Goal: Task Accomplishment & Management: Manage account settings

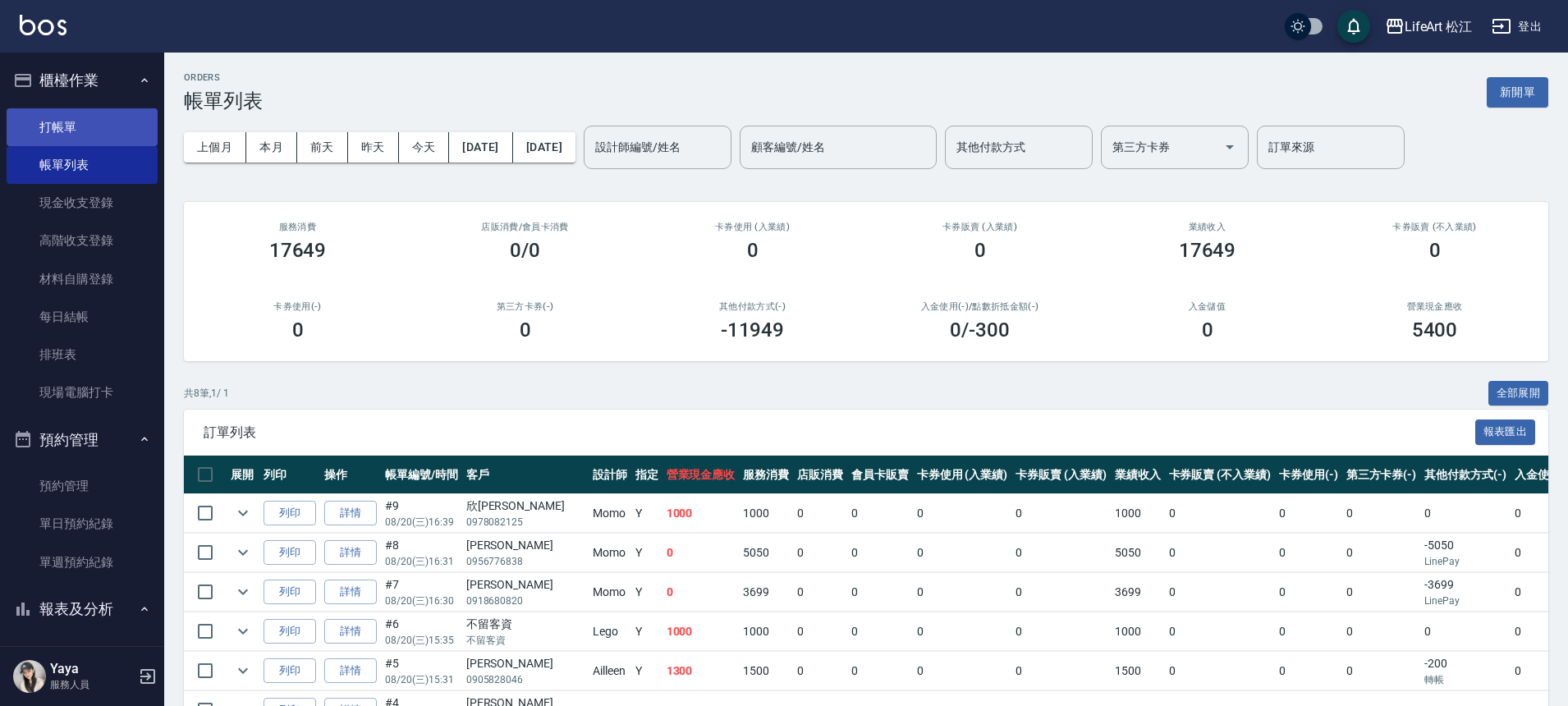
click at [96, 131] on link "打帳單" at bounding box center [82, 128] width 151 height 38
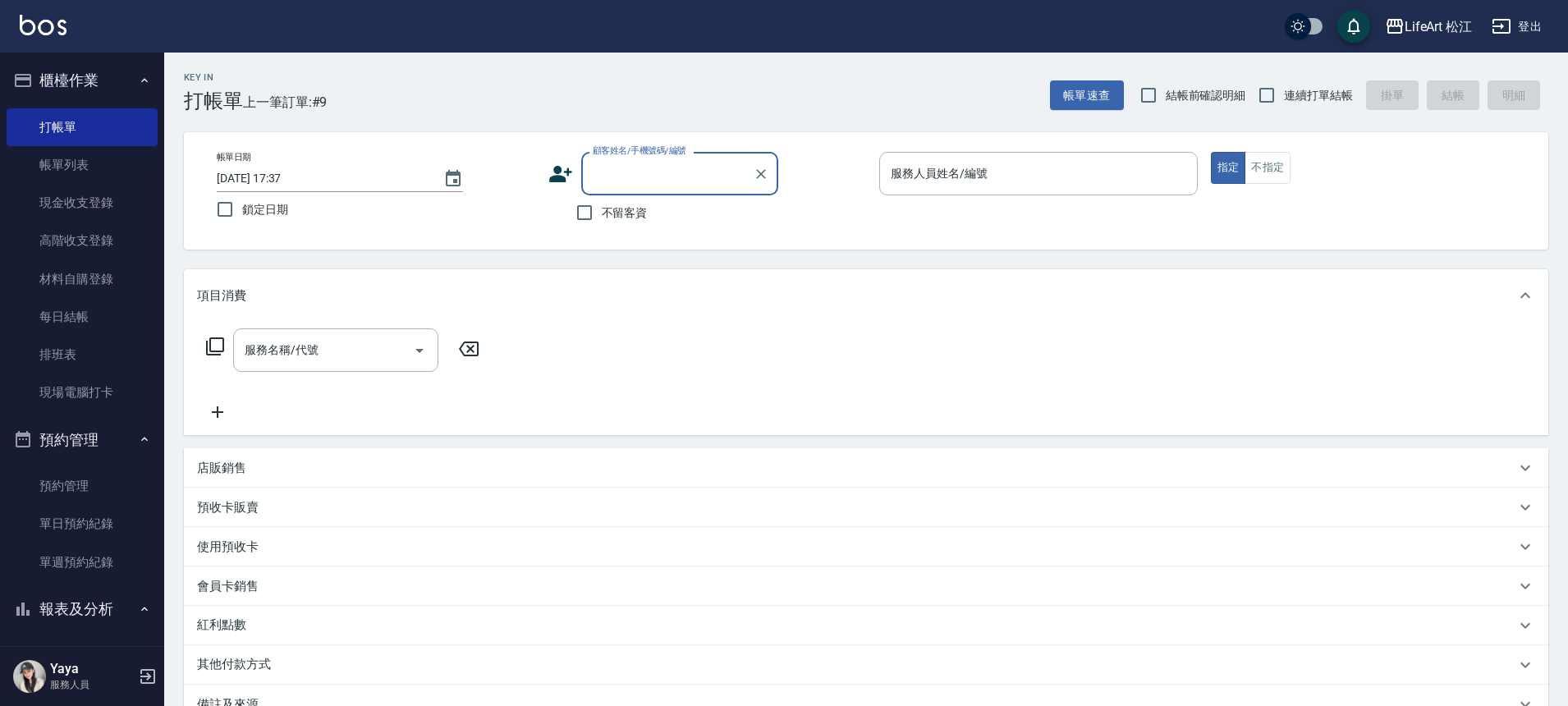
click at [603, 210] on span "不留客資" at bounding box center [625, 213] width 46 height 17
click at [602, 210] on input "不留客資" at bounding box center [585, 213] width 34 height 34
checkbox input "true"
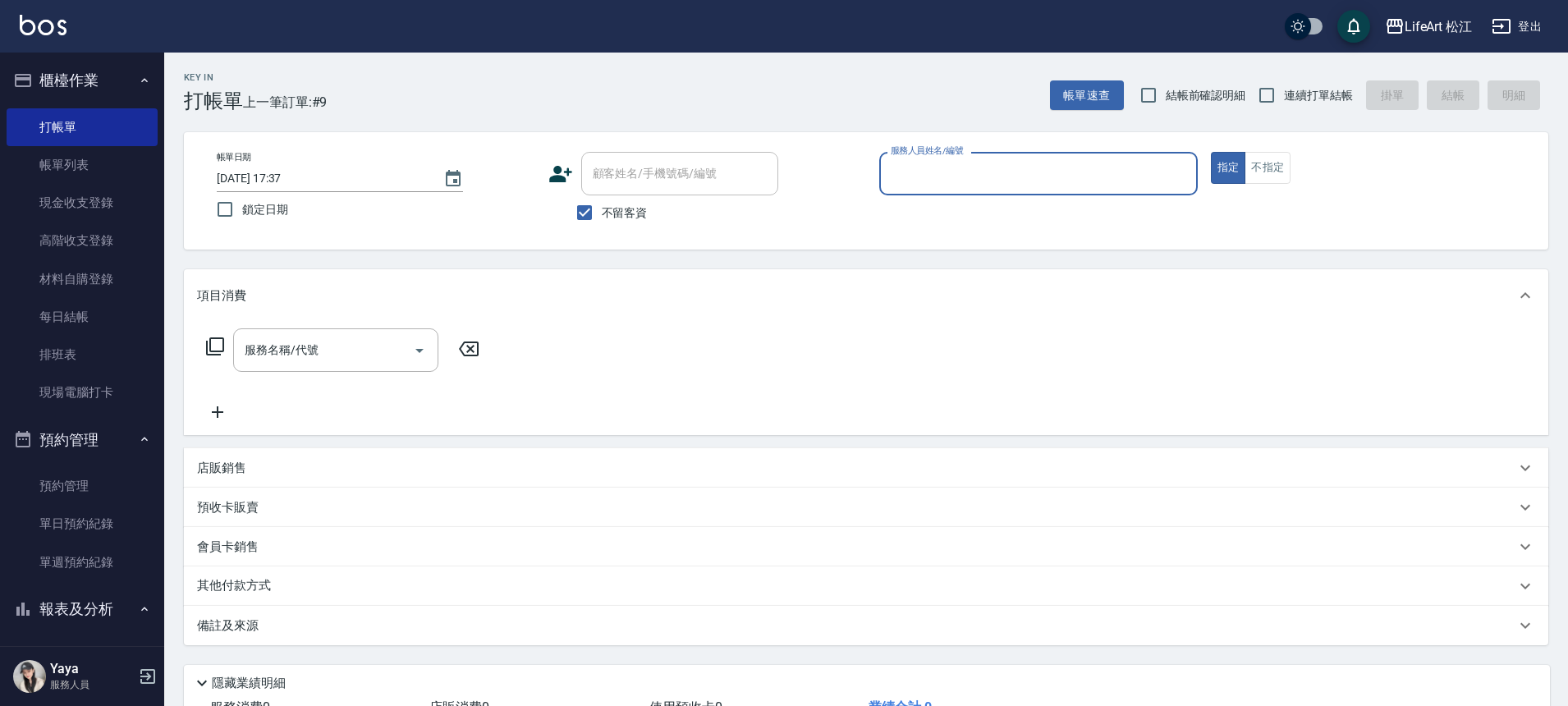
click at [1113, 173] on input "服務人員姓名/編號" at bounding box center [1039, 174] width 304 height 29
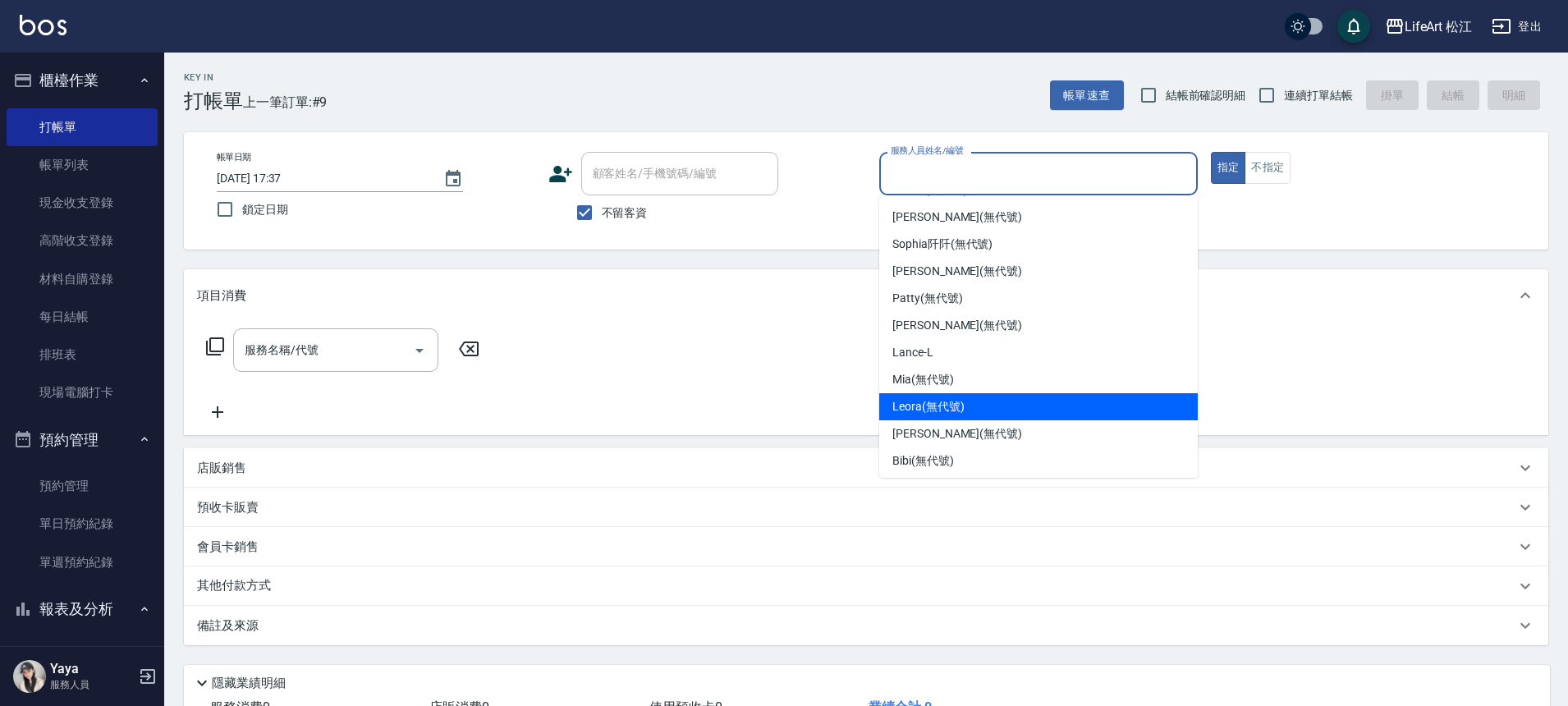
scroll to position [192, 0]
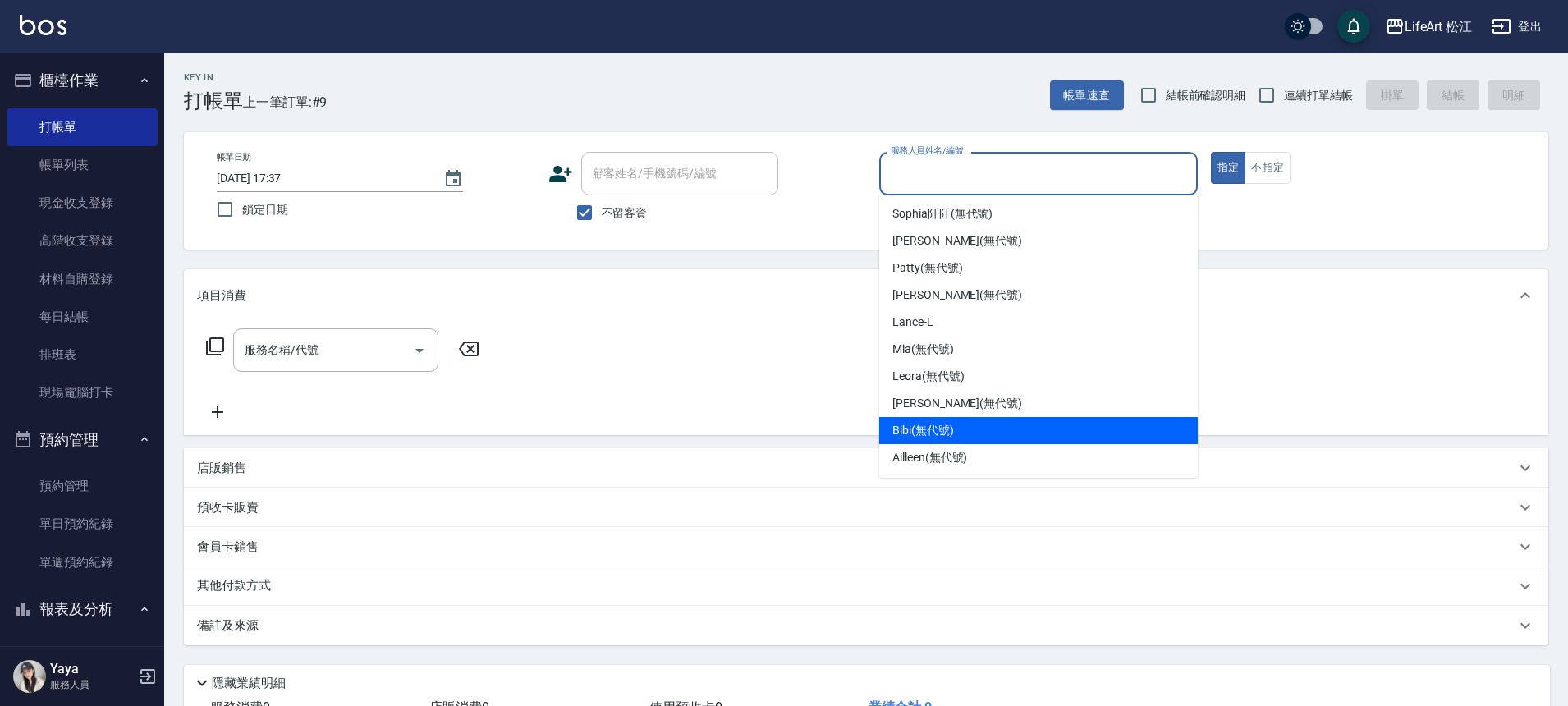
click at [1012, 418] on div "Bibi (無代號)" at bounding box center [1039, 430] width 319 height 27
type input "Bibi(無代號)"
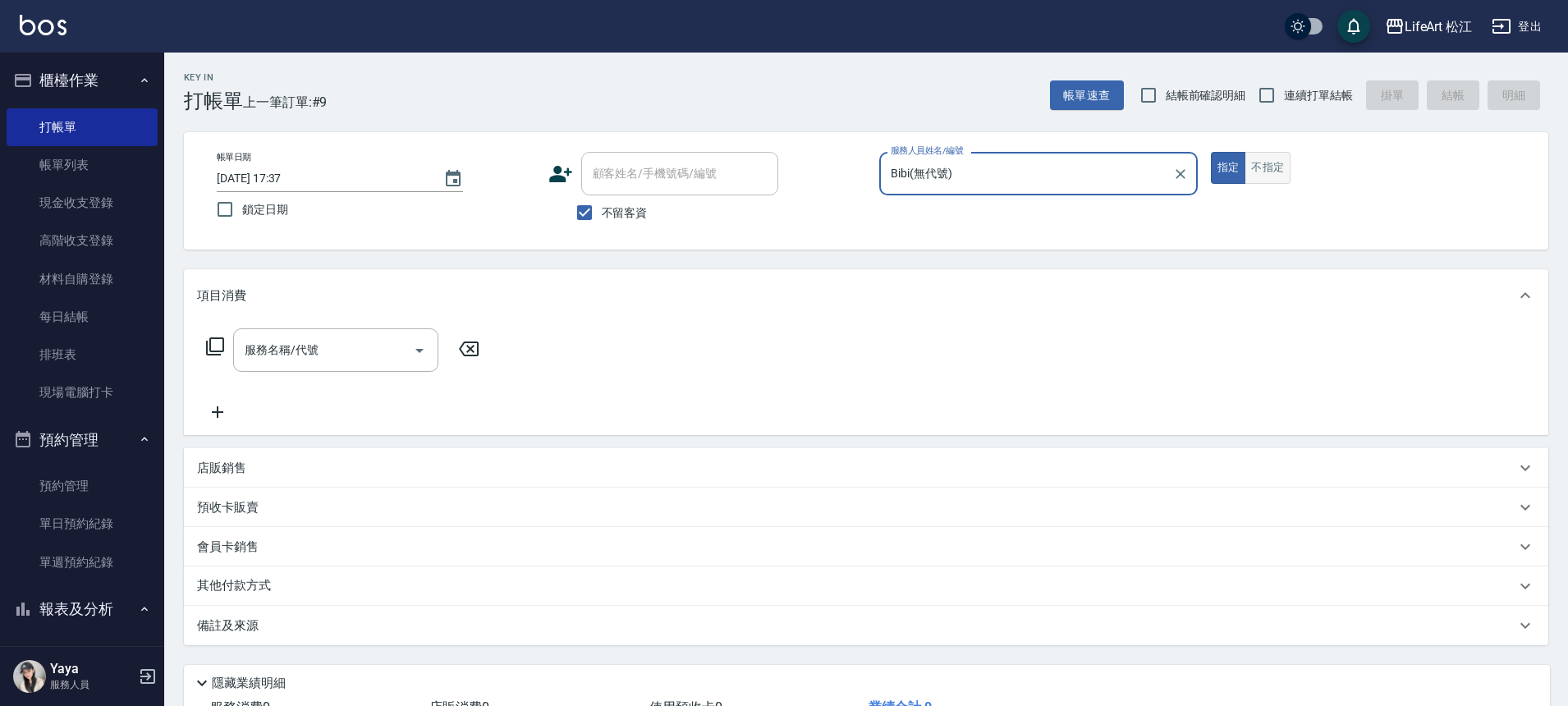
click at [1264, 168] on button "不指定" at bounding box center [1268, 168] width 46 height 32
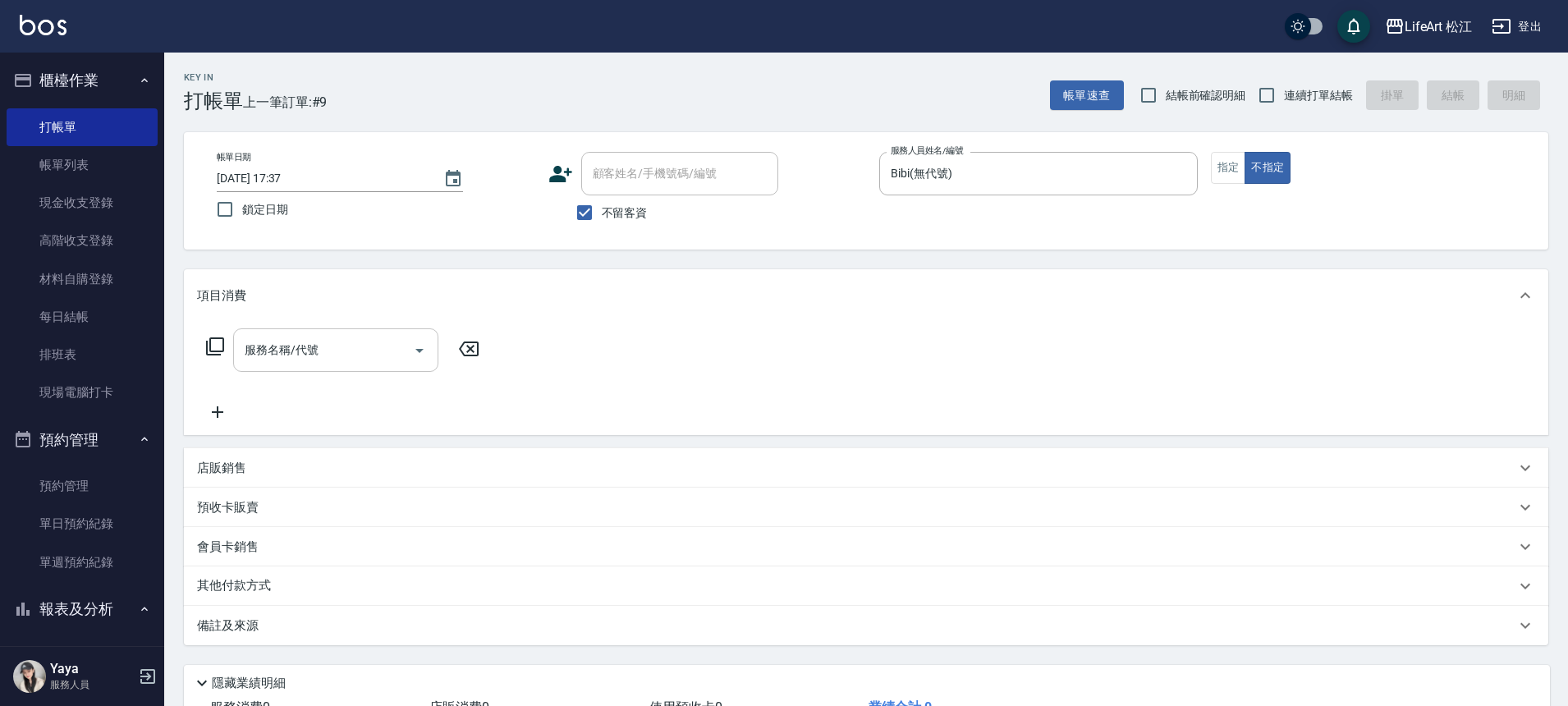
click at [371, 344] on input "服務名稱/代號" at bounding box center [323, 350] width 166 height 29
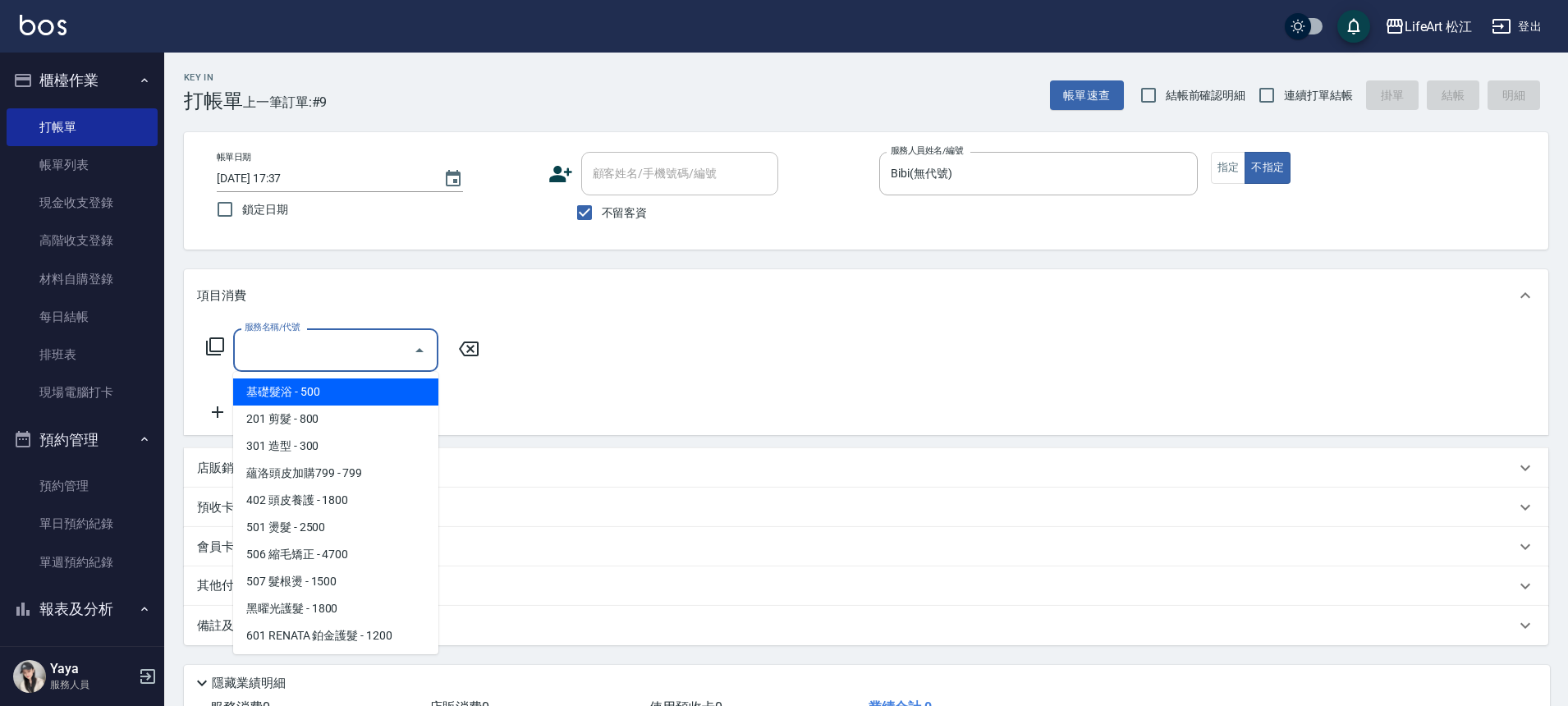
click at [381, 391] on span "基礎髮浴 - 500" at bounding box center [335, 392] width 205 height 27
type input "基礎髮浴 (101)"
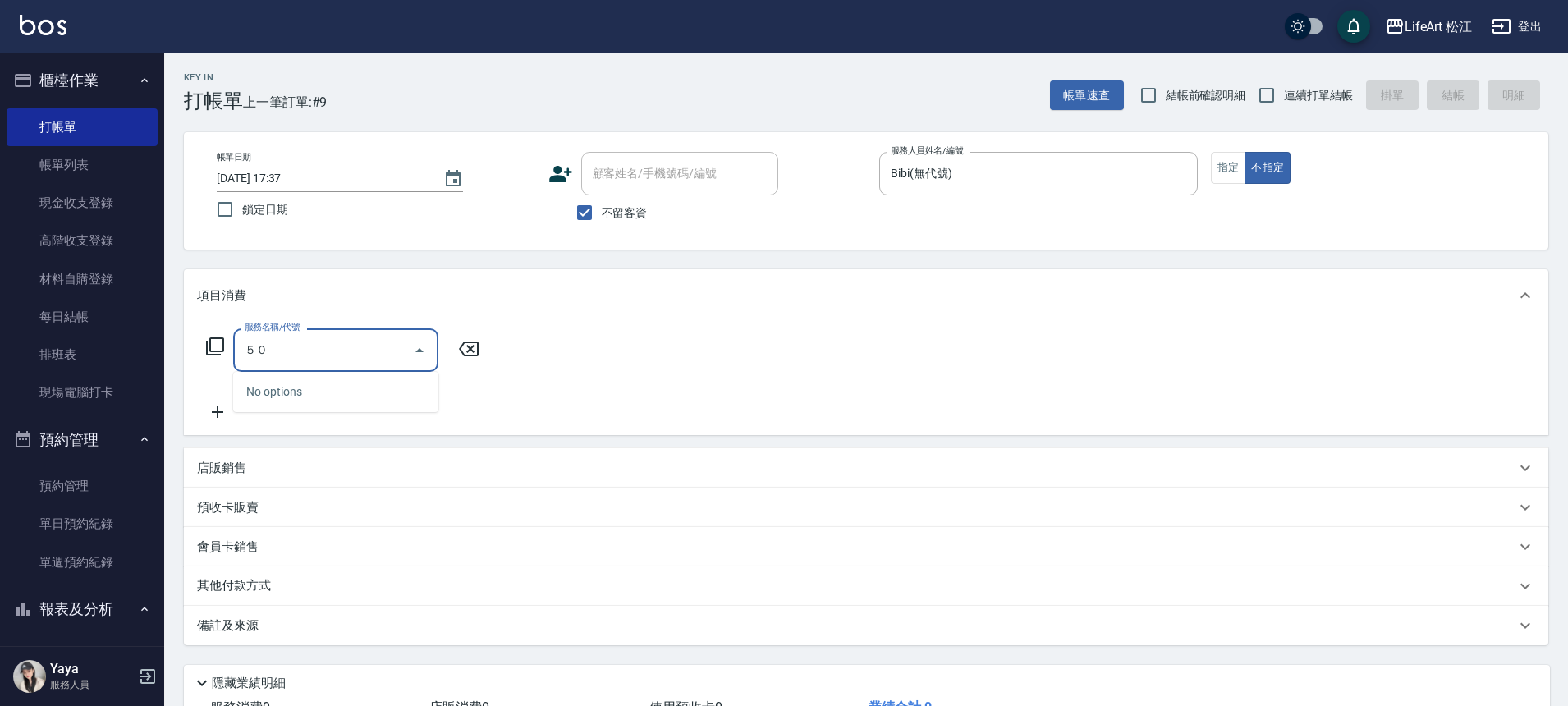
type input "５"
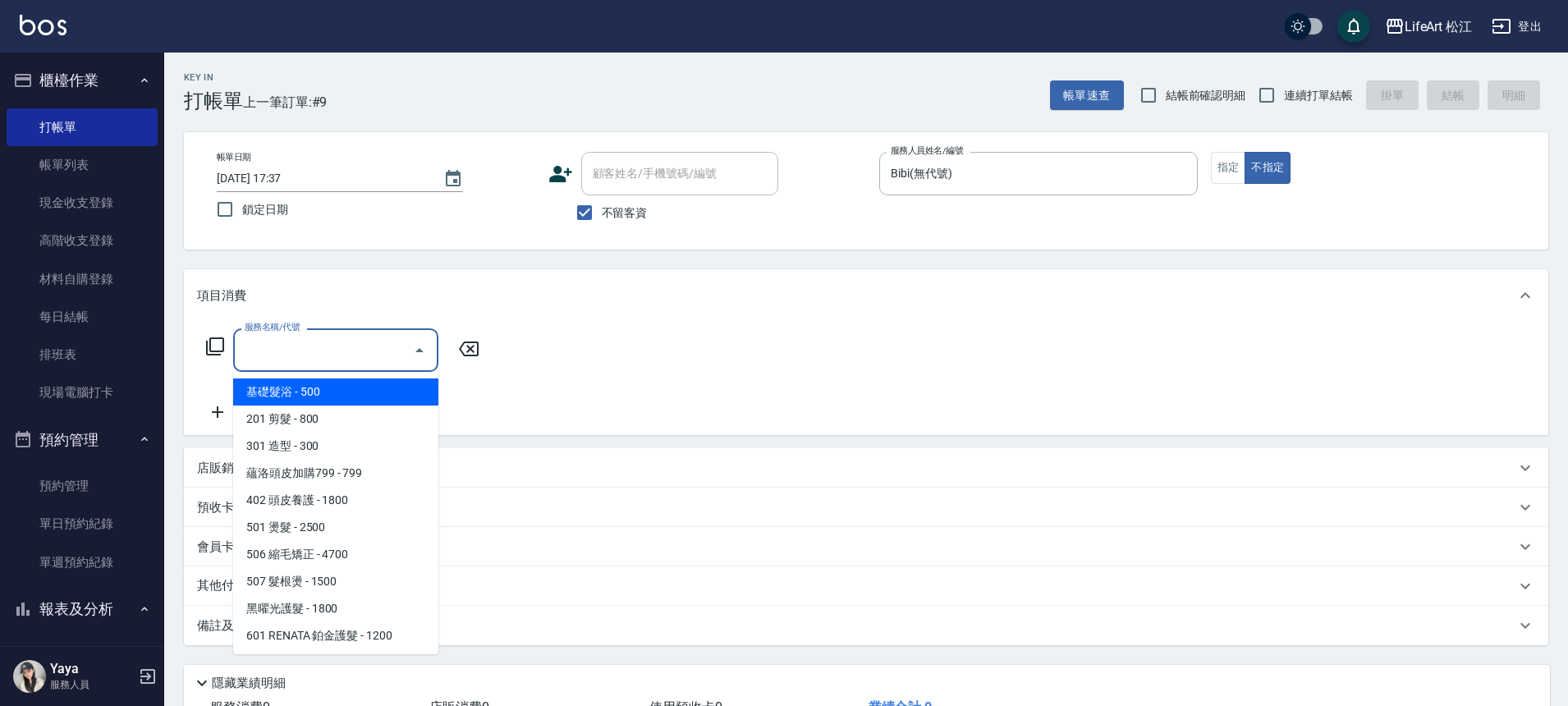
click at [295, 398] on span "基礎髮浴 - 500" at bounding box center [335, 392] width 205 height 27
type input "基礎髮浴 (101)"
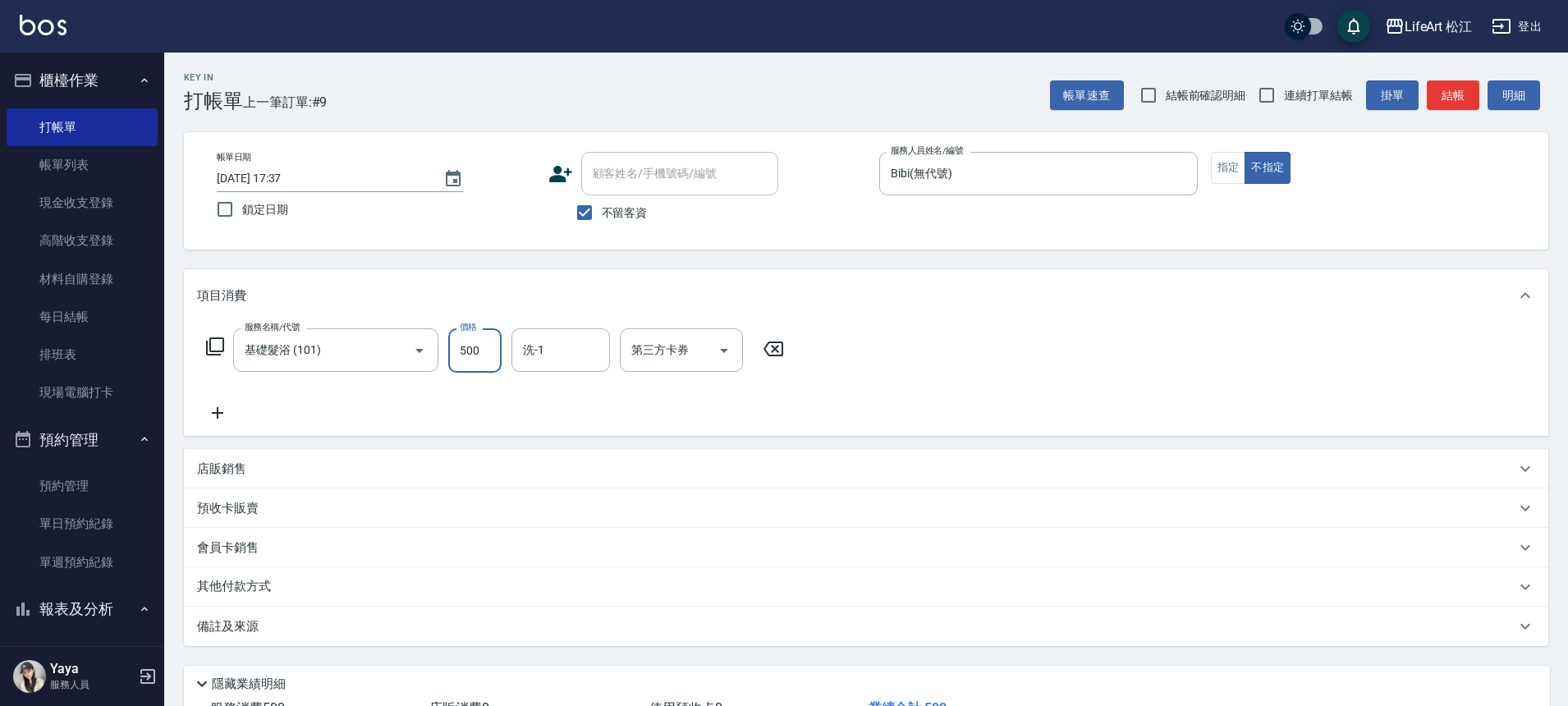
click at [487, 363] on input "500" at bounding box center [475, 350] width 53 height 44
type input "350"
click at [579, 352] on input "洗-1" at bounding box center [561, 350] width 84 height 29
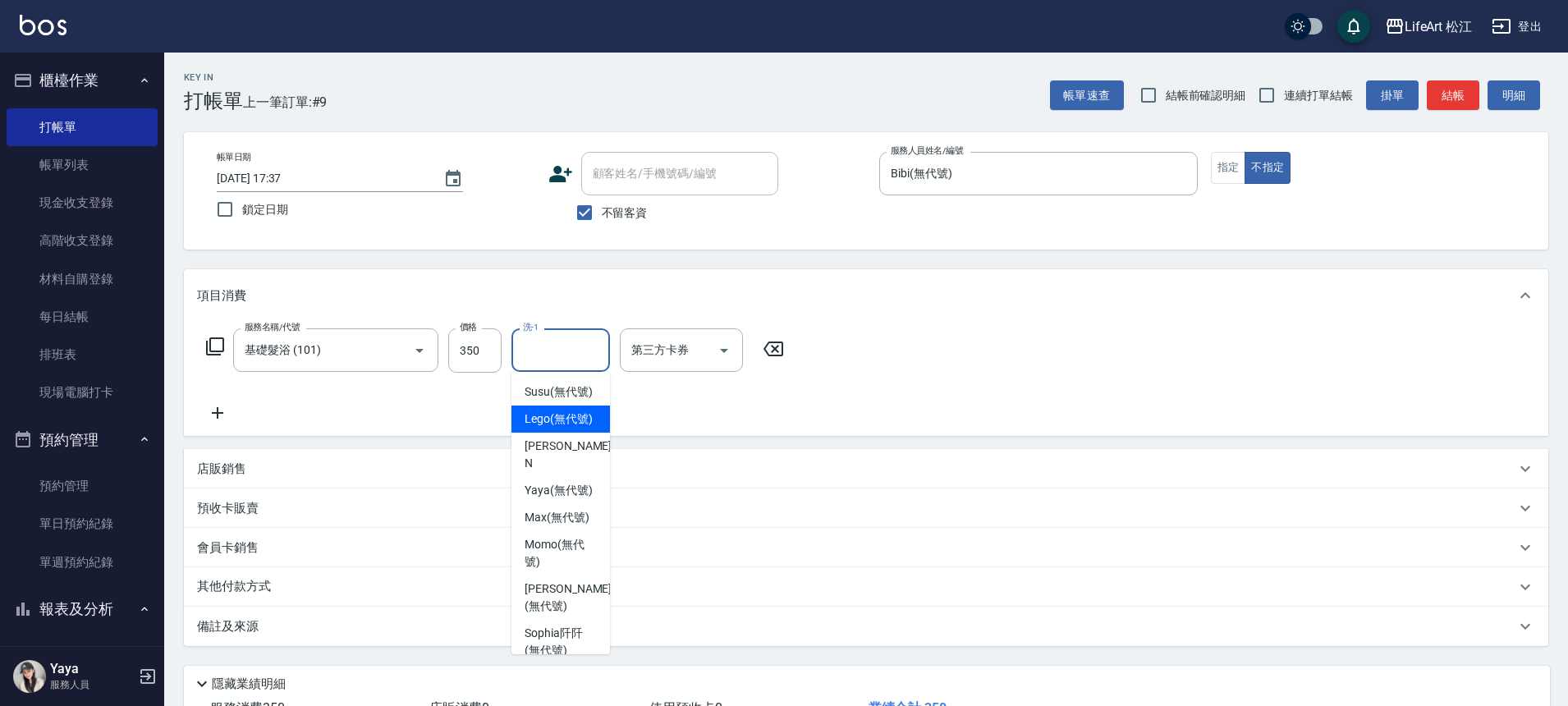
click at [567, 427] on span "Lego (無代號)" at bounding box center [558, 419] width 68 height 17
type input "Lego(無代號)"
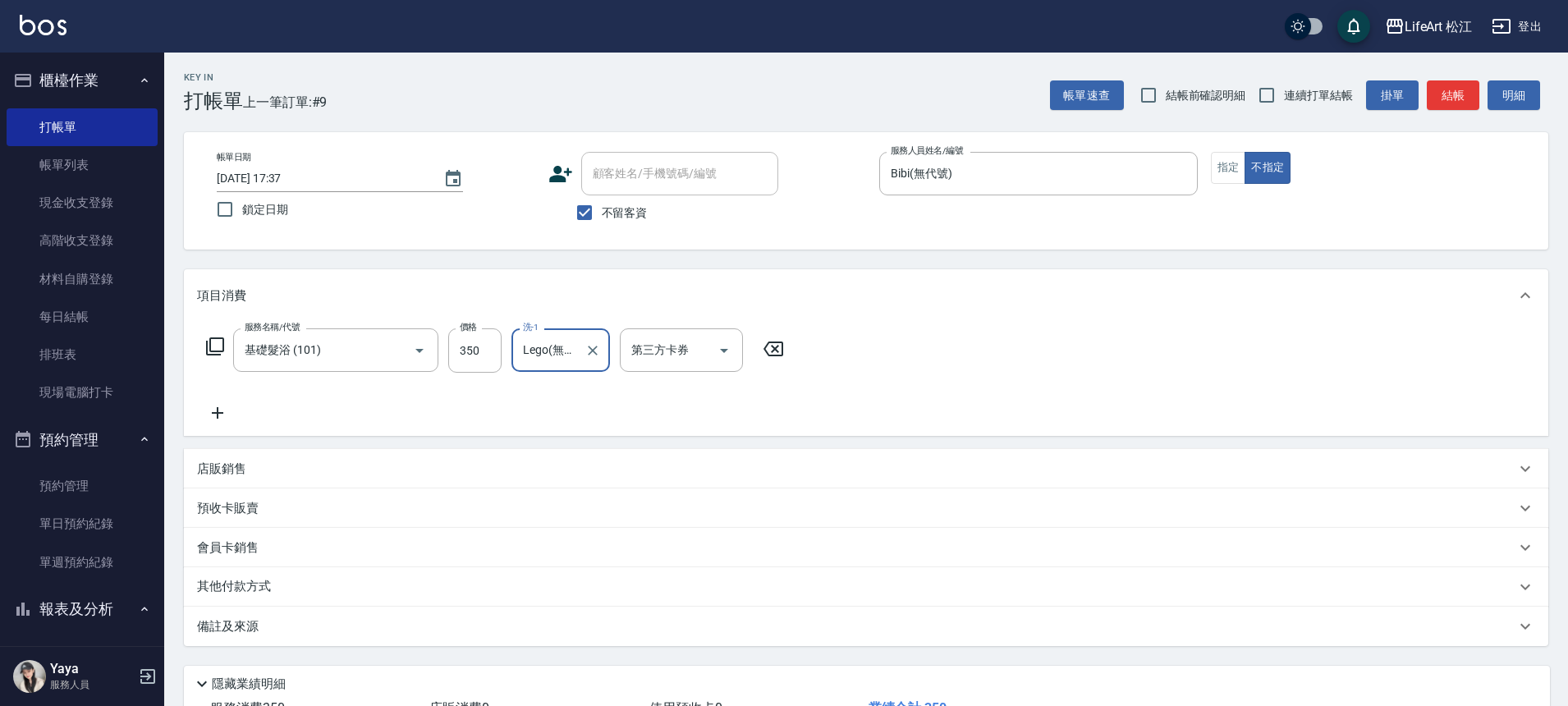
click at [214, 411] on icon at bounding box center [217, 413] width 41 height 20
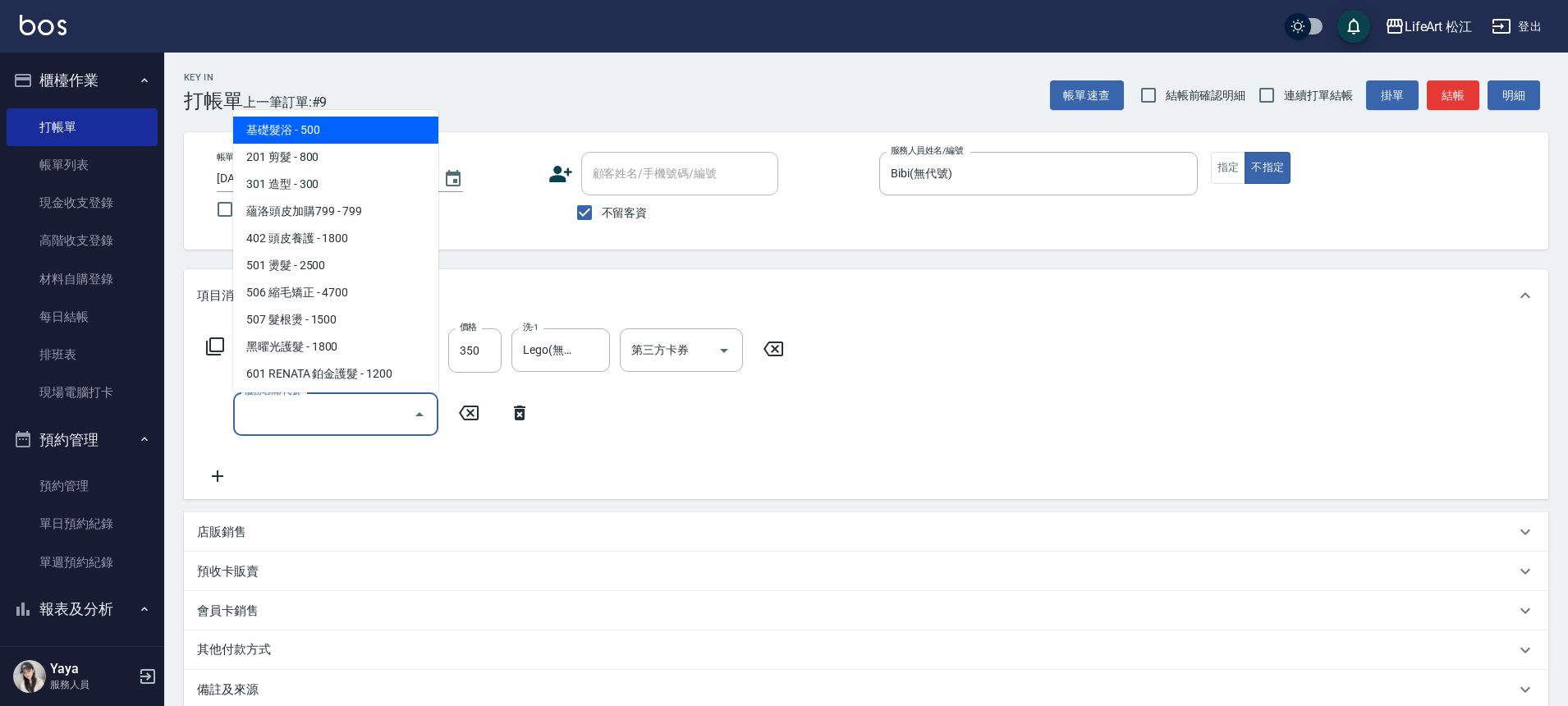
click at [341, 416] on input "服務名稱/代號" at bounding box center [323, 414] width 166 height 29
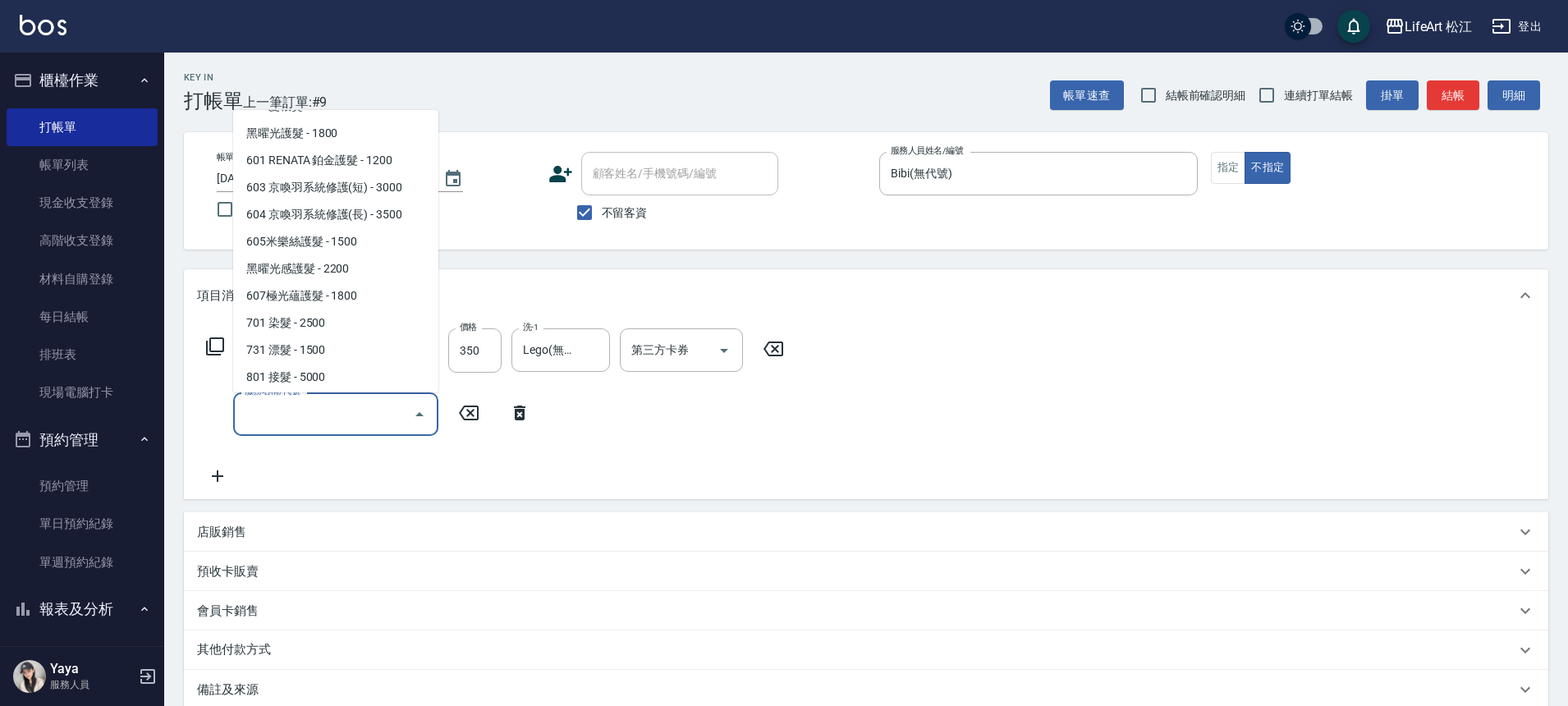
scroll to position [218, 0]
click at [342, 210] on span "604 京喚羽系統修護(長) - 3500" at bounding box center [335, 210] width 205 height 27
type input "604 京喚羽系統修護(長)(604)"
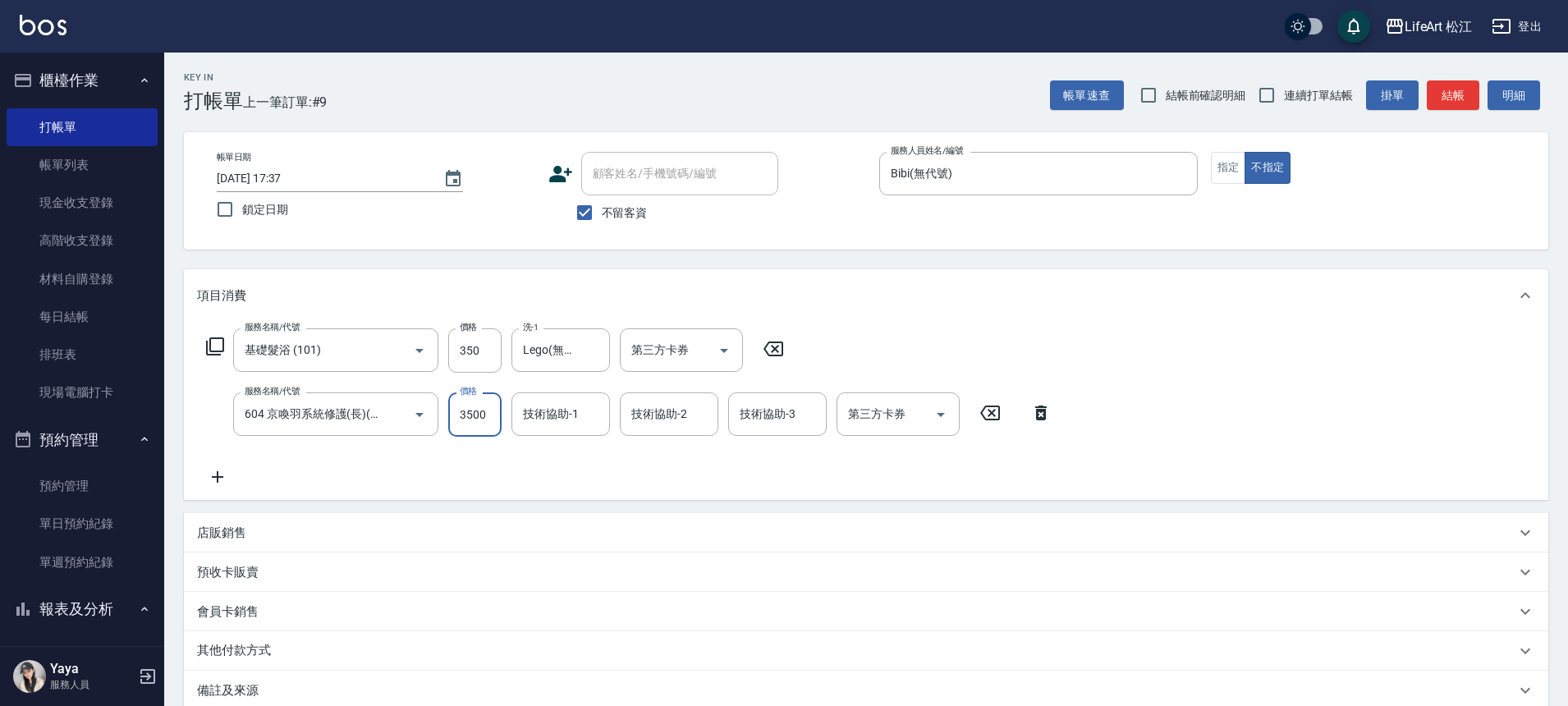
click at [479, 416] on input "3500" at bounding box center [475, 414] width 53 height 44
type input "3000"
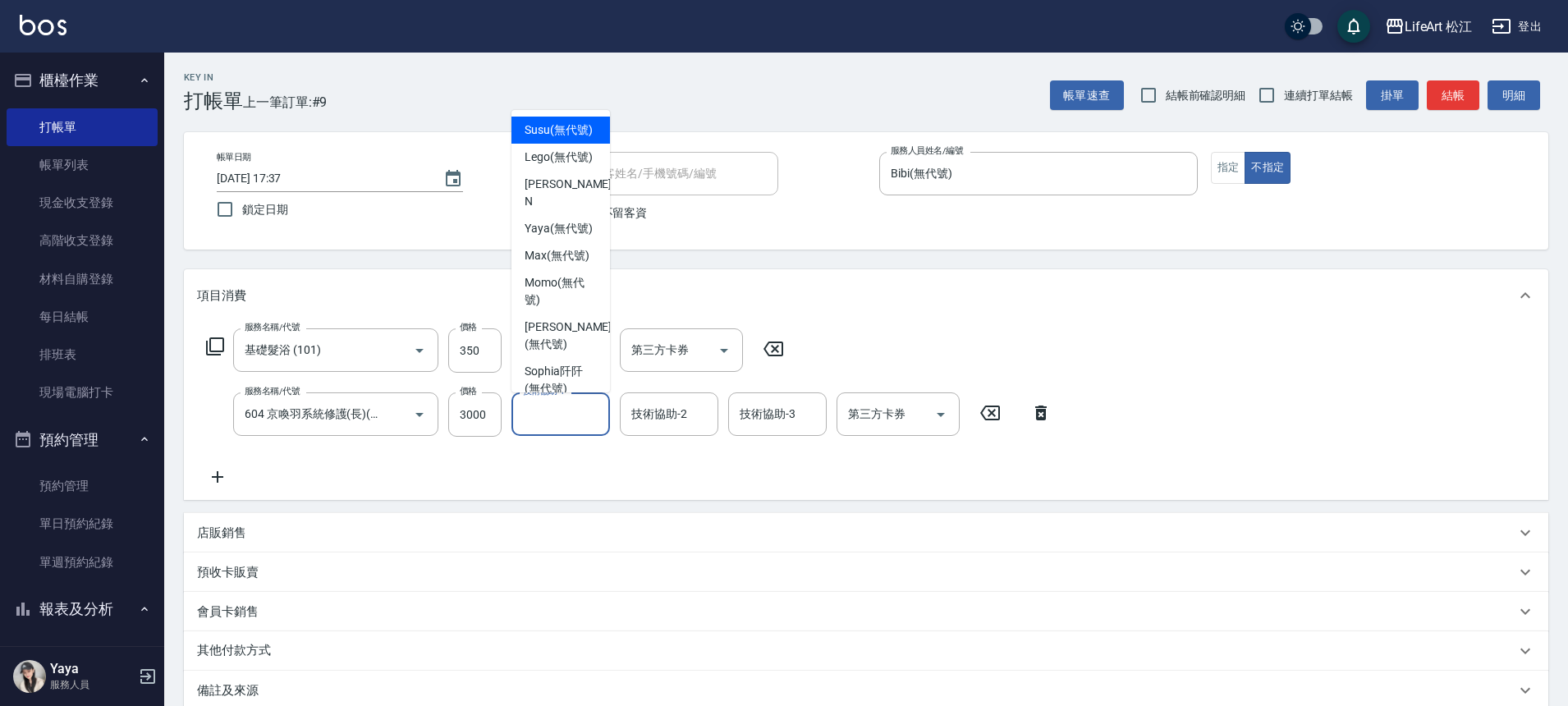
click at [535, 410] on div "技術協助-1 技術協助-1" at bounding box center [560, 414] width 98 height 44
click at [567, 166] on span "Lego (無代號)" at bounding box center [558, 157] width 68 height 17
type input "Lego(無代號)"
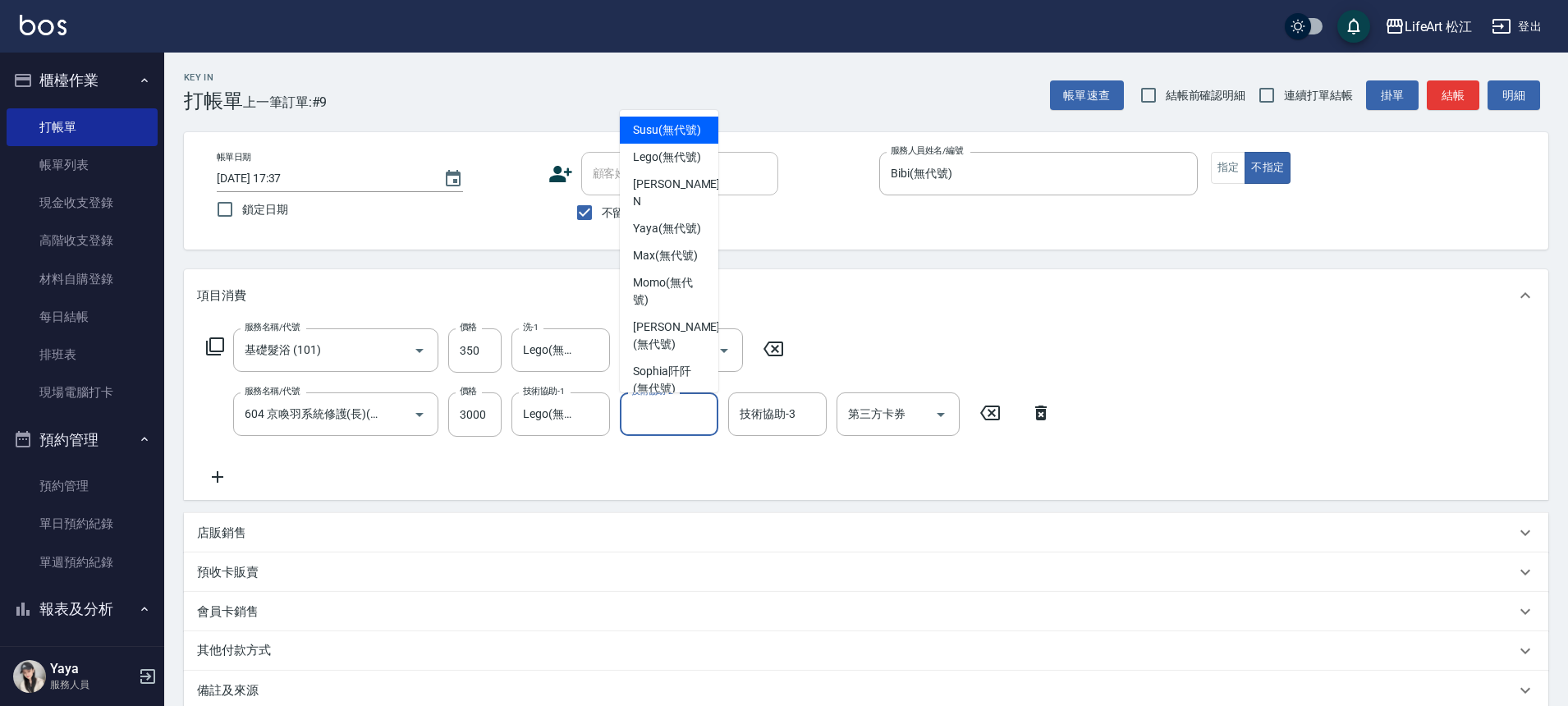
click at [650, 412] on div "技術協助-2 技術協助-2" at bounding box center [669, 414] width 98 height 44
click at [688, 166] on span "Lego (無代號)" at bounding box center [667, 157] width 68 height 17
type input "Lego(無代號)"
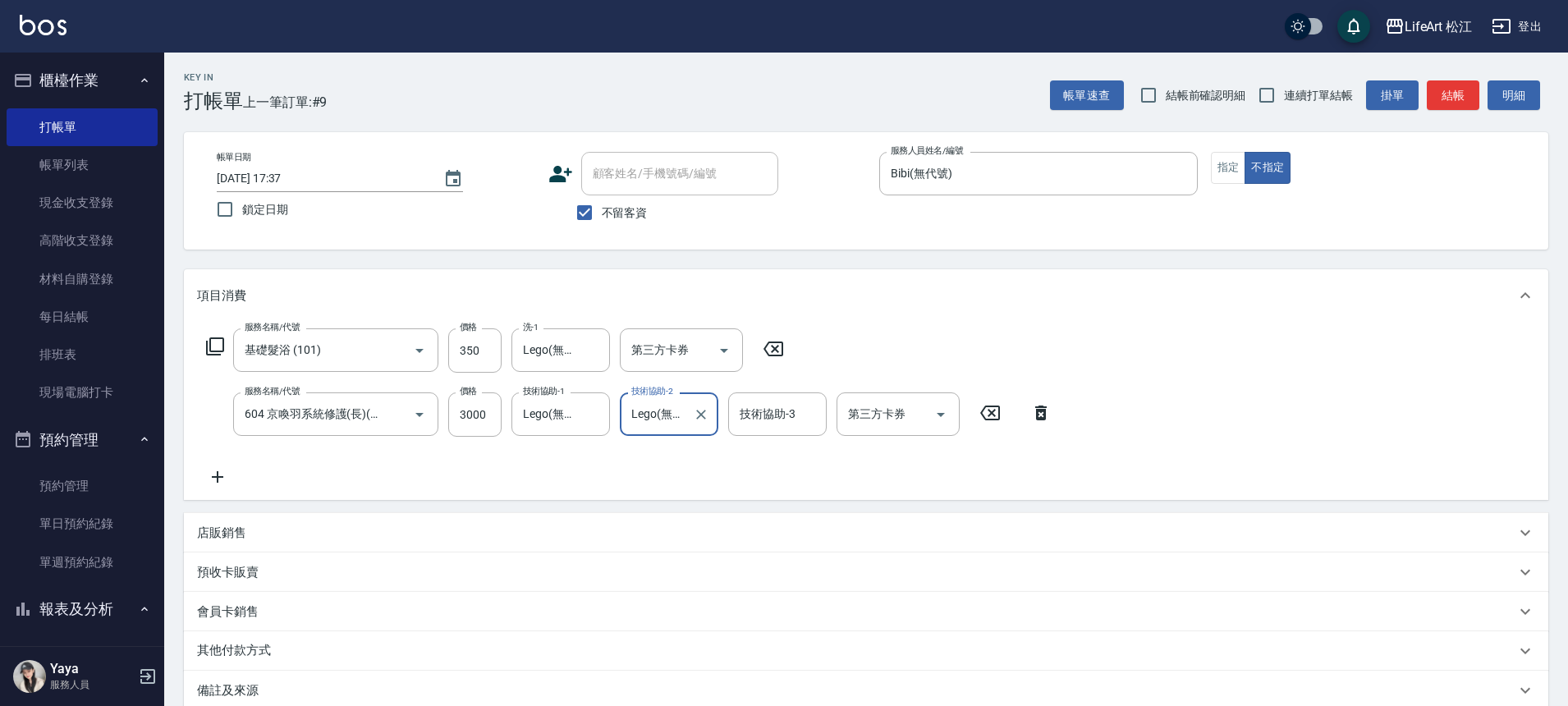
click at [783, 411] on div "技術協助-3 技術協助-3" at bounding box center [777, 414] width 98 height 44
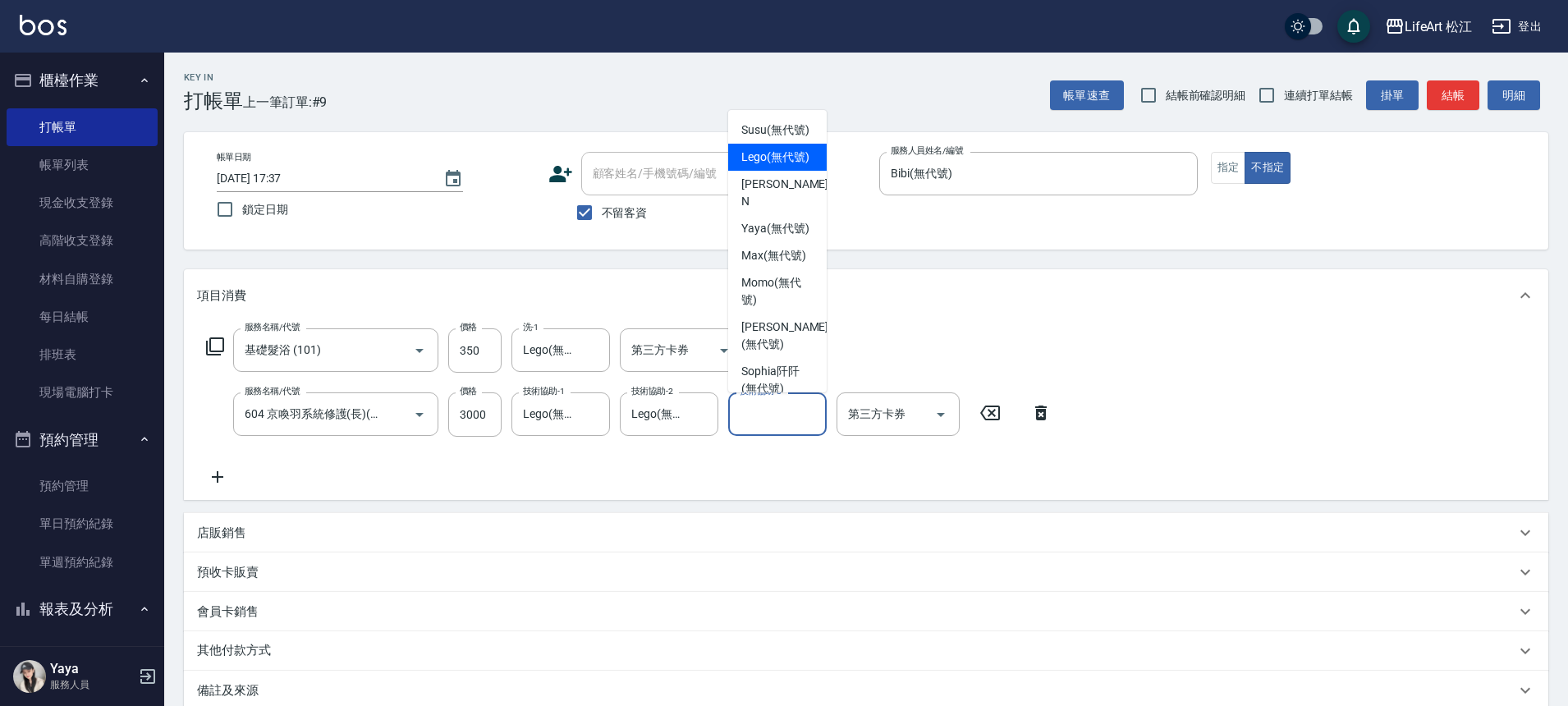
click at [772, 166] on span "Lego (無代號)" at bounding box center [774, 157] width 68 height 17
type input "Lego(無代號)"
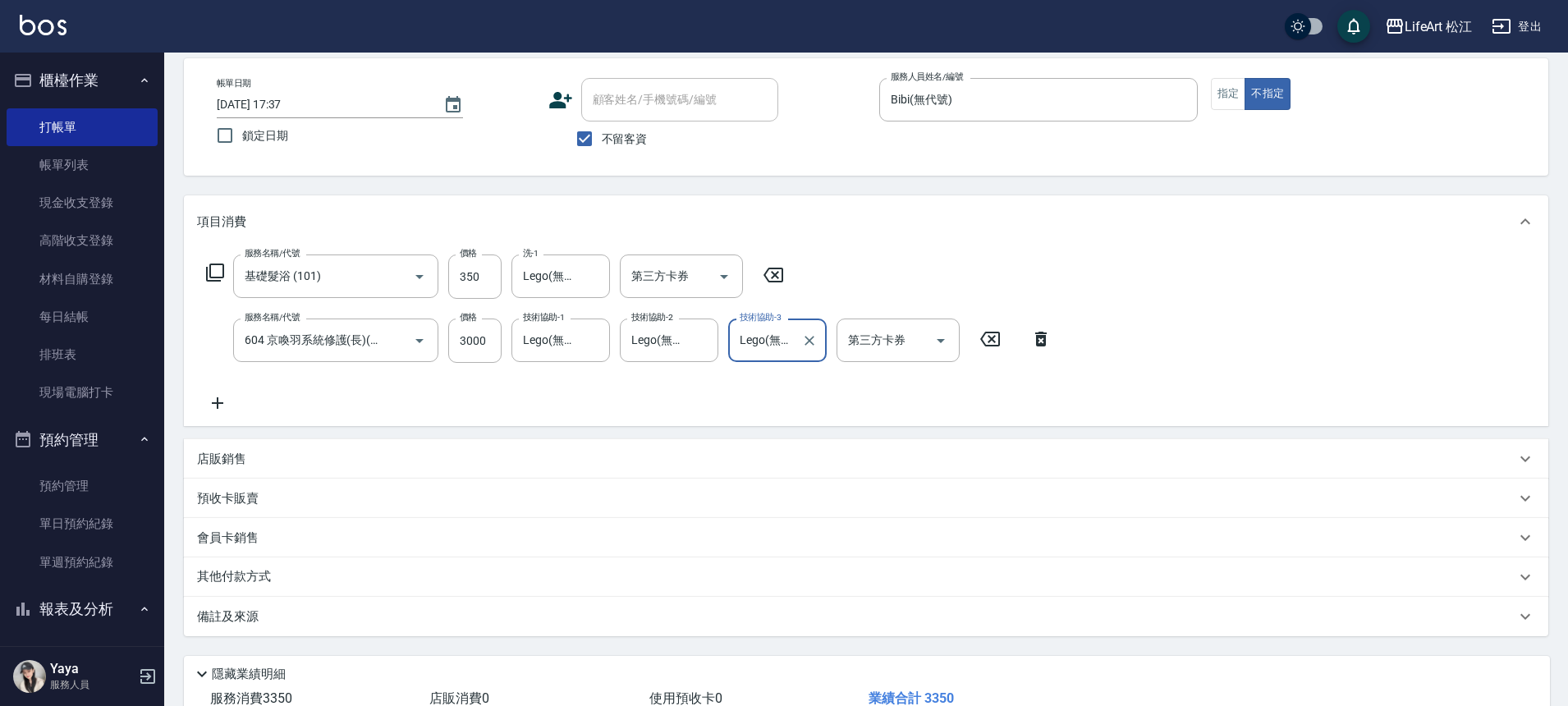
scroll to position [145, 0]
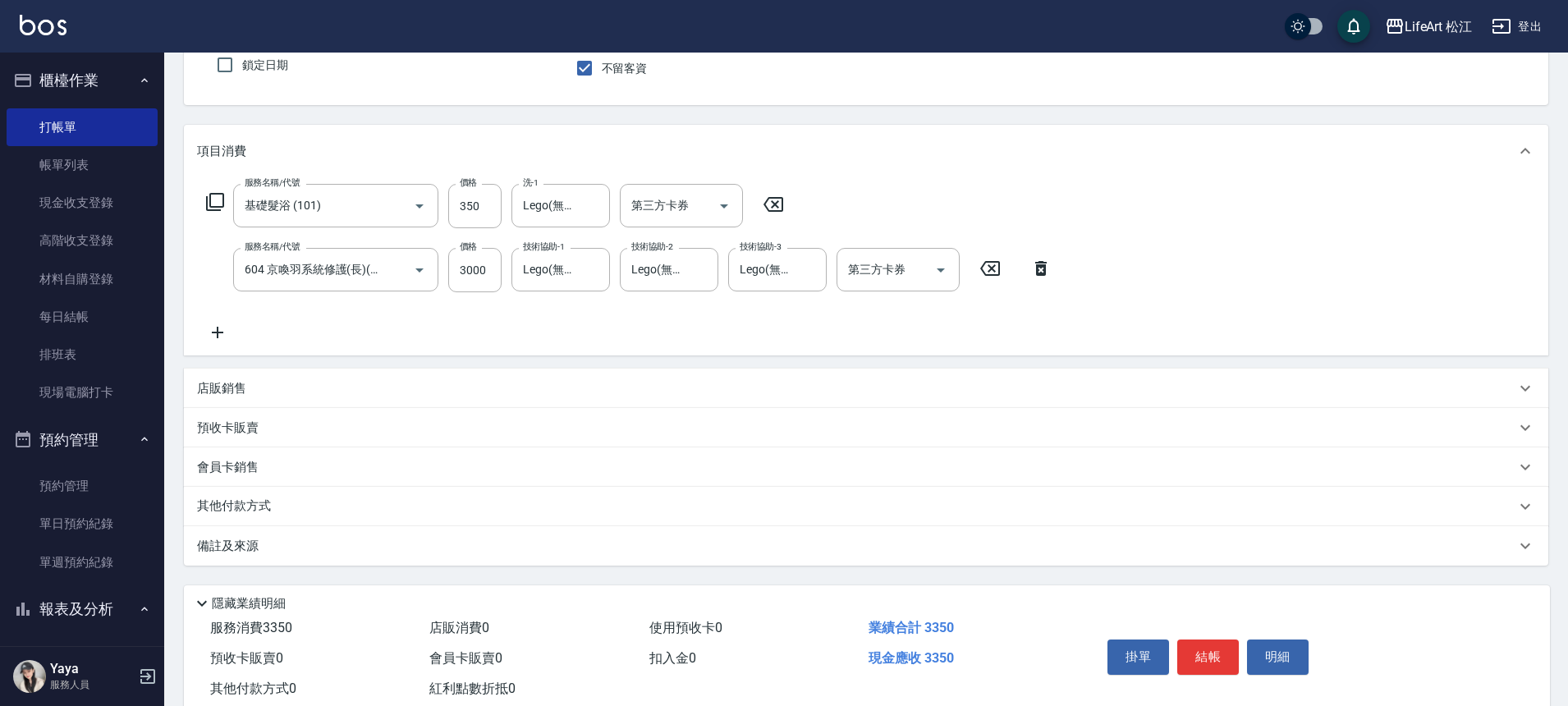
click at [419, 559] on div "備註及來源" at bounding box center [866, 546] width 1365 height 39
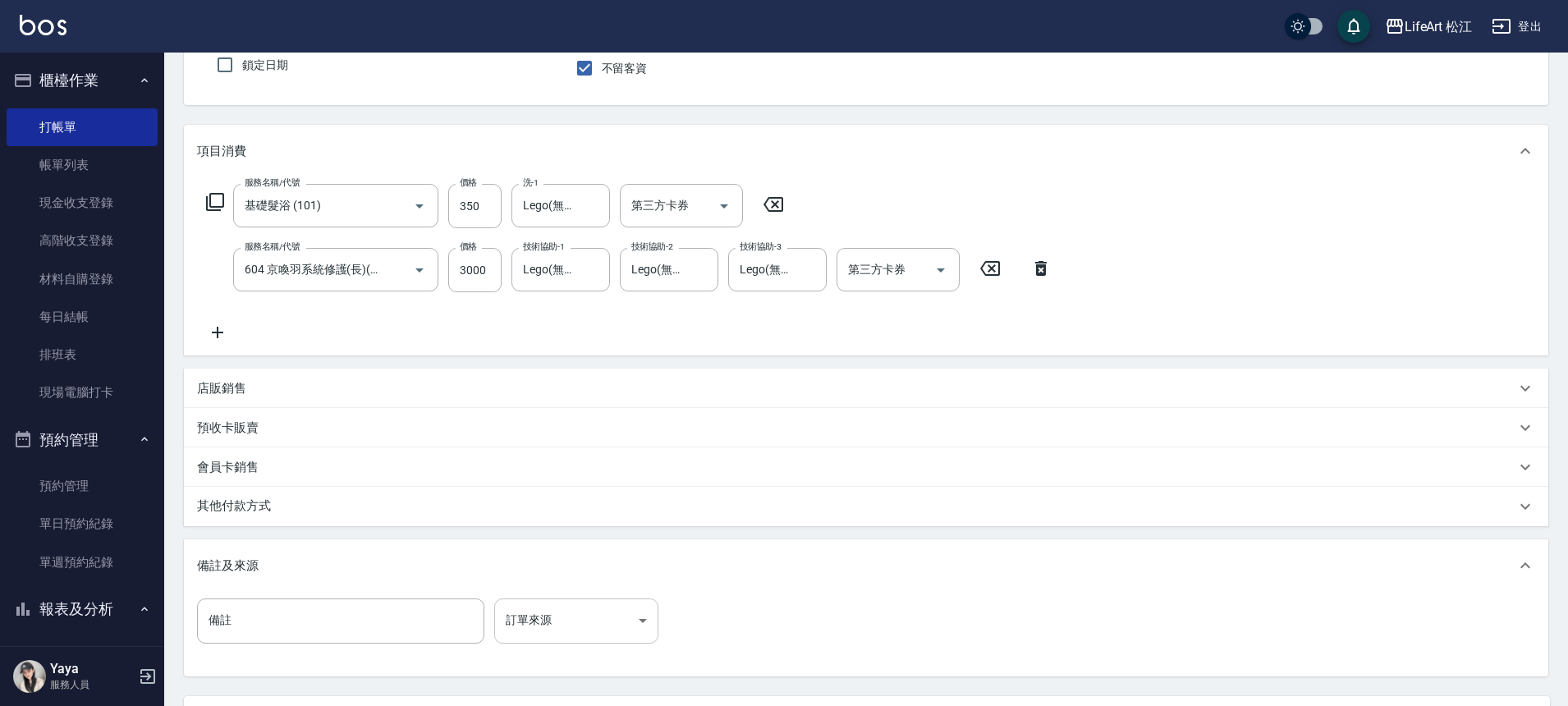
click at [618, 628] on body "LifeArt 松江 登出 櫃檯作業 打帳單 帳單列表 現金收支登錄 高階收支登錄 材料自購登錄 每日結帳 排班表 現場電腦打卡 預約管理 預約管理 單日預約…" at bounding box center [784, 355] width 1568 height 1000
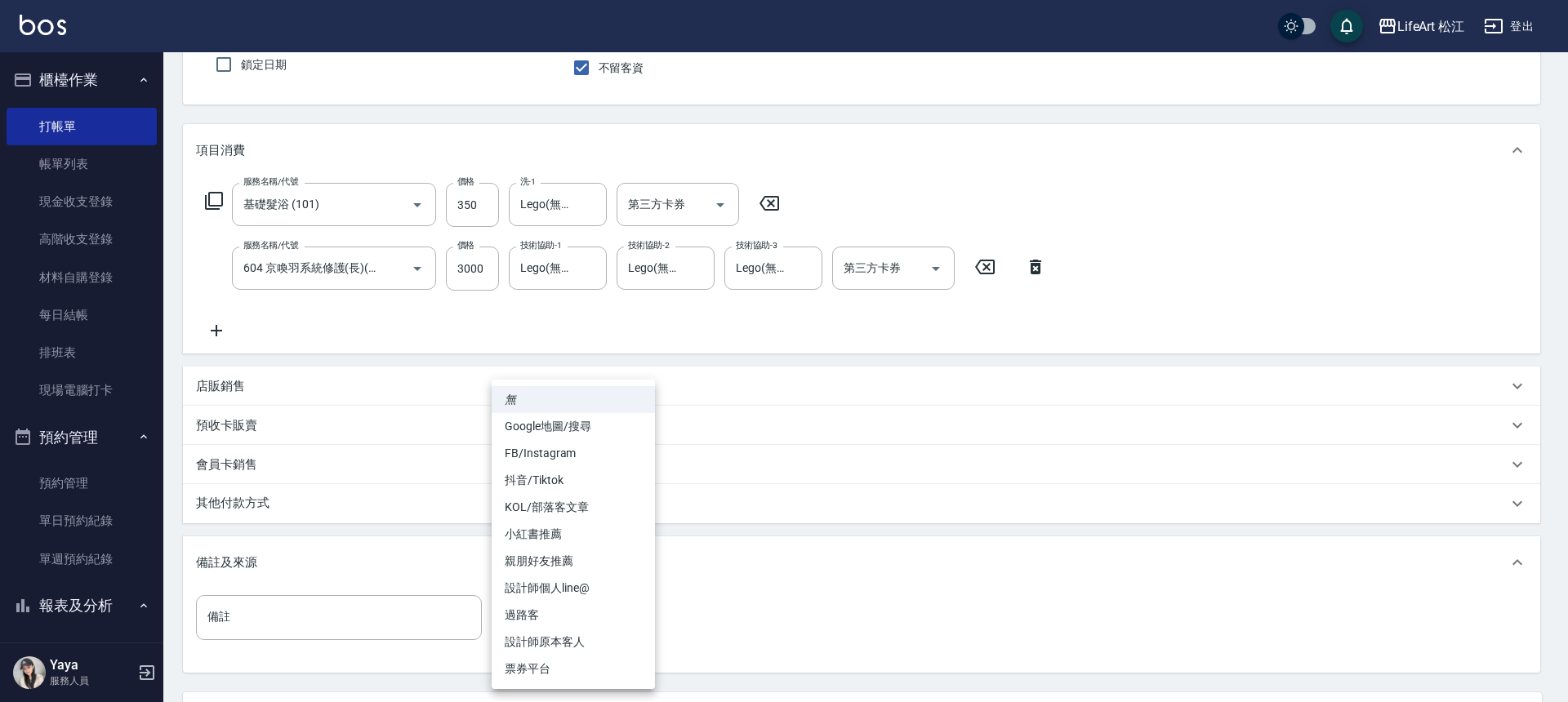
click at [574, 629] on li "設計師原本客人" at bounding box center [573, 642] width 163 height 27
click at [576, 618] on body "LifeArt 松江 登出 櫃檯作業 打帳單 帳單列表 現金收支登錄 高階收支登錄 材料自購登錄 每日結帳 排班表 現場電腦打卡 預約管理 預約管理 單日預約…" at bounding box center [784, 353] width 1568 height 994
click at [576, 618] on li "過路客" at bounding box center [573, 615] width 163 height 27
type input "過路客"
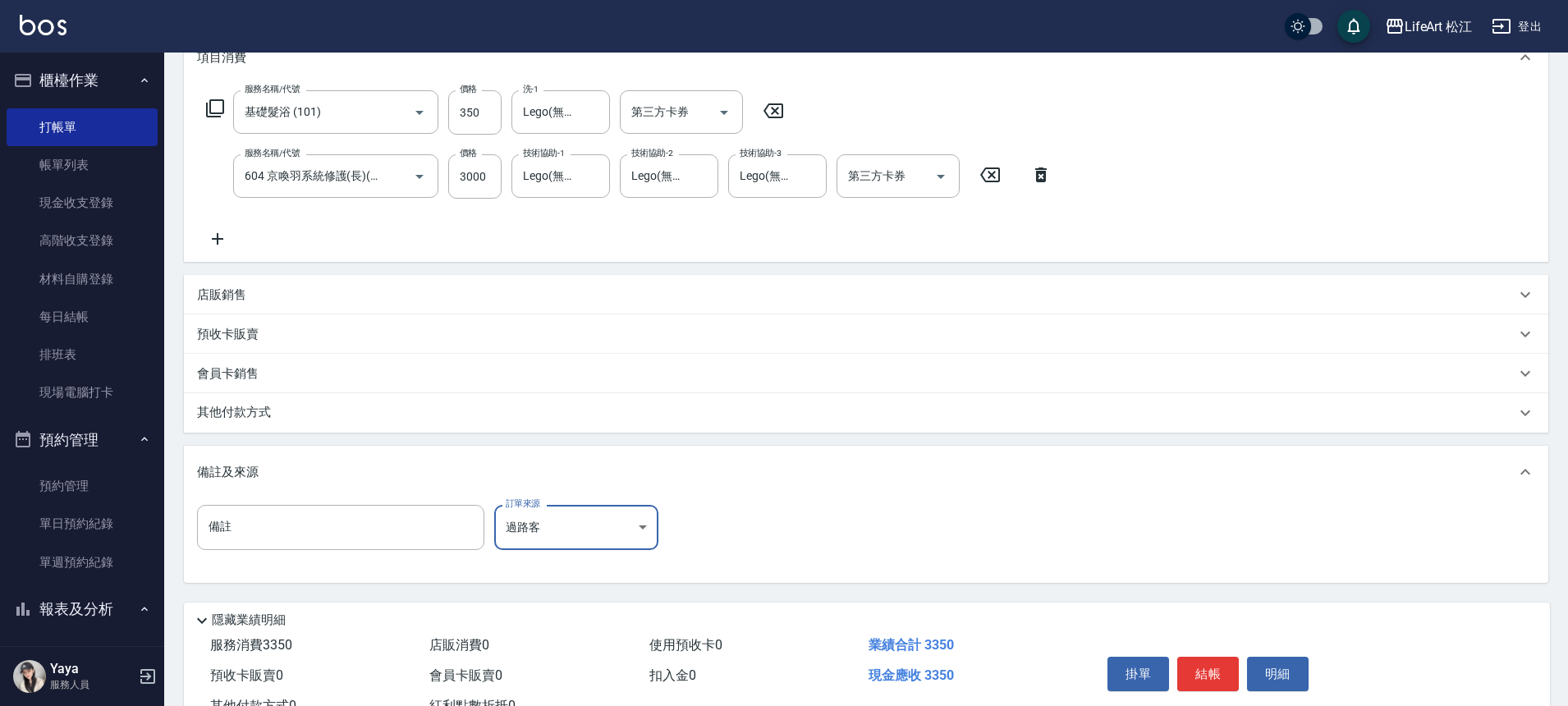
scroll to position [301, 0]
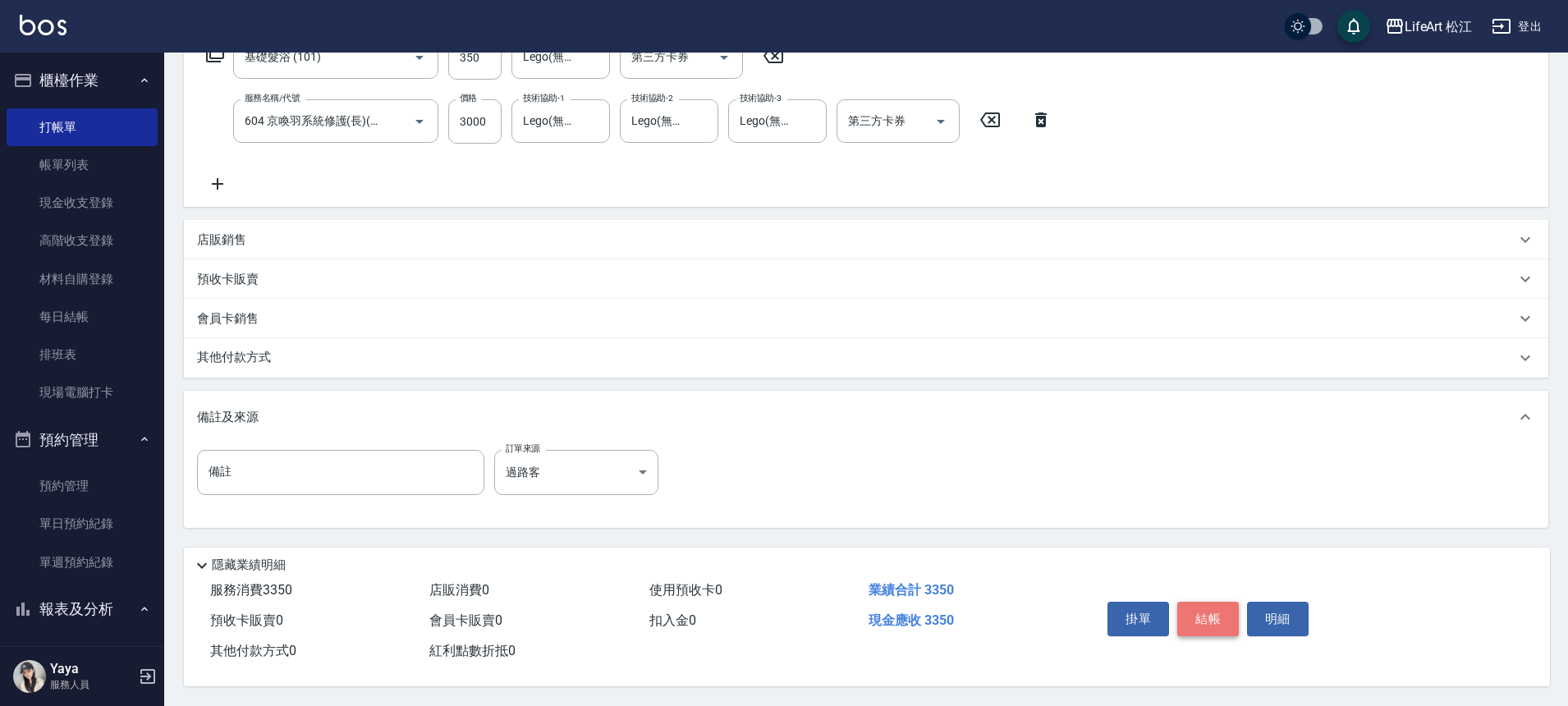
click at [1195, 615] on button "結帳" at bounding box center [1207, 619] width 62 height 34
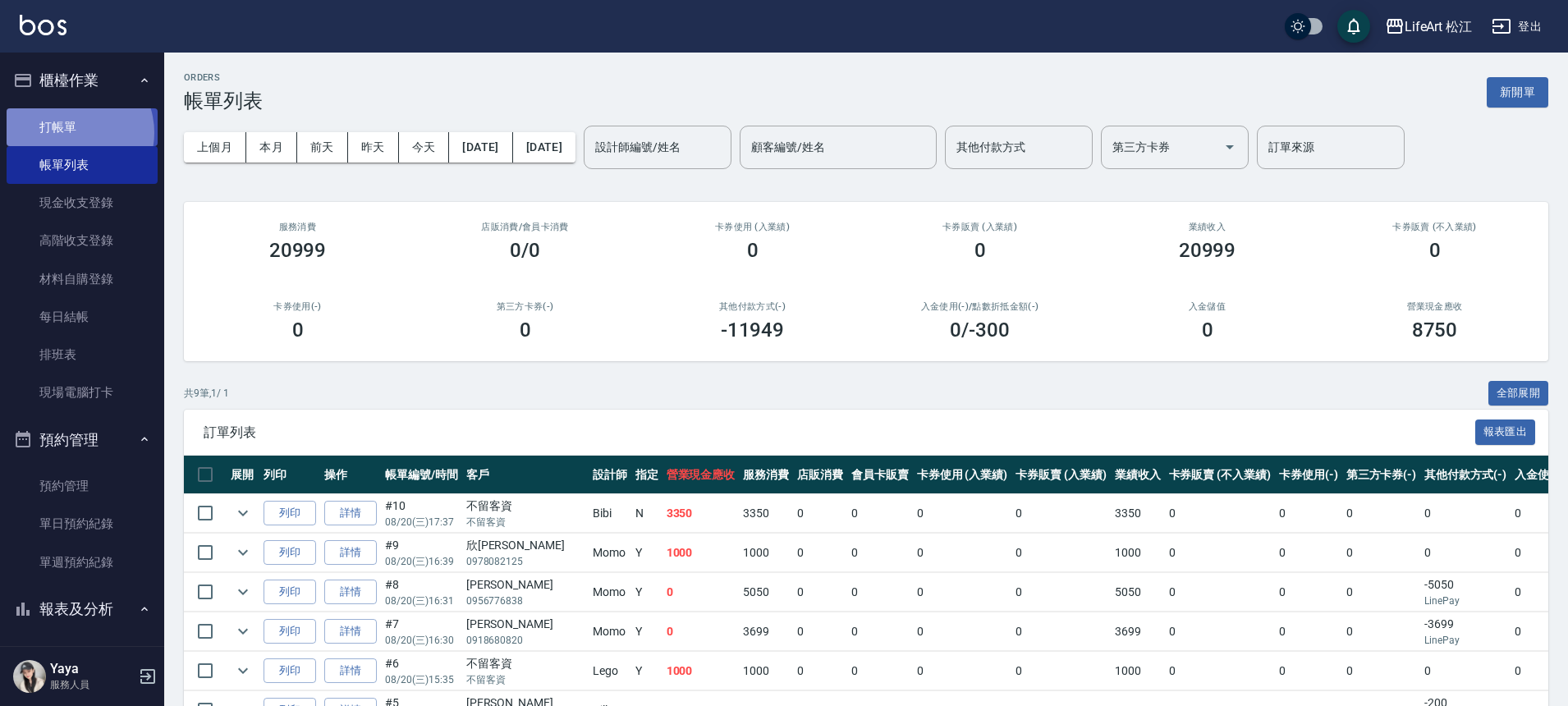
click at [71, 133] on link "打帳單" at bounding box center [82, 128] width 151 height 38
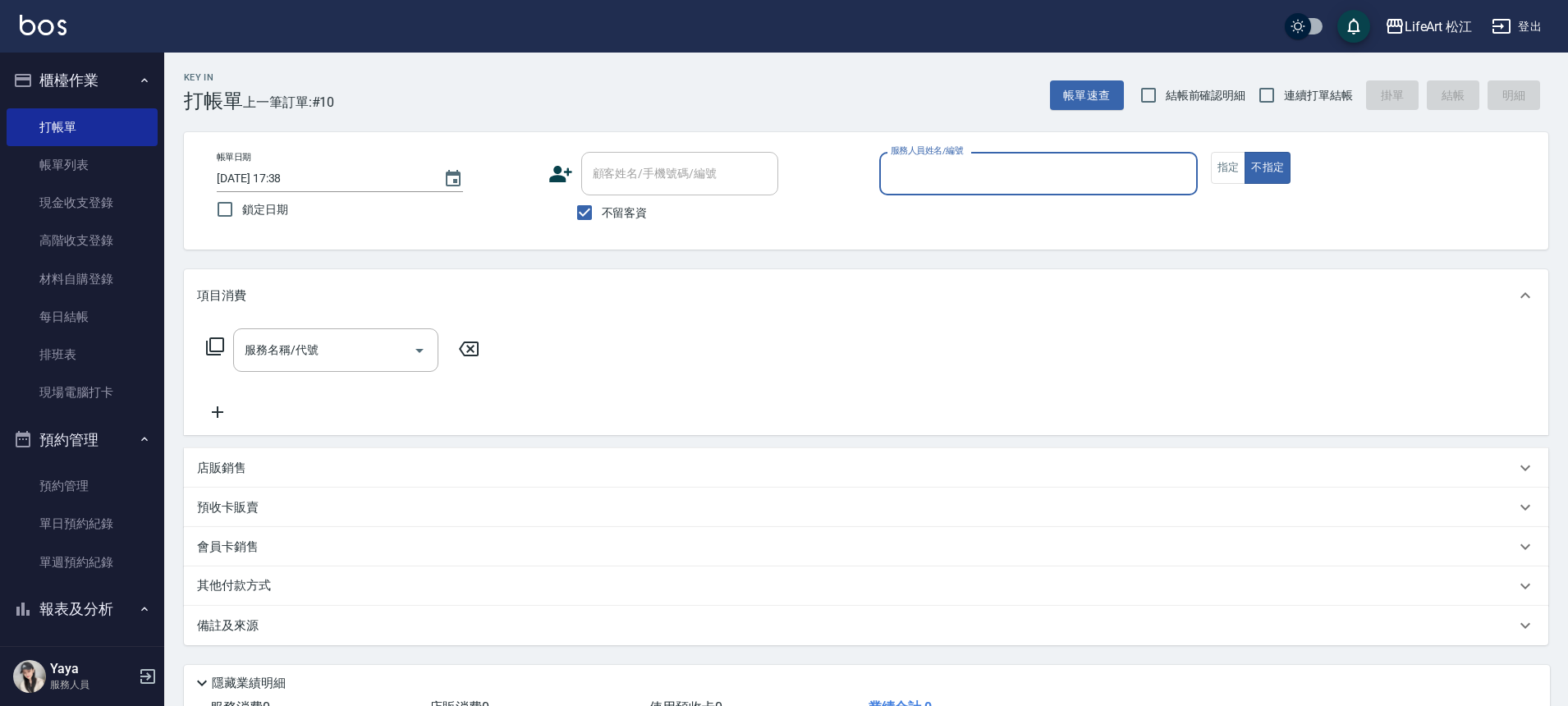
click at [632, 216] on span "不留客資" at bounding box center [625, 213] width 46 height 17
click at [602, 216] on input "不留客資" at bounding box center [585, 213] width 34 height 34
checkbox input "false"
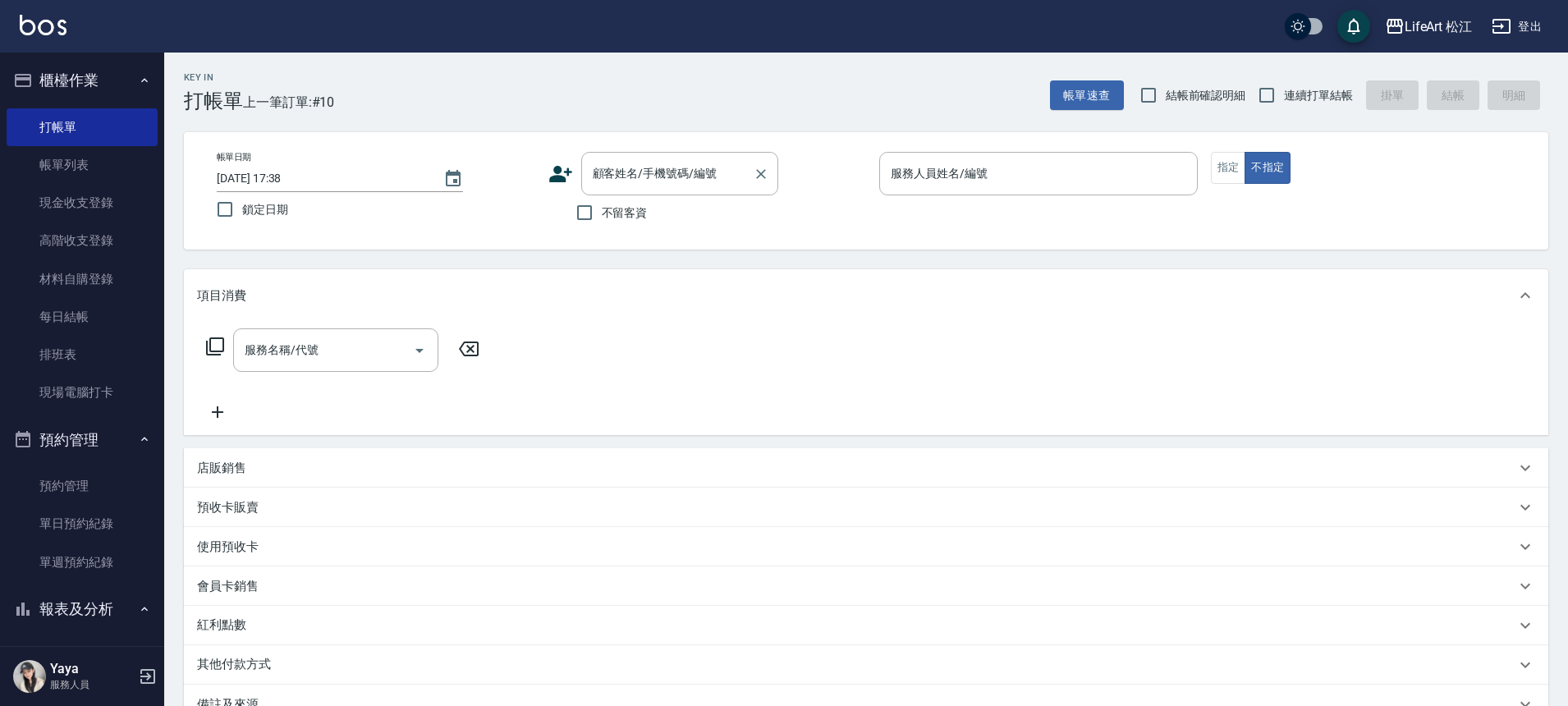
click at [657, 172] on div "顧客姓名/手機號碼/編號 顧客姓名/手機號碼/編號" at bounding box center [679, 174] width 197 height 44
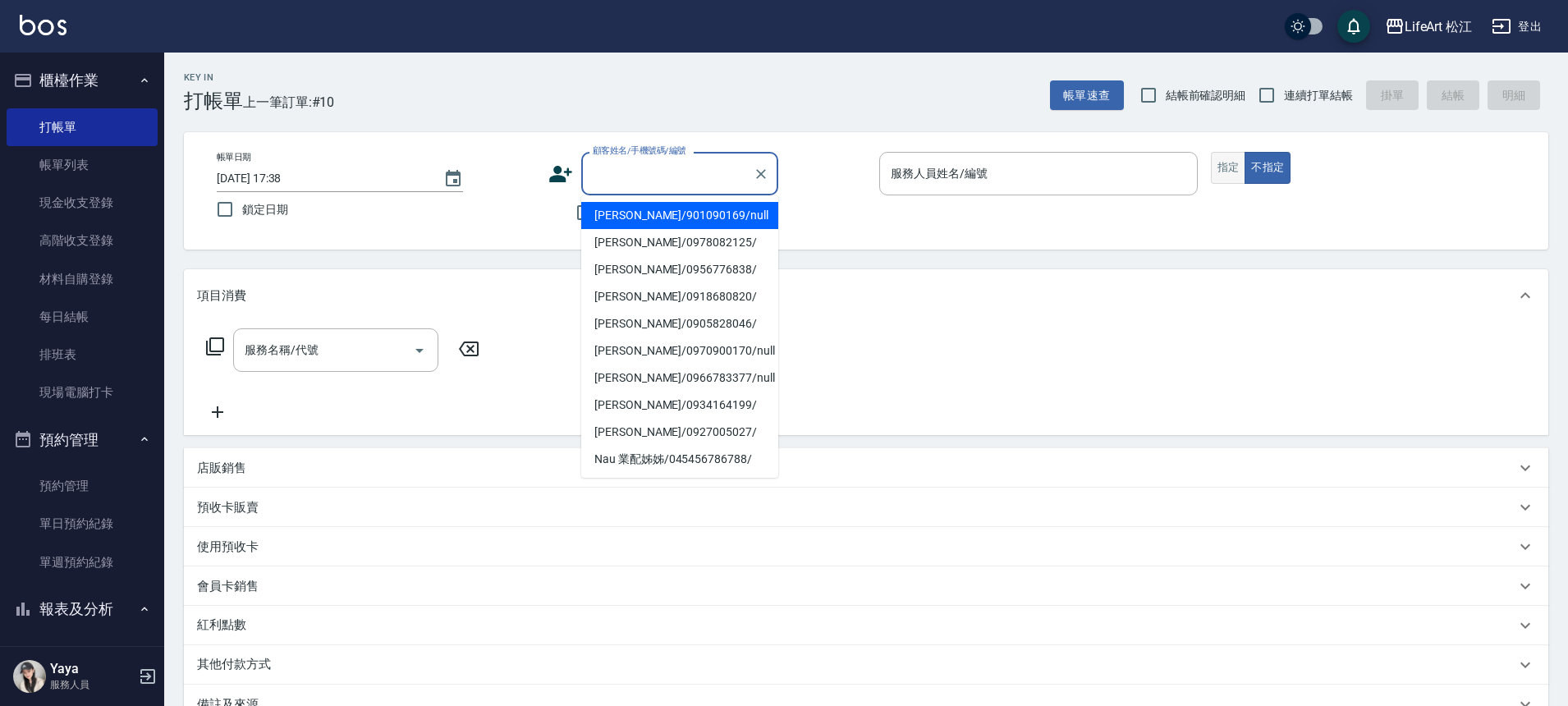
click at [1225, 174] on button "指定" at bounding box center [1228, 168] width 35 height 32
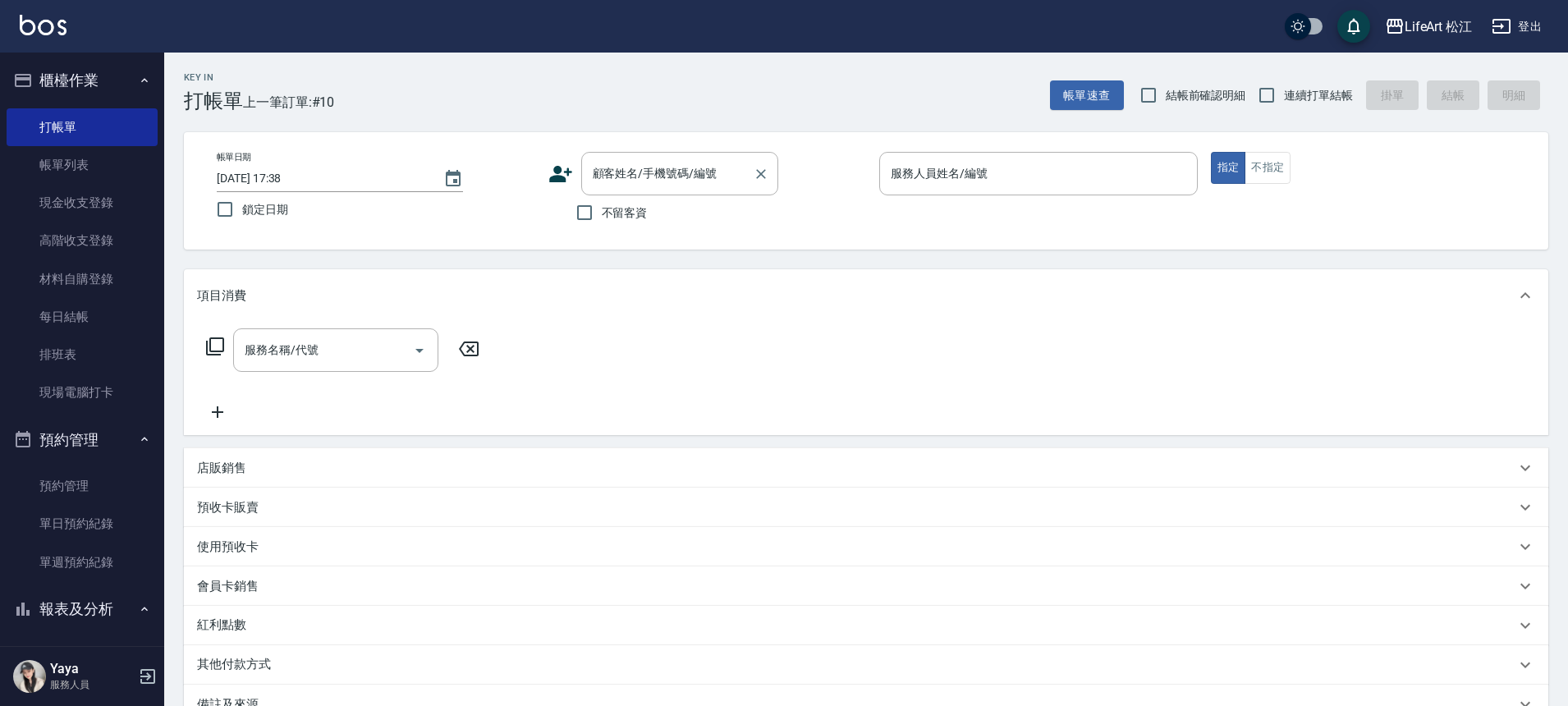
click at [682, 171] on input "顧客姓名/手機號碼/編號" at bounding box center [667, 174] width 157 height 29
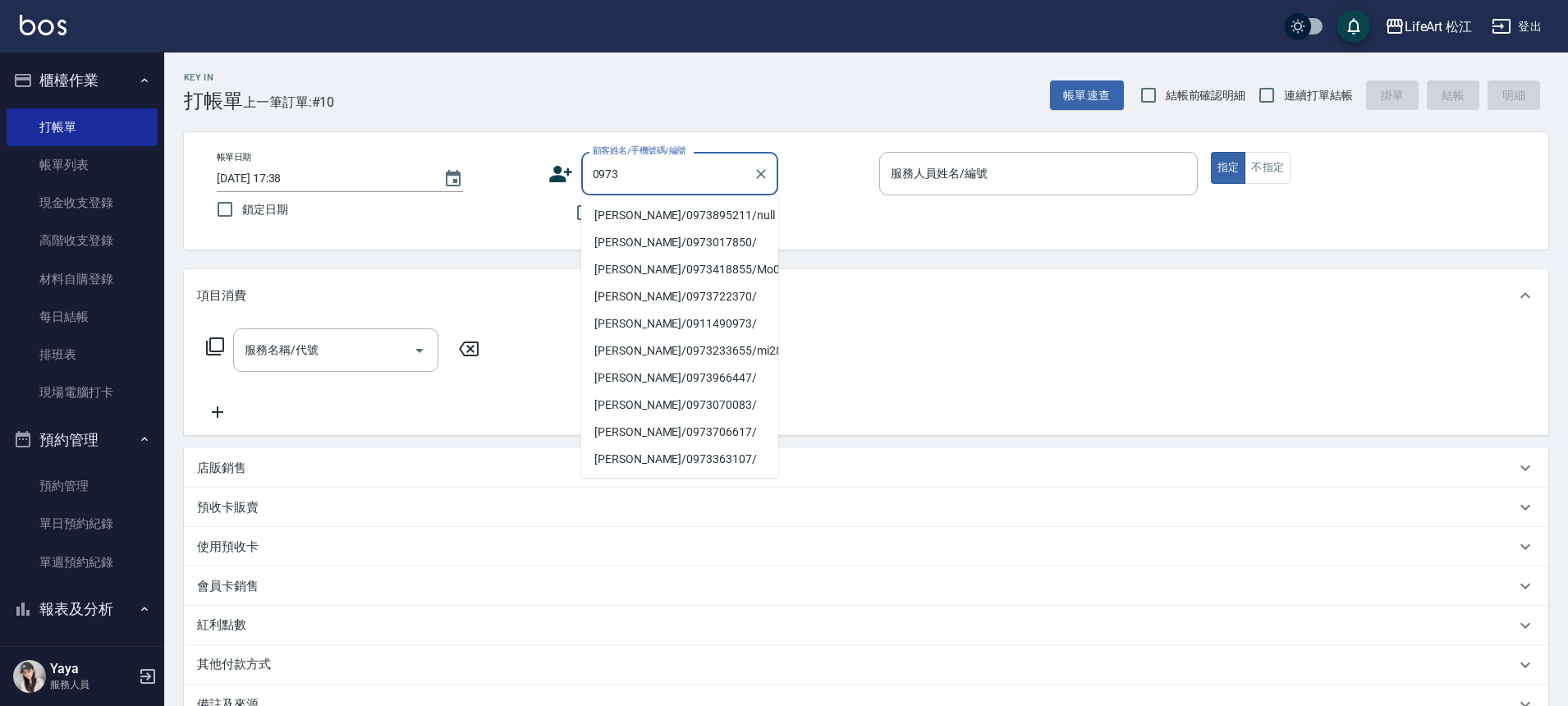
click at [705, 216] on li "[PERSON_NAME]/0973895211/null" at bounding box center [679, 216] width 197 height 27
type input "[PERSON_NAME]/0973895211/null"
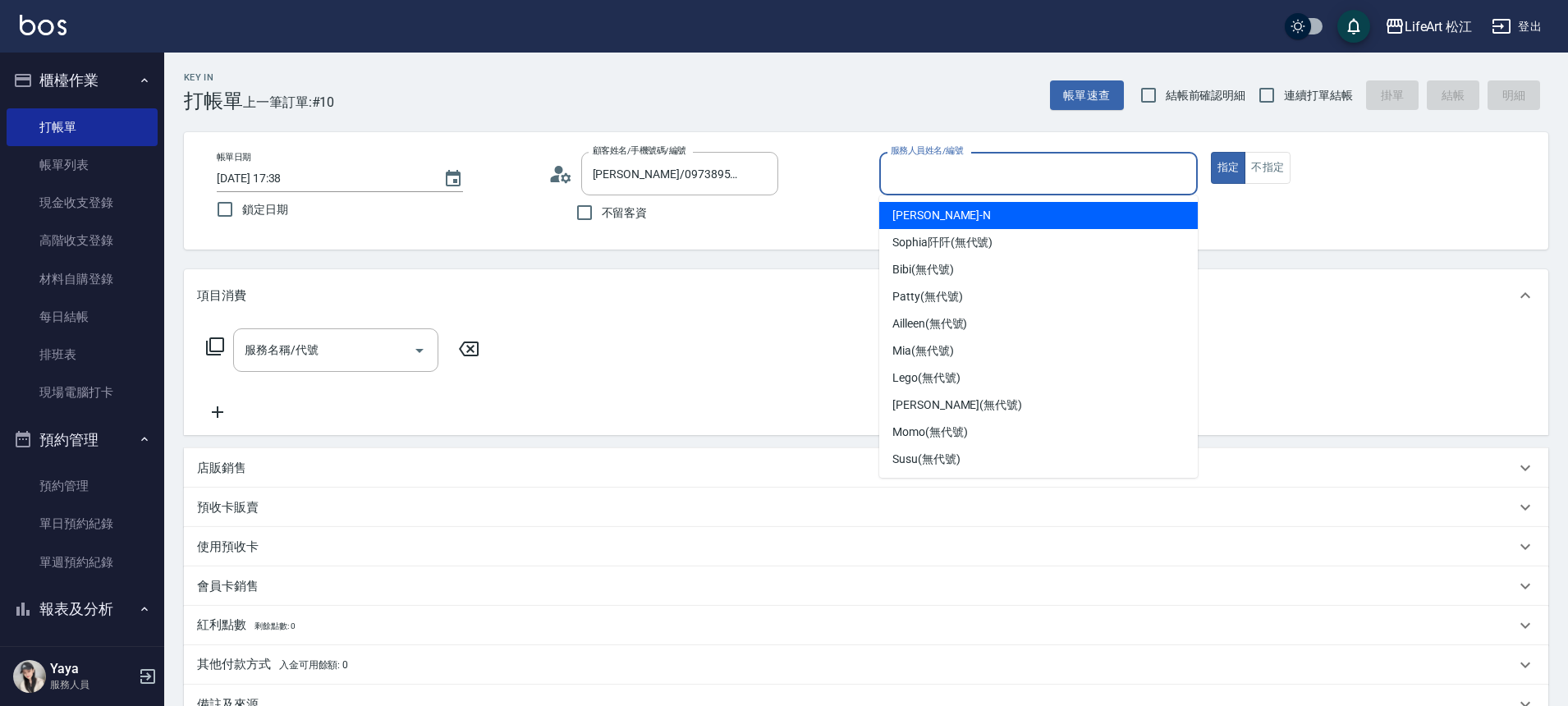
click at [1131, 169] on input "服務人員姓名/編號" at bounding box center [1039, 174] width 304 height 29
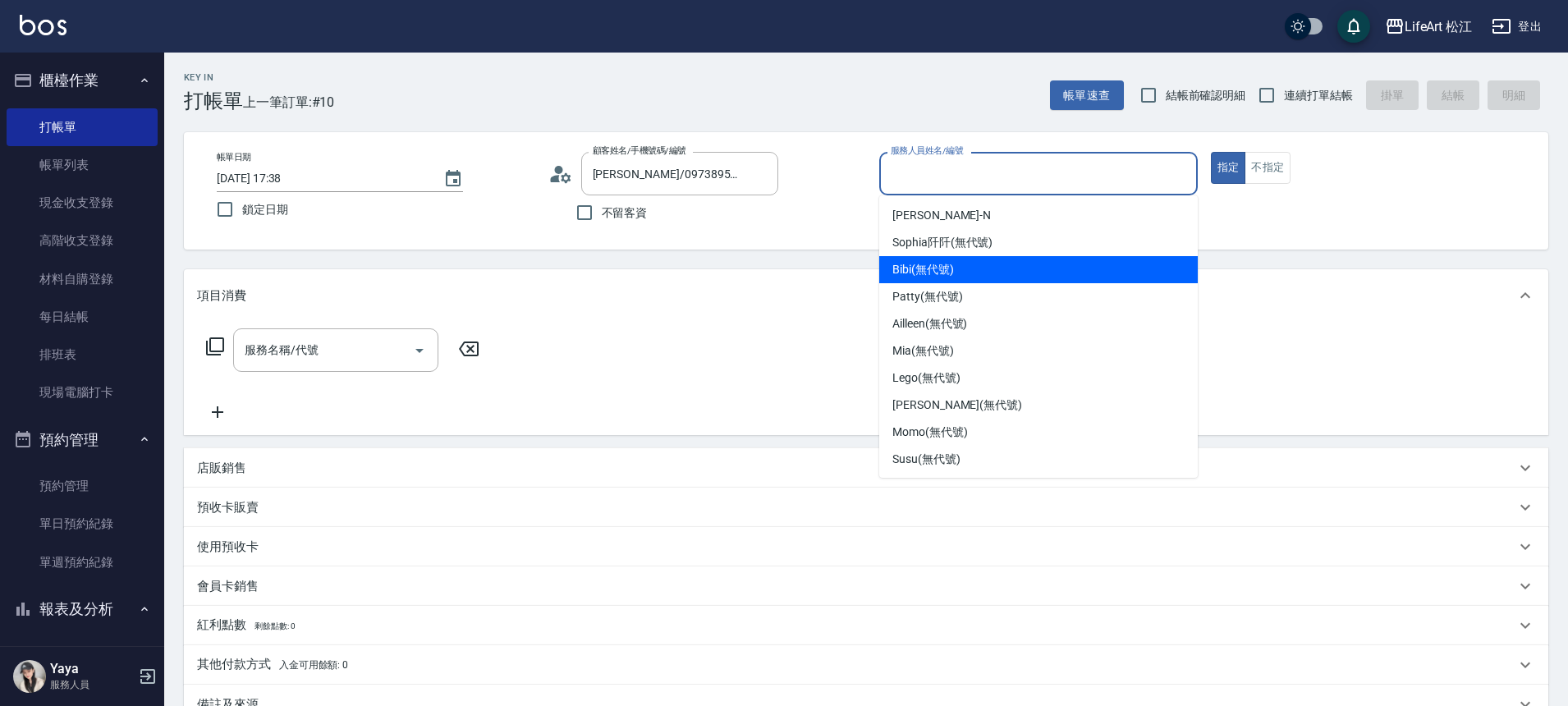
click at [1082, 262] on div "Bibi (無代號)" at bounding box center [1039, 270] width 319 height 27
type input "Bibi(無代號)"
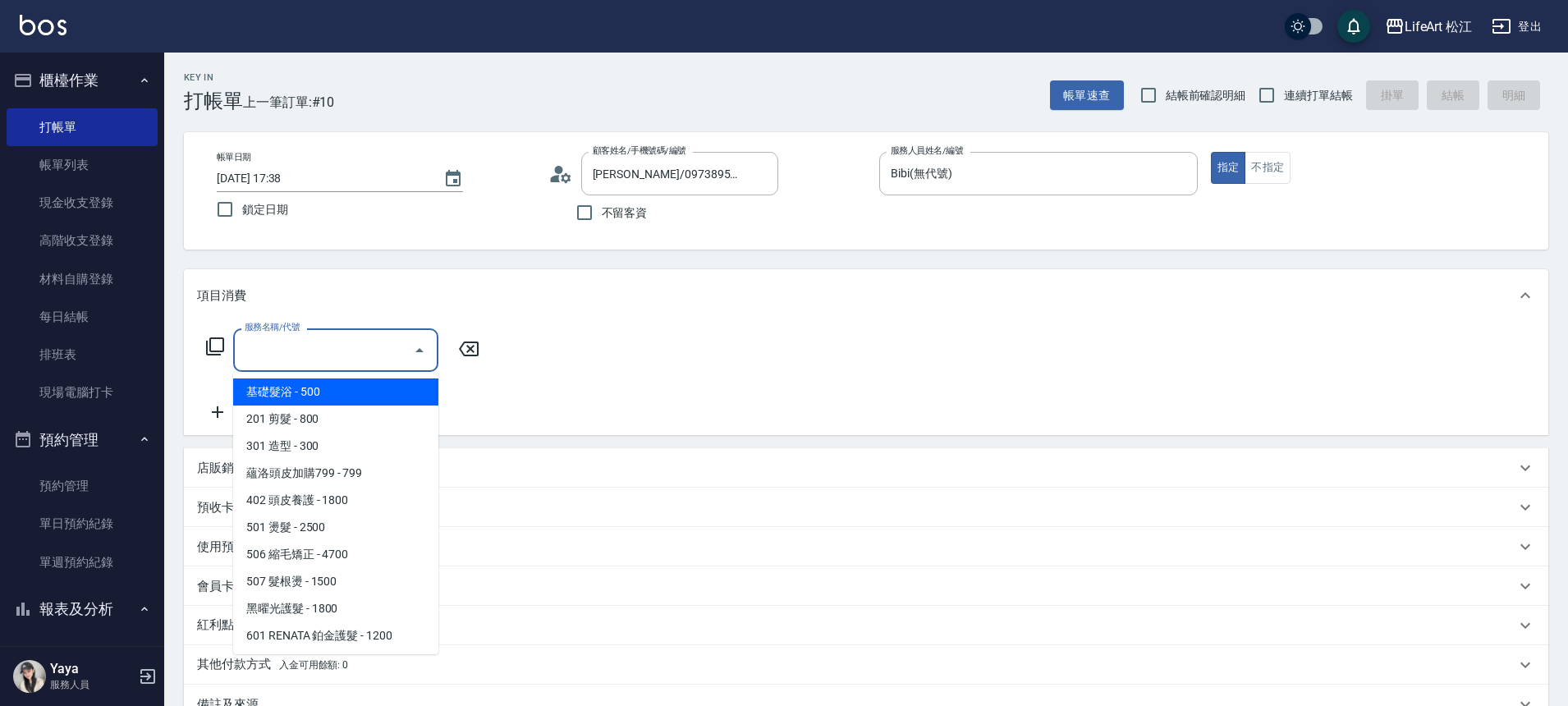
click at [345, 358] on input "服務名稱/代號" at bounding box center [323, 350] width 166 height 29
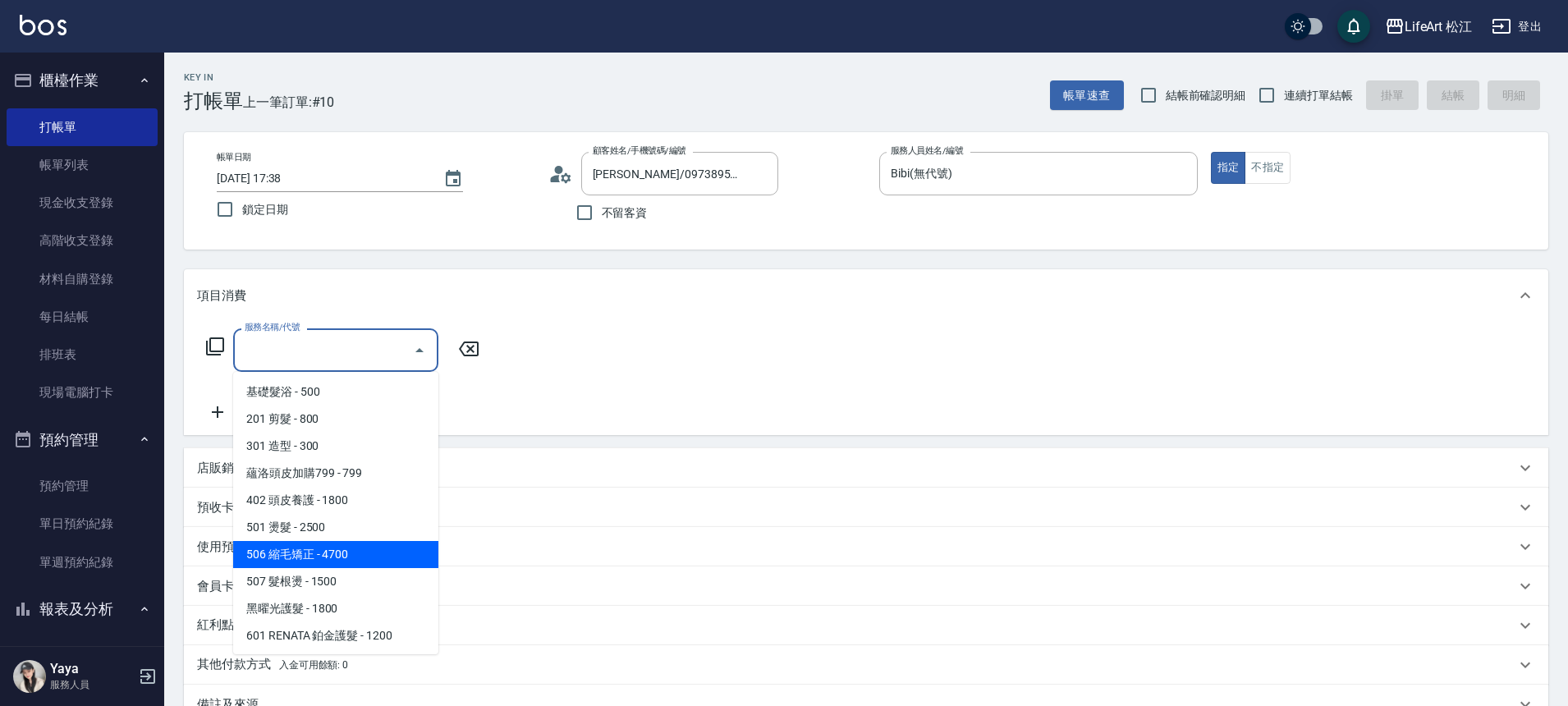
click at [357, 550] on span "506 縮毛矯正 - 4700" at bounding box center [335, 554] width 205 height 27
type input "506 縮毛矯正 (506)"
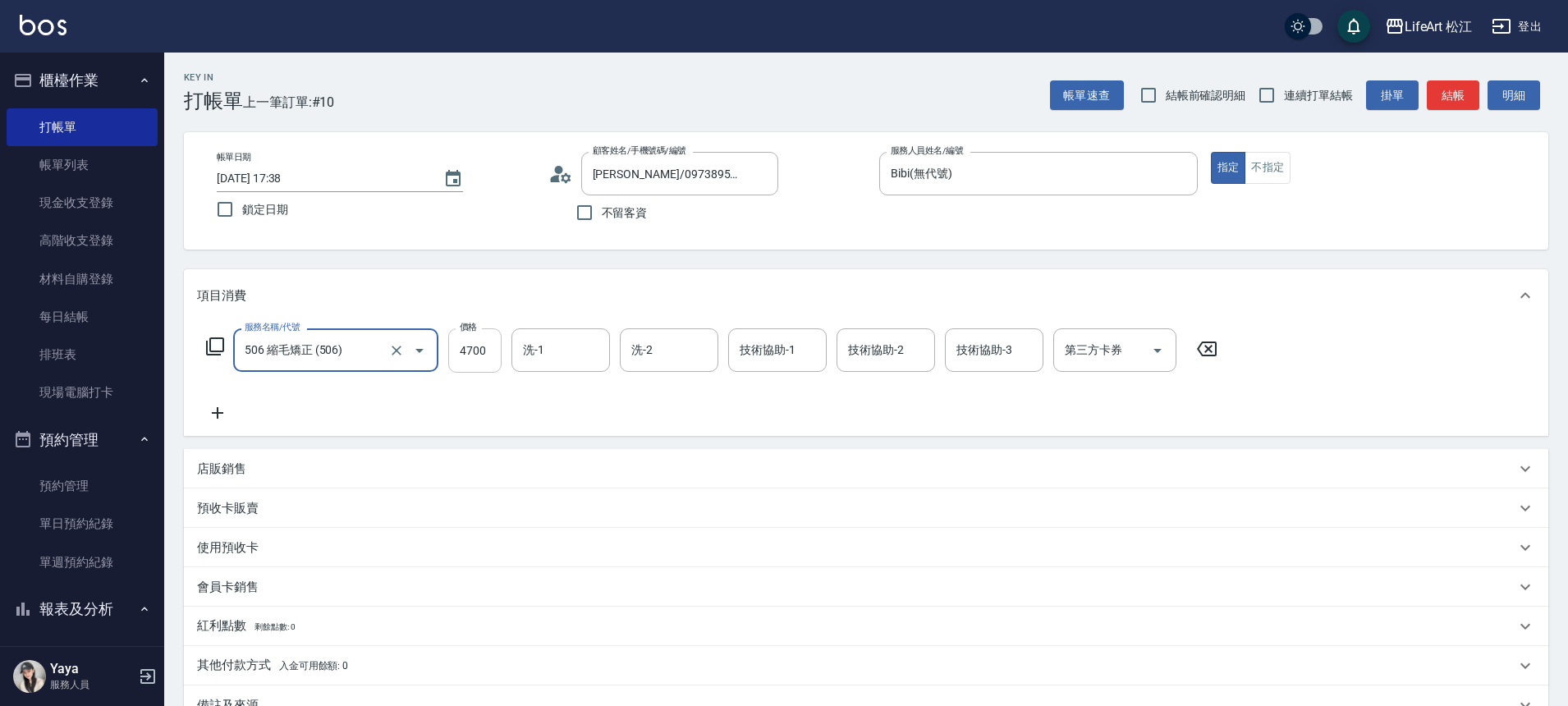
click at [477, 348] on input "4700" at bounding box center [475, 350] width 53 height 44
type input "1500"
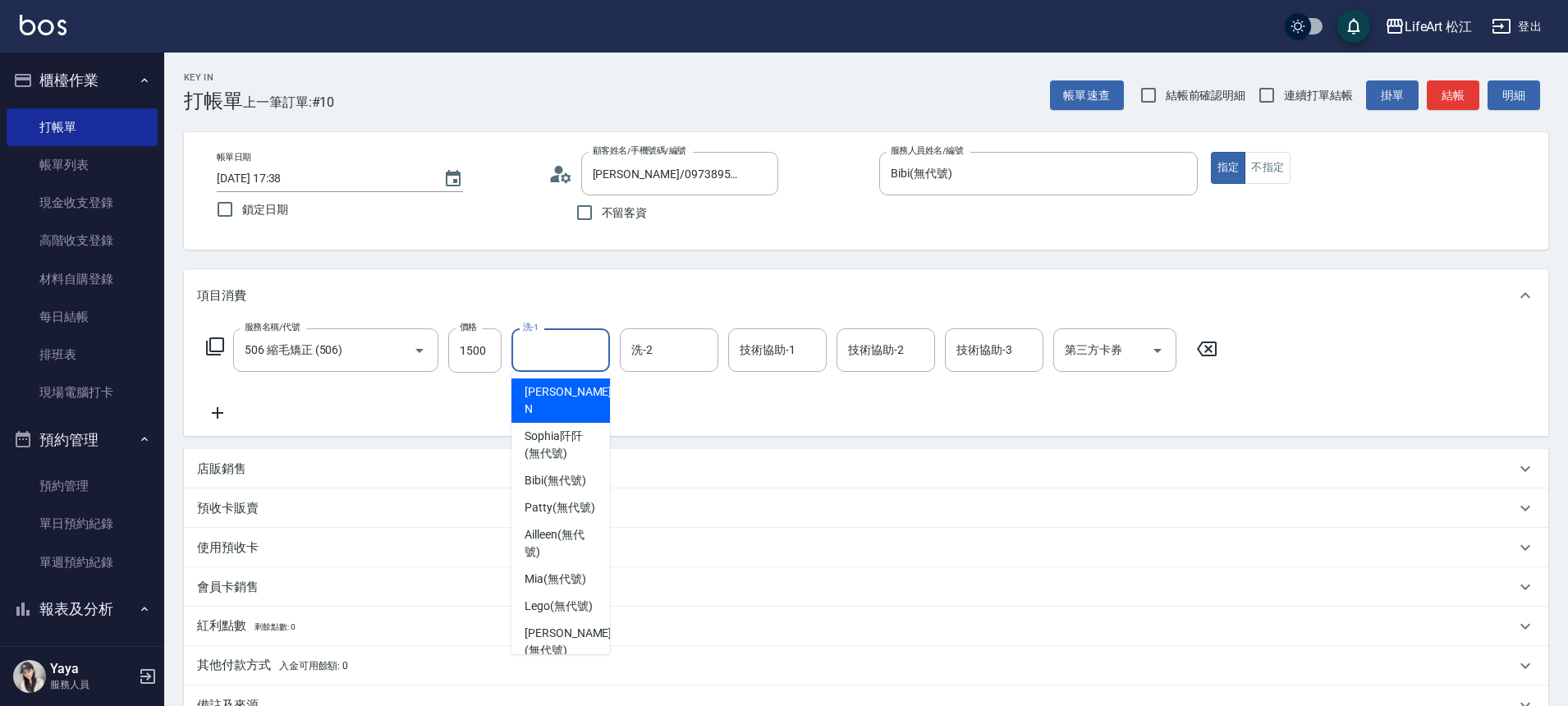
click at [558, 359] on input "洗-1" at bounding box center [561, 350] width 84 height 29
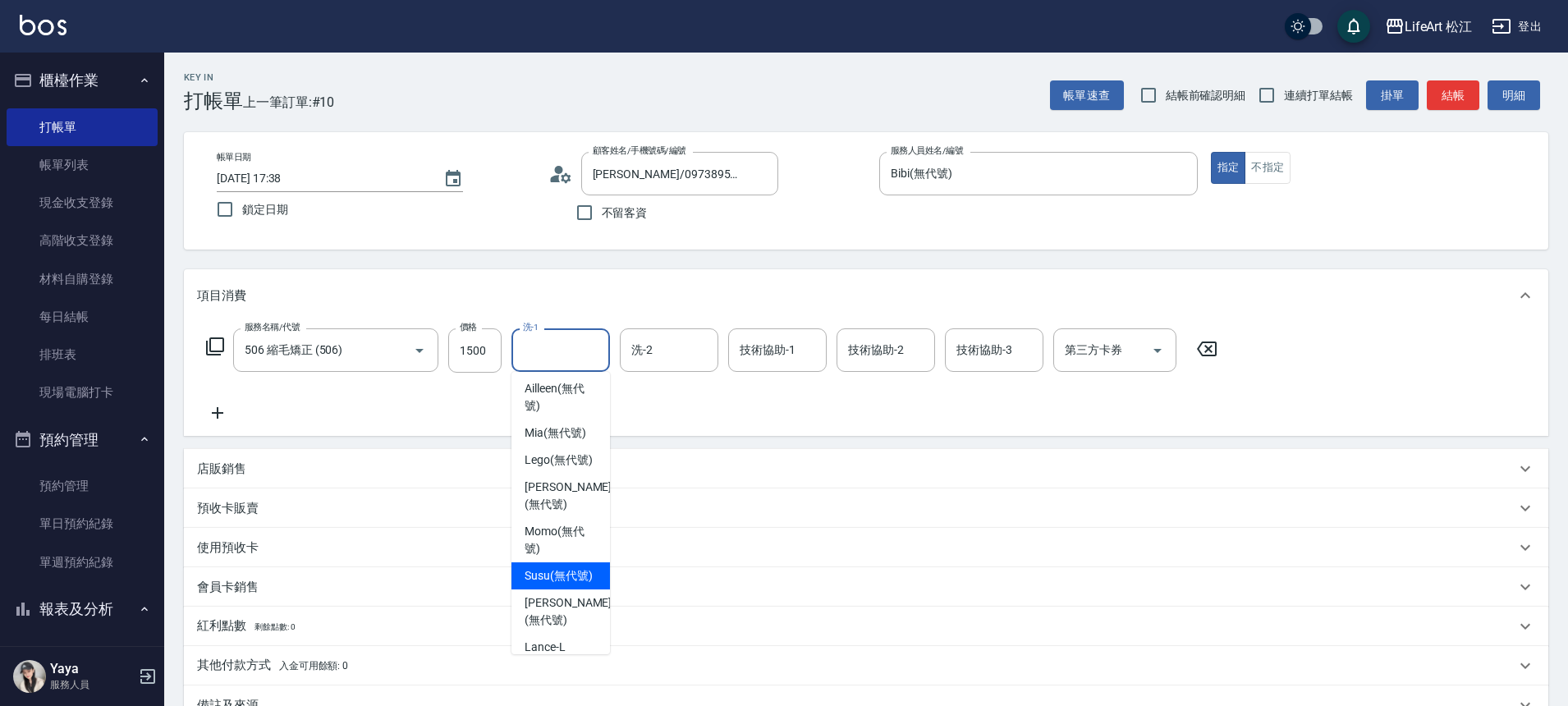
scroll to position [157, 0]
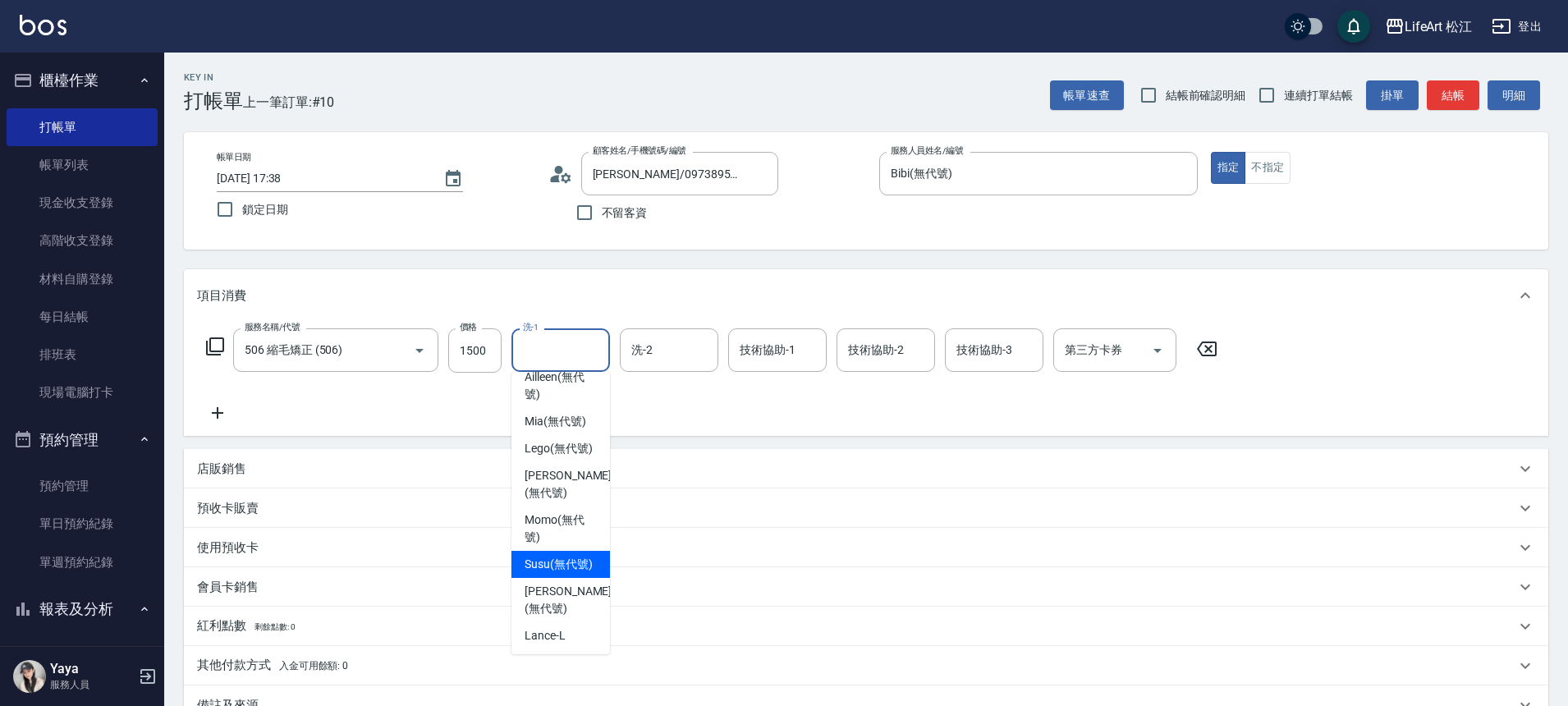
click at [568, 573] on span "Susu (無代號)" at bounding box center [558, 565] width 68 height 17
type input "Susu(無代號)"
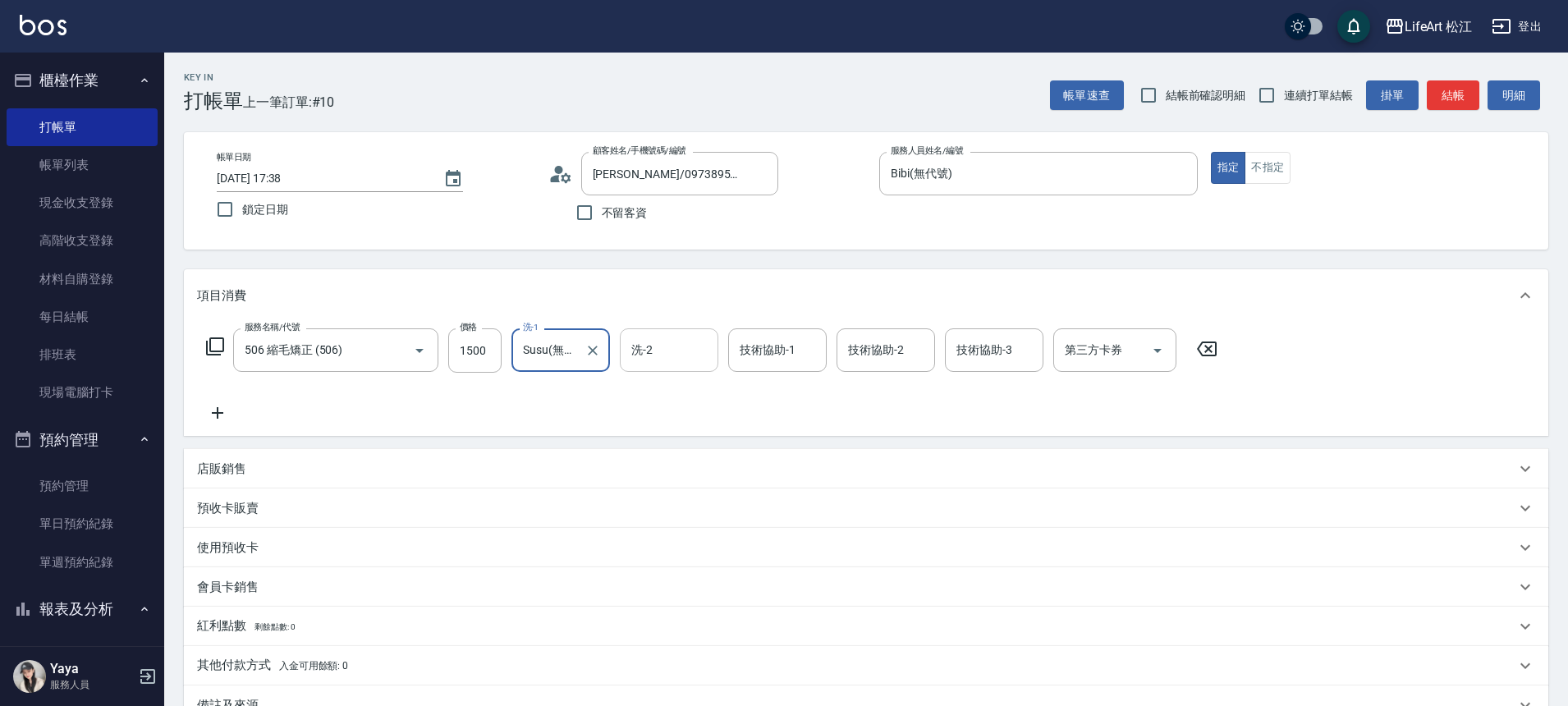
click at [670, 363] on input "洗-2" at bounding box center [670, 350] width 84 height 29
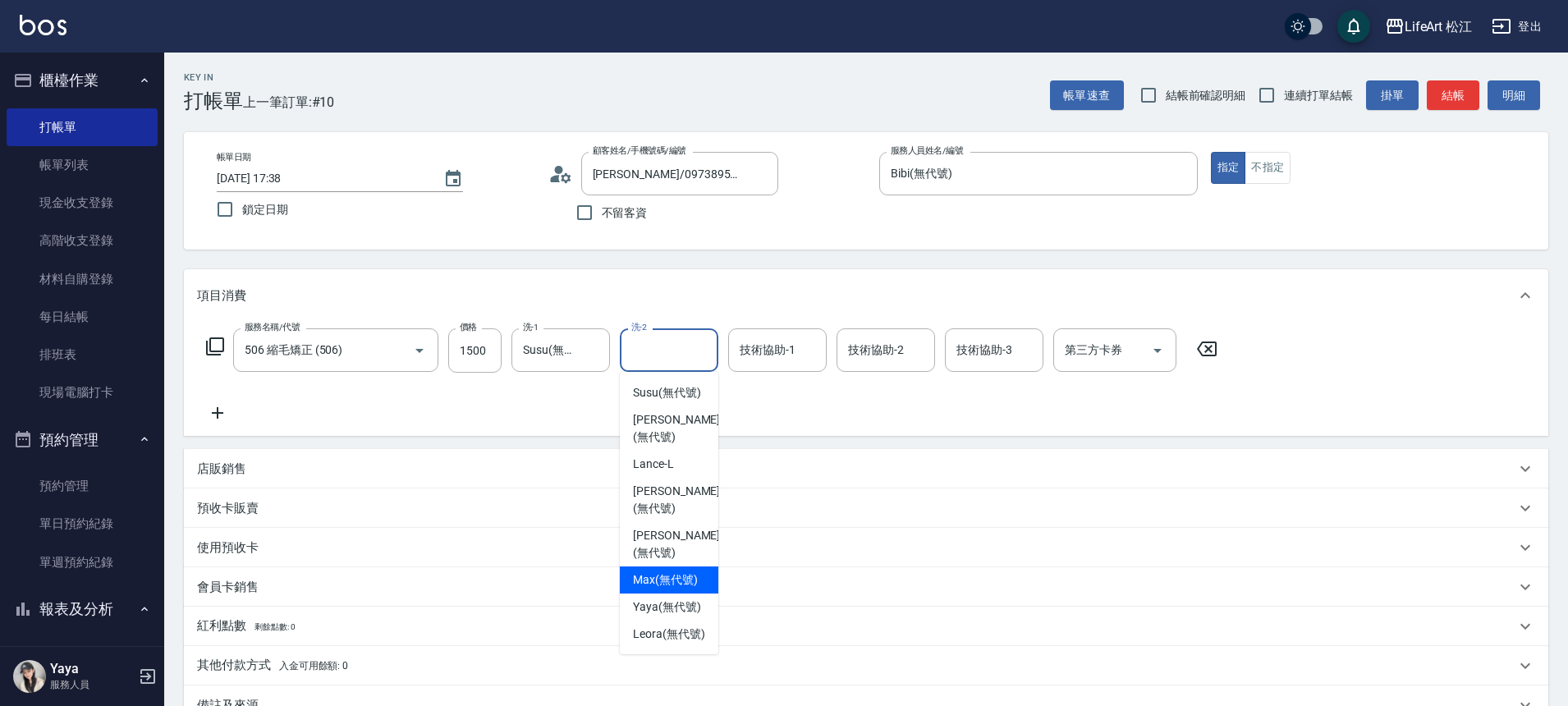
scroll to position [399, 0]
click at [666, 599] on span "Yaya (無代號)" at bounding box center [667, 608] width 68 height 17
type input "Yaya(無代號)"
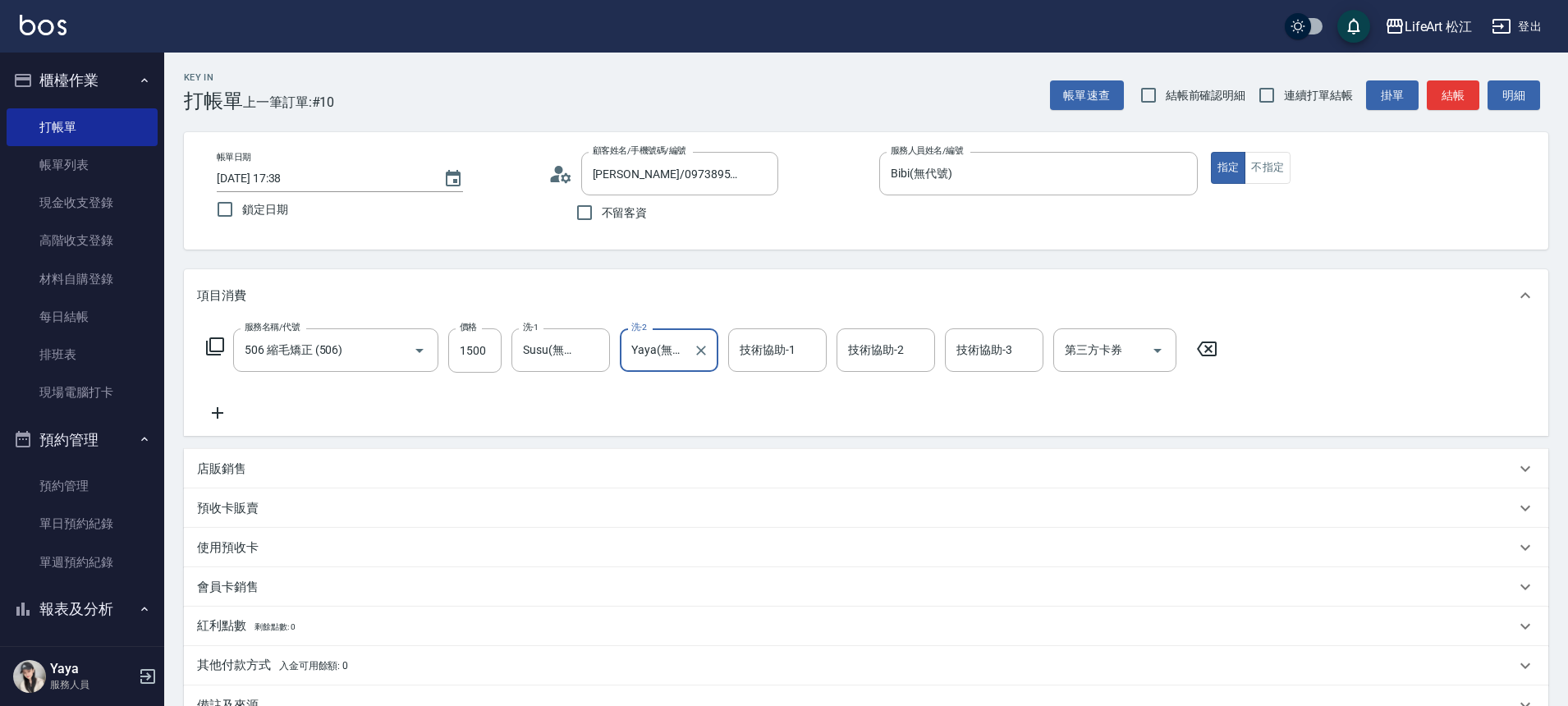
click at [218, 418] on icon at bounding box center [217, 413] width 41 height 20
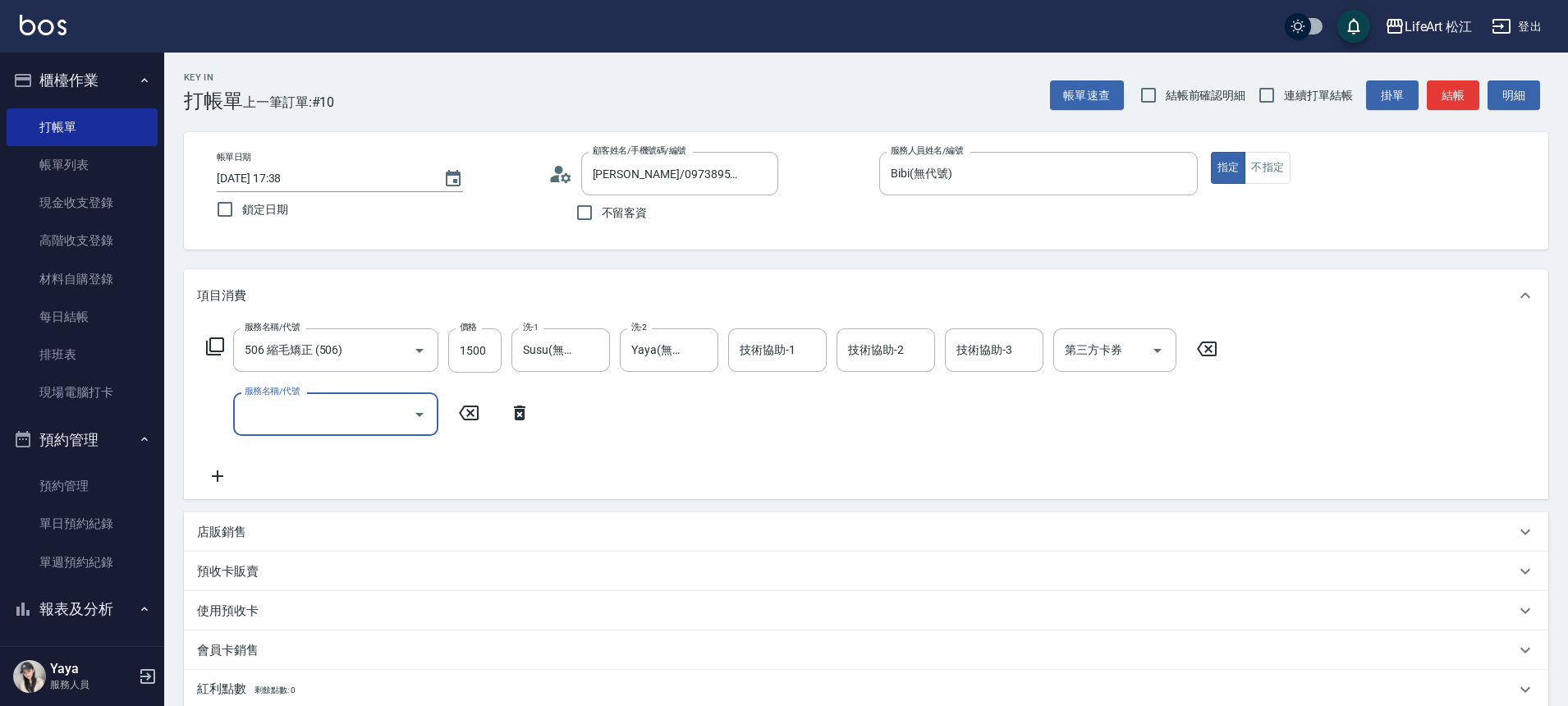
click at [301, 414] on input "服務名稱/代號" at bounding box center [323, 414] width 166 height 29
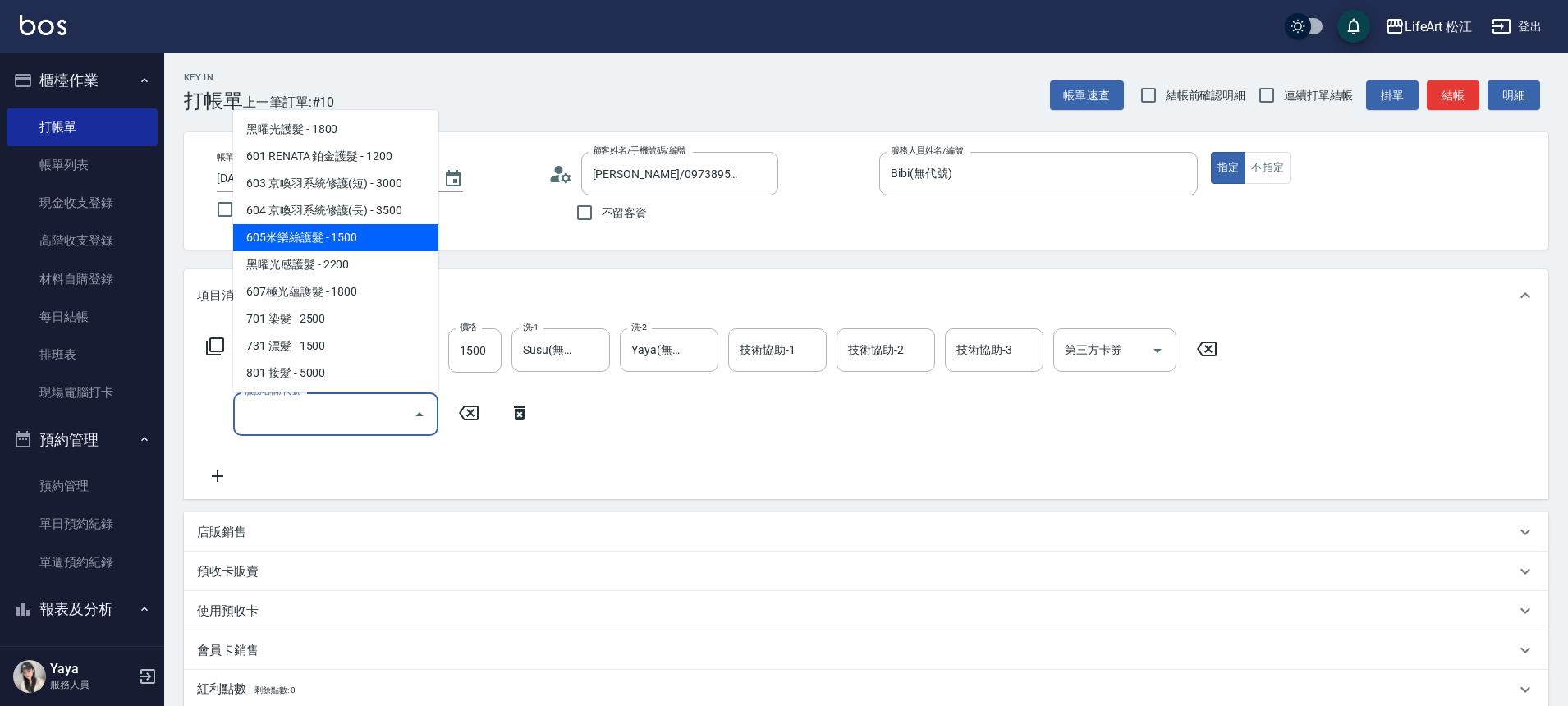
scroll to position [218, 0]
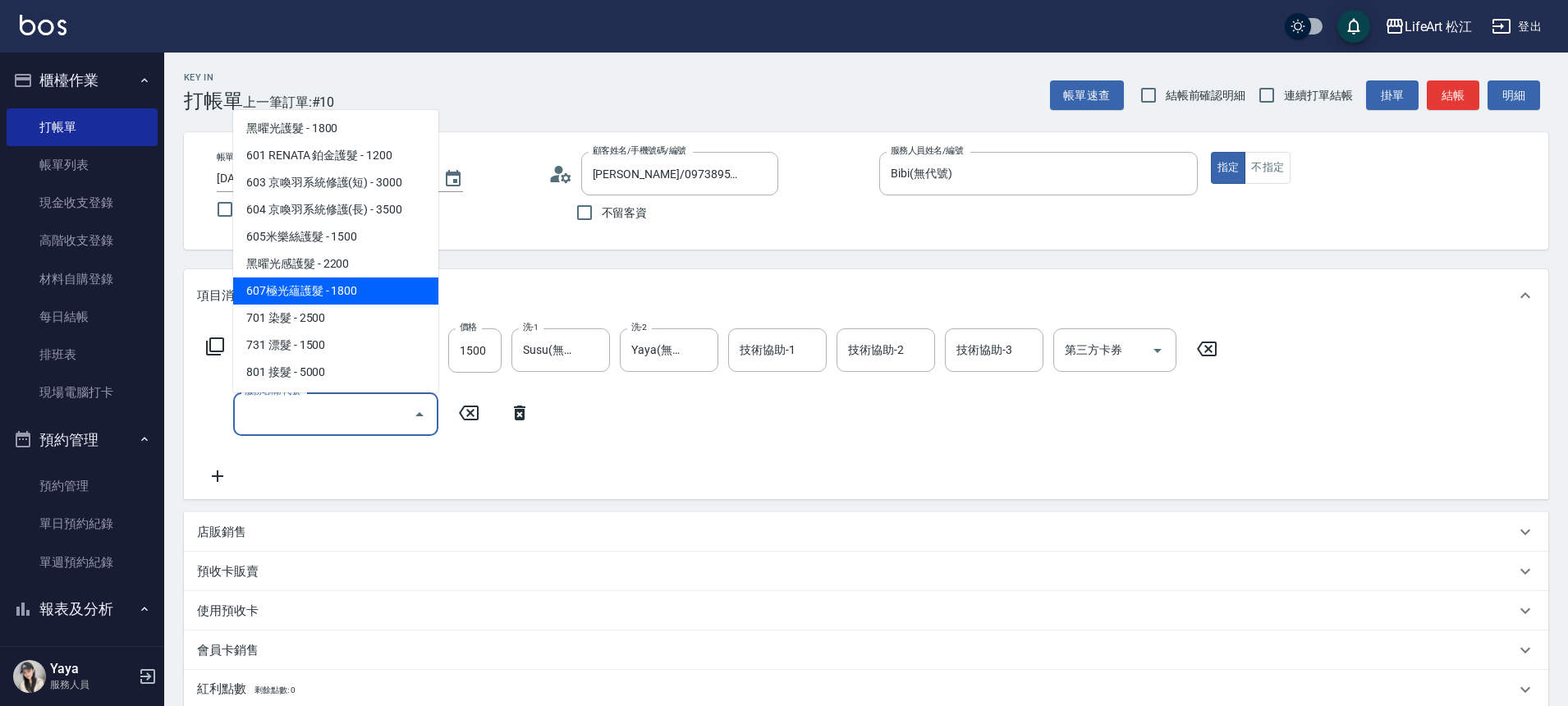
click at [371, 287] on span "607極光蘊護髮 - 1800" at bounding box center [335, 291] width 205 height 27
type input "607極光蘊護髮(607)"
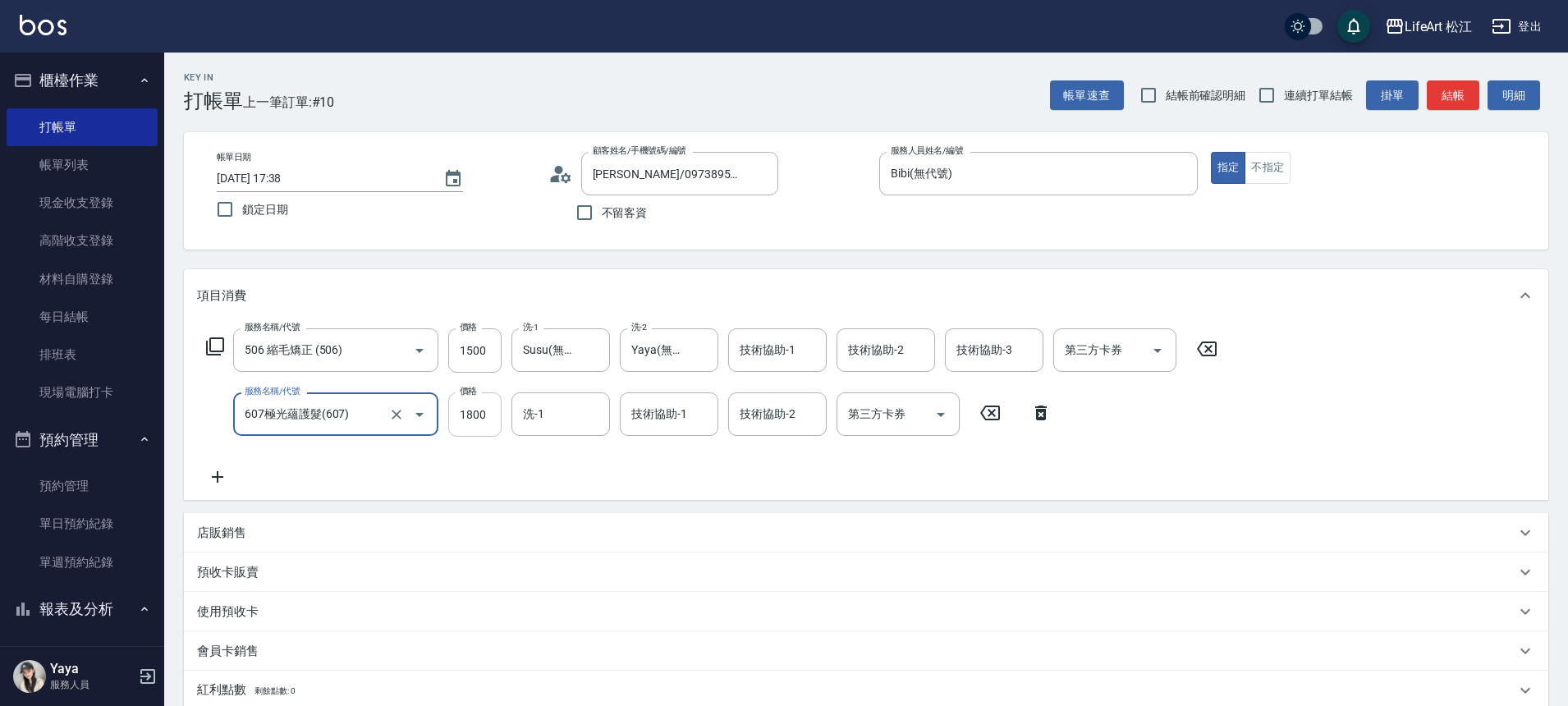
click at [484, 405] on input "1800" at bounding box center [475, 414] width 53 height 44
type input "2200"
click at [531, 410] on div "洗-1 洗-1" at bounding box center [560, 414] width 98 height 44
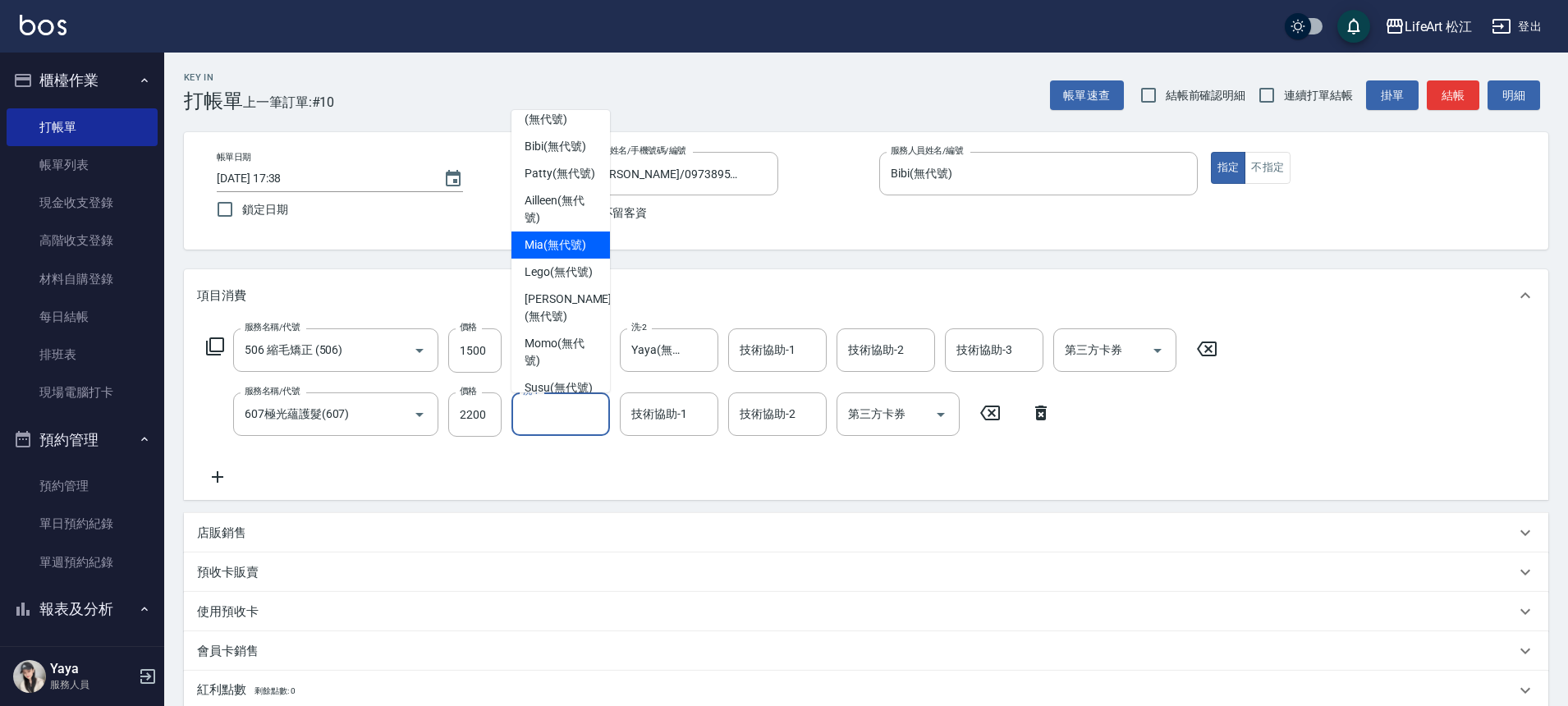
scroll to position [301, 0]
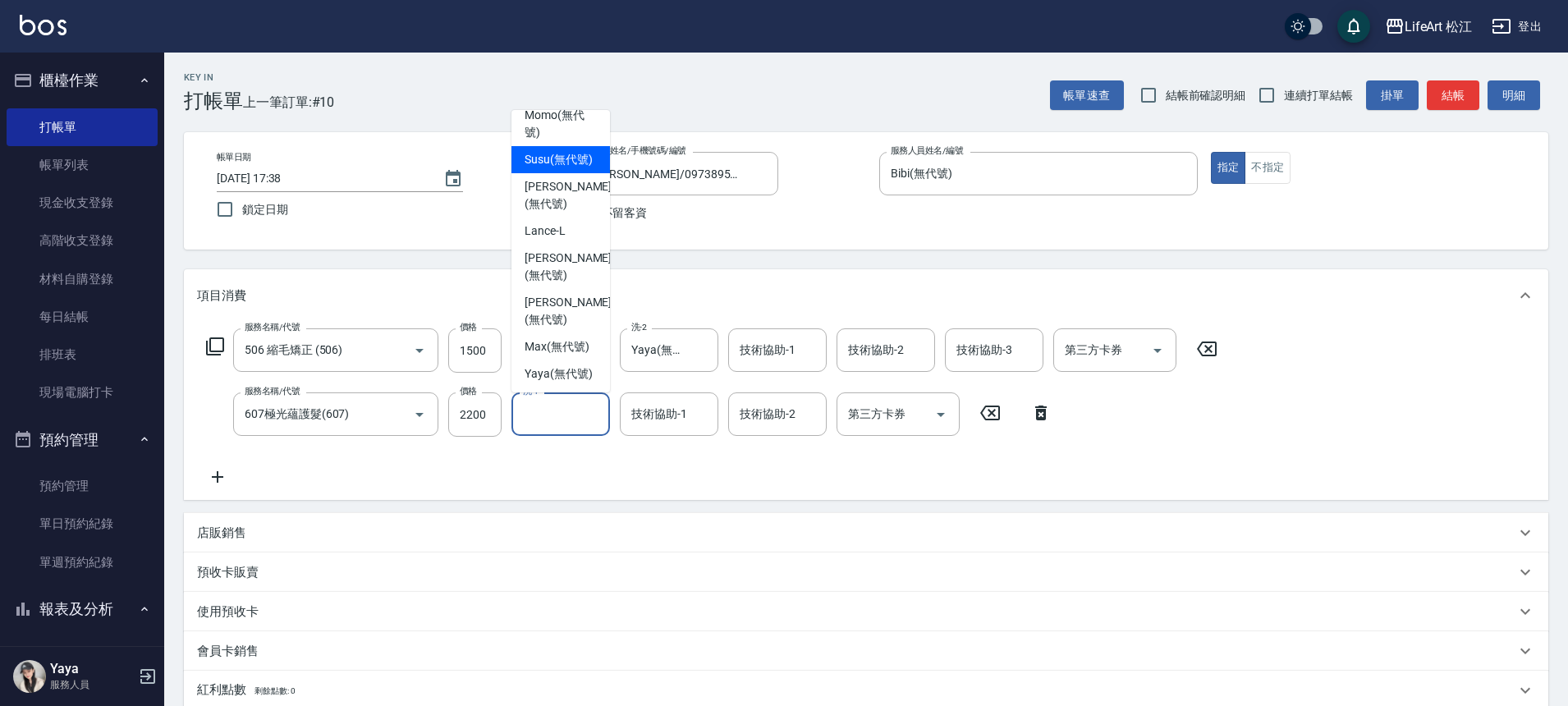
drag, startPoint x: 567, startPoint y: 173, endPoint x: 639, endPoint y: 292, distance: 139.1
click at [567, 168] on span "Susu (無代號)" at bounding box center [558, 159] width 68 height 17
type input "Susu(無代號)"
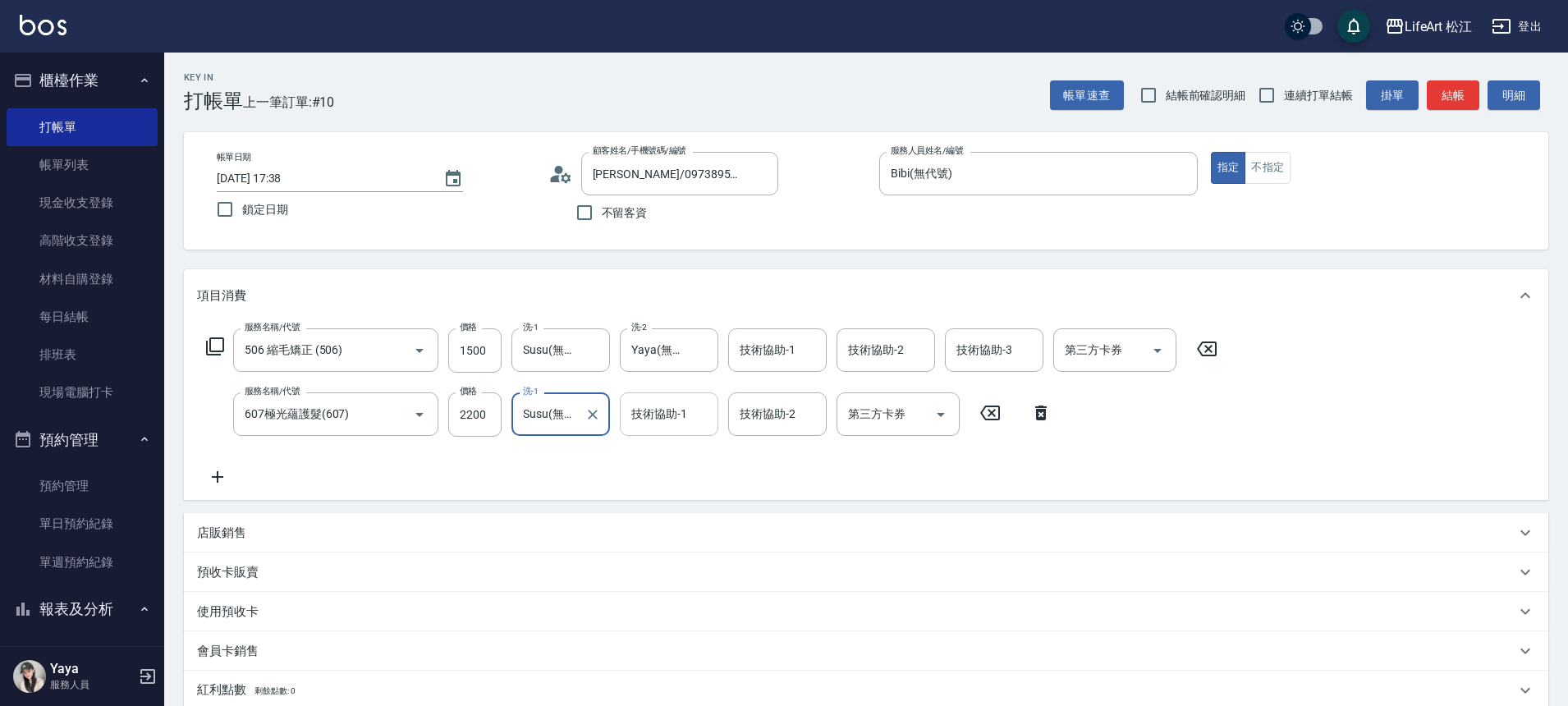
click at [666, 405] on div "技術協助-1 技術協助-1" at bounding box center [669, 414] width 98 height 44
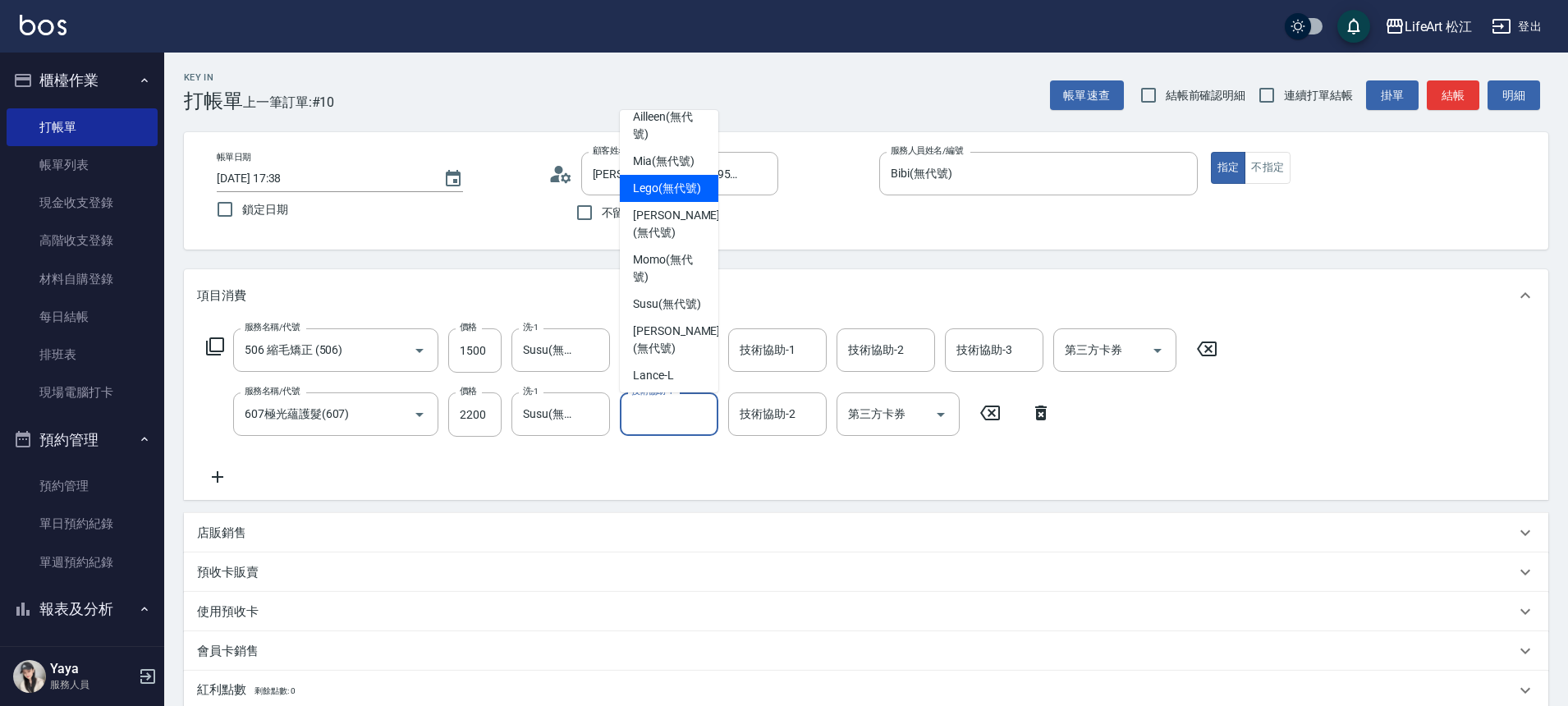
scroll to position [157, 0]
click at [671, 302] on span "Susu (無代號)" at bounding box center [667, 302] width 68 height 17
type input "Susu(無代號)"
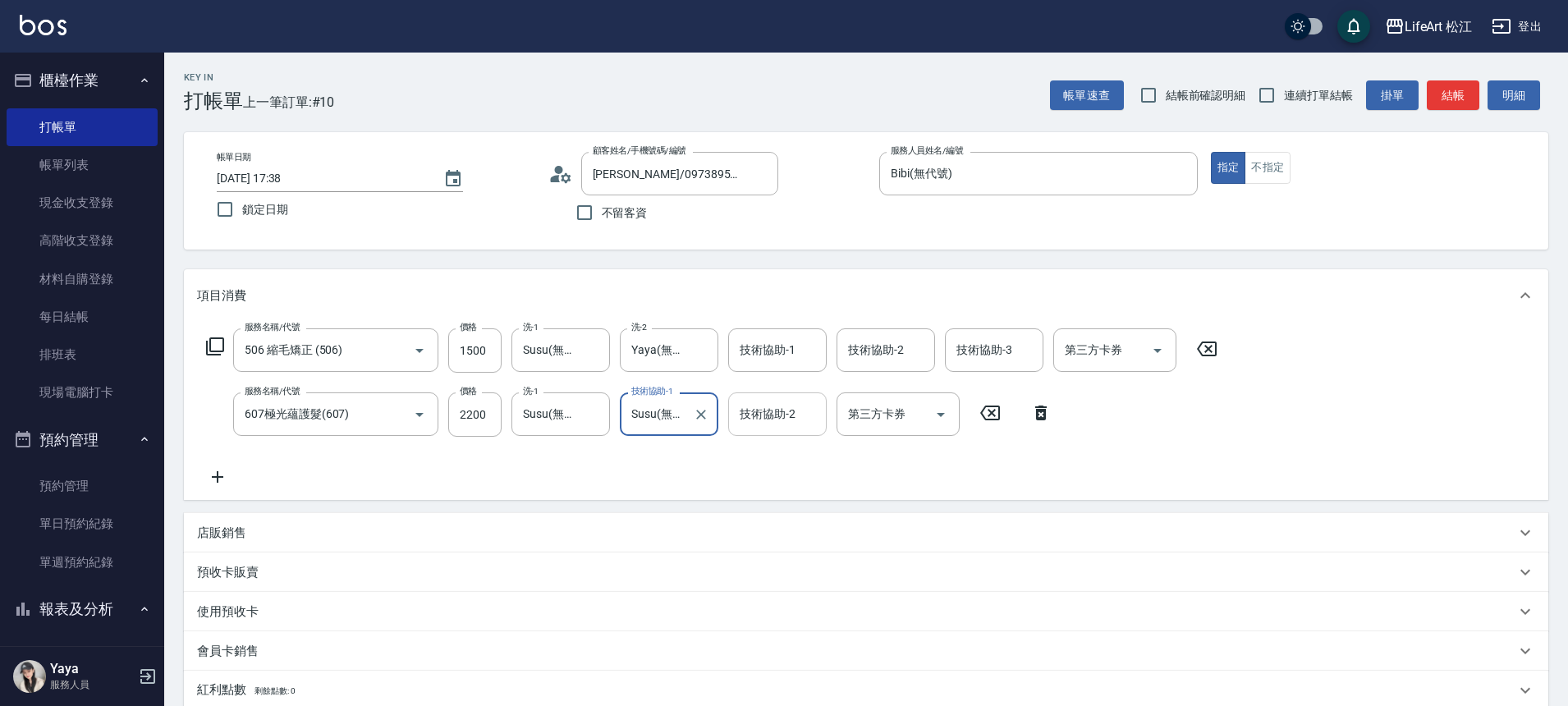
click at [776, 413] on div "技術協助-2 技術協助-2" at bounding box center [777, 414] width 98 height 44
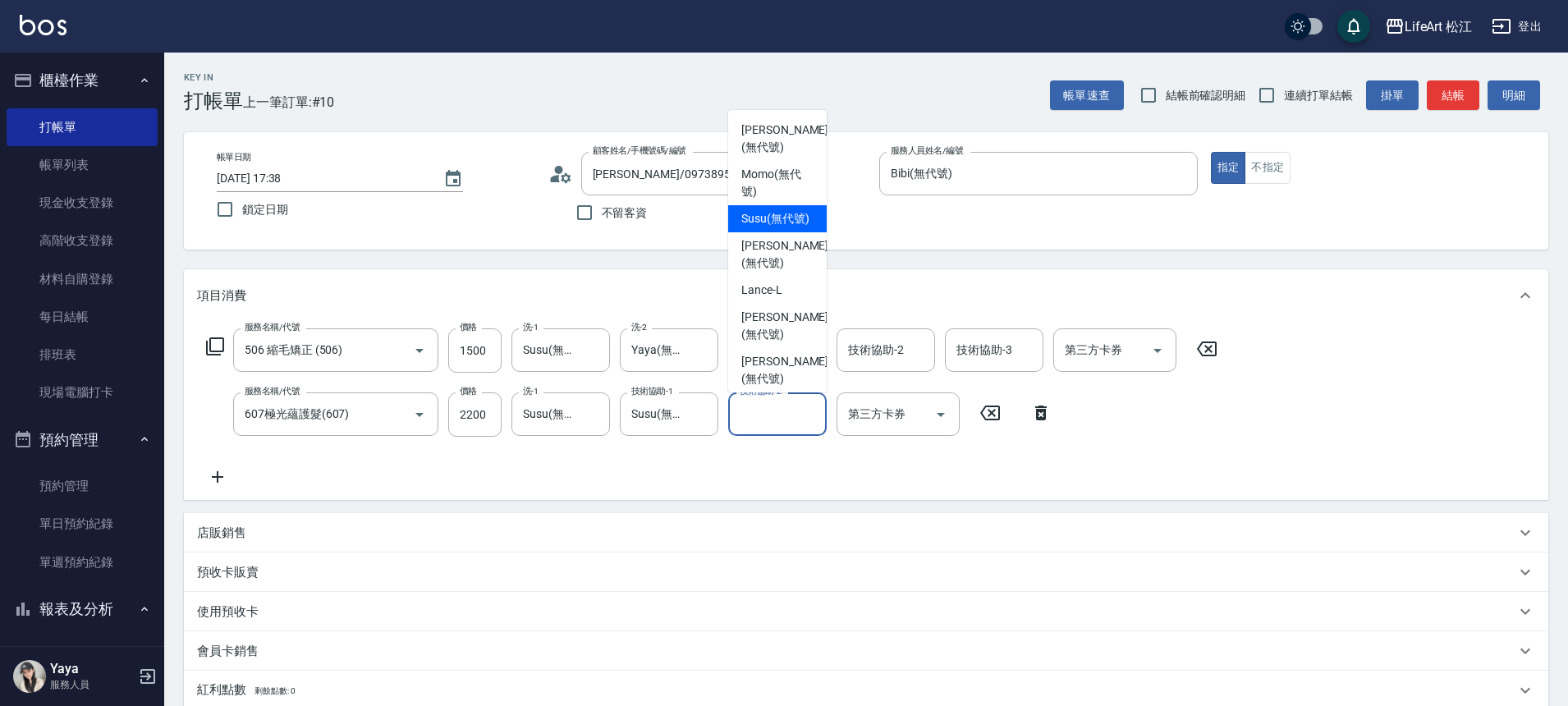
scroll to position [244, 0]
click at [793, 225] on span "Susu (無代號)" at bounding box center [774, 217] width 68 height 17
type input "Susu(無代號)"
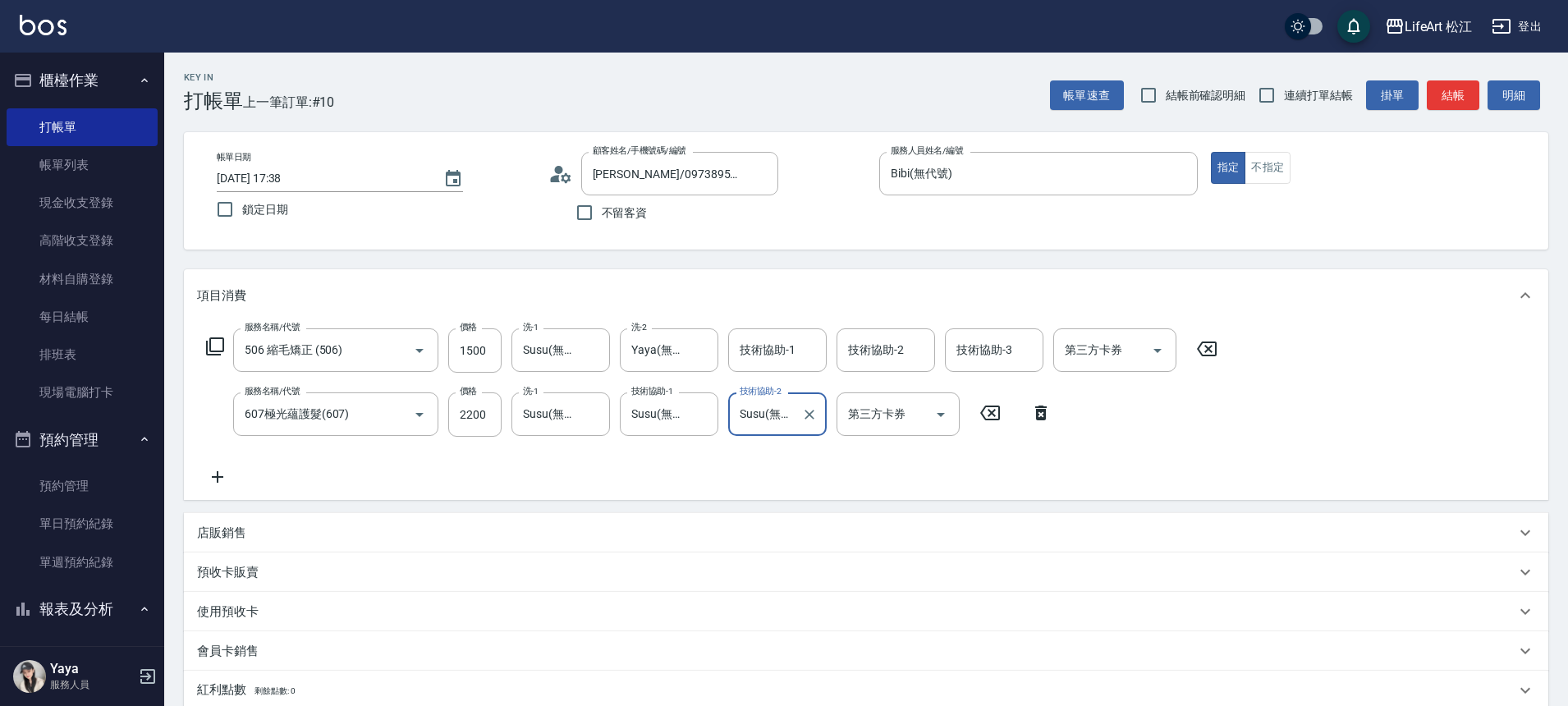
click at [216, 481] on icon at bounding box center [217, 477] width 41 height 20
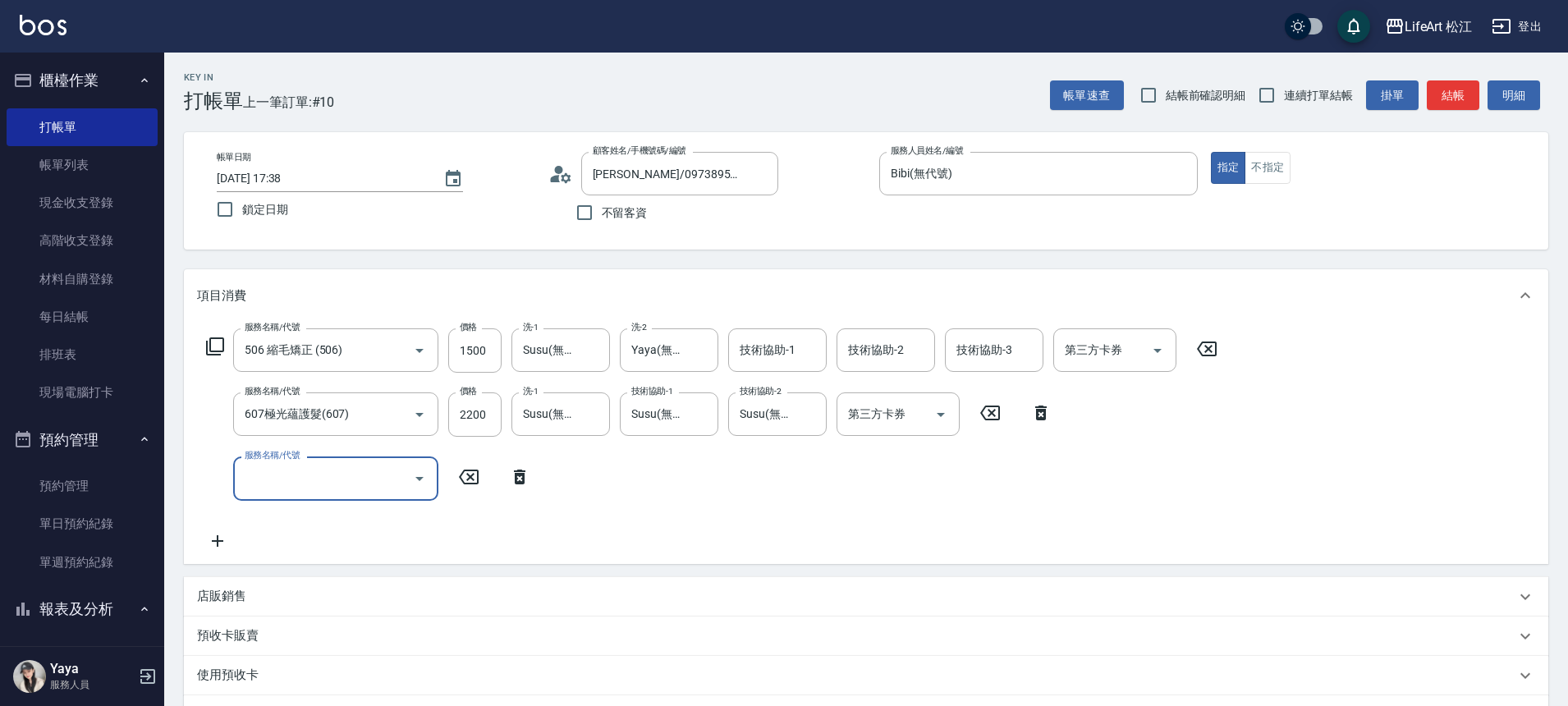
click at [334, 472] on input "服務名稱/代號" at bounding box center [323, 478] width 166 height 29
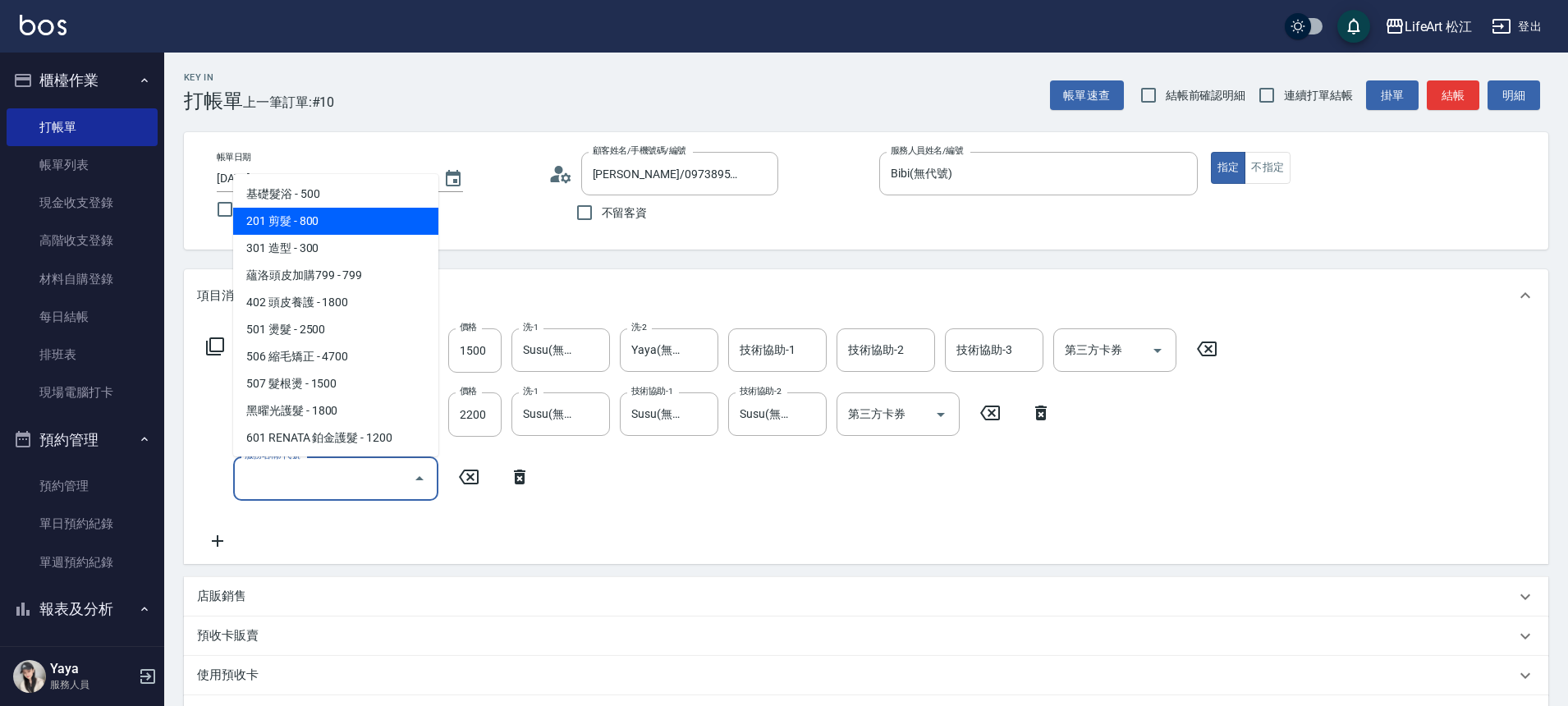
click at [367, 231] on span "201 剪髮 - 800" at bounding box center [335, 221] width 205 height 27
type input "201 剪髮(201)"
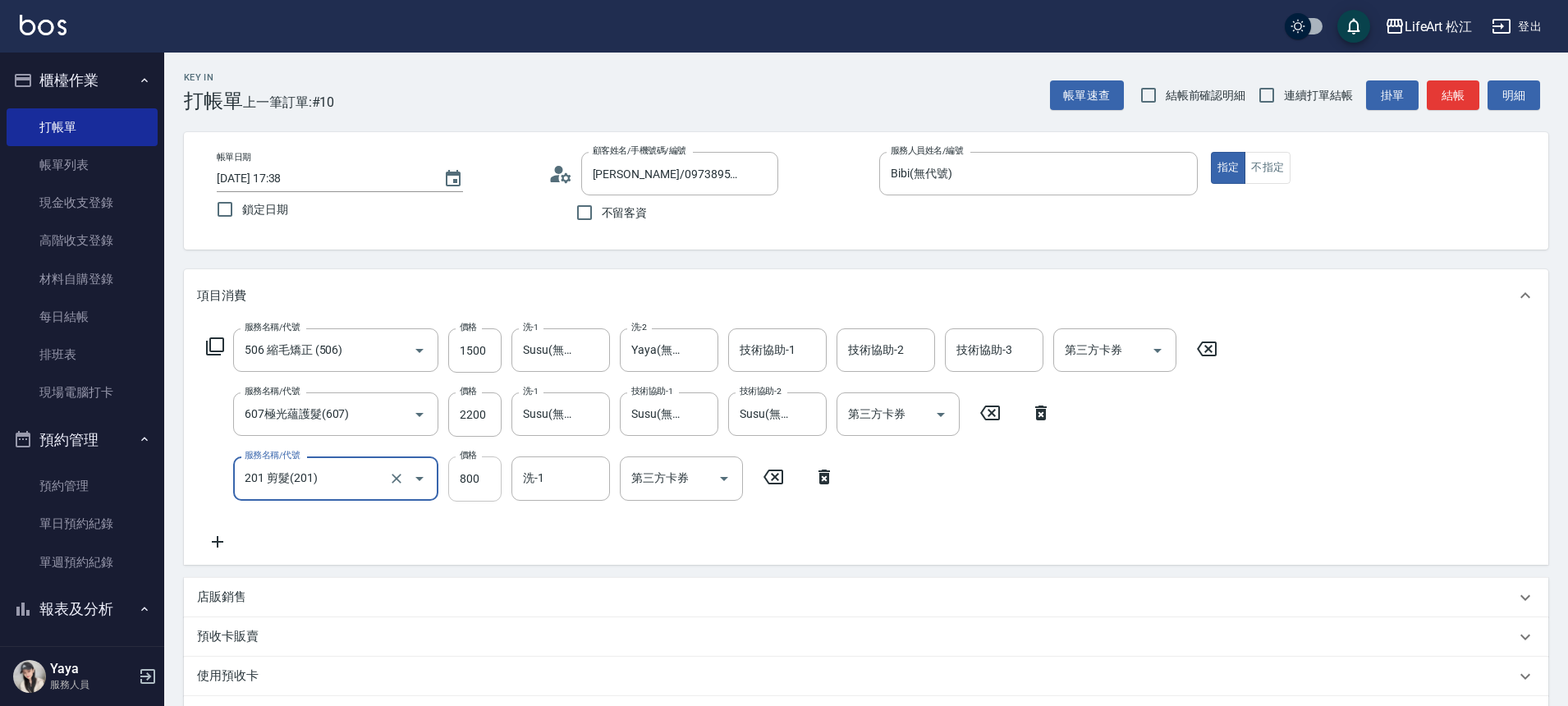
click at [481, 485] on input "800" at bounding box center [475, 479] width 53 height 44
type input "500"
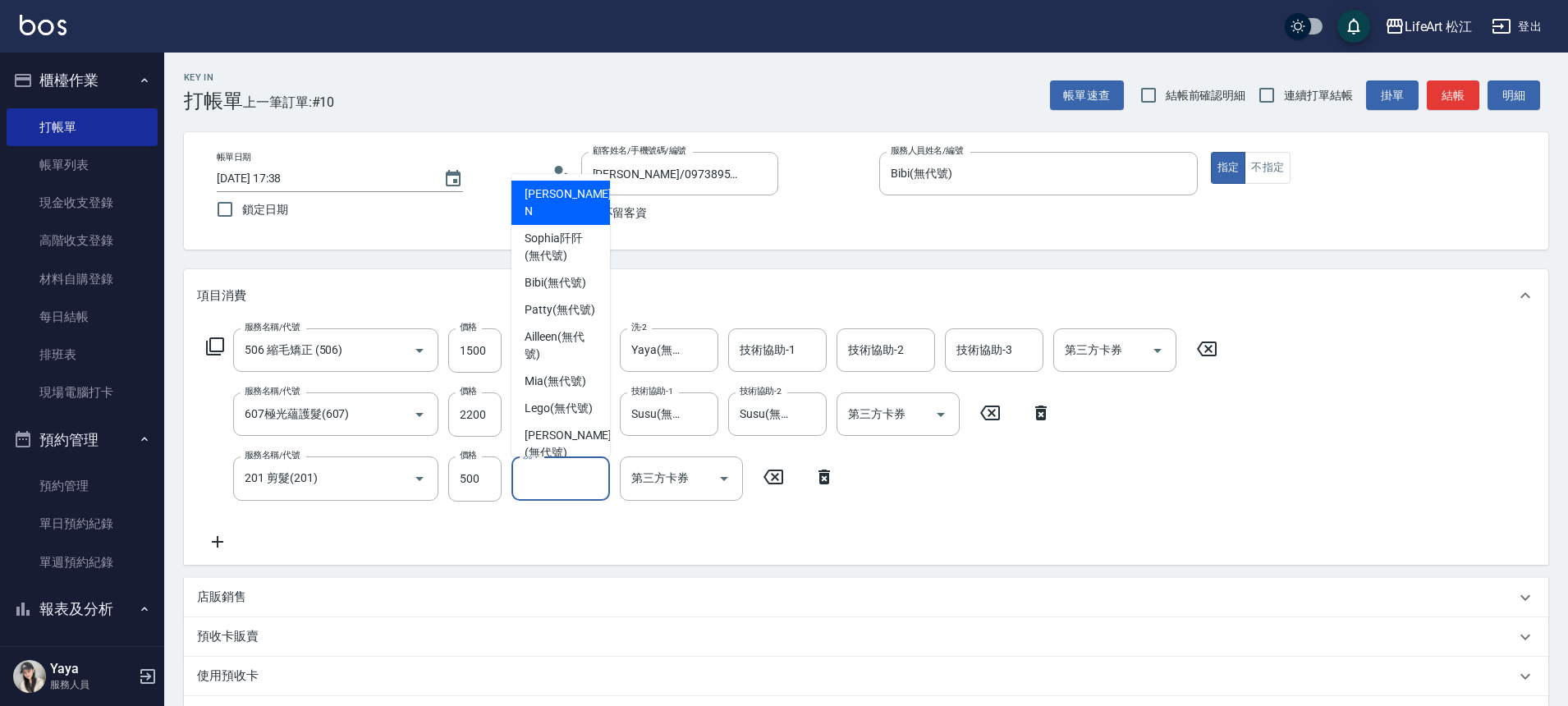
click at [559, 482] on input "洗-1" at bounding box center [561, 478] width 84 height 29
click at [301, 528] on div "服務名稱/代號 506 縮毛矯正 (506) 服務名稱/代號 價格 1500 價格 洗-1 Susu(無代號) 洗-1 洗-2 Yaya(無代號) 洗-2 技…" at bounding box center [712, 439] width 1030 height 222
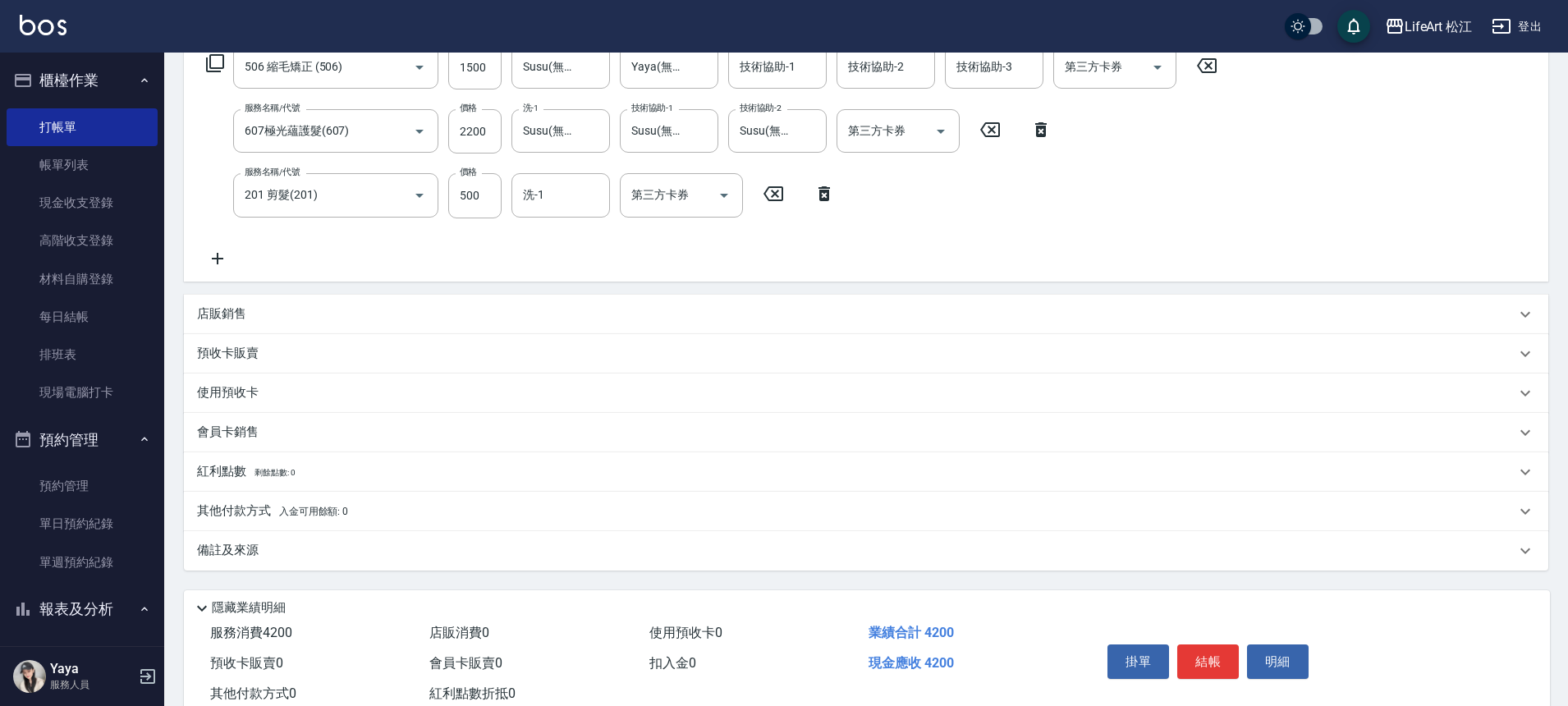
scroll to position [333, 0]
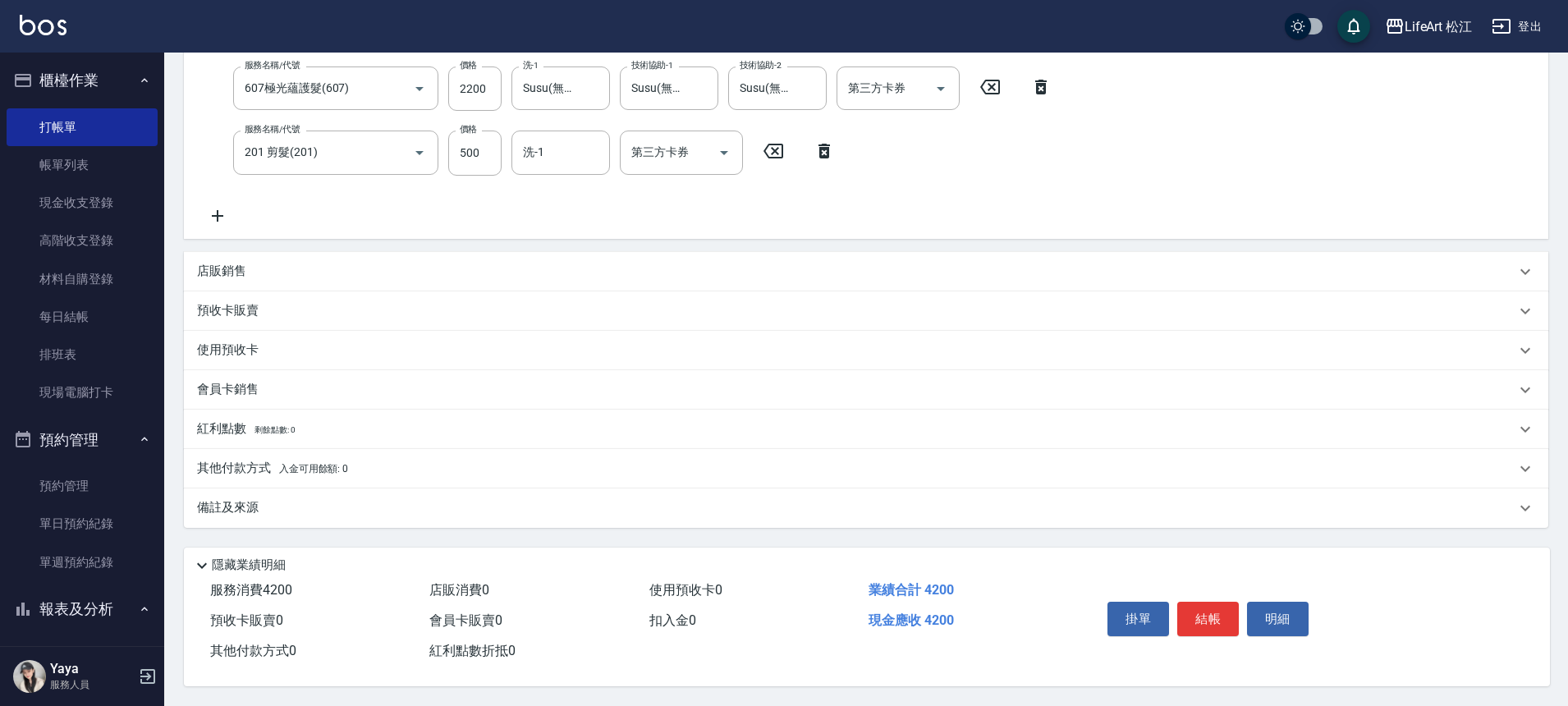
click at [286, 499] on div "備註及來源" at bounding box center [856, 508] width 1318 height 17
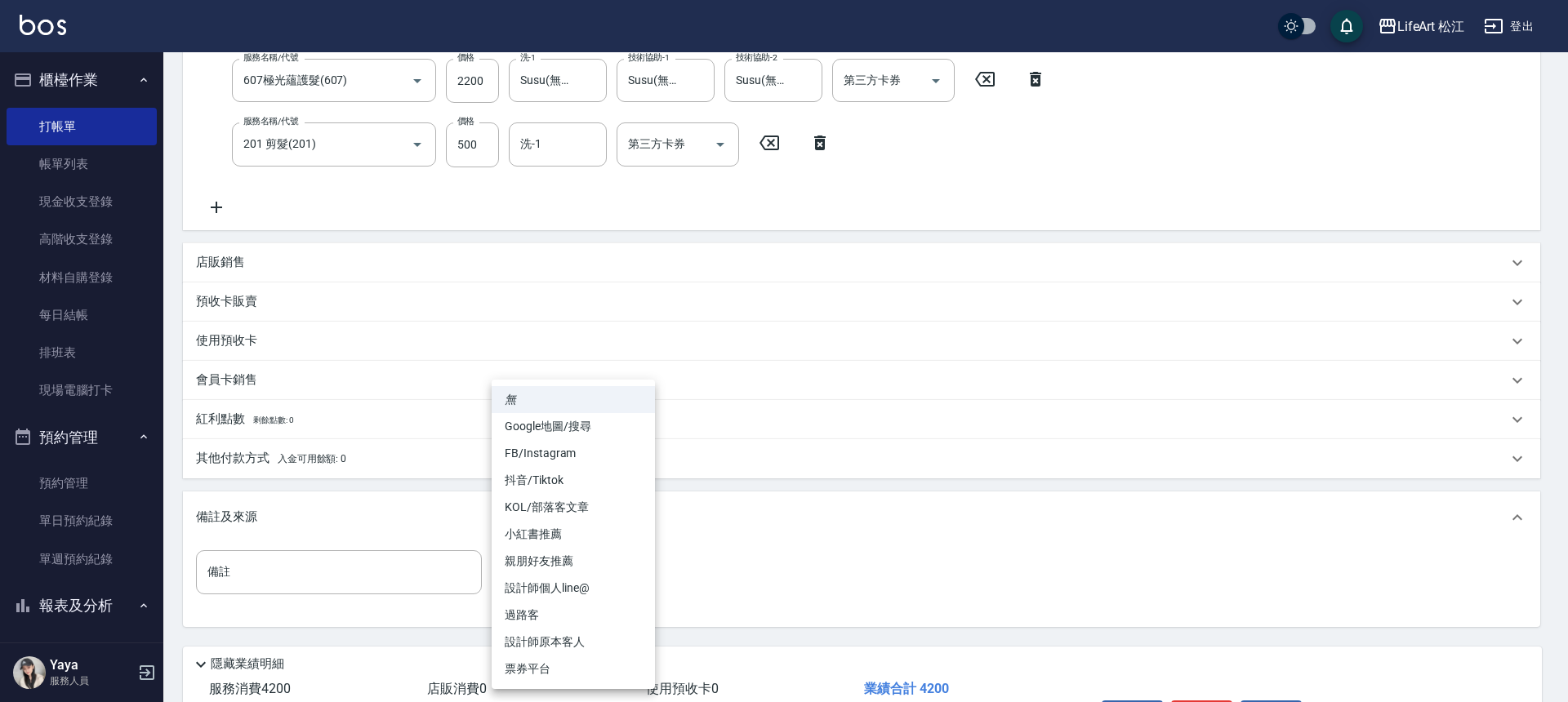
click at [566, 586] on body "LifeArt 松江 登出 櫃檯作業 打帳單 帳單列表 現金收支登錄 高階收支登錄 材料自購登錄 每日結帳 排班表 現場電腦打卡 預約管理 預約管理 單日預約…" at bounding box center [784, 236] width 1568 height 1136
click at [588, 452] on li "FB/Instagram" at bounding box center [573, 453] width 163 height 27
type input "FB/Instagram"
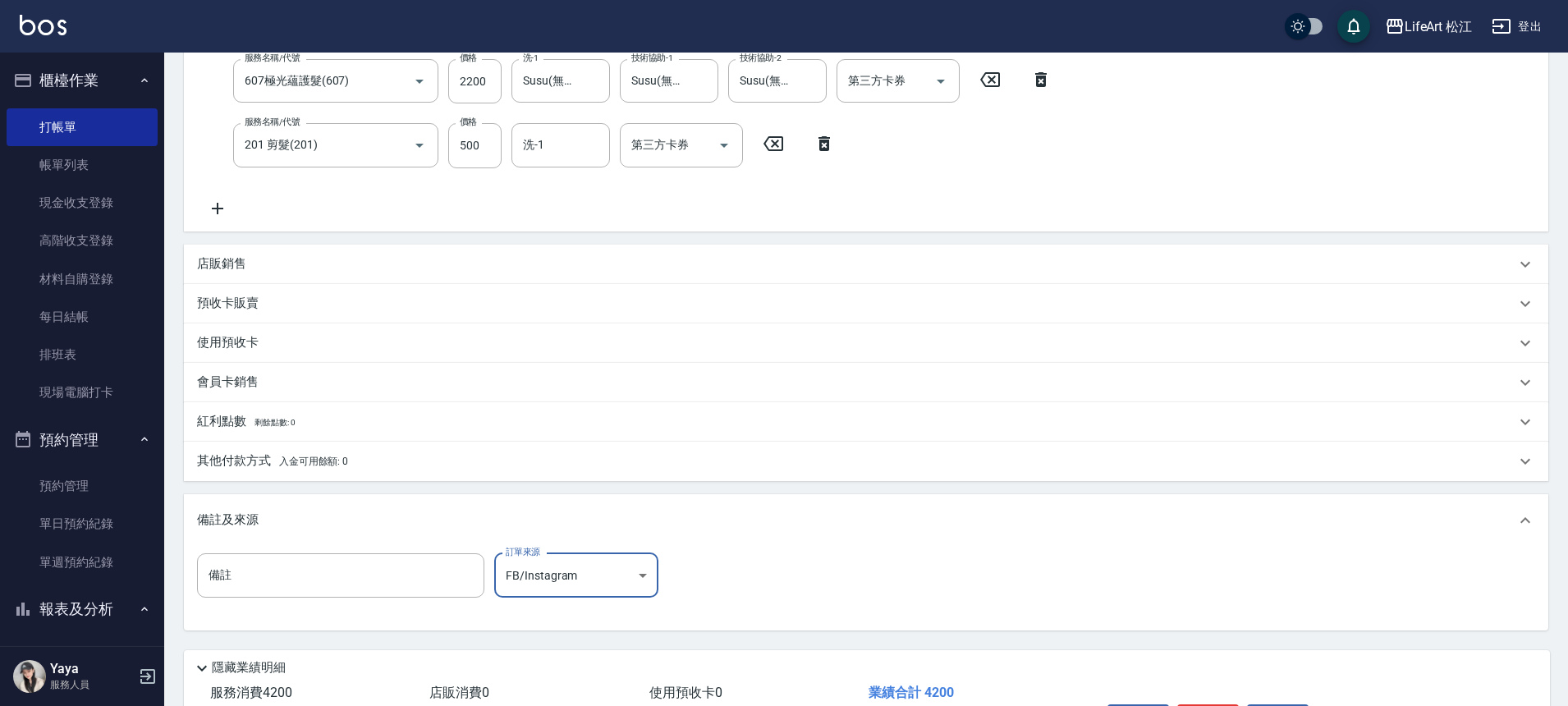
click at [335, 458] on span "入金可用餘額: 0" at bounding box center [314, 462] width 70 height 11
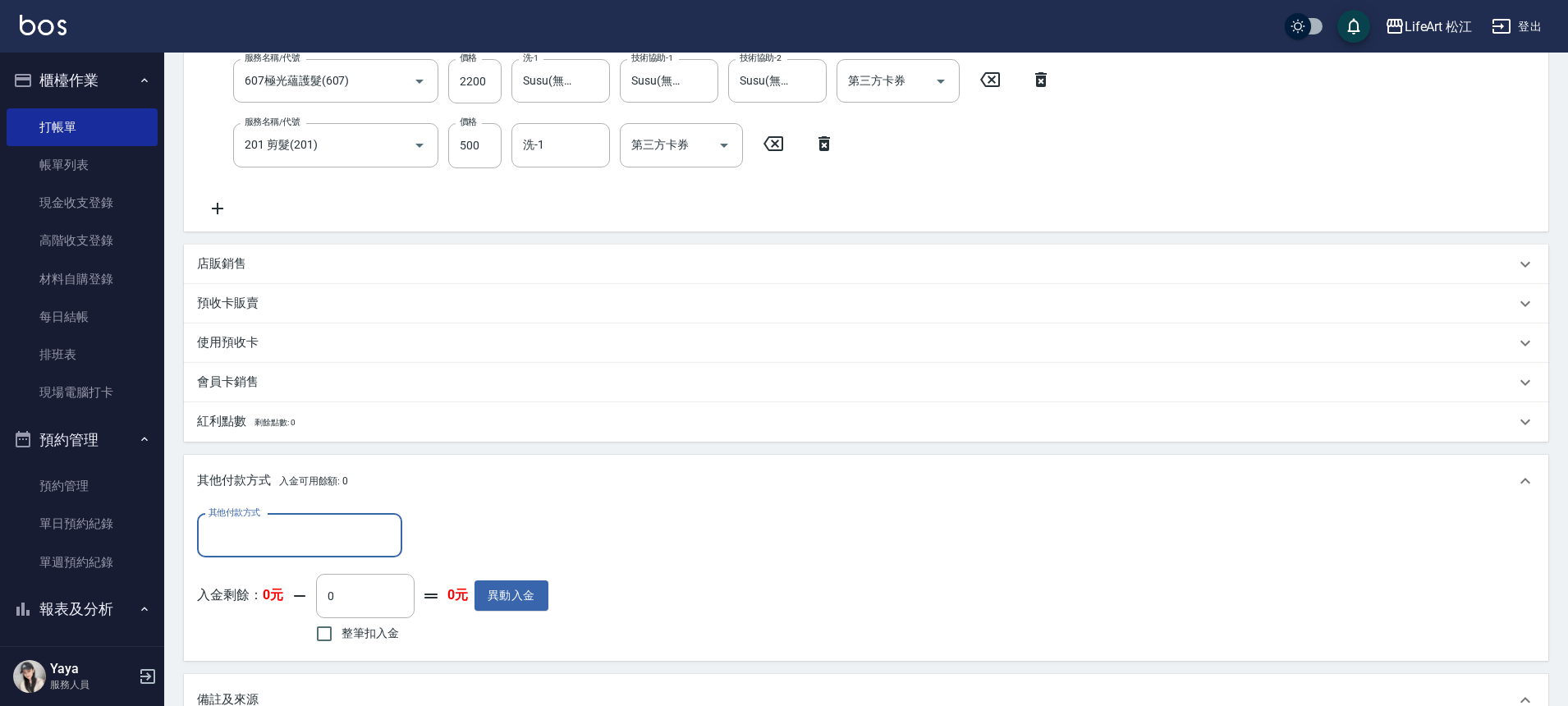
scroll to position [0, 0]
click at [379, 533] on input "其他付款方式" at bounding box center [299, 536] width 191 height 29
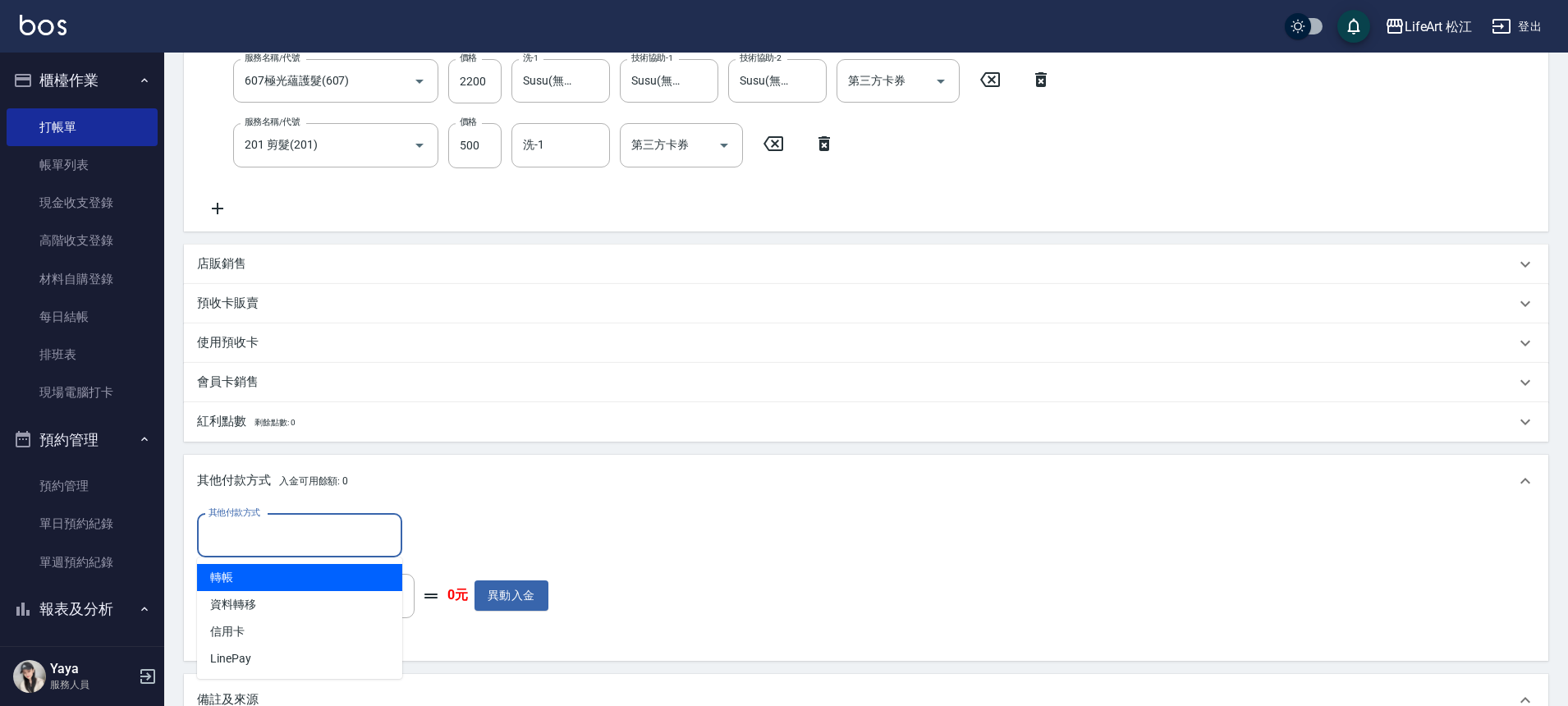
click at [298, 577] on span "轉帳" at bounding box center [299, 577] width 205 height 27
type input "轉帳"
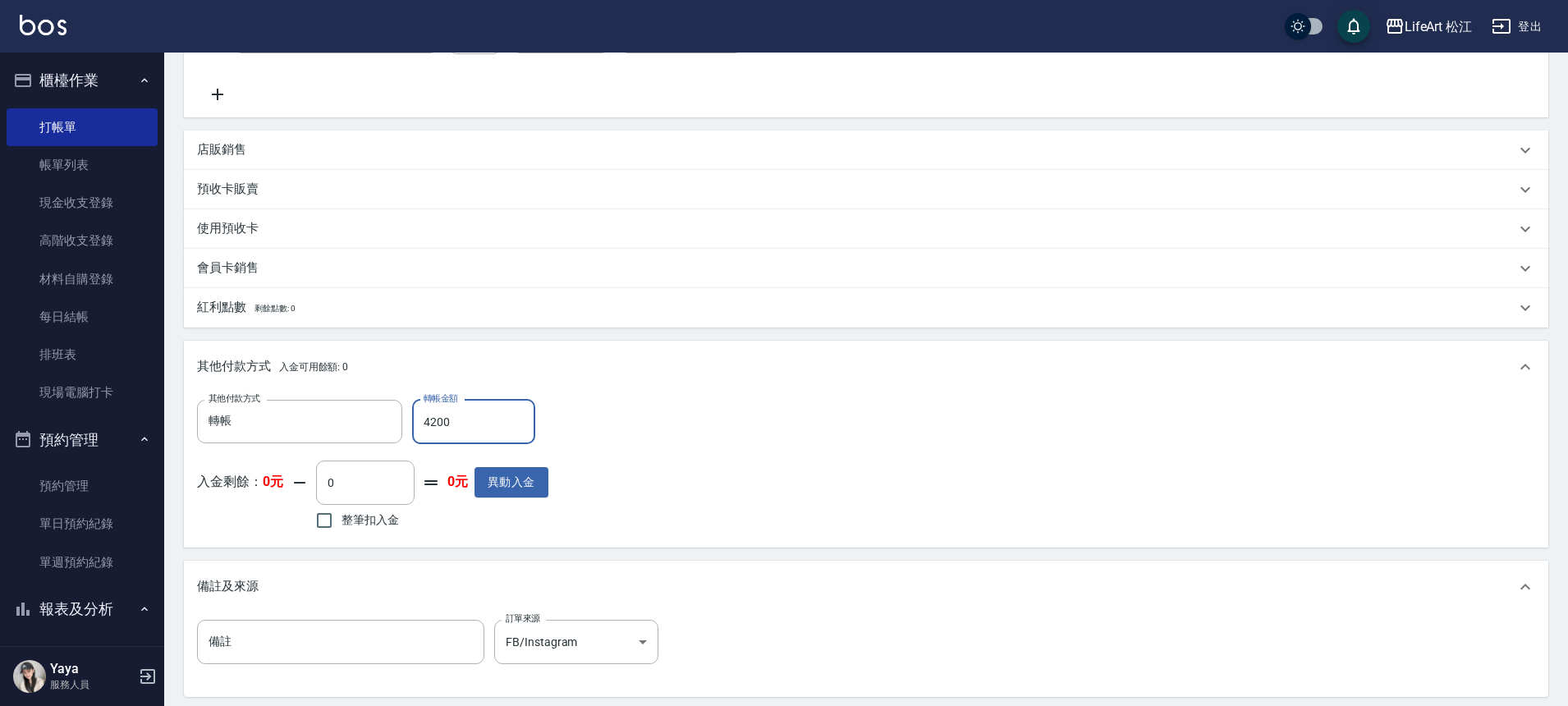
scroll to position [624, 0]
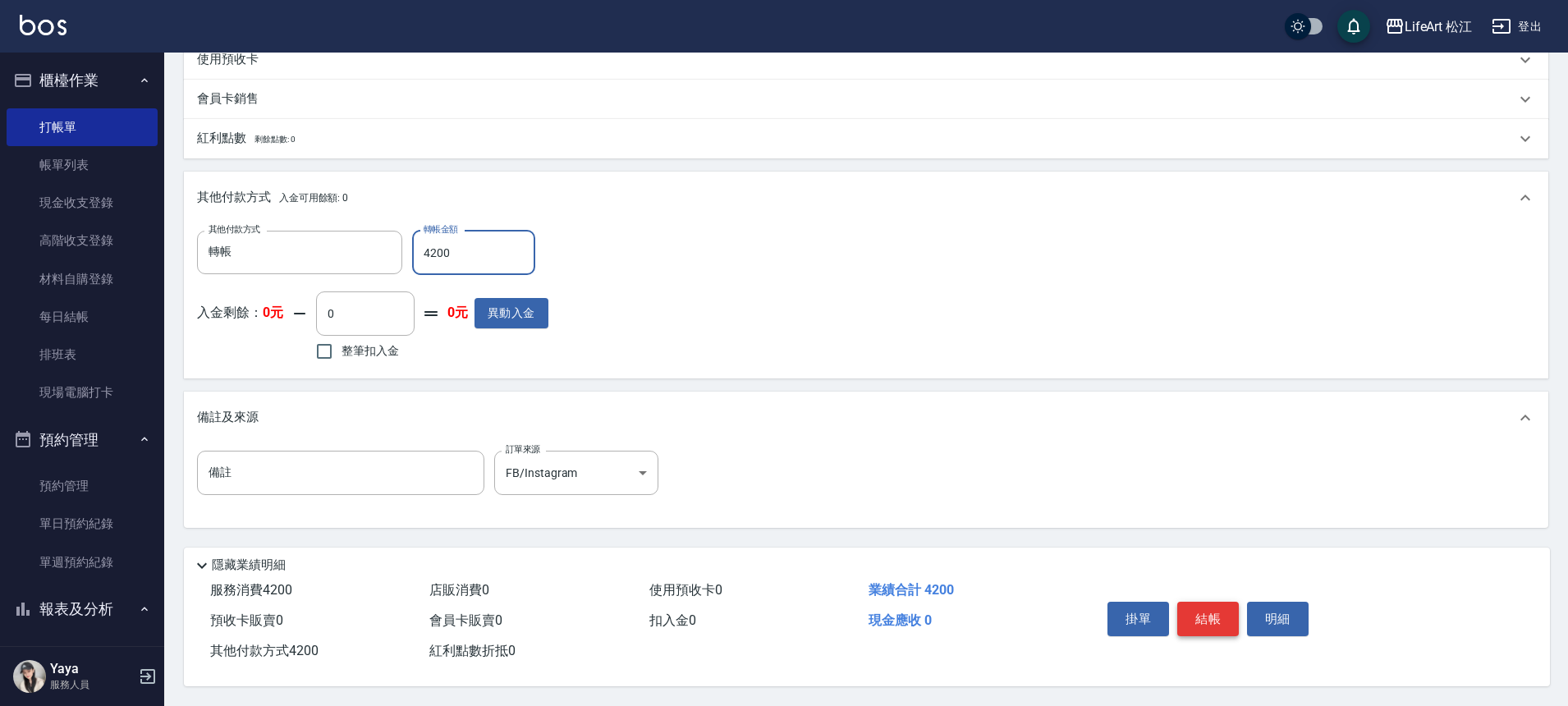
type input "4200"
click at [1207, 604] on button "結帳" at bounding box center [1207, 619] width 62 height 34
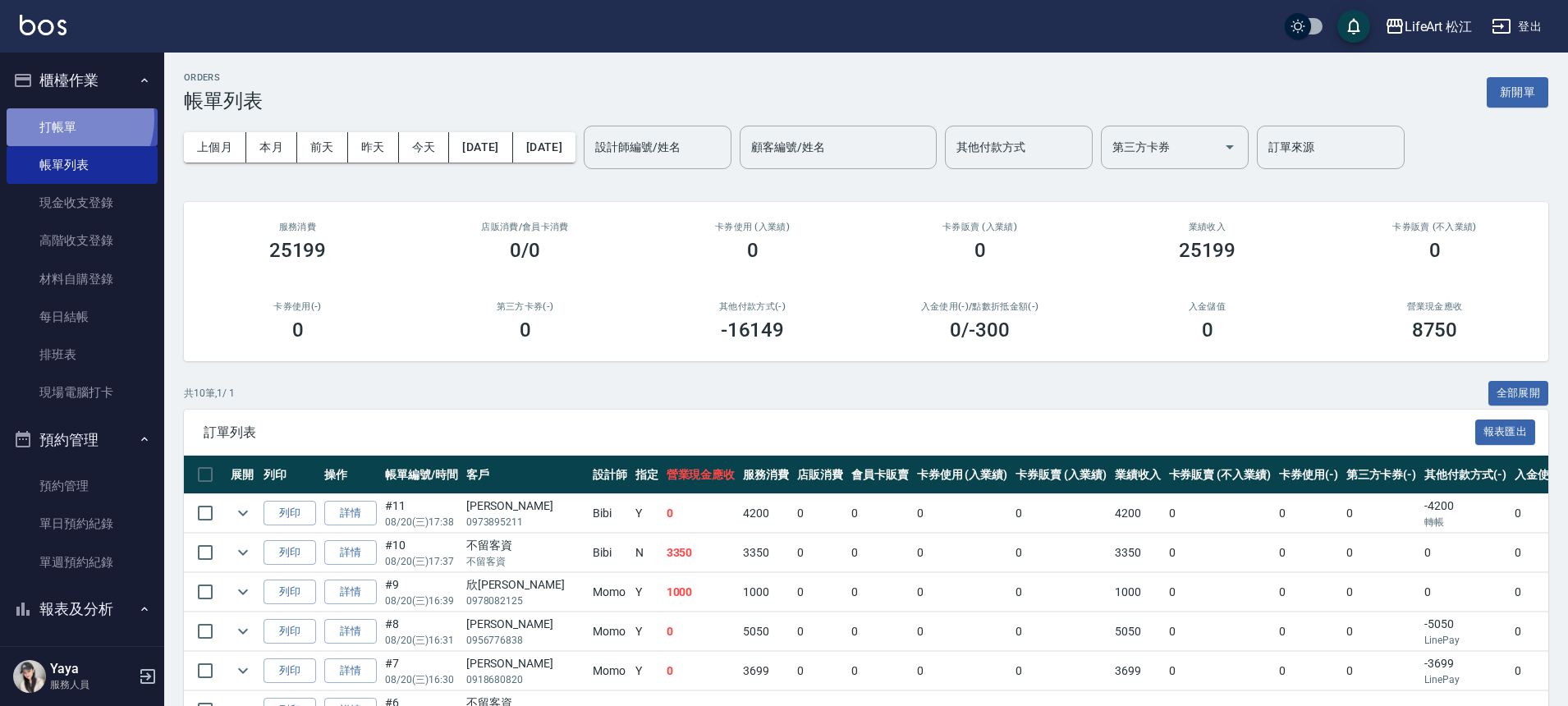
click at [66, 118] on link "打帳單" at bounding box center [82, 128] width 151 height 38
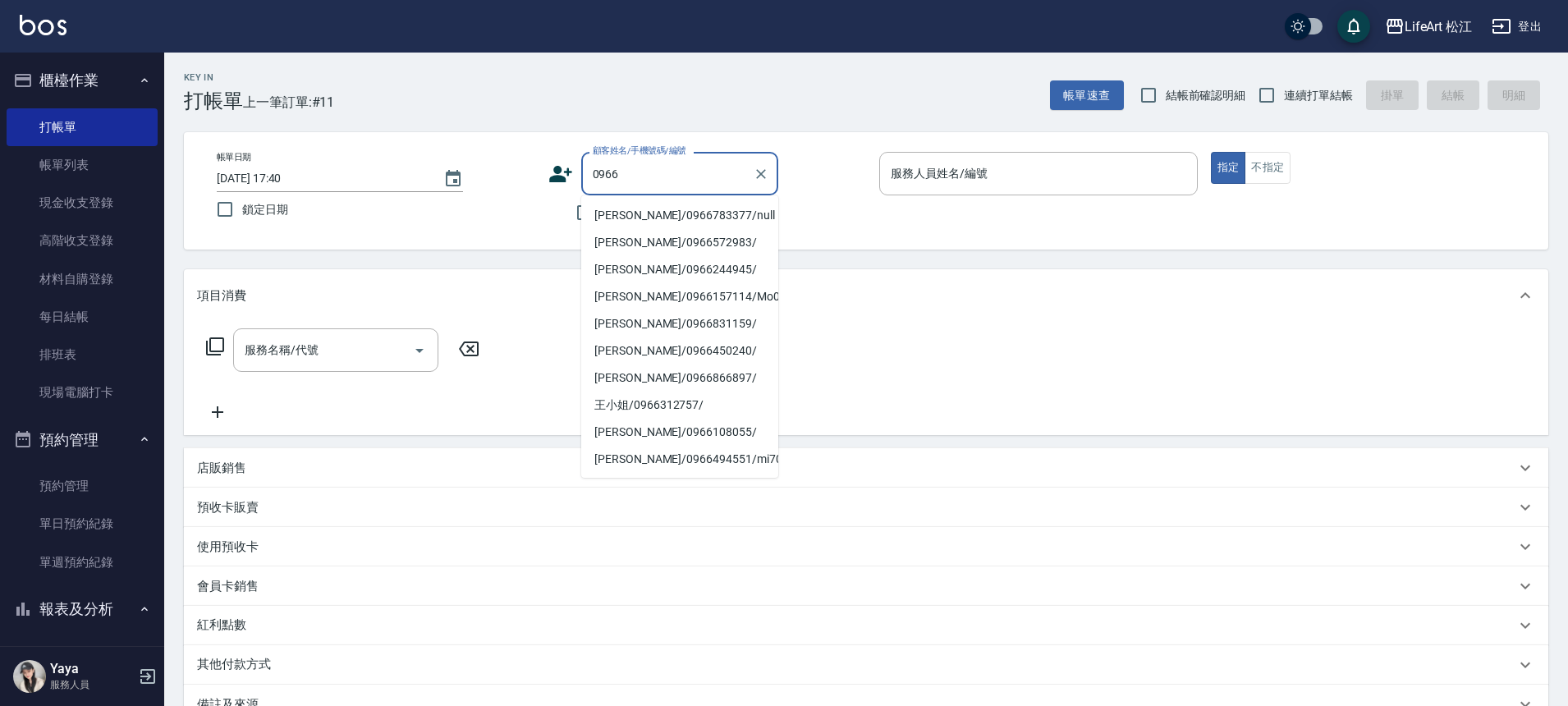
drag, startPoint x: 651, startPoint y: 219, endPoint x: 652, endPoint y: 114, distance: 105.0
click at [651, 218] on li "[PERSON_NAME]/0966783377/null" at bounding box center [679, 216] width 197 height 27
type input "[PERSON_NAME]/0966783377/null"
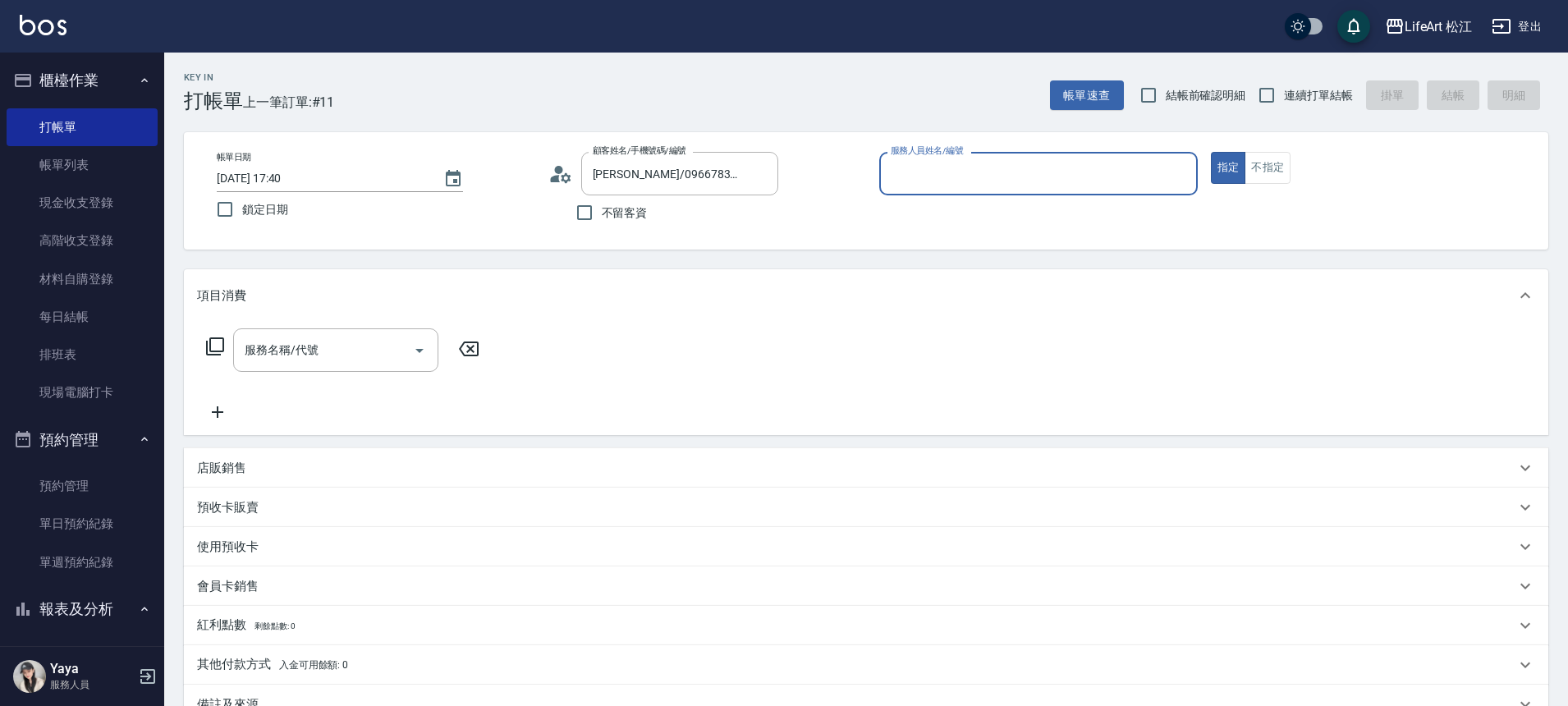
click at [959, 180] on input "服務人員姓名/編號" at bounding box center [1039, 174] width 304 height 29
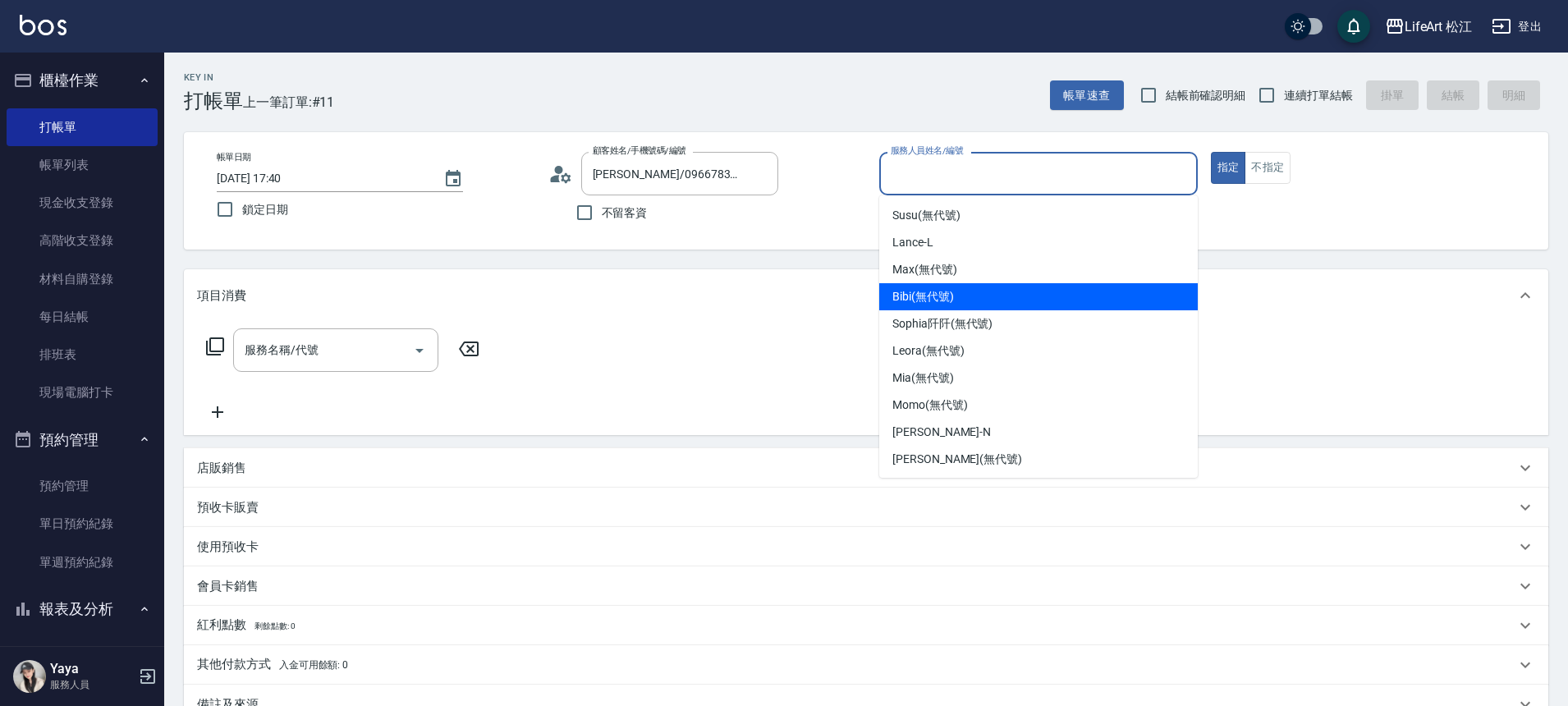
click at [994, 288] on div "Bibi (無代號)" at bounding box center [1039, 297] width 319 height 27
type input "Bibi(無代號)"
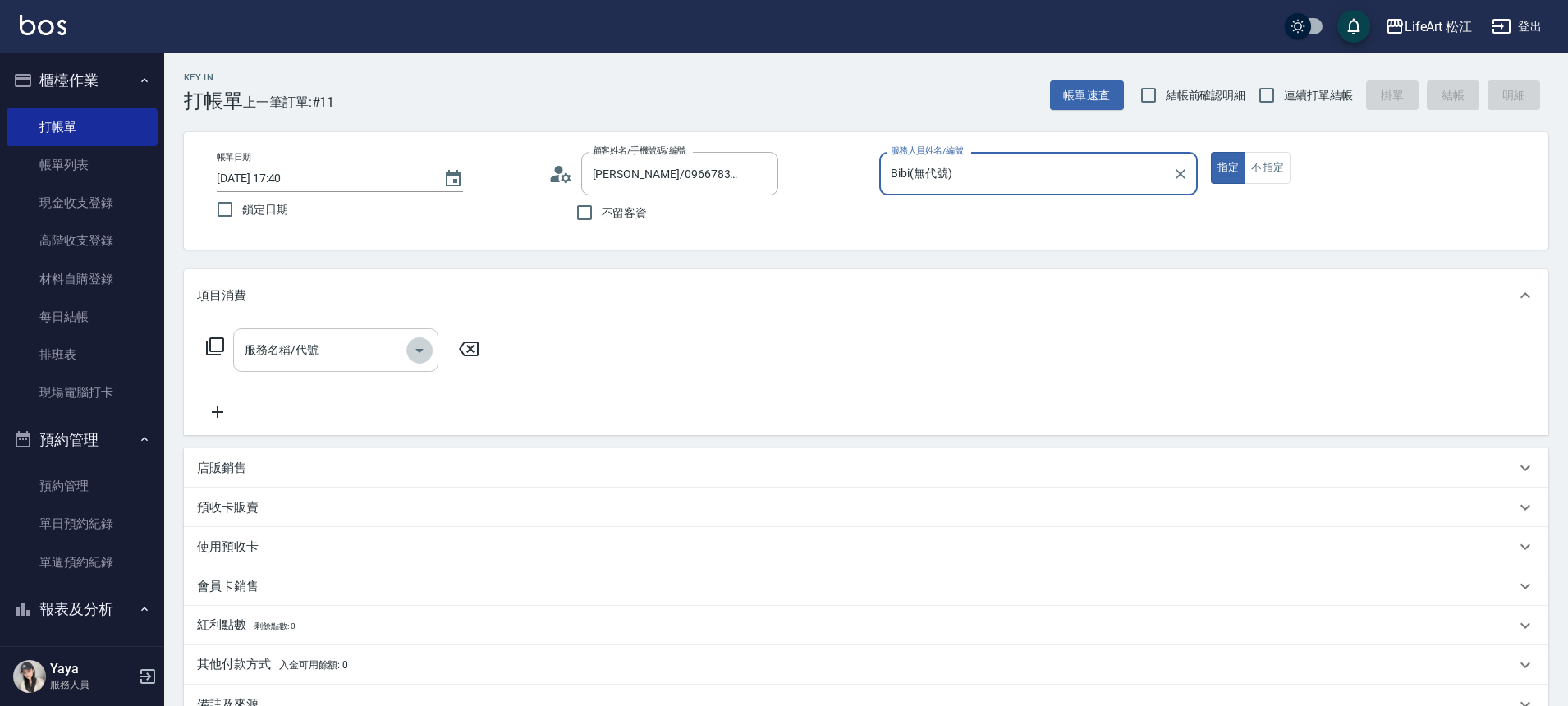
click at [428, 356] on button "Open" at bounding box center [420, 351] width 27 height 27
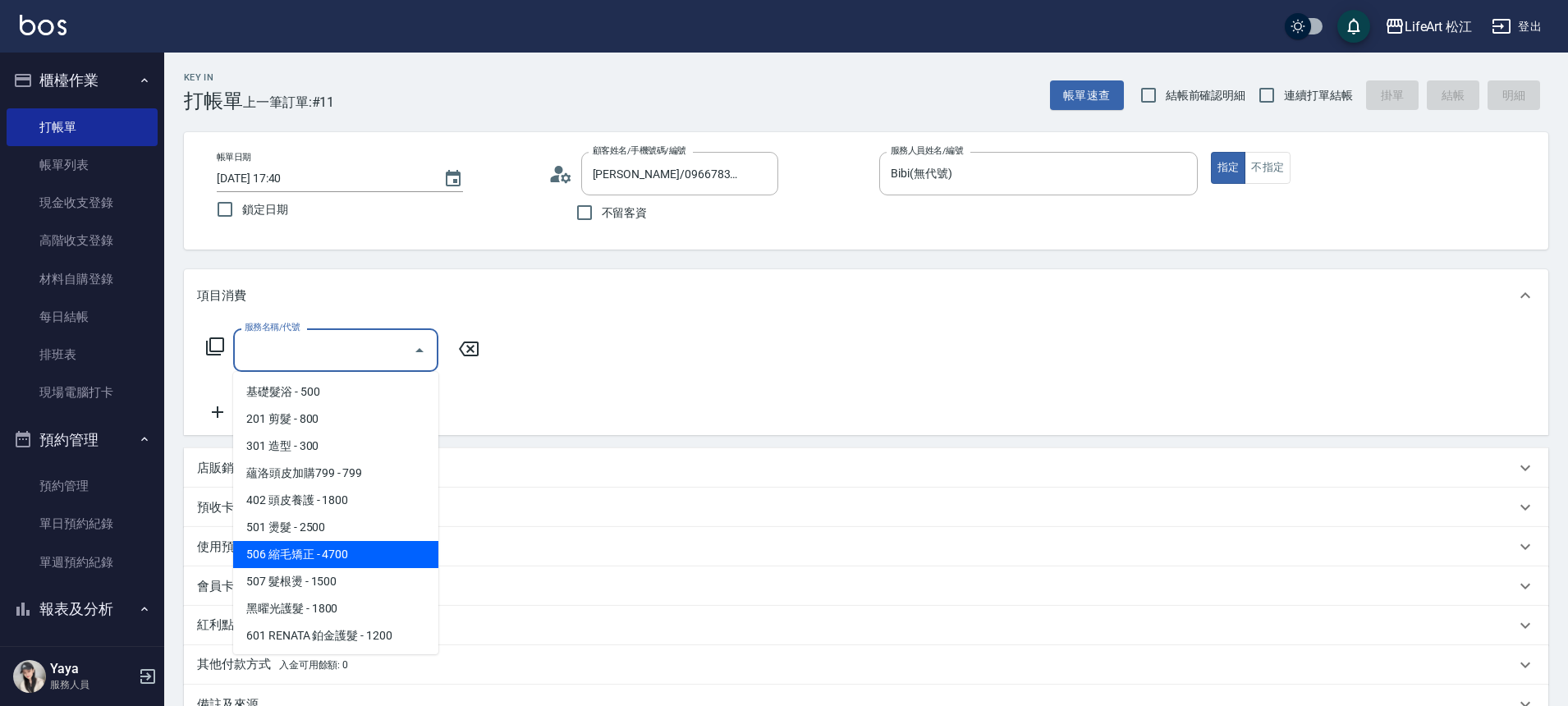
click at [342, 559] on span "506 縮毛矯正 - 4700" at bounding box center [335, 554] width 205 height 27
type input "506 縮毛矯正 (506)"
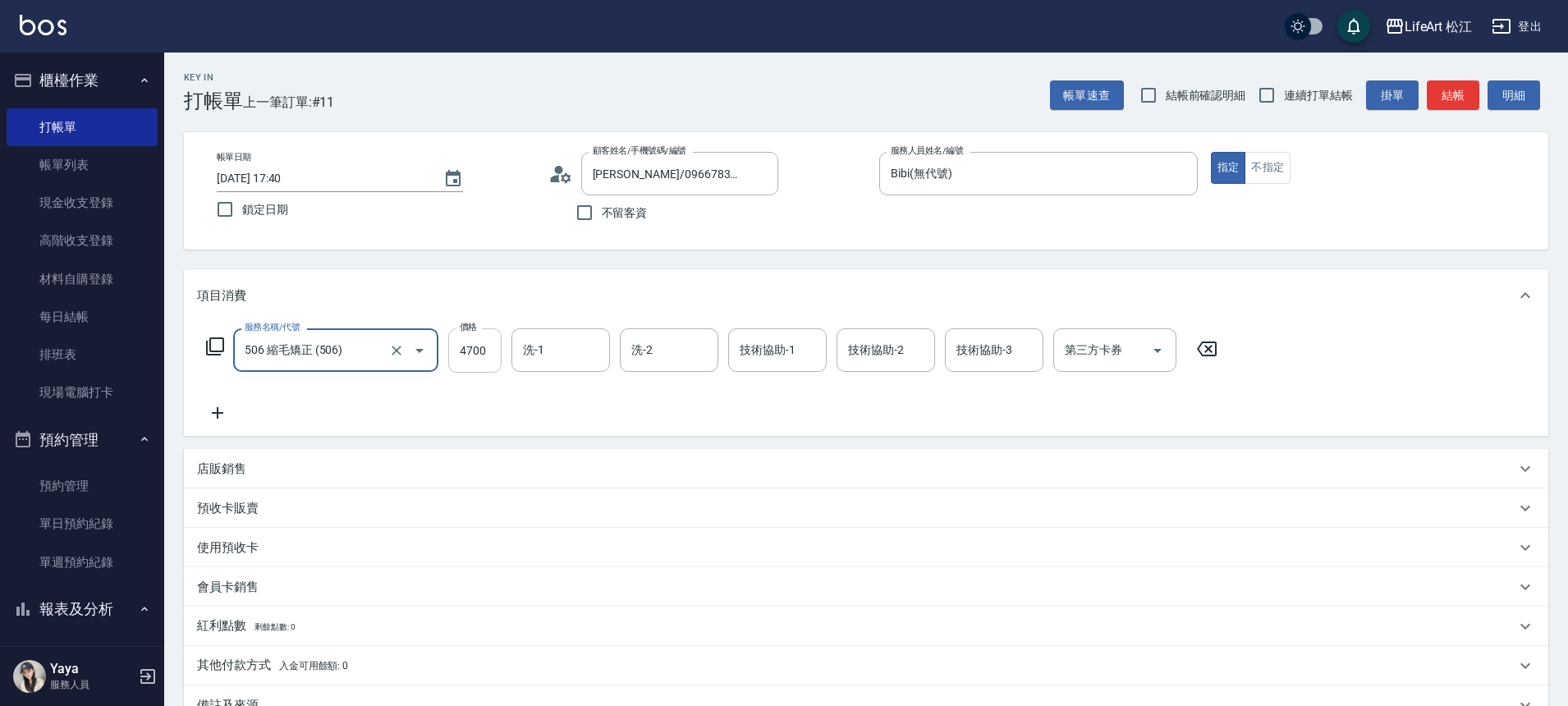
click at [483, 356] on input "4700" at bounding box center [475, 350] width 53 height 44
type input "1500"
click at [214, 418] on icon at bounding box center [217, 413] width 41 height 20
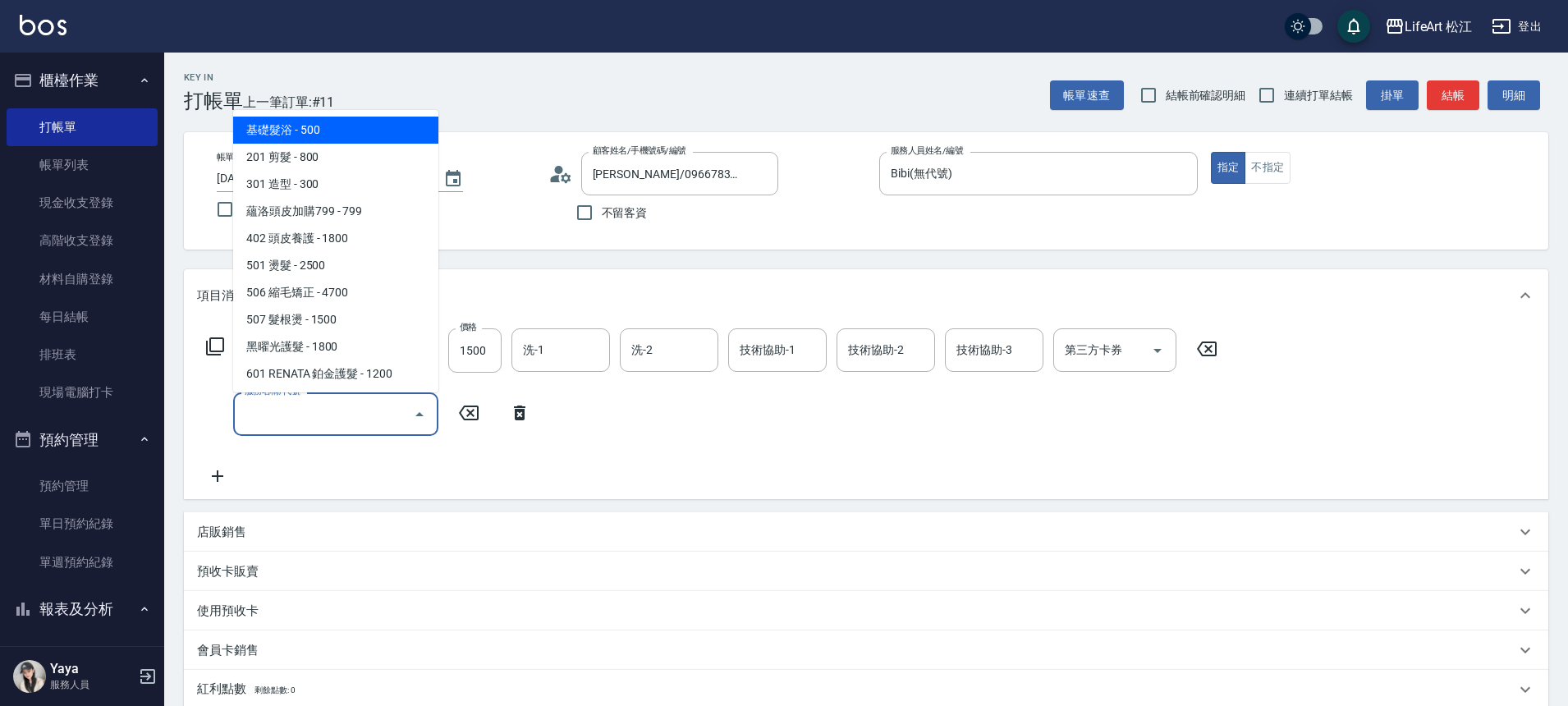
click at [304, 400] on input "服務名稱/代號" at bounding box center [323, 414] width 166 height 29
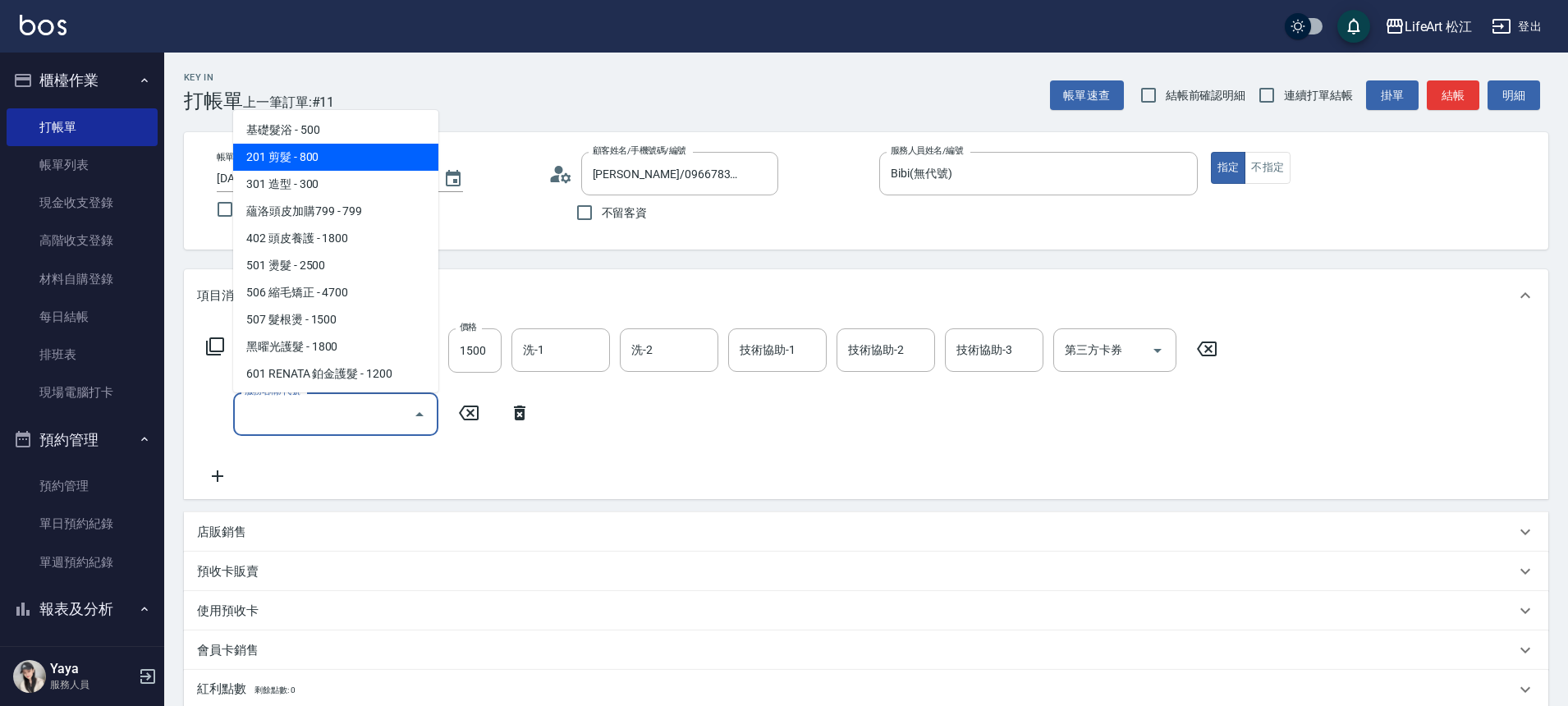
click at [346, 157] on span "201 剪髮 - 800" at bounding box center [335, 157] width 205 height 27
type input "201 剪髮(201)"
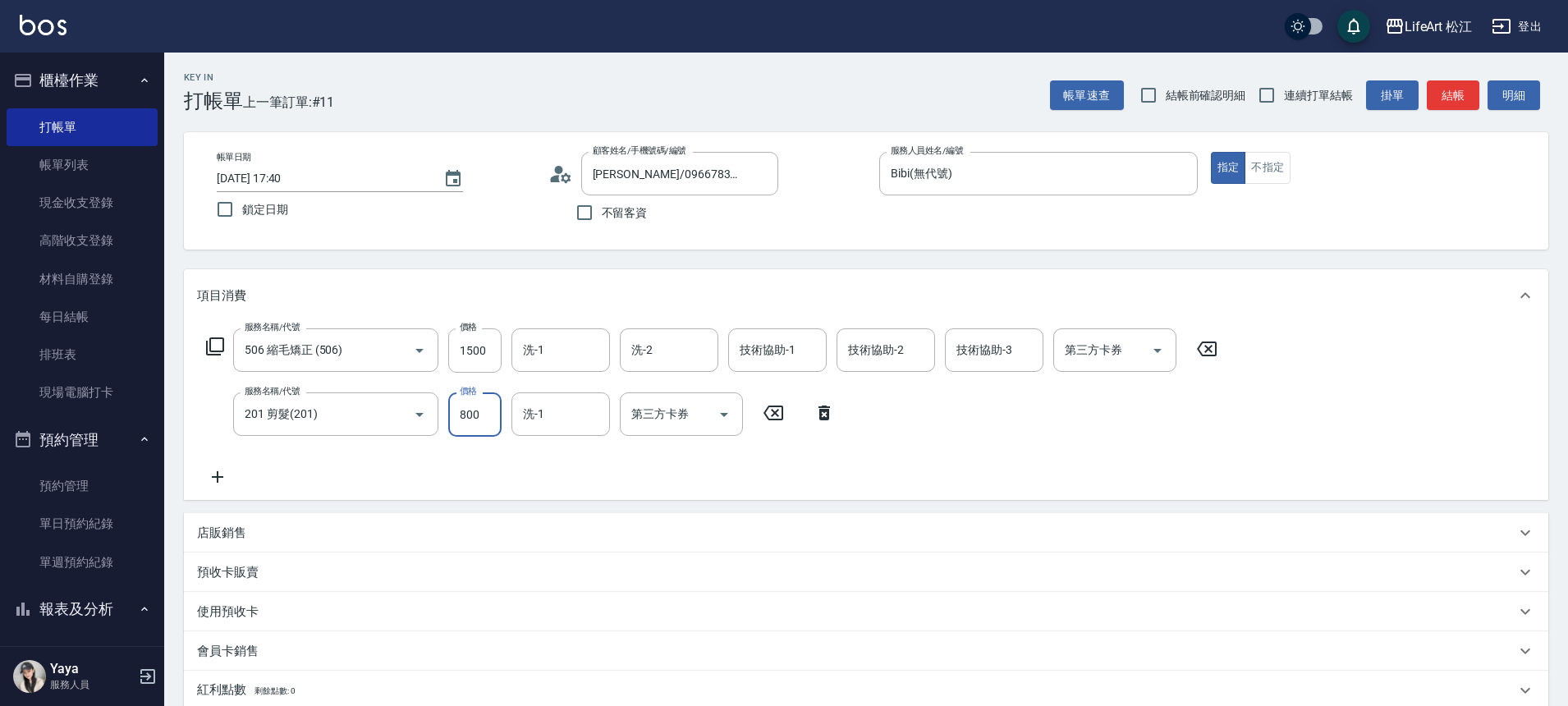
click at [476, 405] on input "800" at bounding box center [475, 414] width 53 height 44
type input "500"
click at [558, 361] on input "洗-1" at bounding box center [561, 350] width 84 height 29
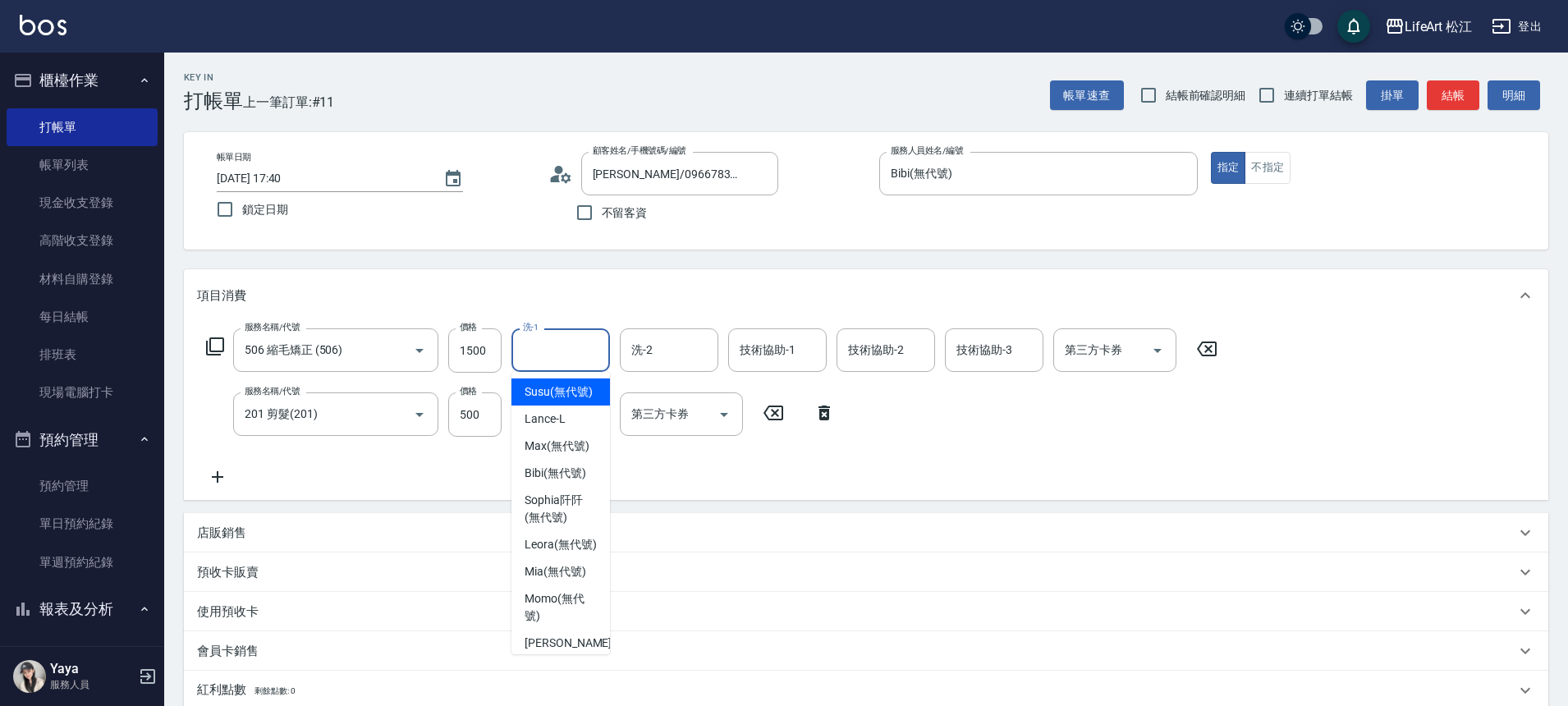
click at [551, 399] on span "Susu (無代號)" at bounding box center [558, 392] width 68 height 17
type input "Susu(無代號)"
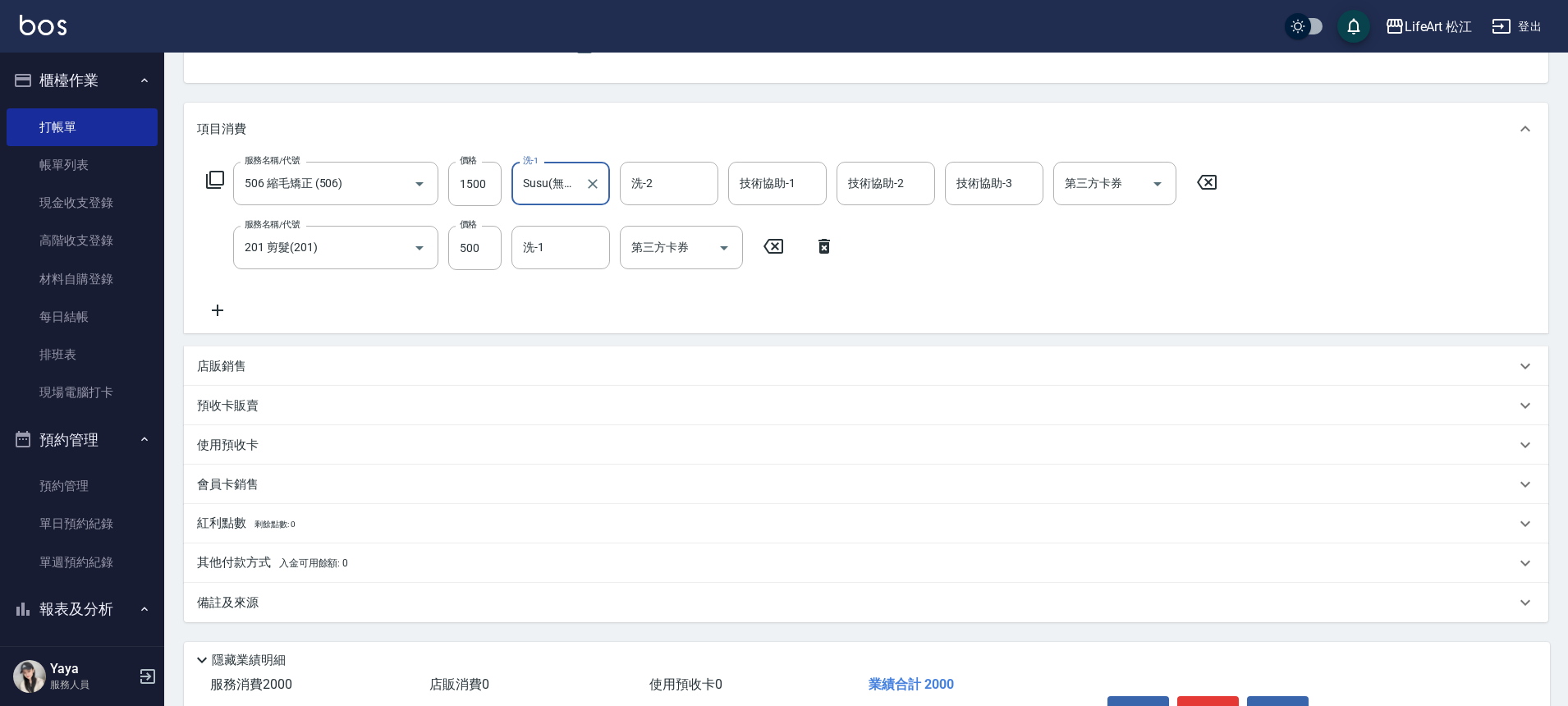
scroll to position [268, 0]
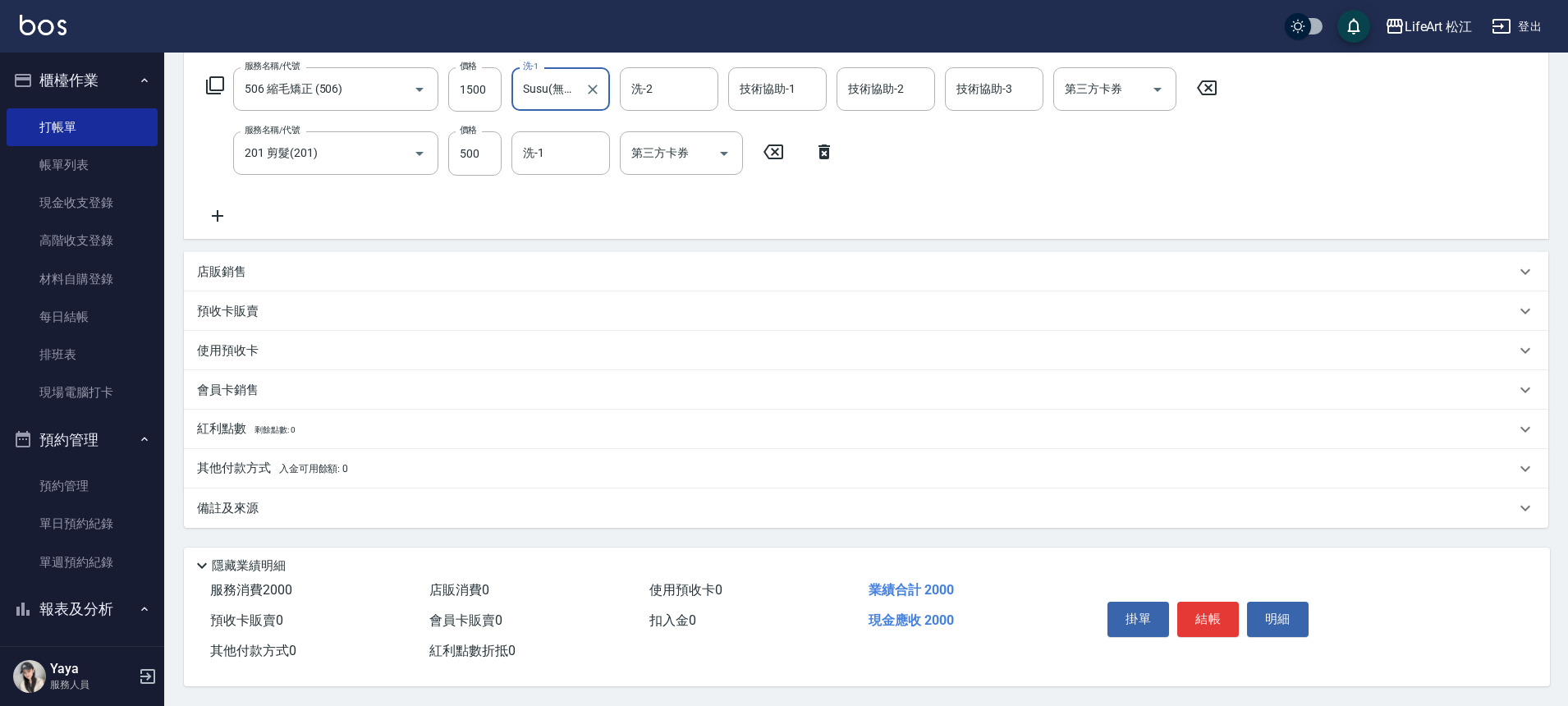
click at [361, 500] on div "備註及來源" at bounding box center [856, 509] width 1318 height 17
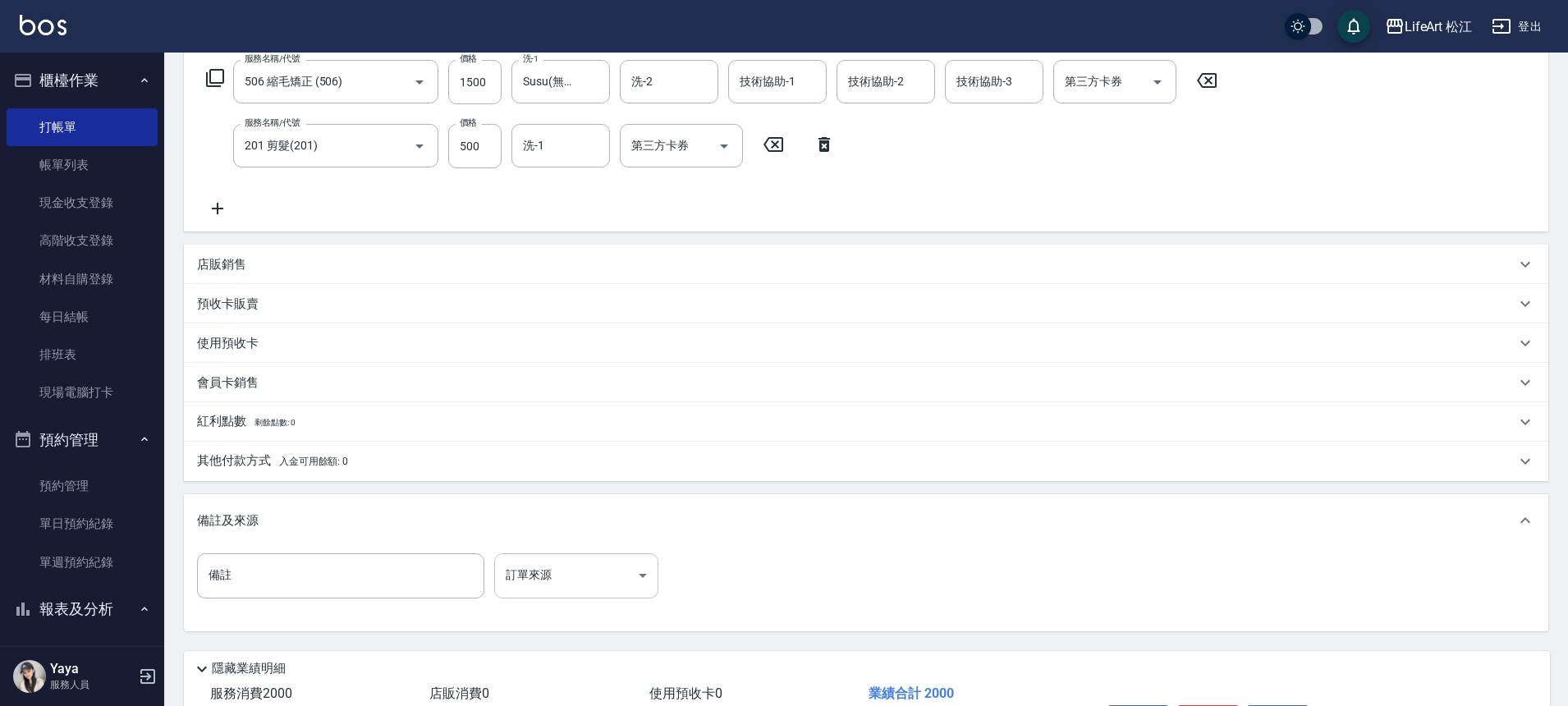
click at [609, 592] on body "LifeArt 松江 登出 櫃檯作業 打帳單 帳單列表 現金收支登錄 高階收支登錄 材料自購登錄 每日結帳 排班表 現場電腦打卡 預約管理 預約管理 單日預約…" at bounding box center [784, 271] width 1568 height 1078
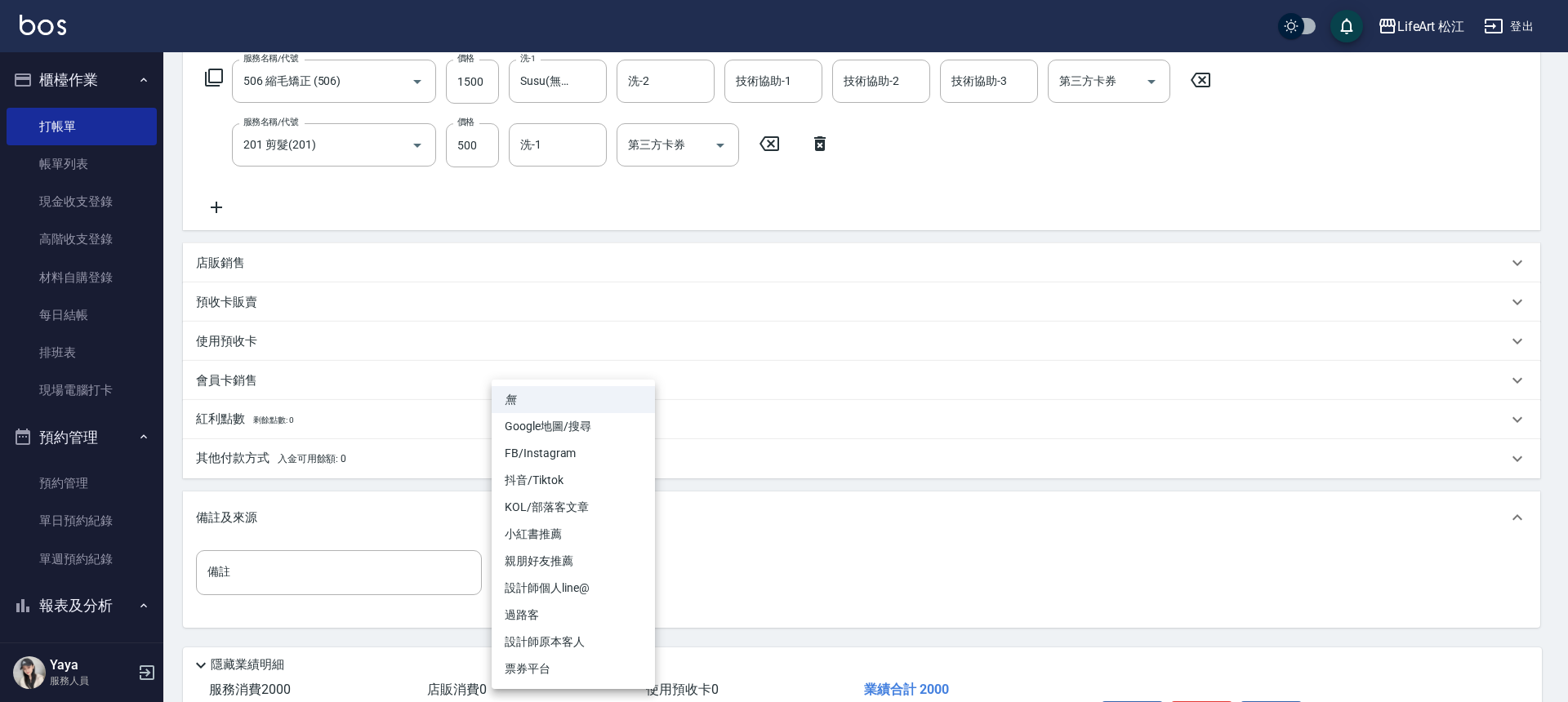
click at [599, 454] on li "FB/Instagram" at bounding box center [573, 453] width 163 height 27
type input "FB/Instagram"
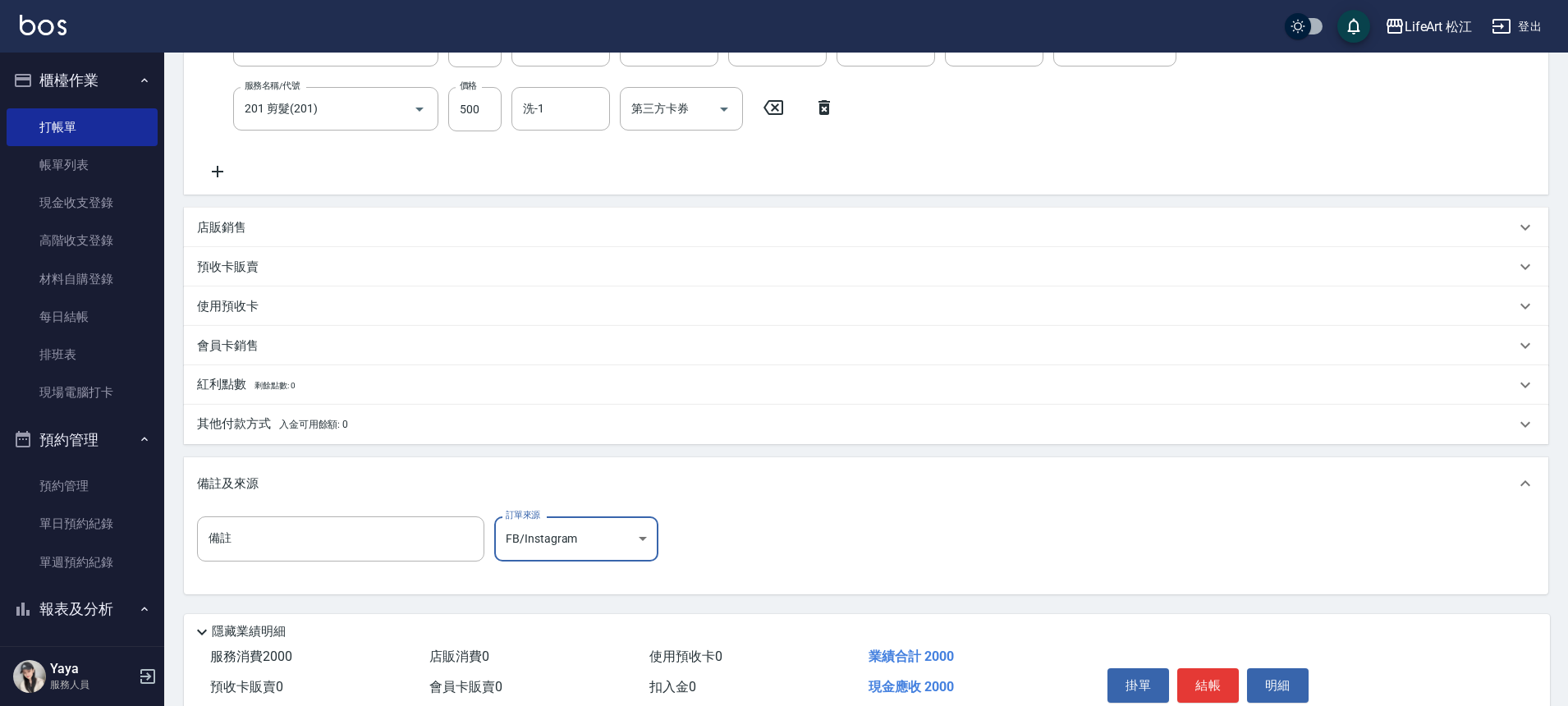
scroll to position [380, 0]
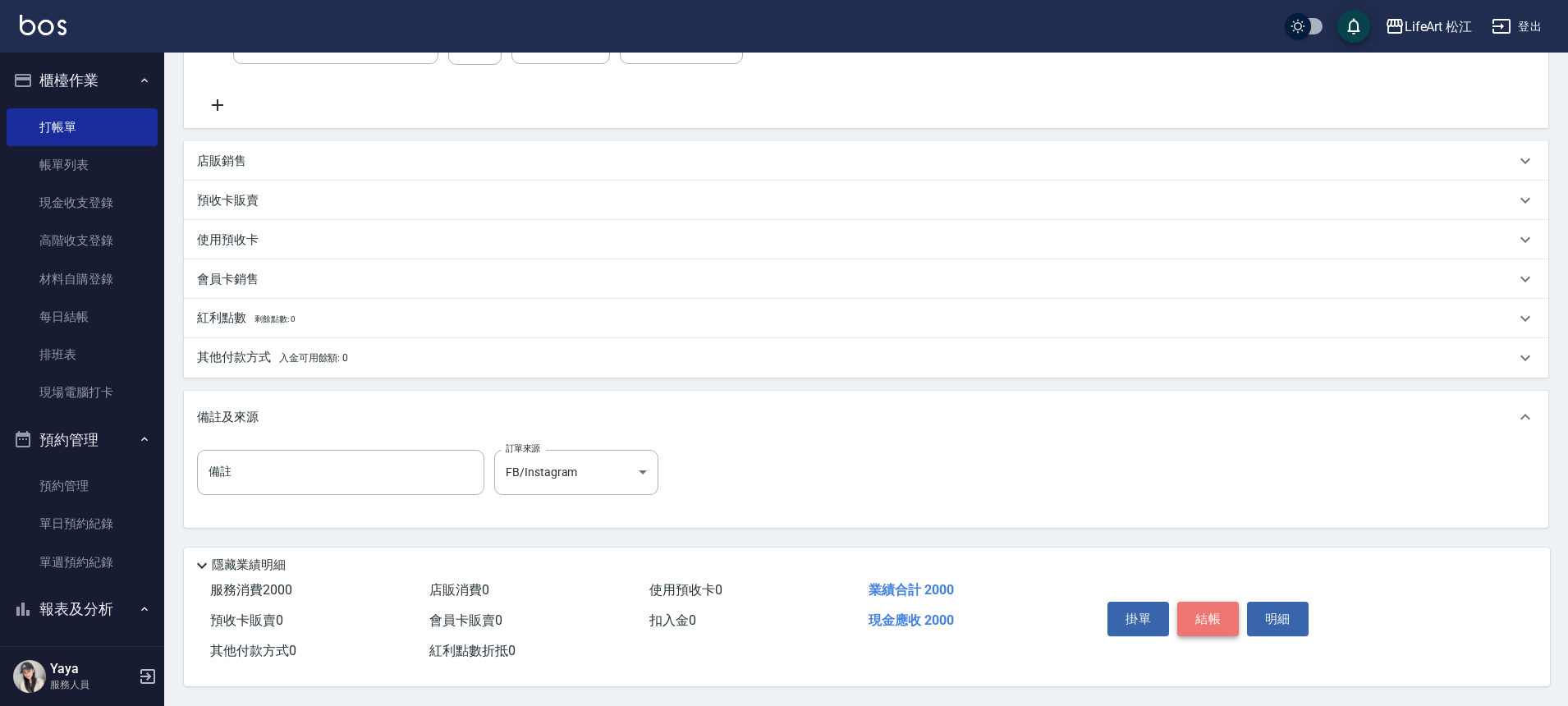
click at [1225, 612] on button "結帳" at bounding box center [1207, 619] width 62 height 34
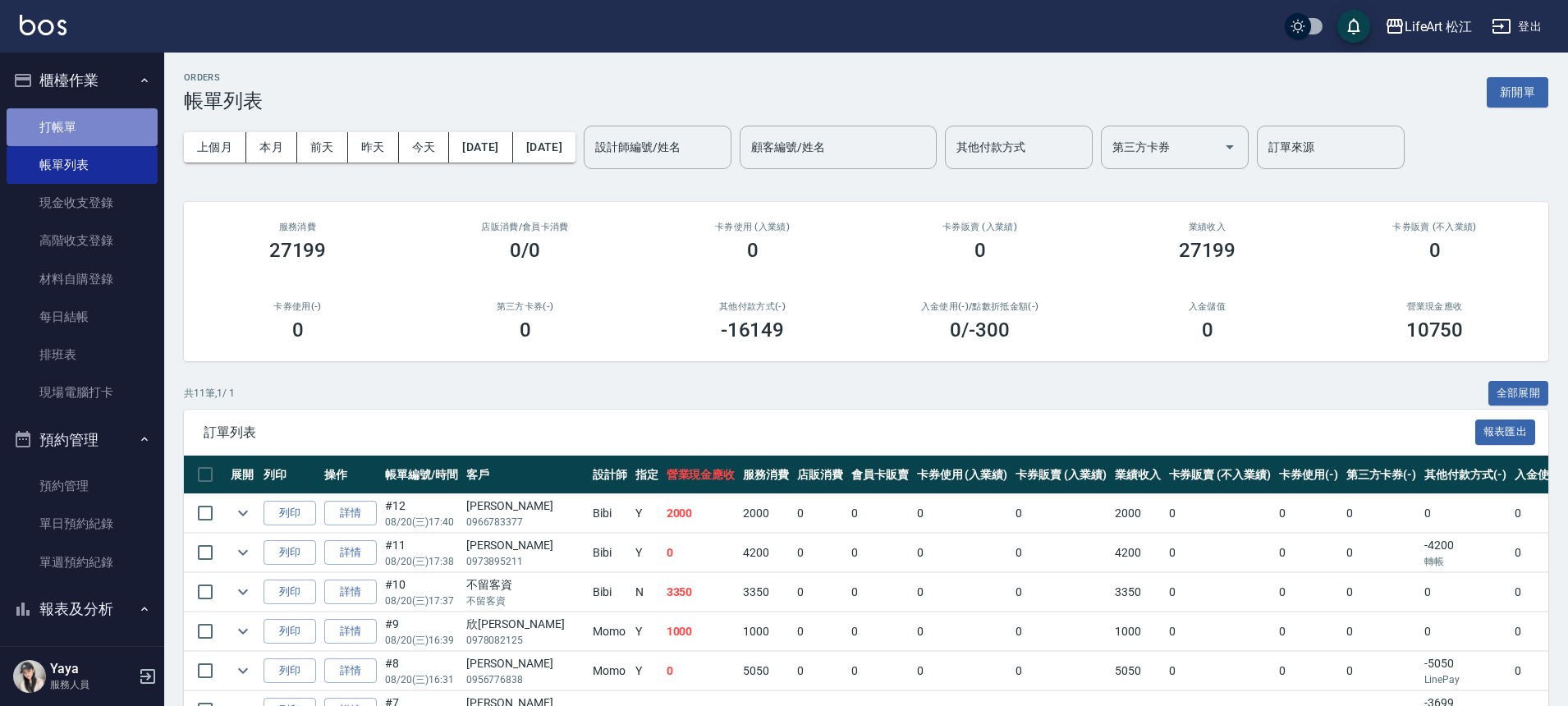
click at [113, 127] on link "打帳單" at bounding box center [82, 128] width 151 height 38
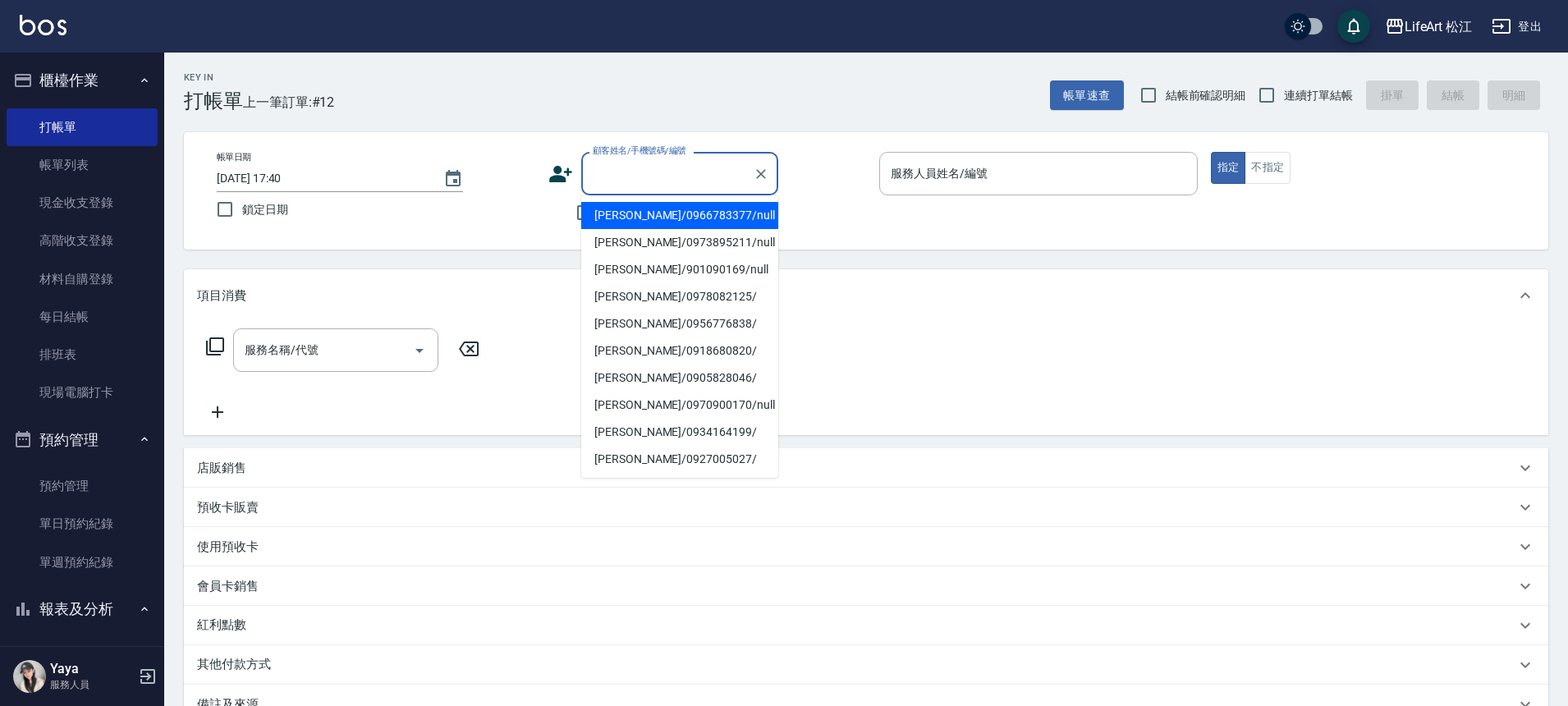
click at [649, 168] on input "顧客姓名/手機號碼/編號" at bounding box center [667, 174] width 157 height 29
click at [700, 216] on li "[PERSON_NAME]/0970900170/null" at bounding box center [679, 216] width 197 height 27
type input "[PERSON_NAME]/0970900170/null"
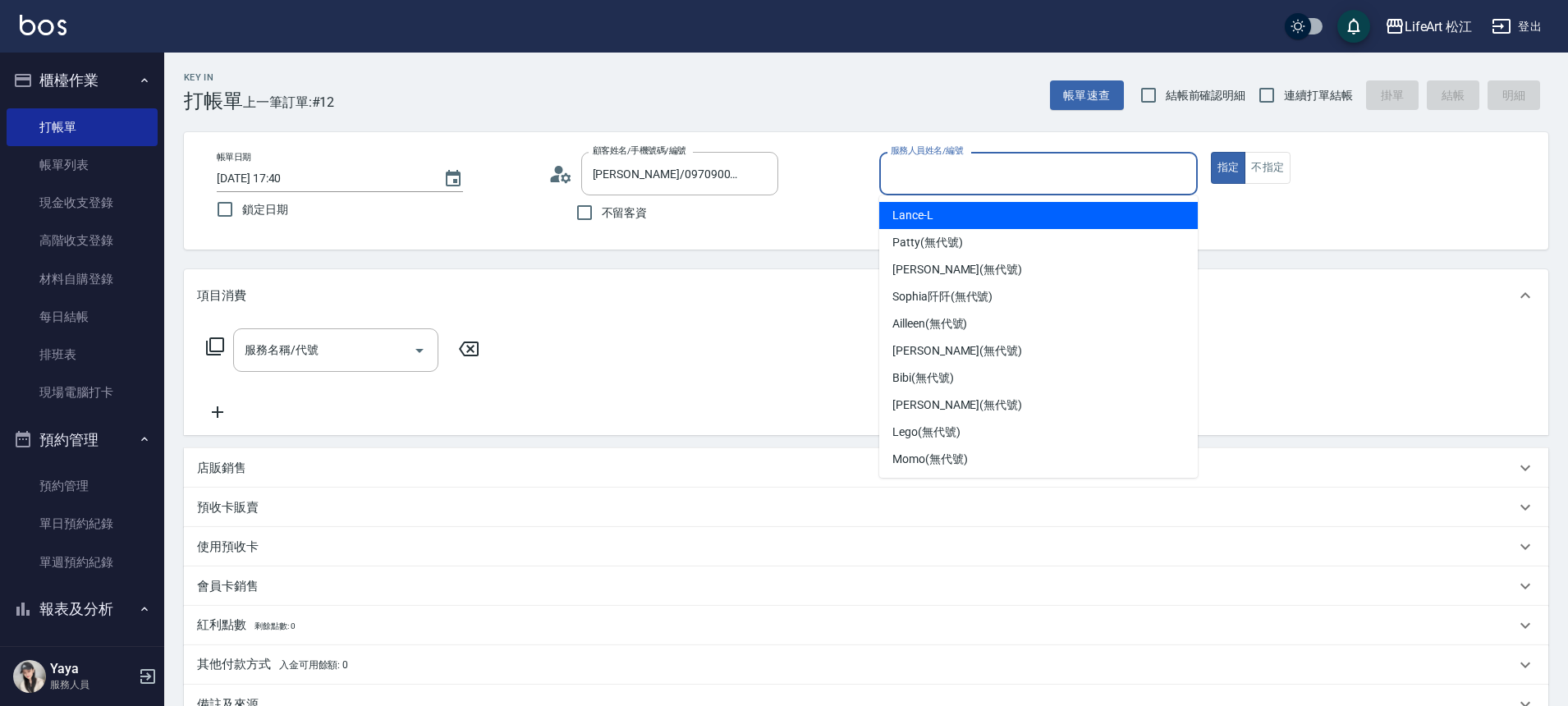
click at [1097, 162] on input "服務人員姓名/編號" at bounding box center [1039, 174] width 304 height 29
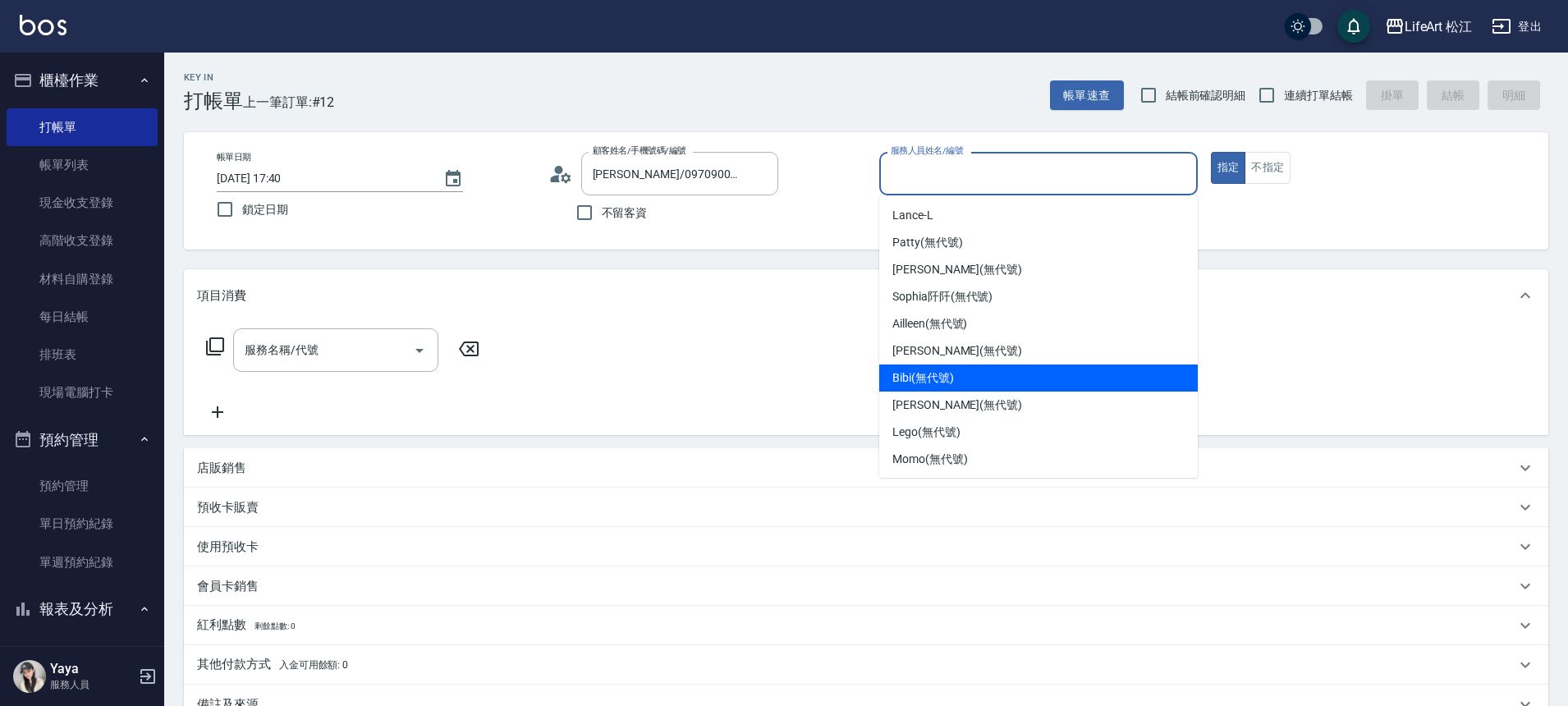
click at [1026, 384] on div "Bibi (無代號)" at bounding box center [1039, 378] width 319 height 27
type input "Bibi(無代號)"
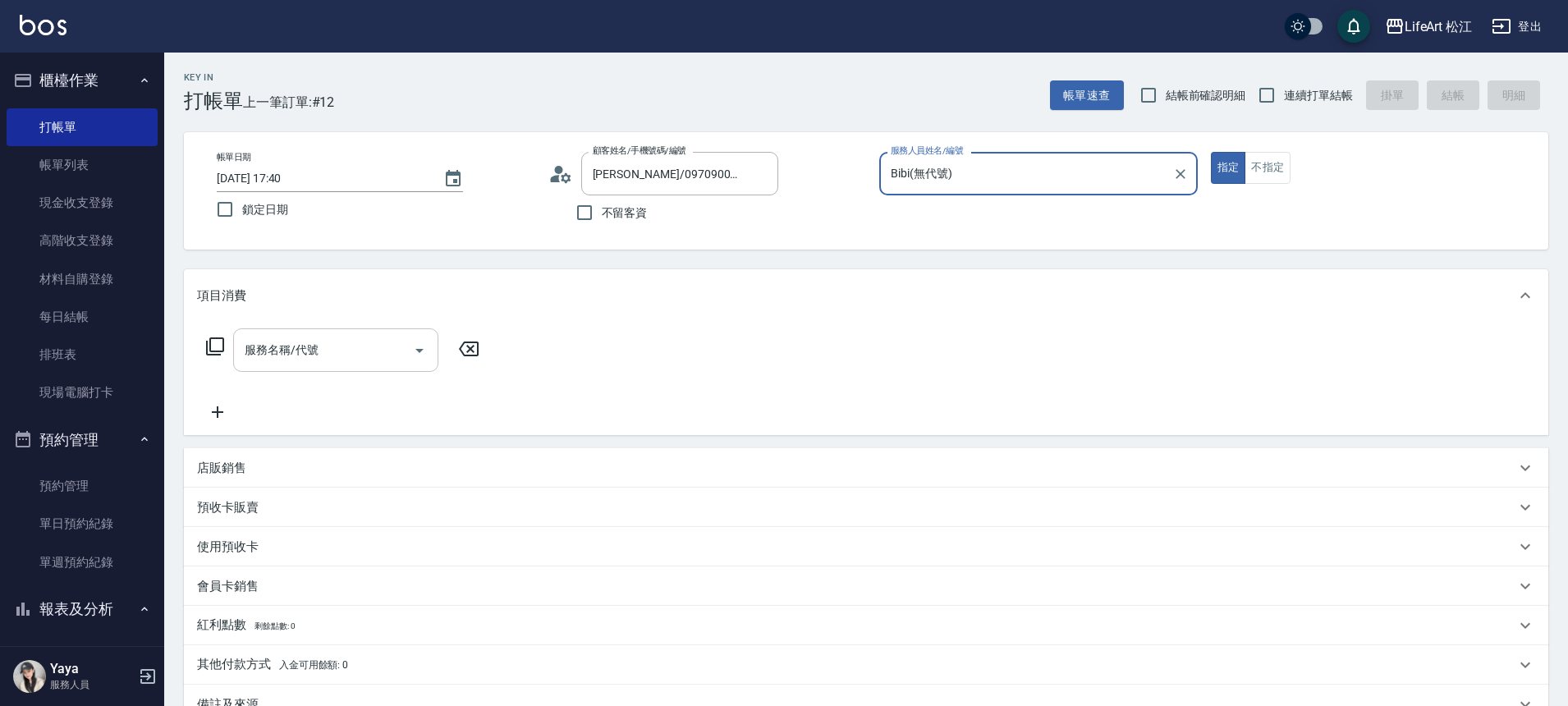
click at [393, 351] on input "服務名稱/代號" at bounding box center [323, 350] width 166 height 29
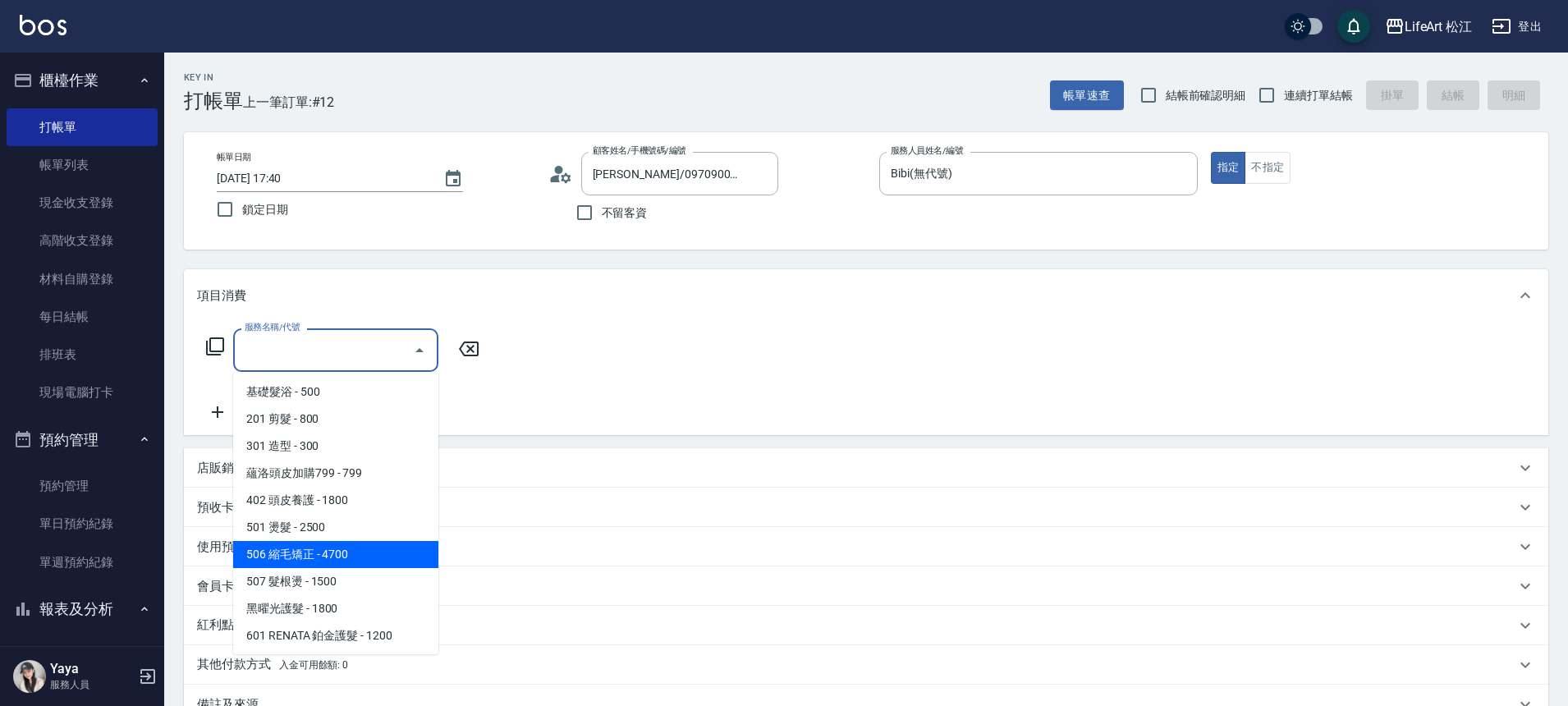
click at [333, 551] on span "506 縮毛矯正 - 4700" at bounding box center [335, 554] width 205 height 27
type input "506 縮毛矯正 (506)"
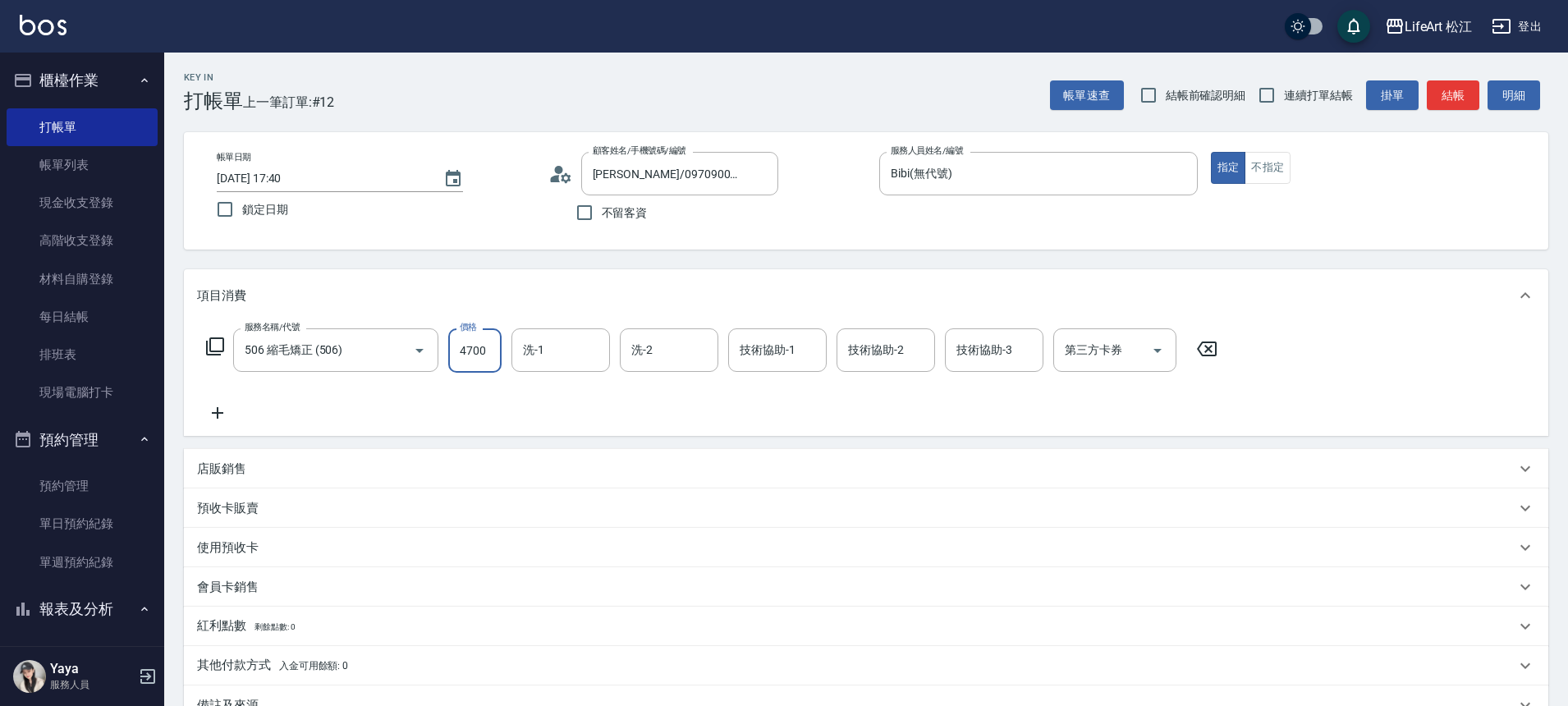
click at [485, 363] on input "4700" at bounding box center [475, 350] width 53 height 44
type input "1500"
click at [227, 416] on icon at bounding box center [217, 413] width 41 height 20
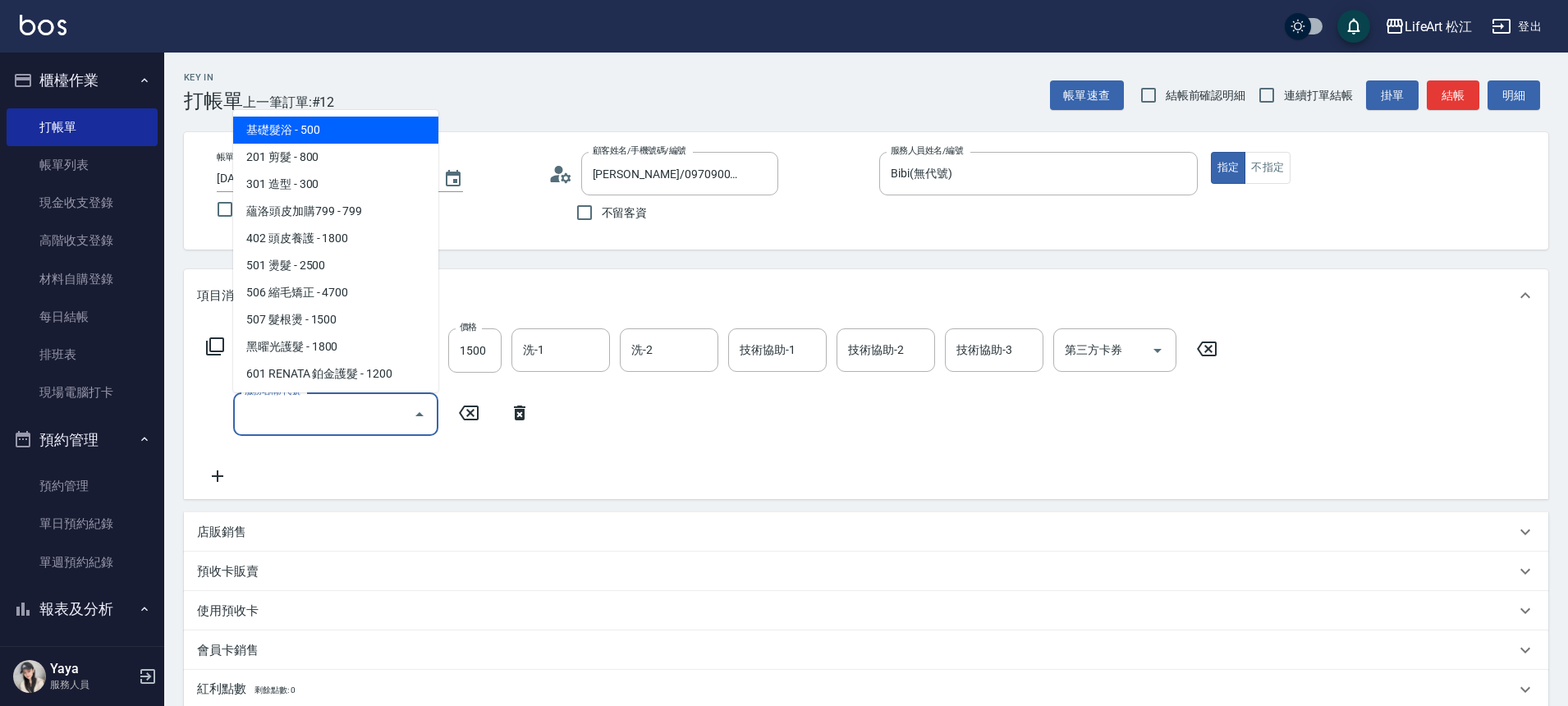
click at [307, 407] on input "服務名稱/代號" at bounding box center [323, 414] width 166 height 29
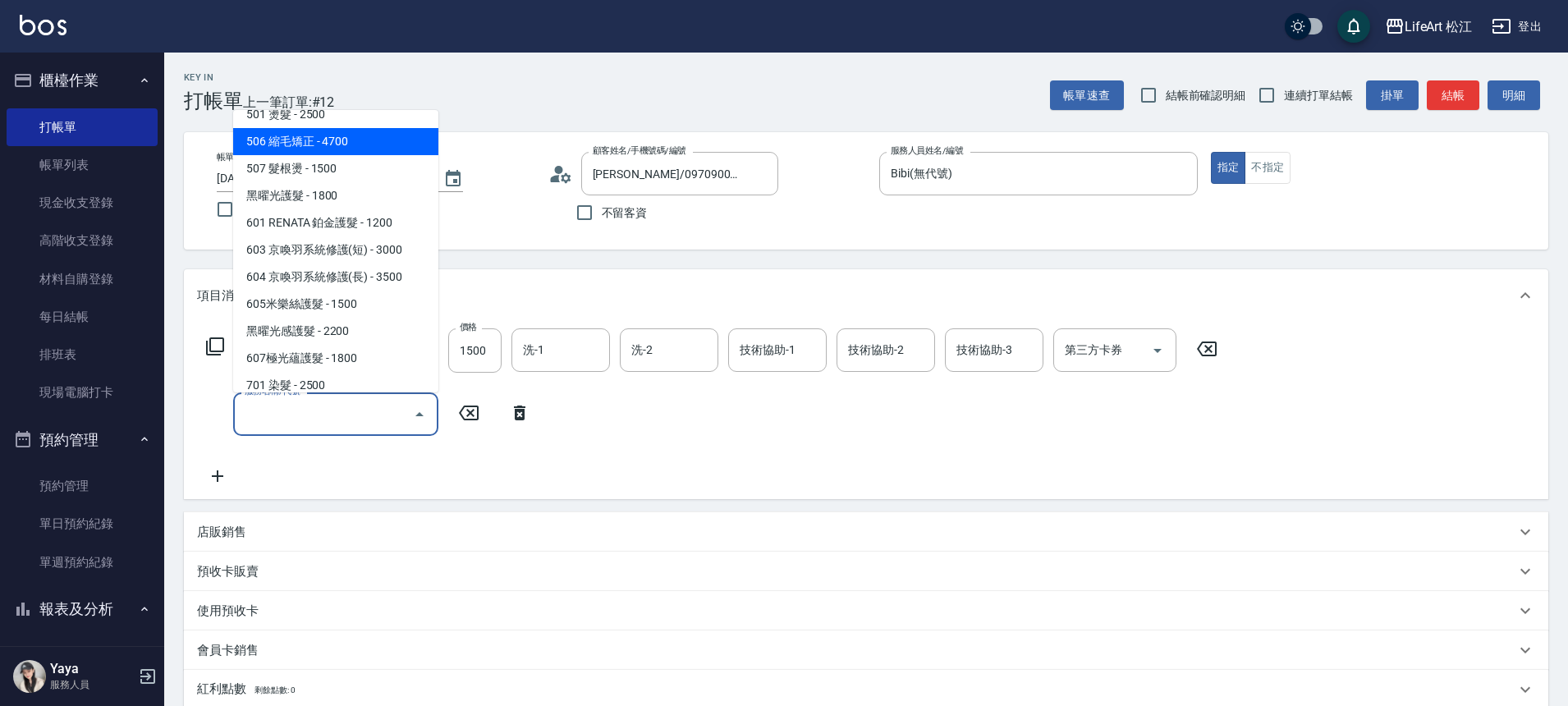
scroll to position [155, 0]
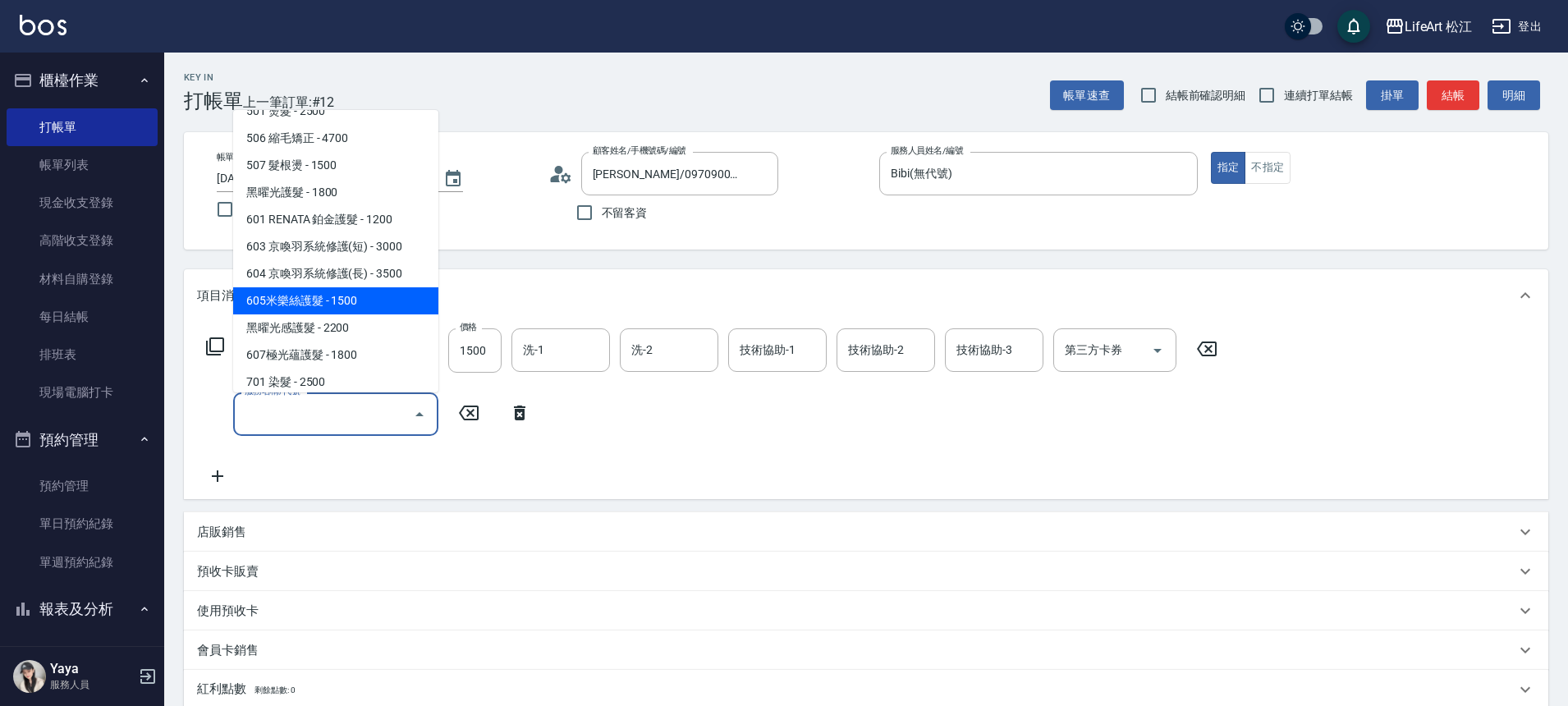
click at [342, 302] on span "605米樂絲護髮 - 1500" at bounding box center [335, 301] width 205 height 27
type input "605米樂絲護髮(605)"
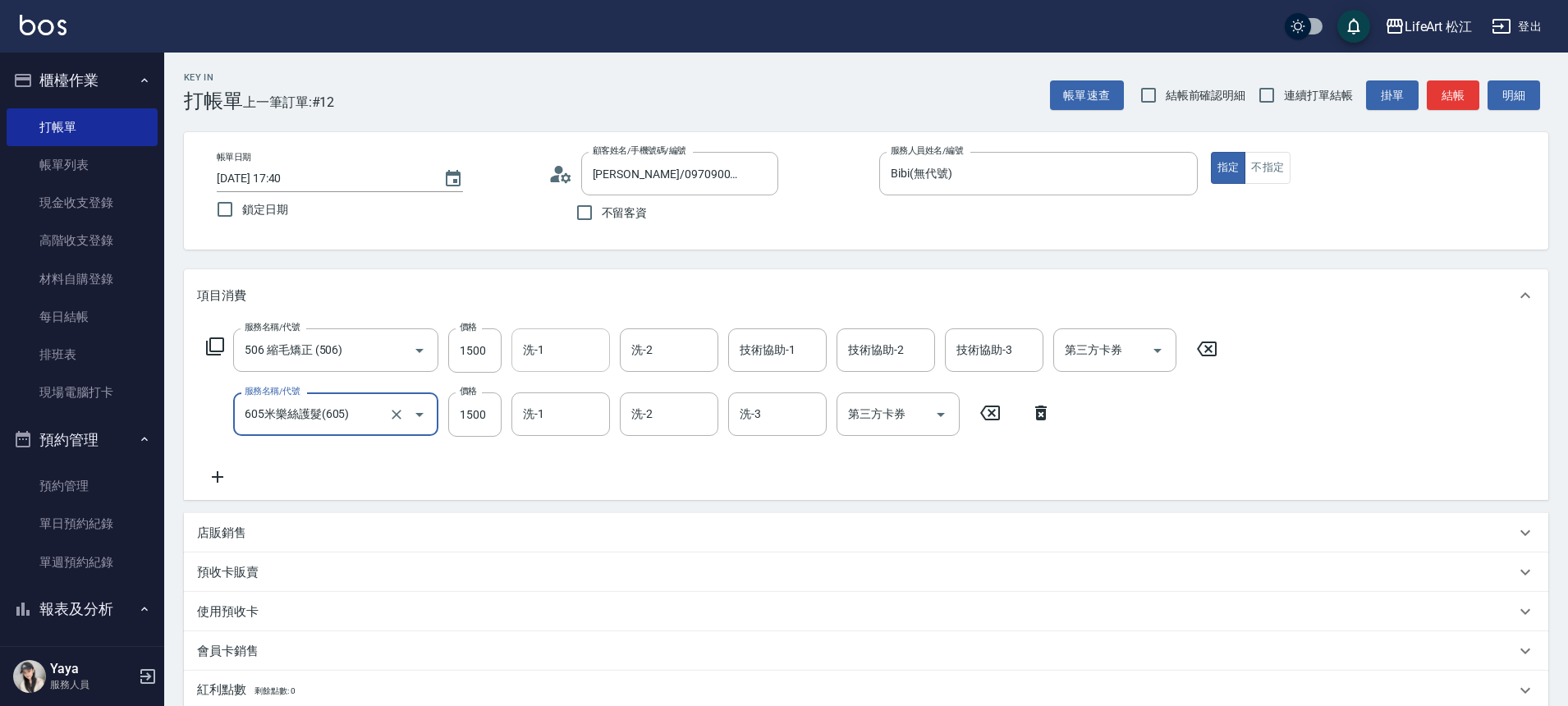
click at [581, 343] on input "洗-1" at bounding box center [561, 350] width 84 height 29
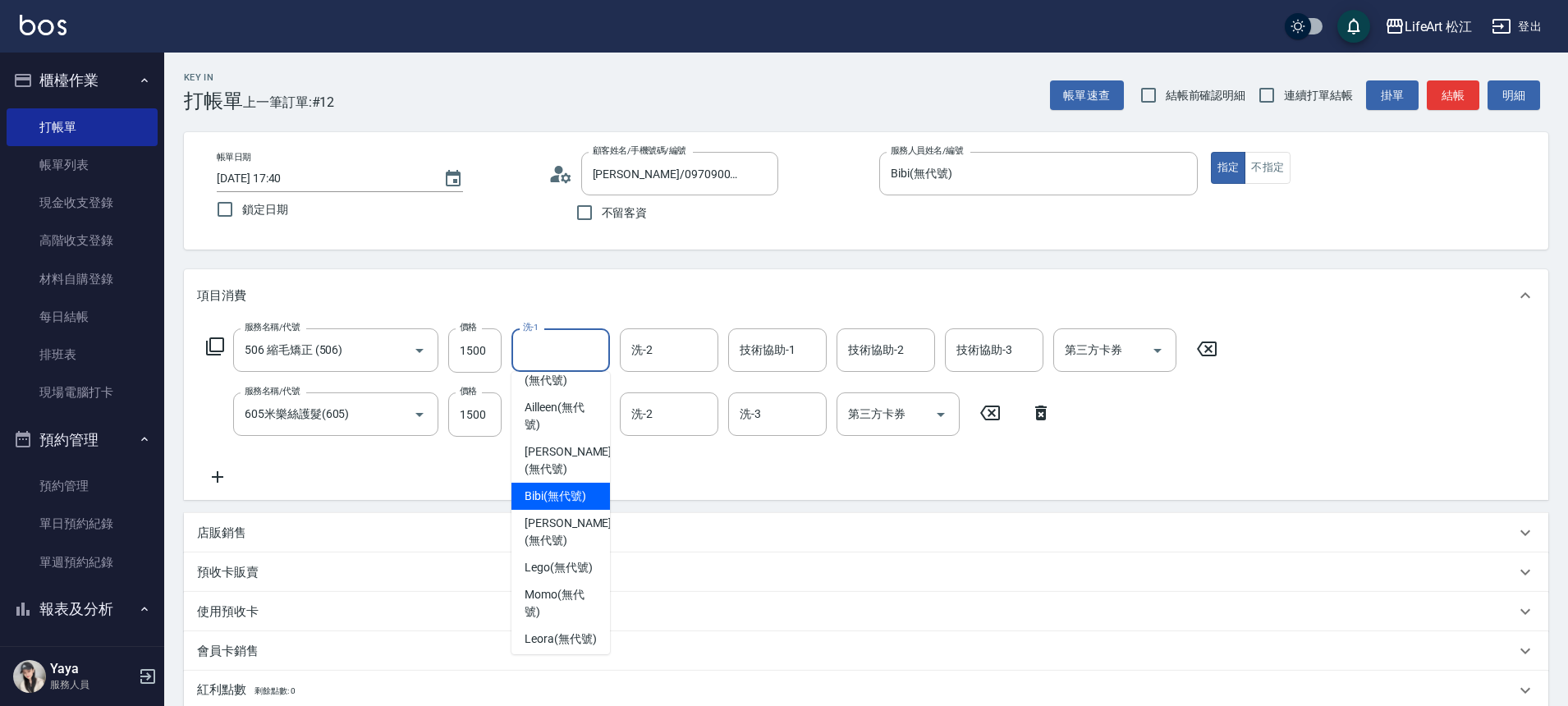
scroll to position [301, 0]
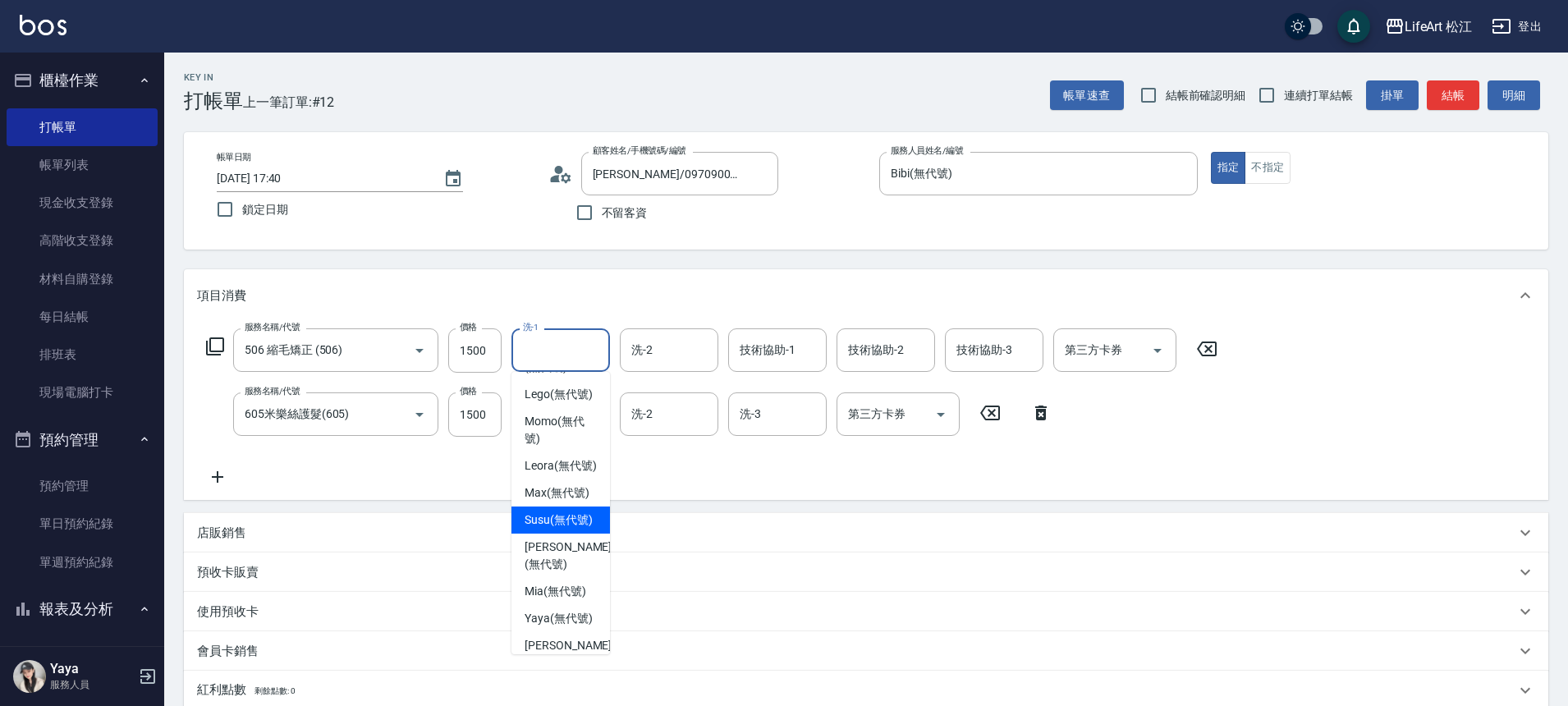
click at [551, 529] on span "Susu (無代號)" at bounding box center [558, 520] width 68 height 17
type input "Susu(無代號)"
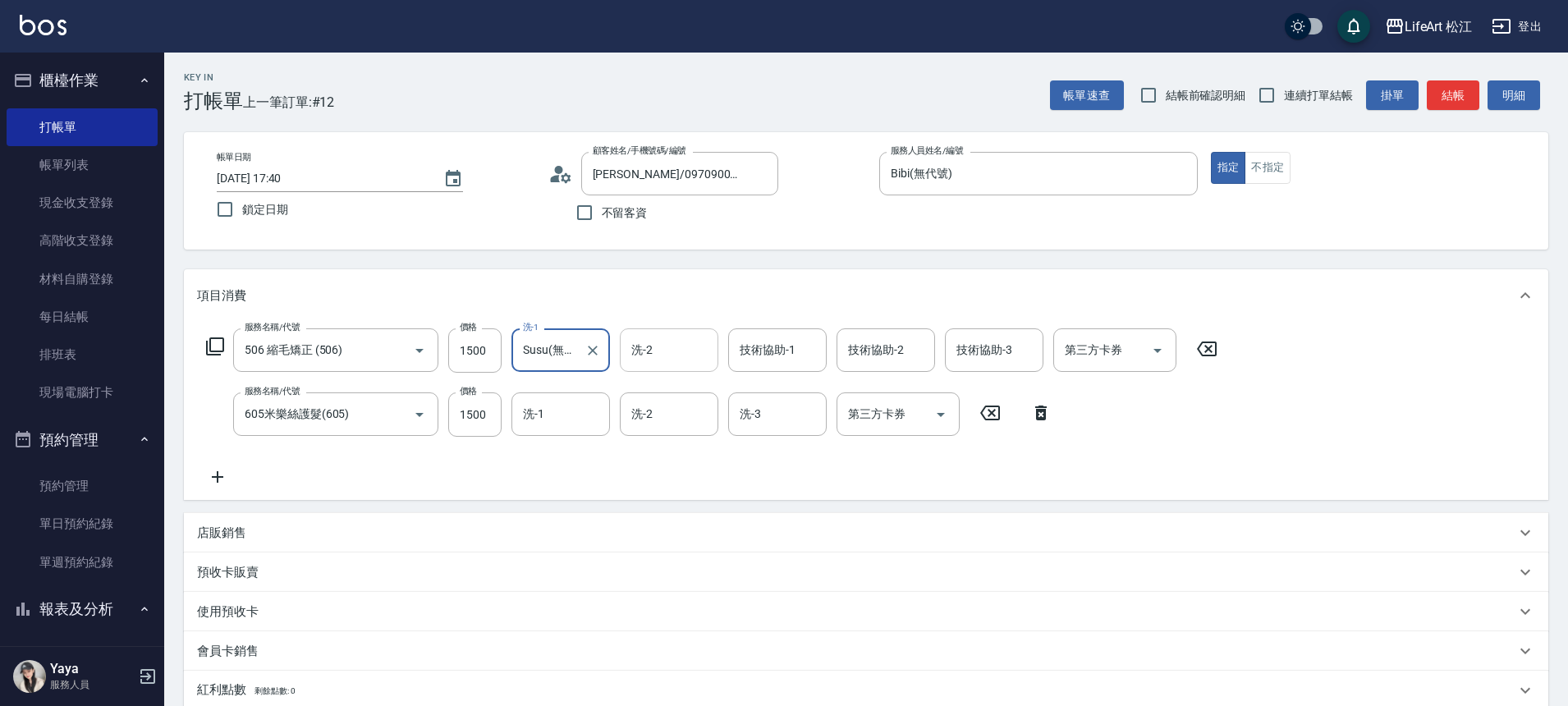
click at [664, 368] on div "洗-2" at bounding box center [669, 350] width 98 height 44
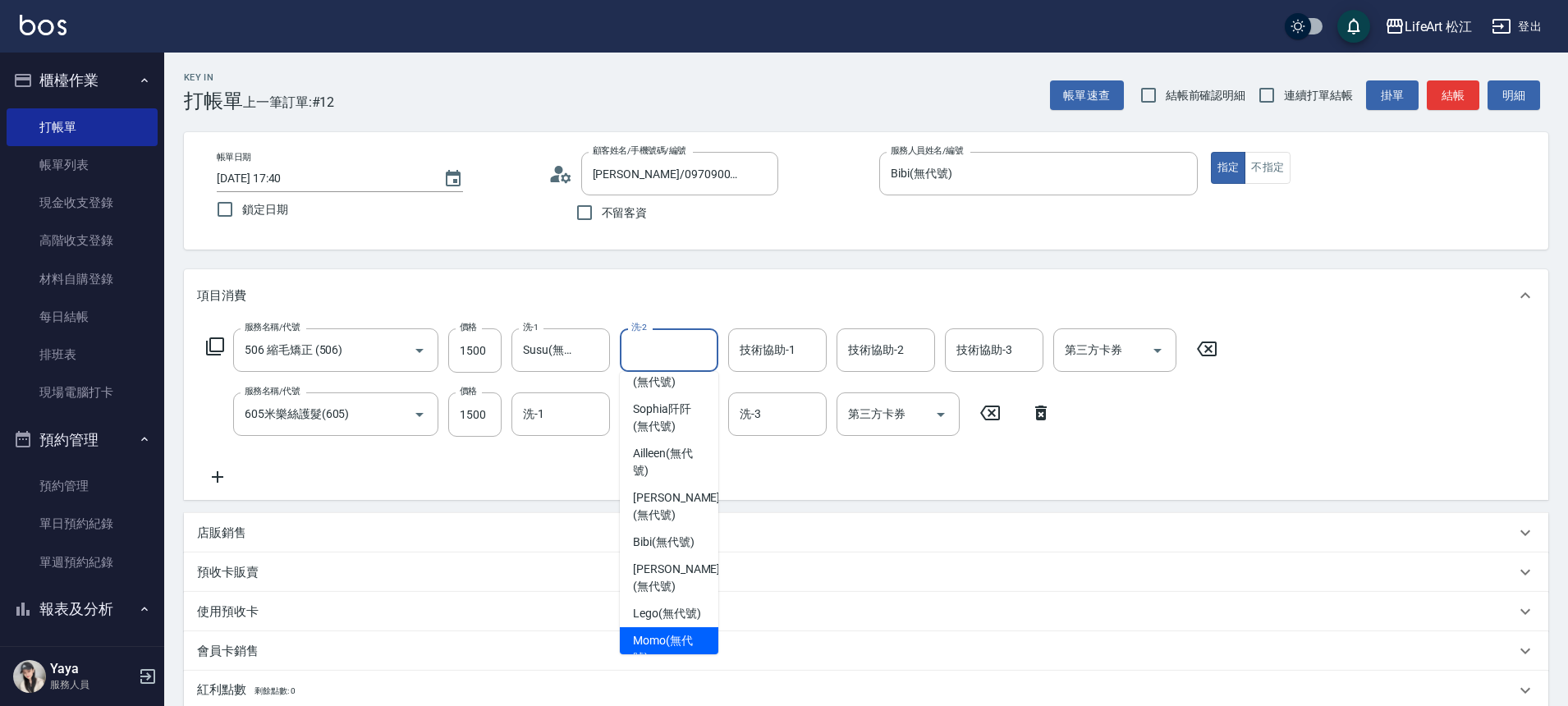
scroll to position [294, 0]
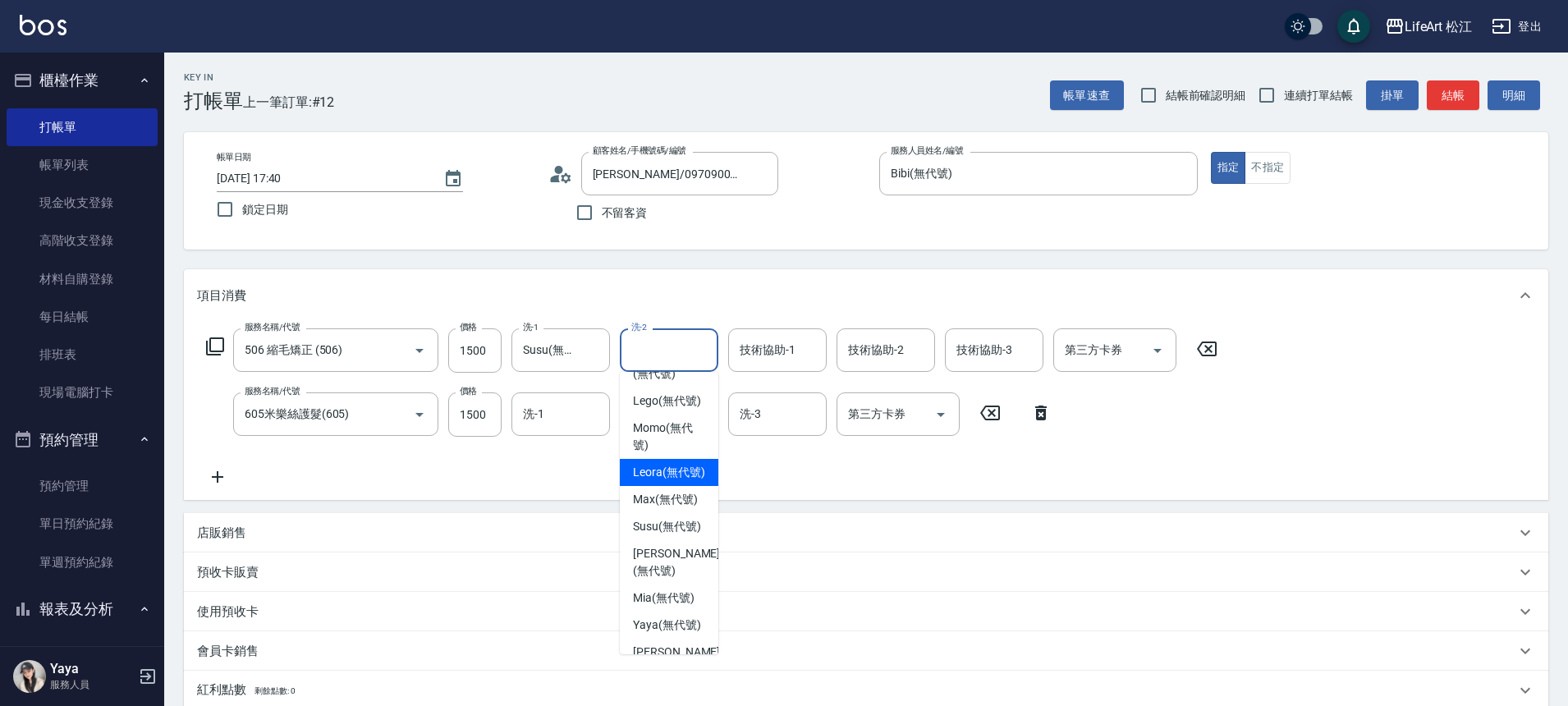
click at [665, 481] on span "Leora (無代號)" at bounding box center [670, 472] width 72 height 17
type input "Leora(無代號)"
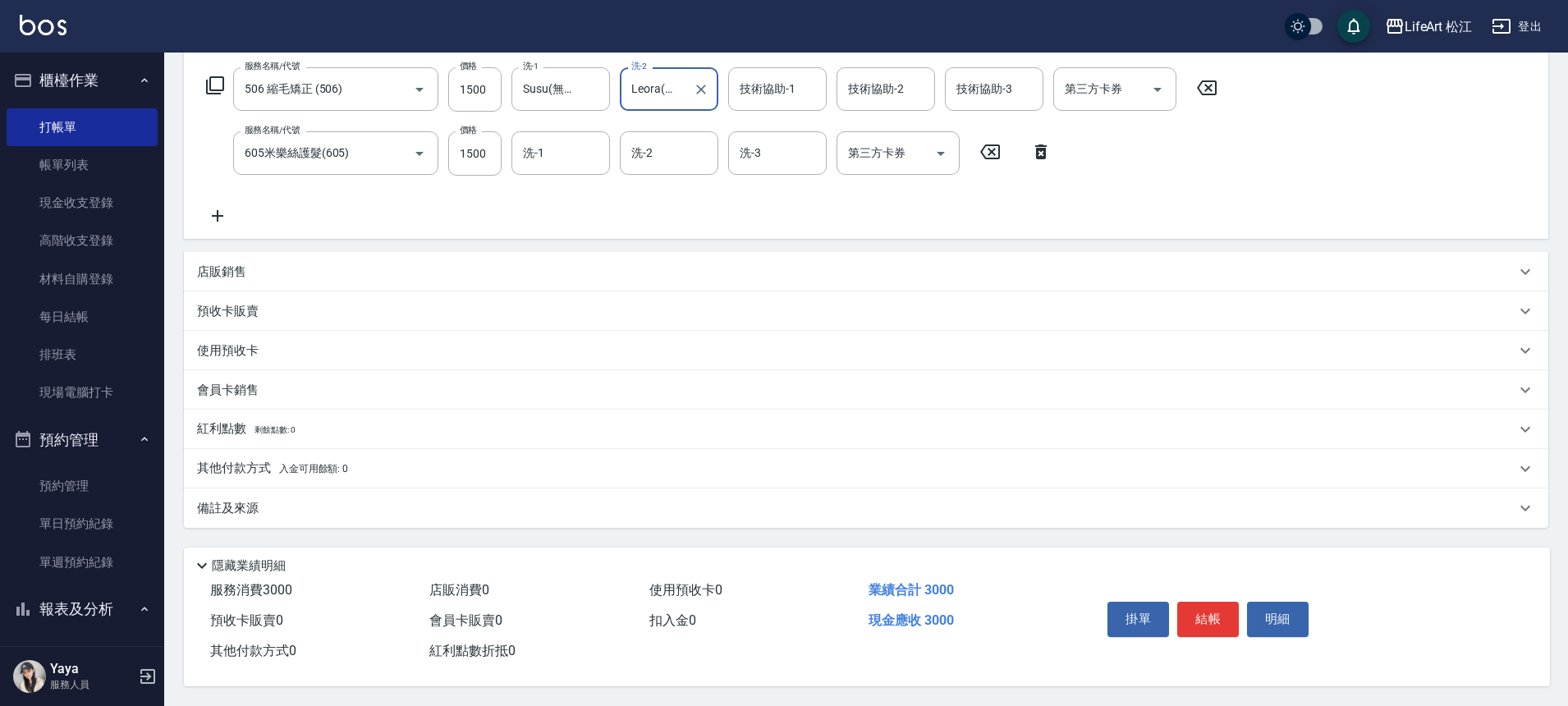
scroll to position [268, 0]
click at [270, 510] on div "備註及來源" at bounding box center [866, 508] width 1365 height 39
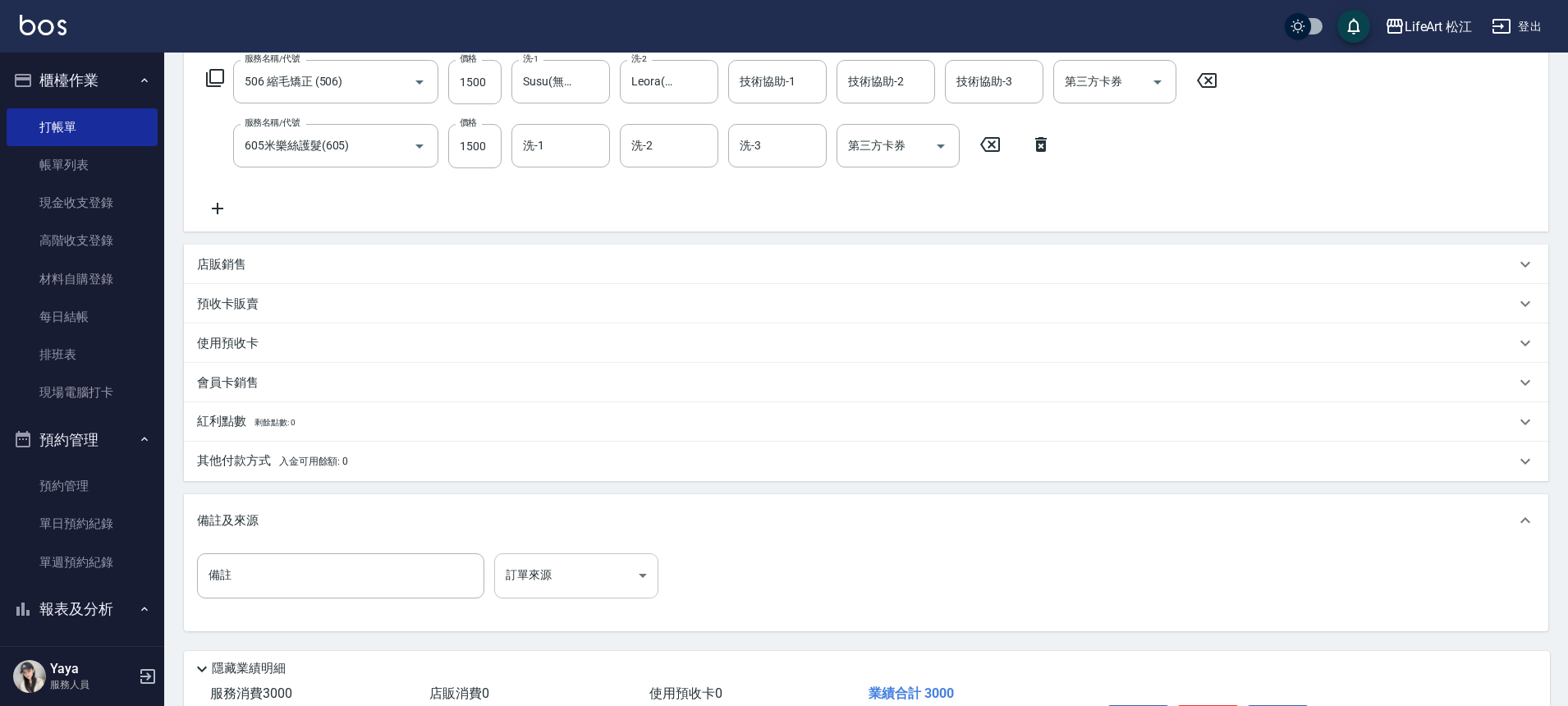
click at [591, 584] on body "LifeArt 松江 登出 櫃檯作業 打帳單 帳單列表 現金收支登錄 高階收支登錄 材料自購登錄 每日結帳 排班表 現場電腦打卡 預約管理 預約管理 單日預約…" at bounding box center [784, 271] width 1568 height 1078
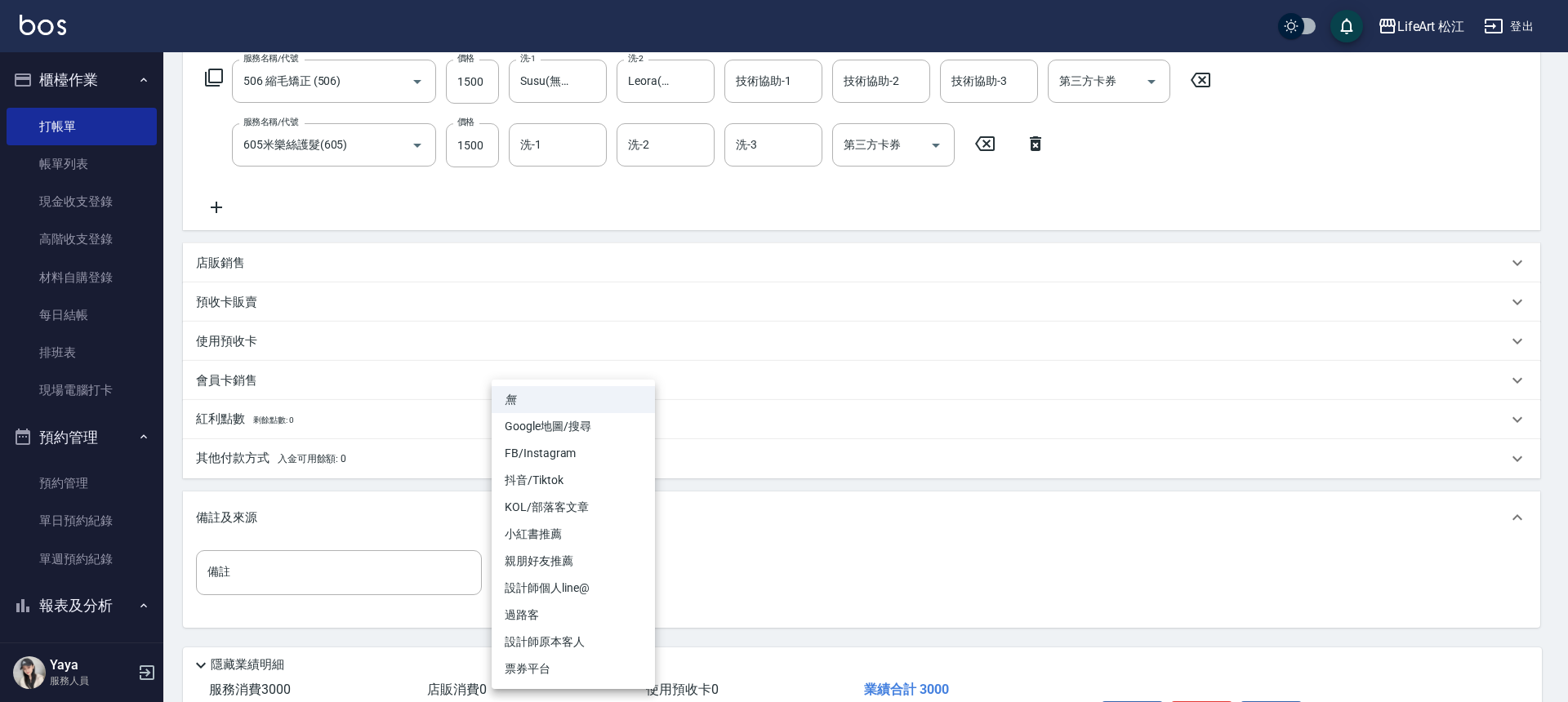
click at [595, 454] on li "FB/Instagram" at bounding box center [573, 453] width 163 height 27
type input "FB/Instagram"
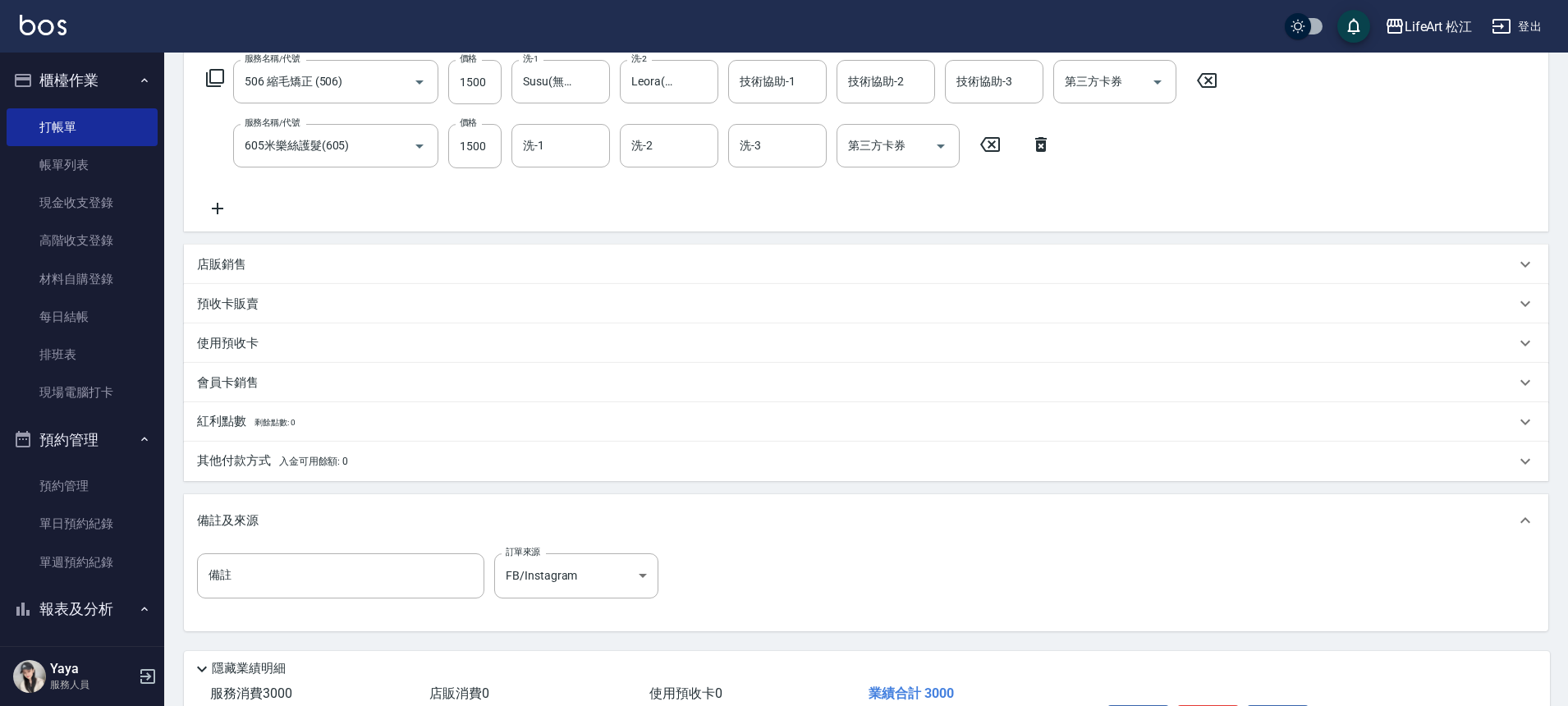
click at [474, 465] on div "其他付款方式 入金可用餘額: 0" at bounding box center [856, 461] width 1318 height 18
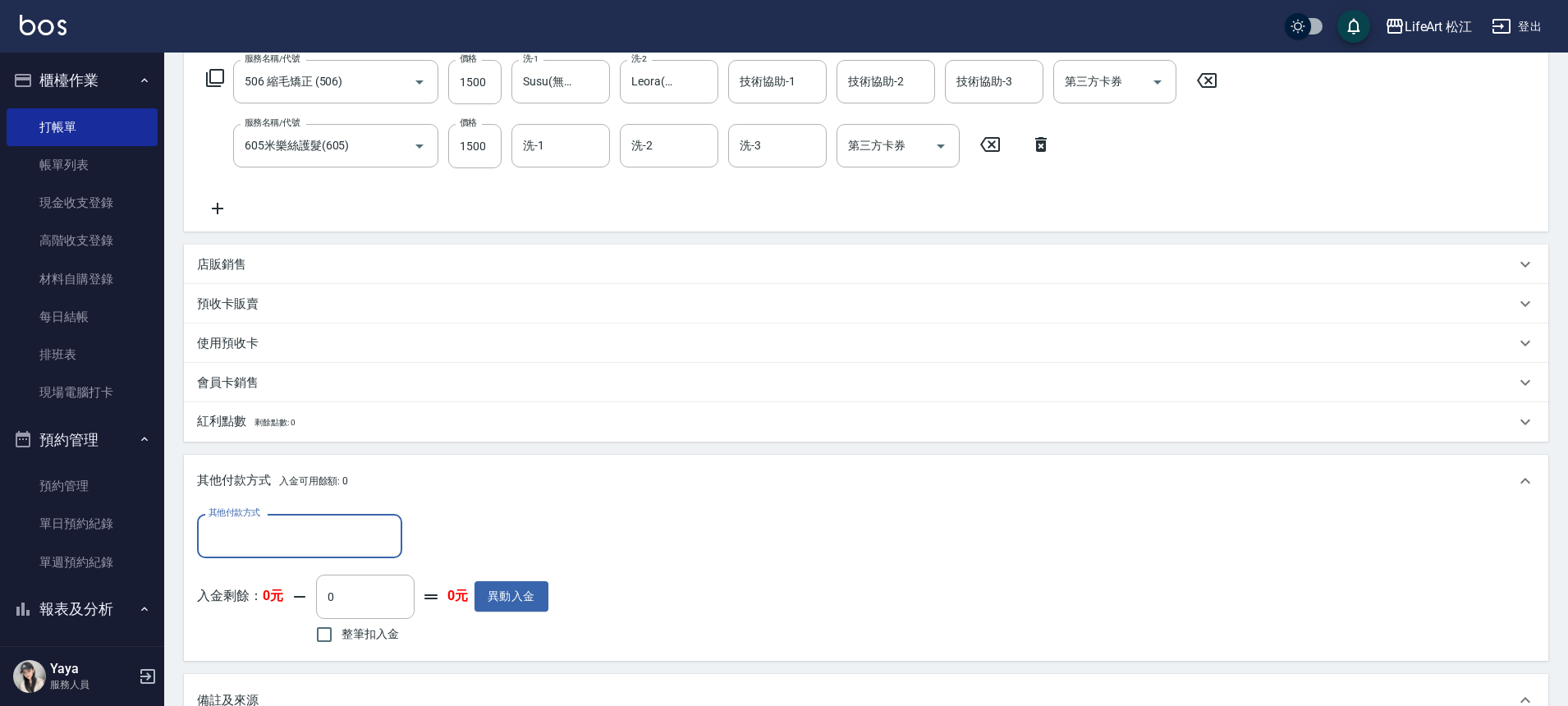
scroll to position [1, 0]
click at [268, 526] on input "其他付款方式" at bounding box center [299, 536] width 191 height 29
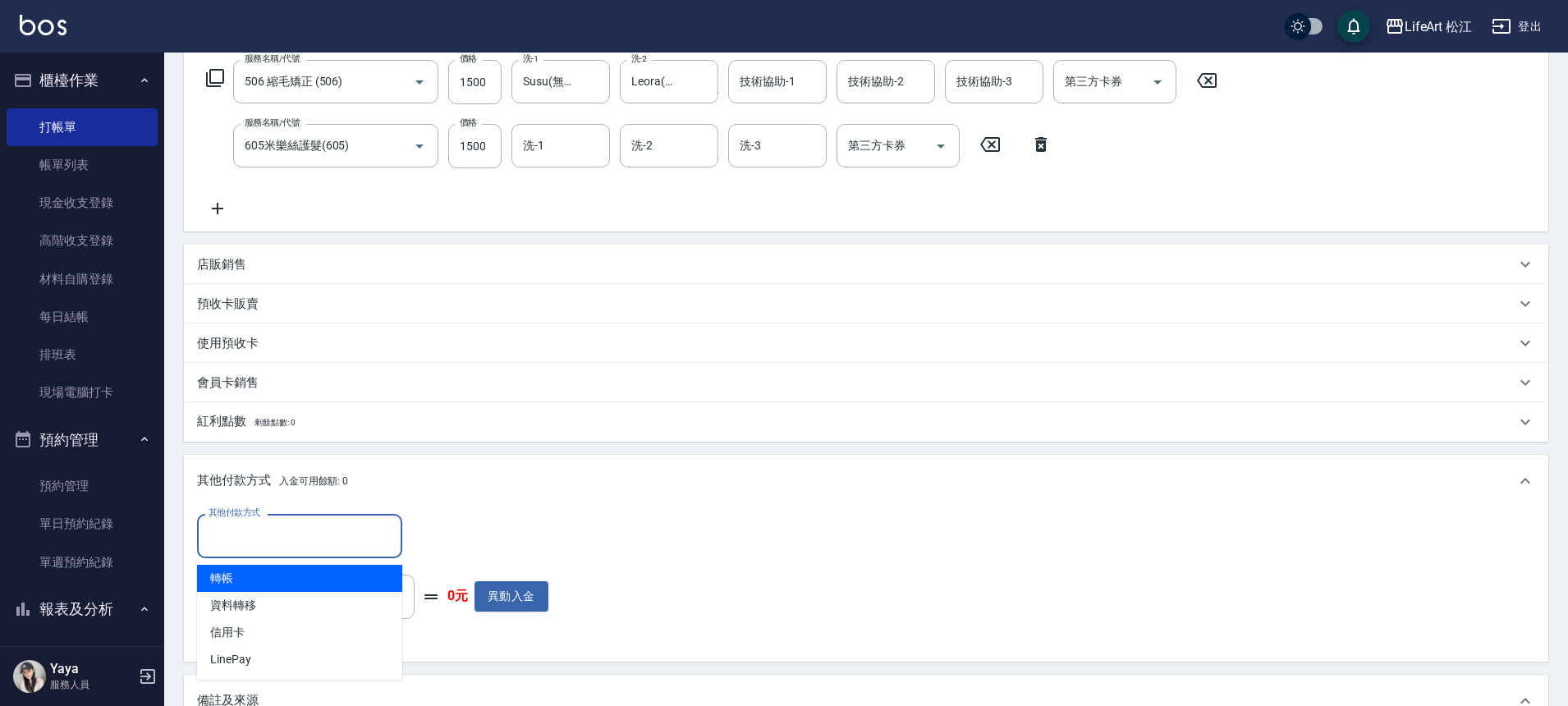
click at [285, 581] on span "轉帳" at bounding box center [299, 578] width 205 height 27
type input "轉帳"
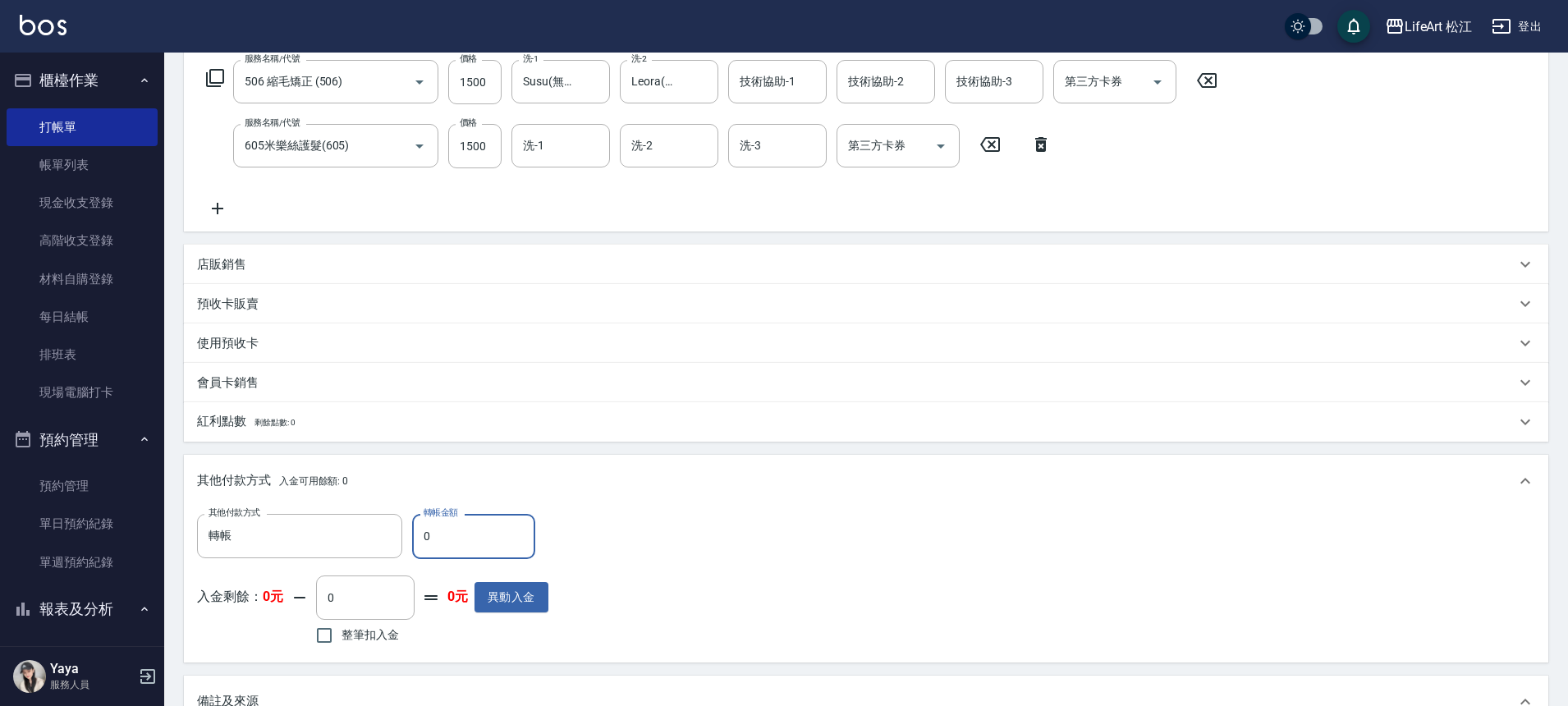
click at [497, 540] on input "0" at bounding box center [473, 536] width 123 height 44
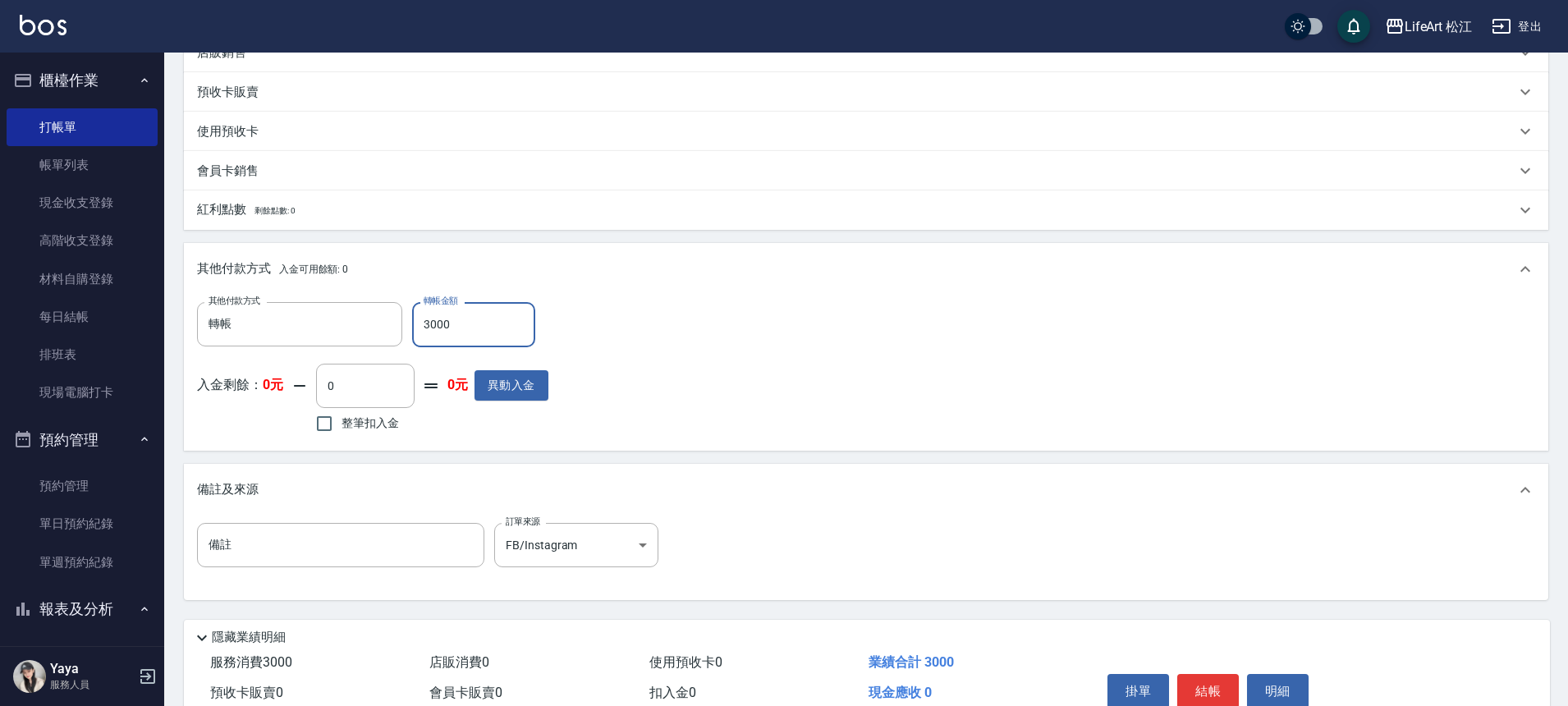
scroll to position [560, 0]
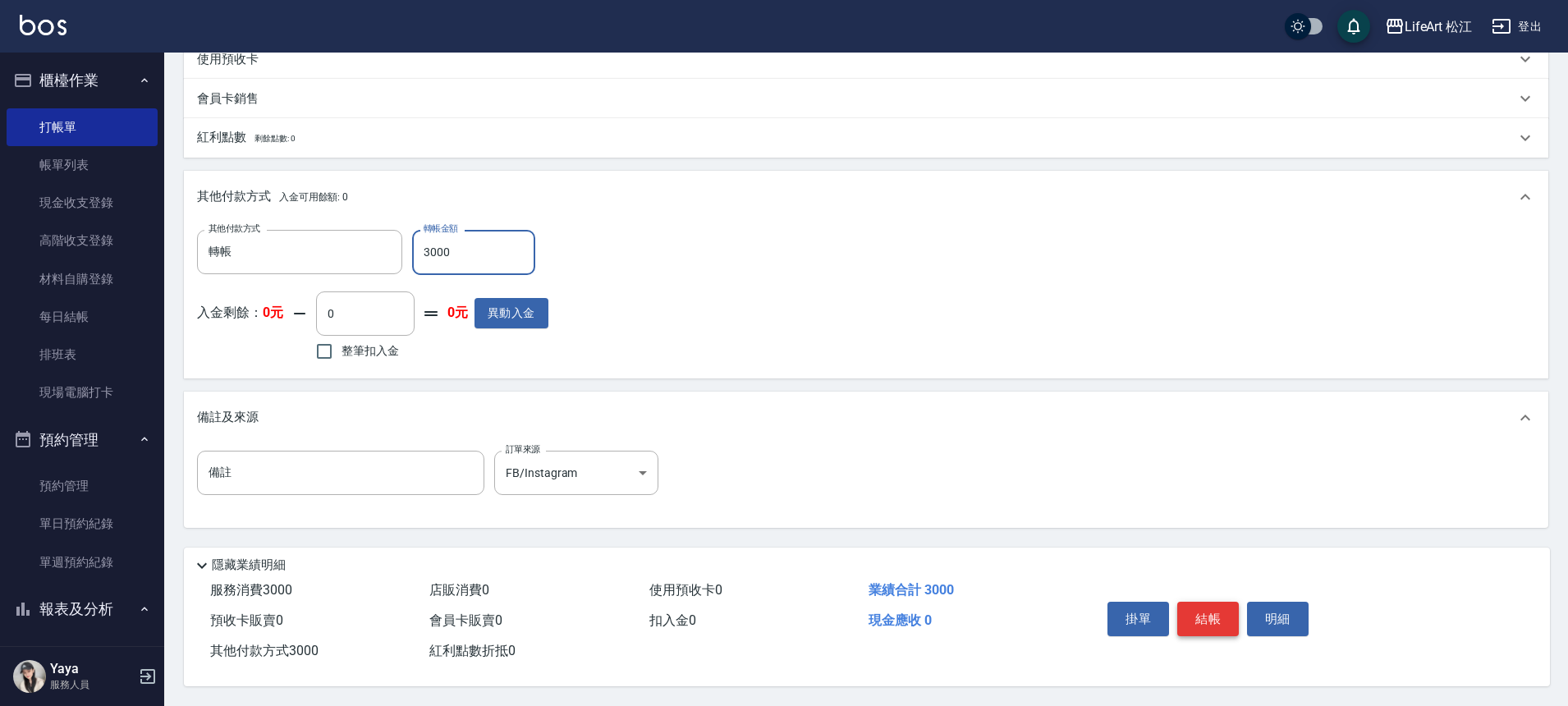
type input "3000"
click at [1195, 602] on button "結帳" at bounding box center [1207, 619] width 62 height 34
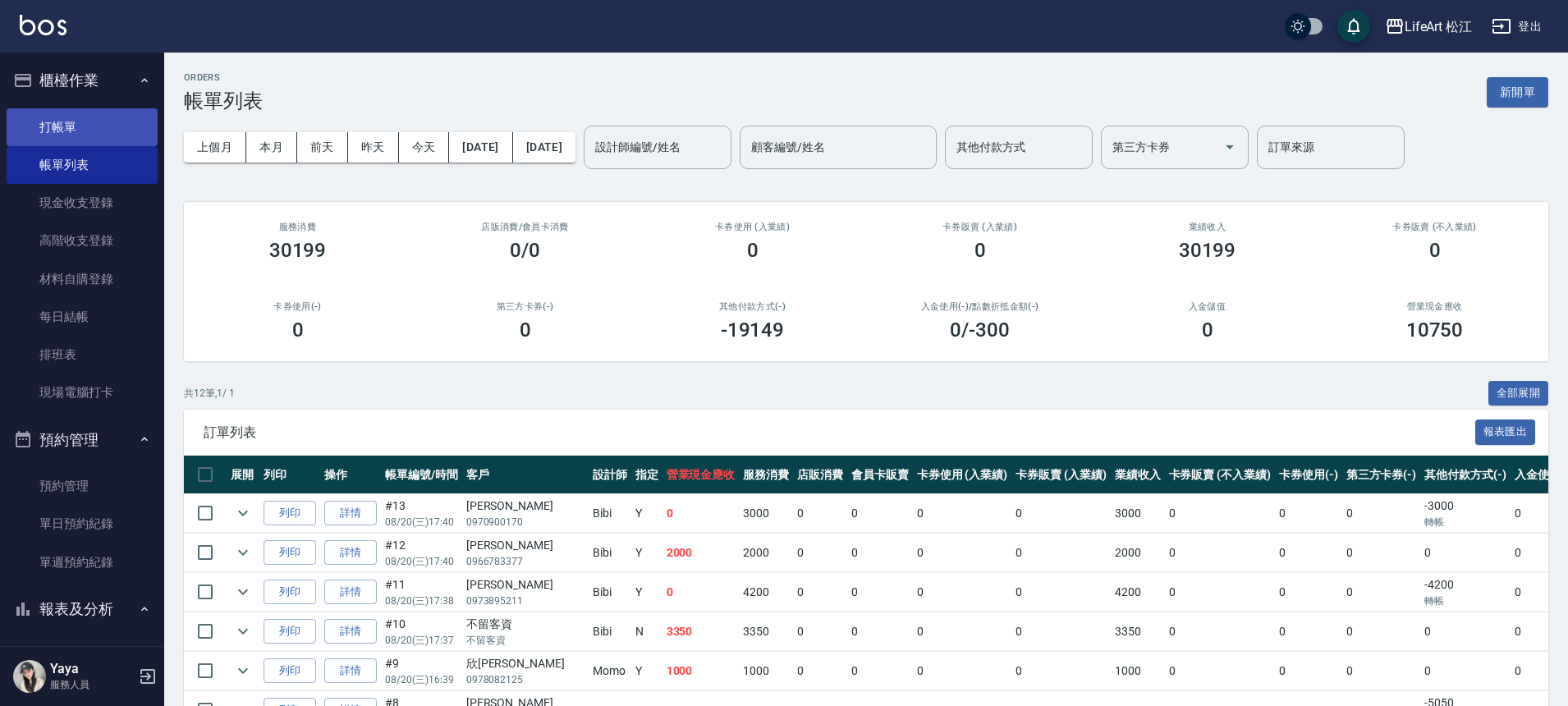
click at [107, 134] on link "打帳單" at bounding box center [82, 128] width 151 height 38
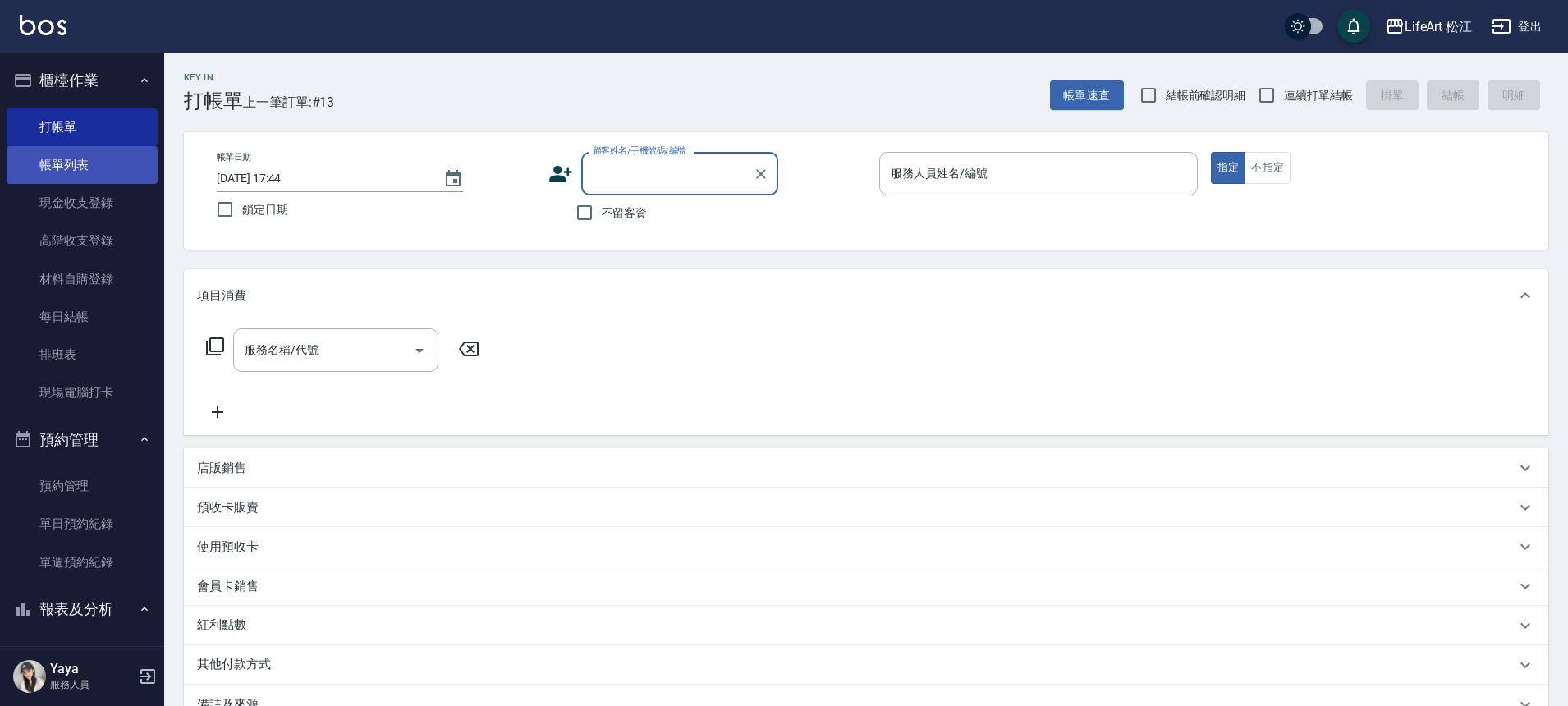
click at [97, 162] on link "帳單列表" at bounding box center [82, 165] width 151 height 38
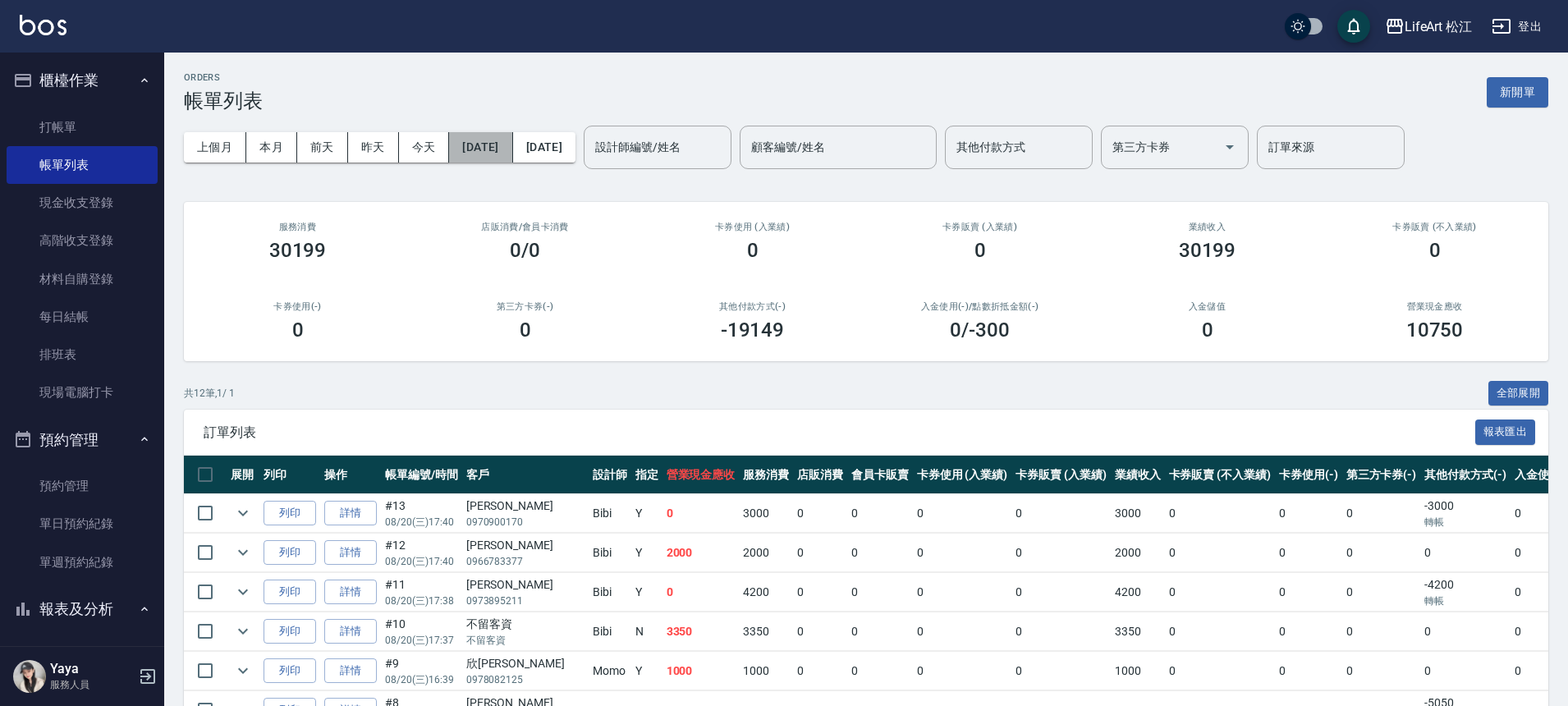
click at [487, 153] on button "[DATE]" at bounding box center [481, 148] width 63 height 31
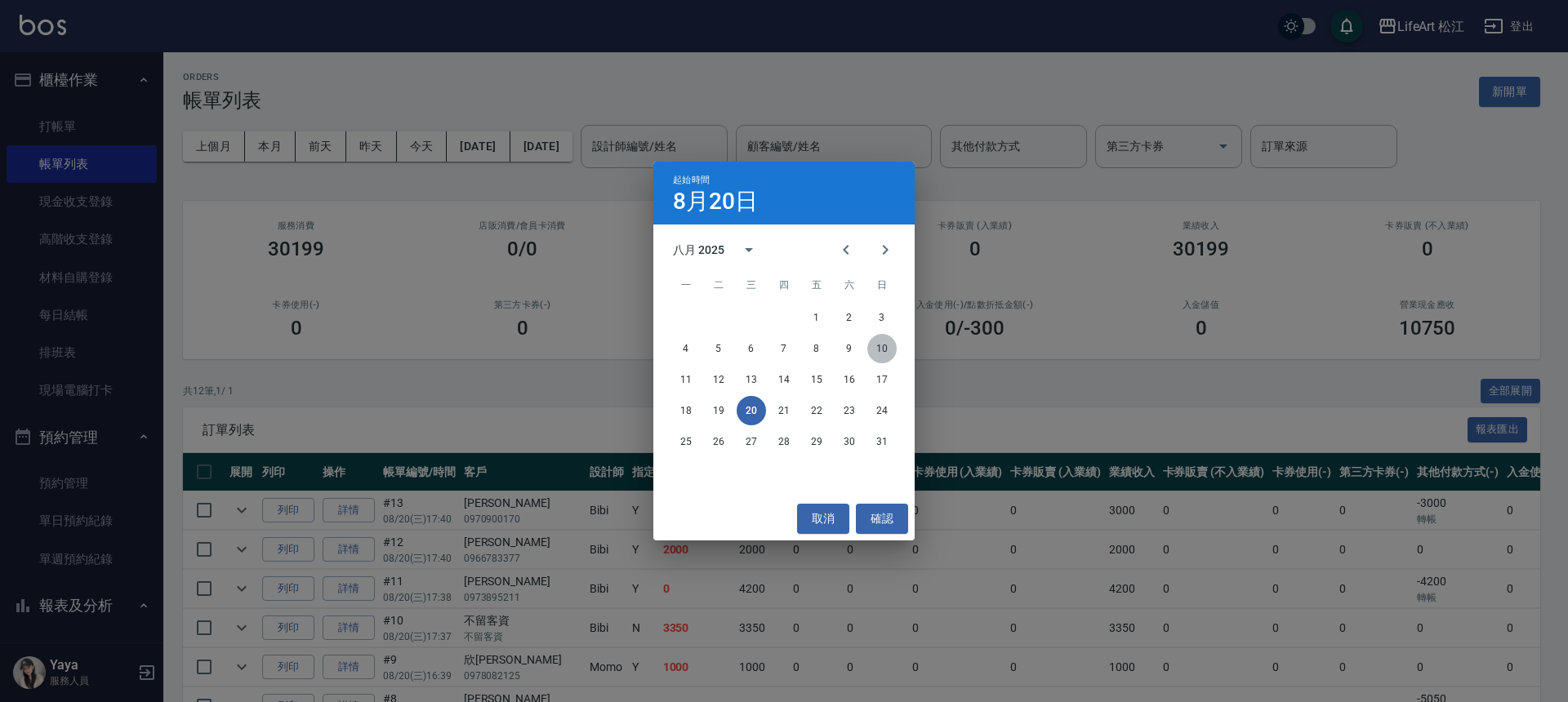
click at [874, 345] on button "10" at bounding box center [881, 348] width 29 height 29
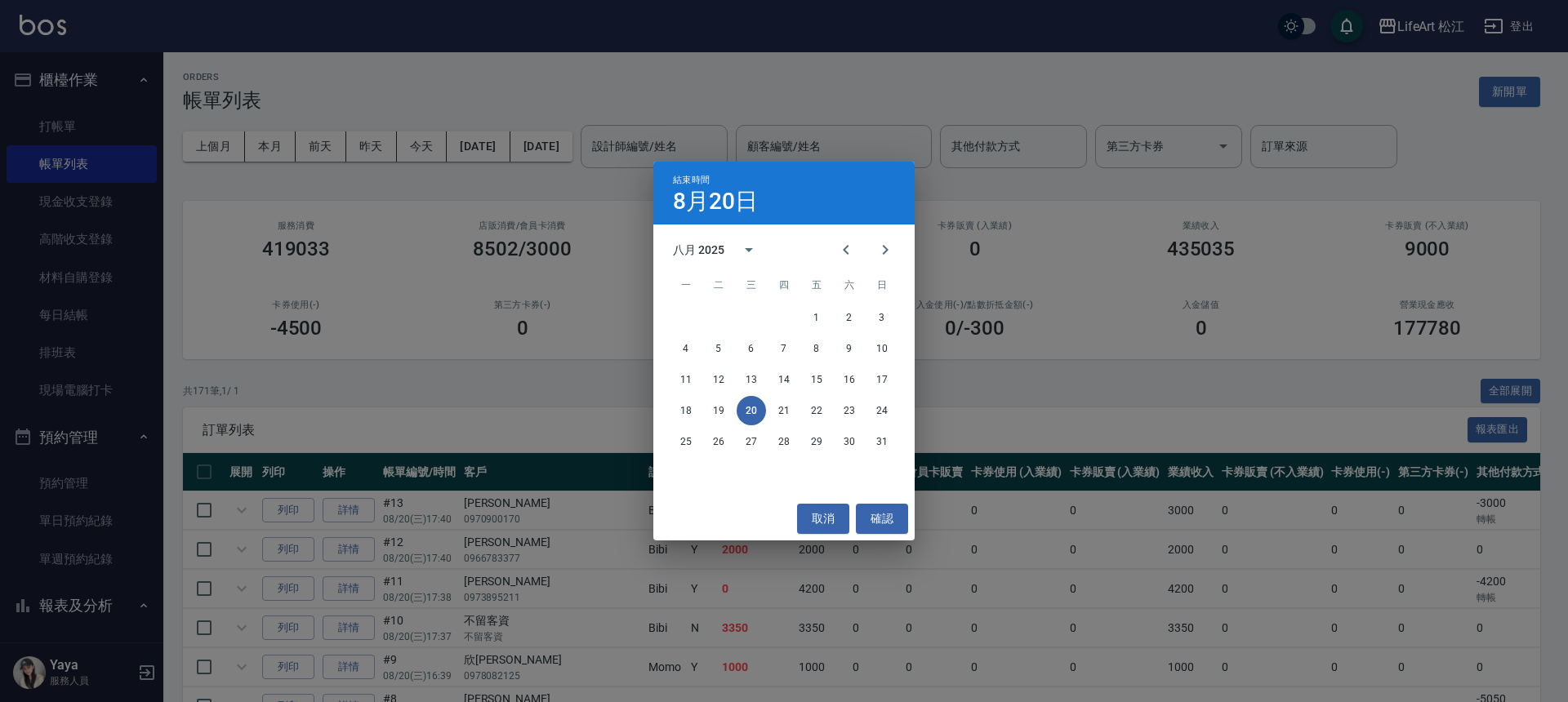
click at [882, 345] on div "入金使用(-) /點數折抵金額(-) 0 /-300" at bounding box center [974, 320] width 226 height 80
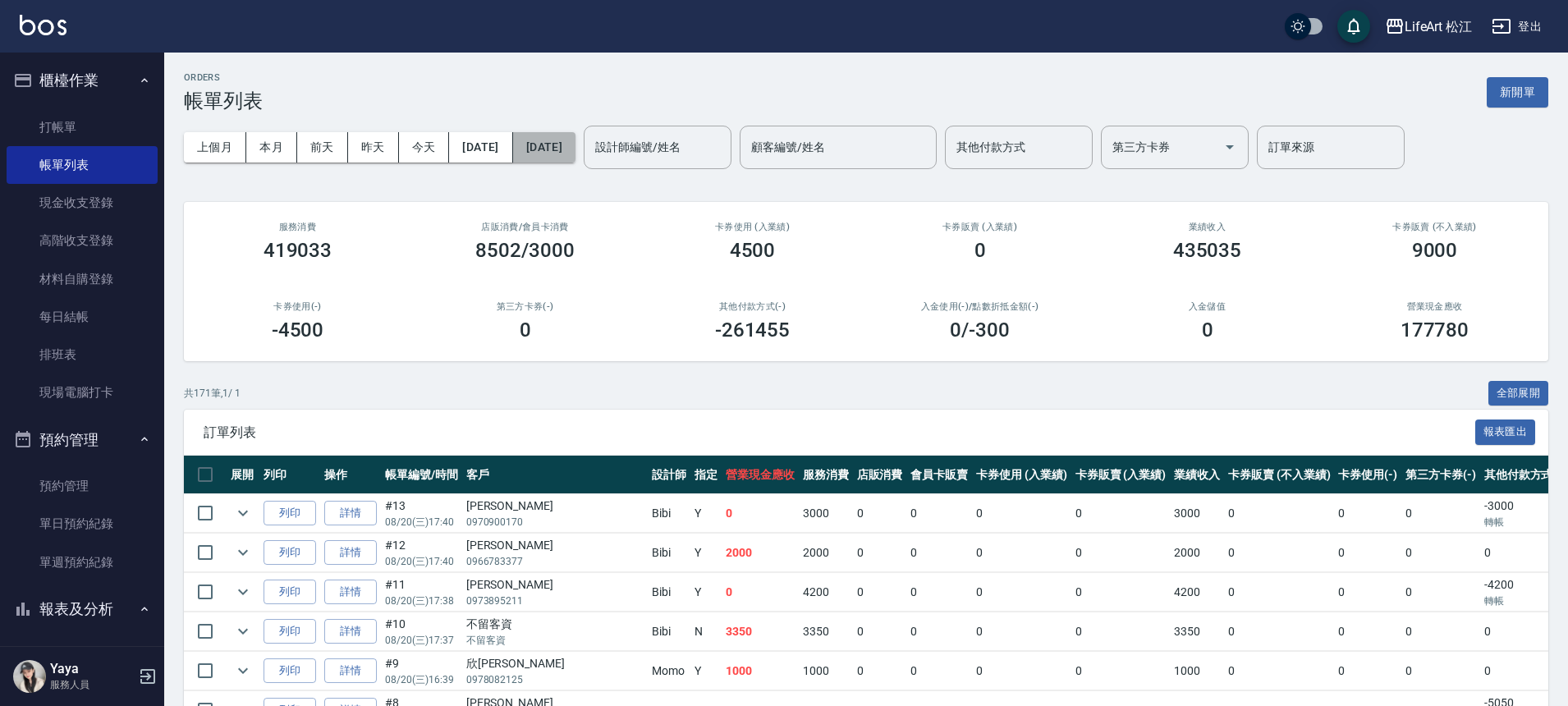
click at [575, 148] on button "[DATE]" at bounding box center [544, 148] width 62 height 31
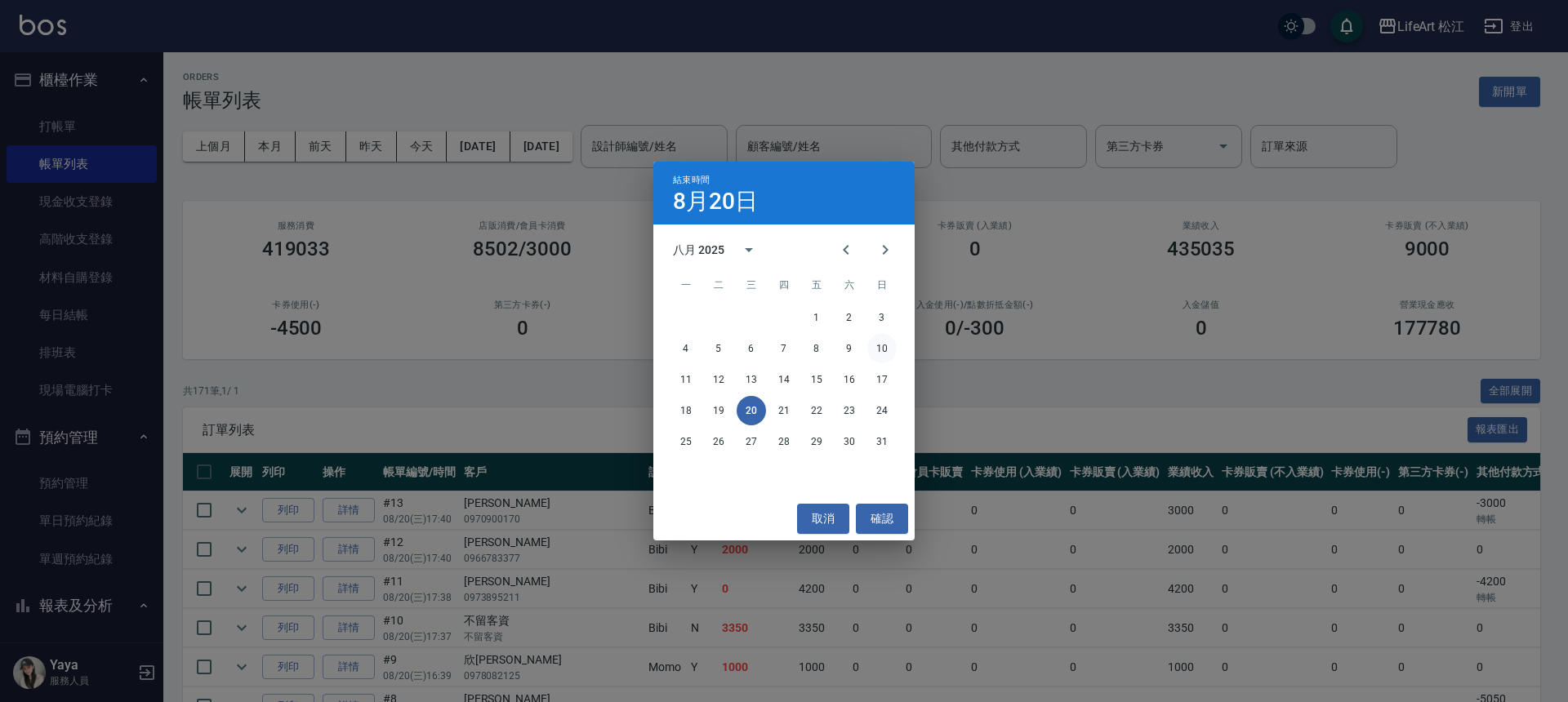
click at [878, 351] on button "10" at bounding box center [881, 348] width 29 height 29
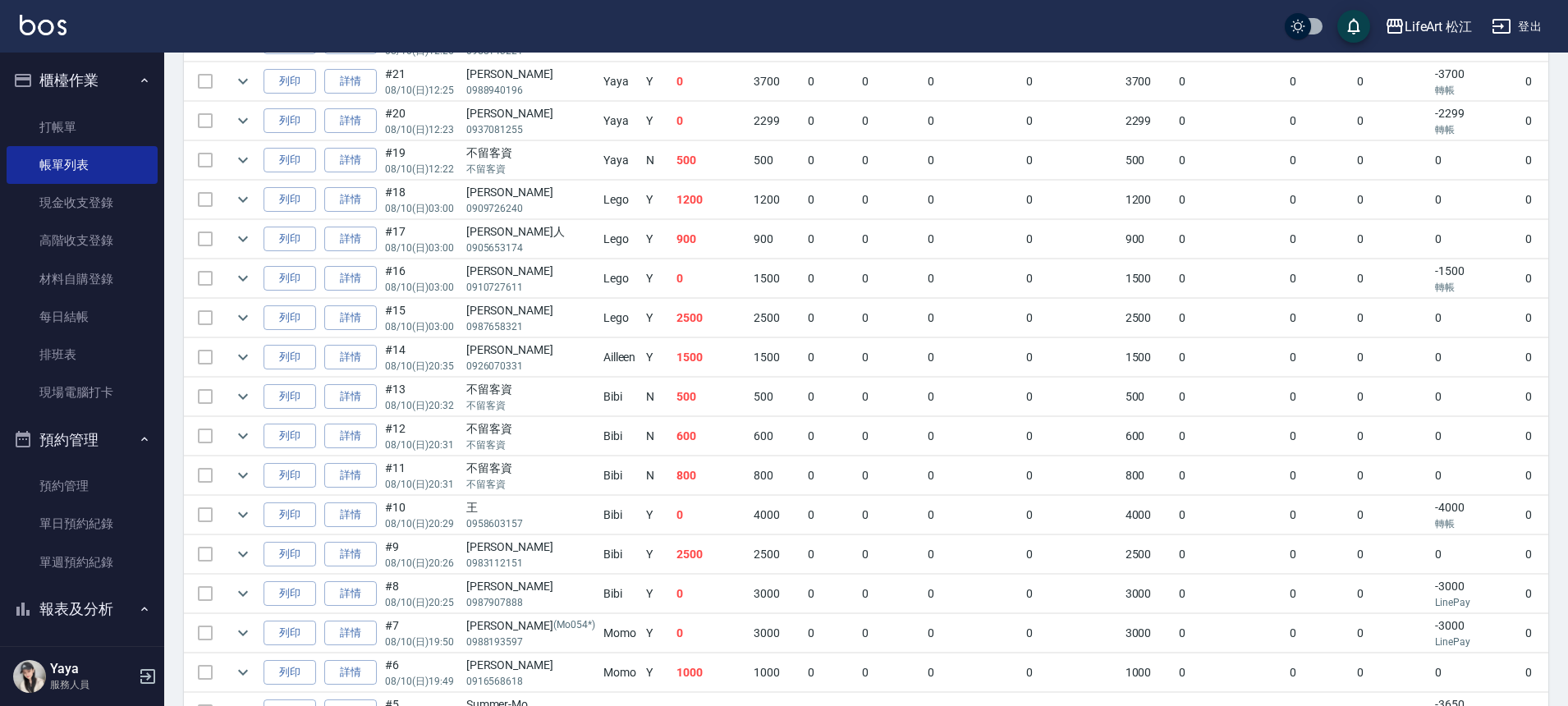
scroll to position [472, 0]
click at [360, 556] on link "詳情" at bounding box center [350, 553] width 52 height 26
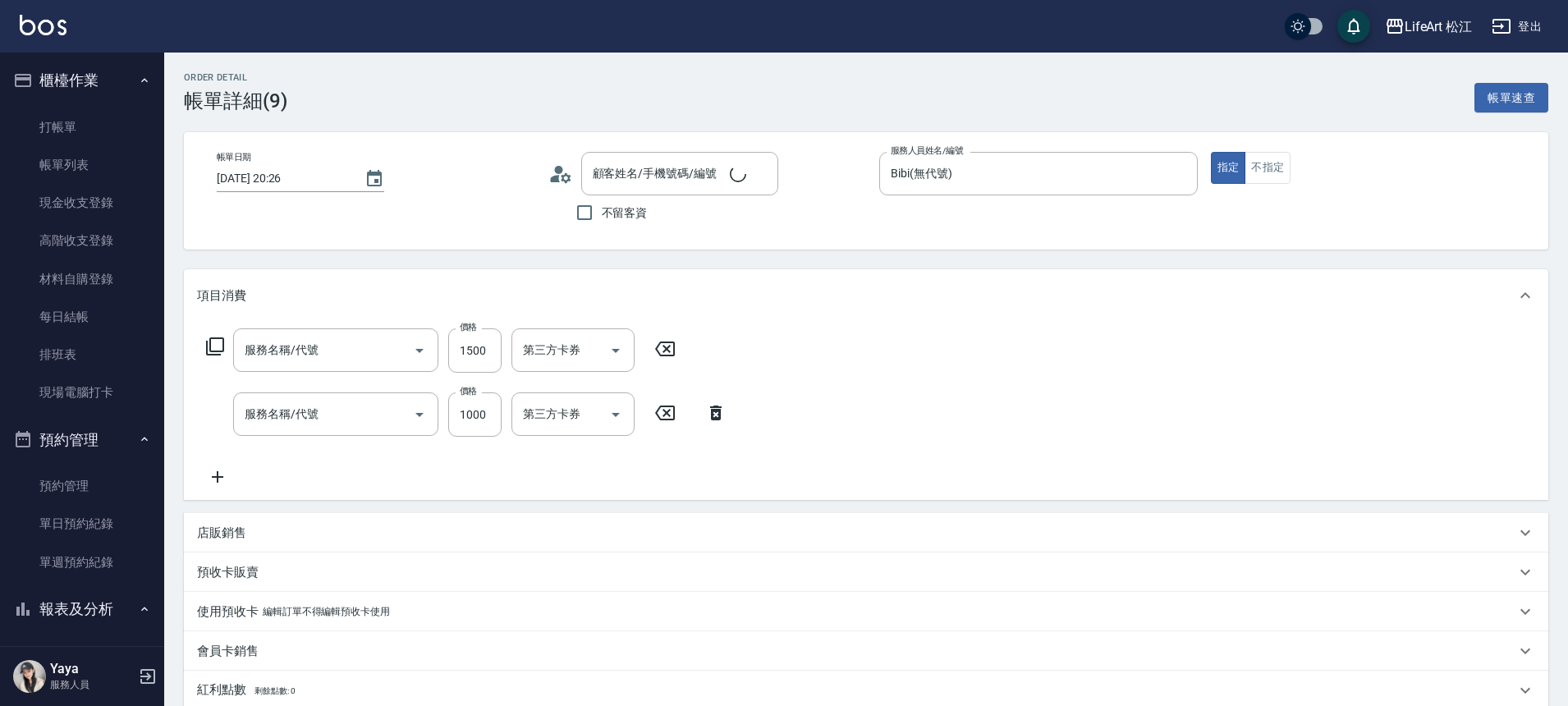
type input "[DATE] 20:26"
type input "Bibi(無代號)"
type input "FB/Instagram"
type input "605米樂絲護髮(605)"
type input "506 縮毛矯正 (506)"
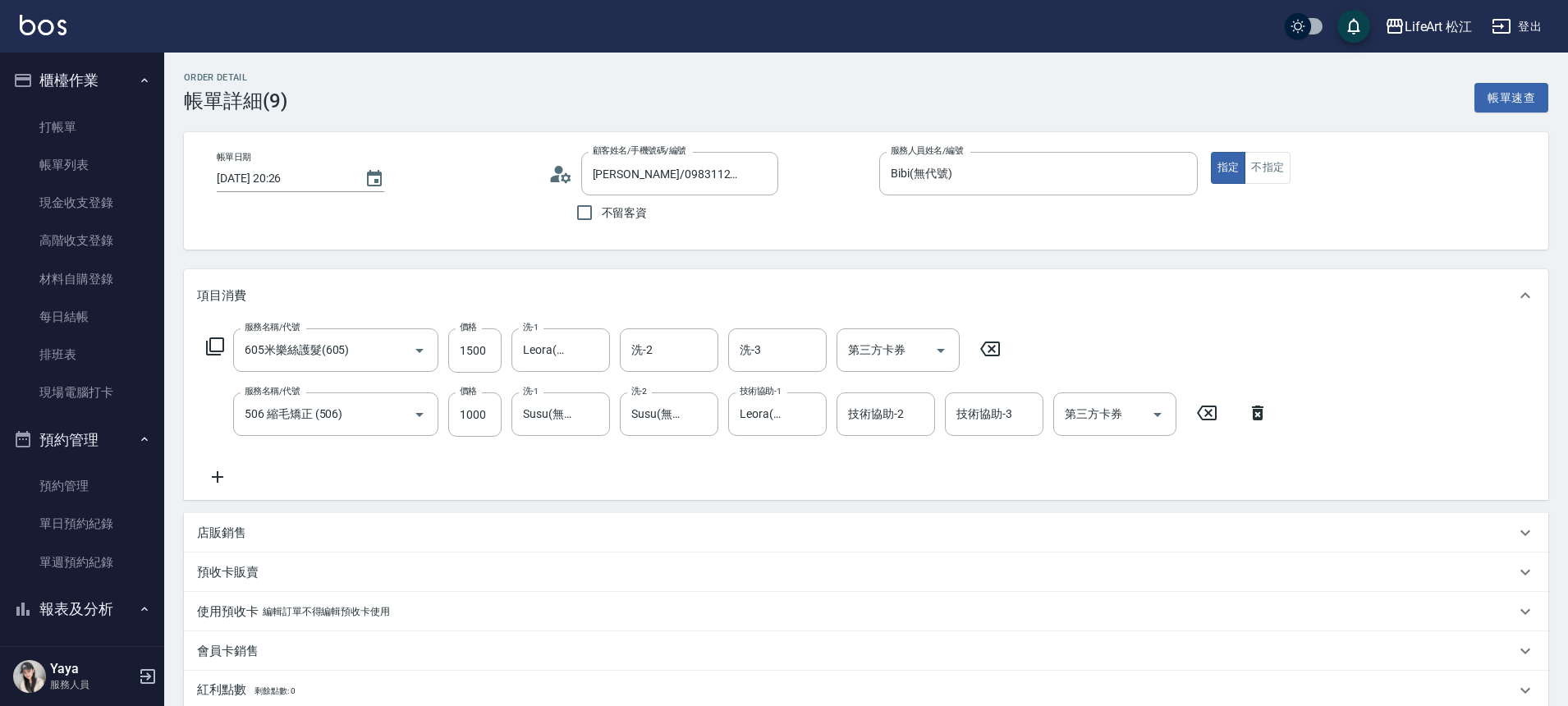
type input "[PERSON_NAME]/0983112151/null"
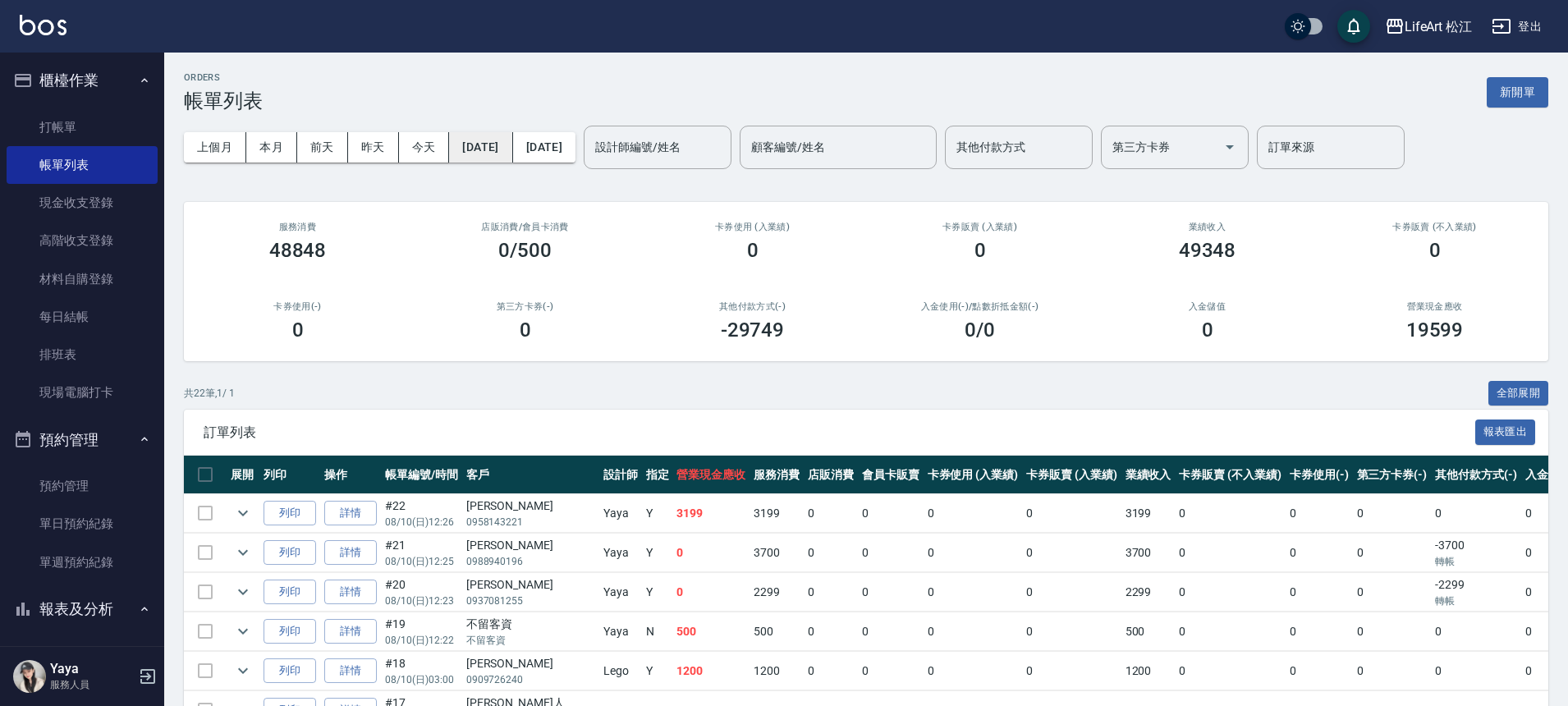
click at [512, 156] on button "[DATE]" at bounding box center [481, 148] width 63 height 31
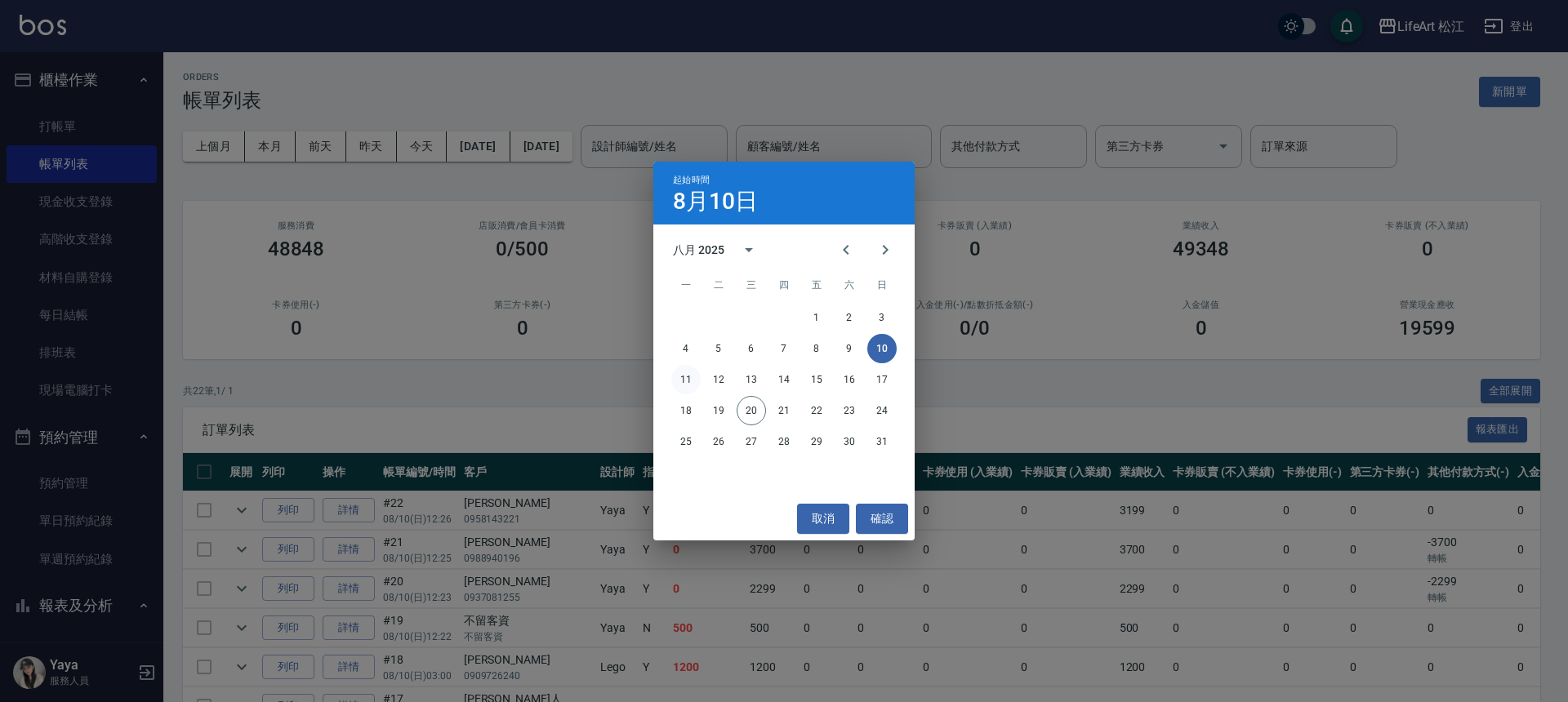
click at [690, 382] on button "11" at bounding box center [686, 379] width 29 height 29
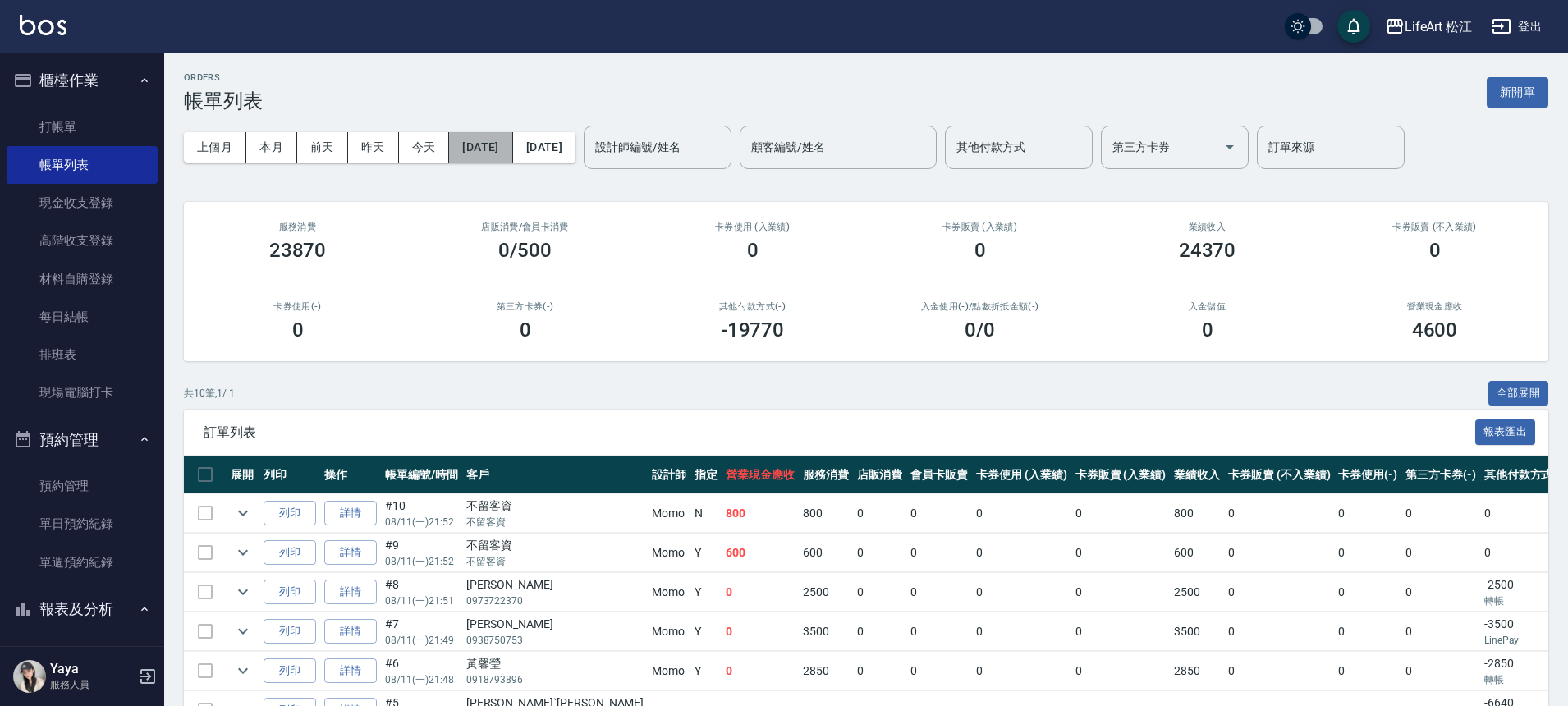
click at [512, 151] on button "[DATE]" at bounding box center [481, 148] width 63 height 31
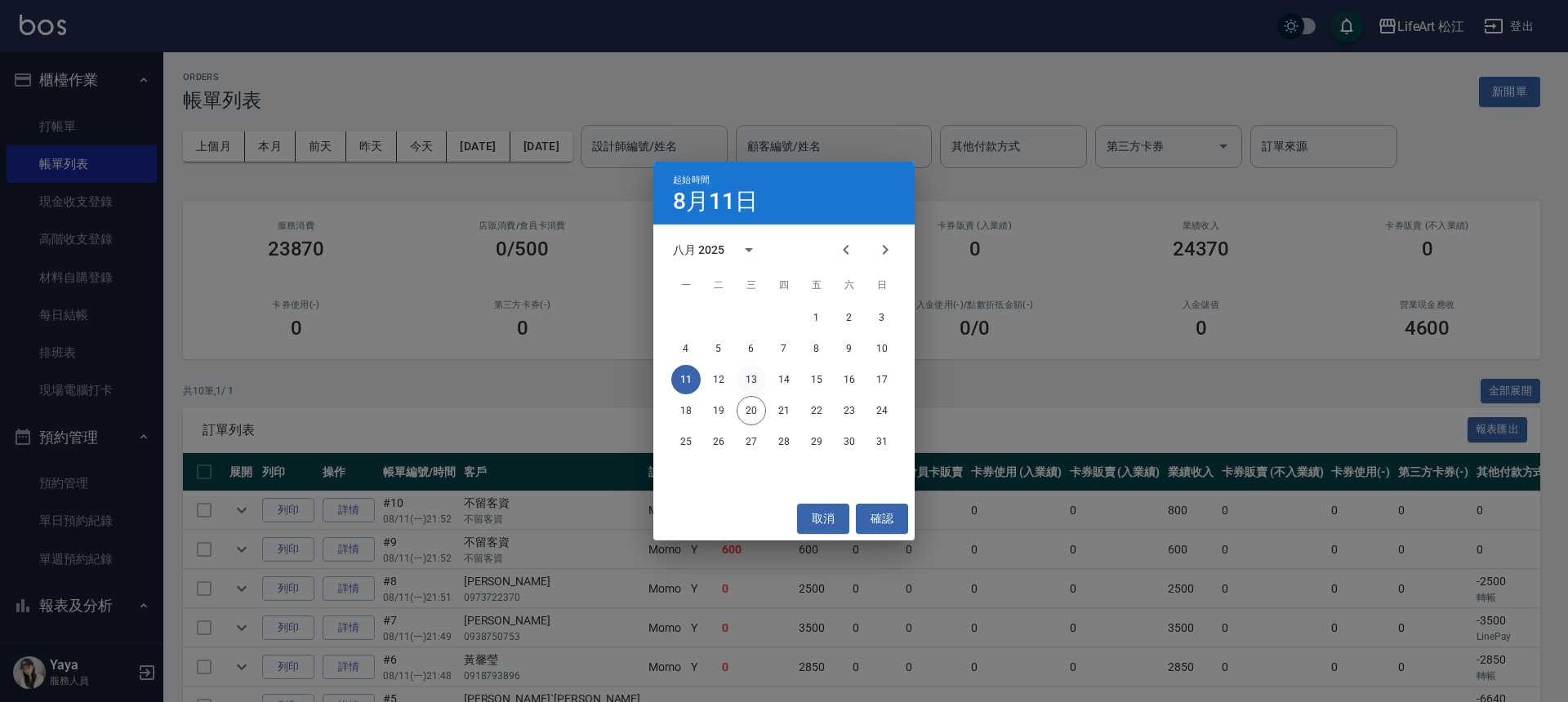
click at [744, 381] on button "13" at bounding box center [750, 379] width 29 height 29
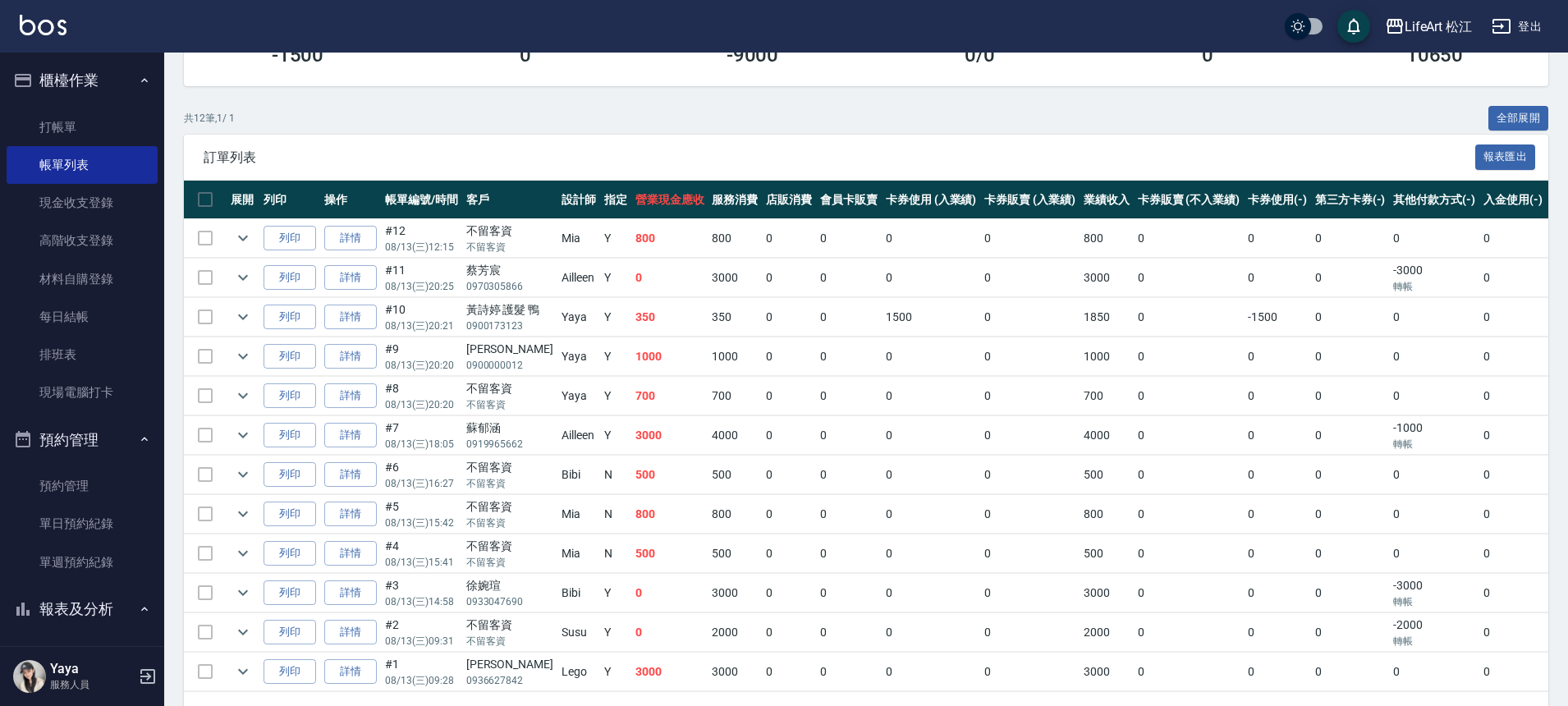
scroll to position [338, 0]
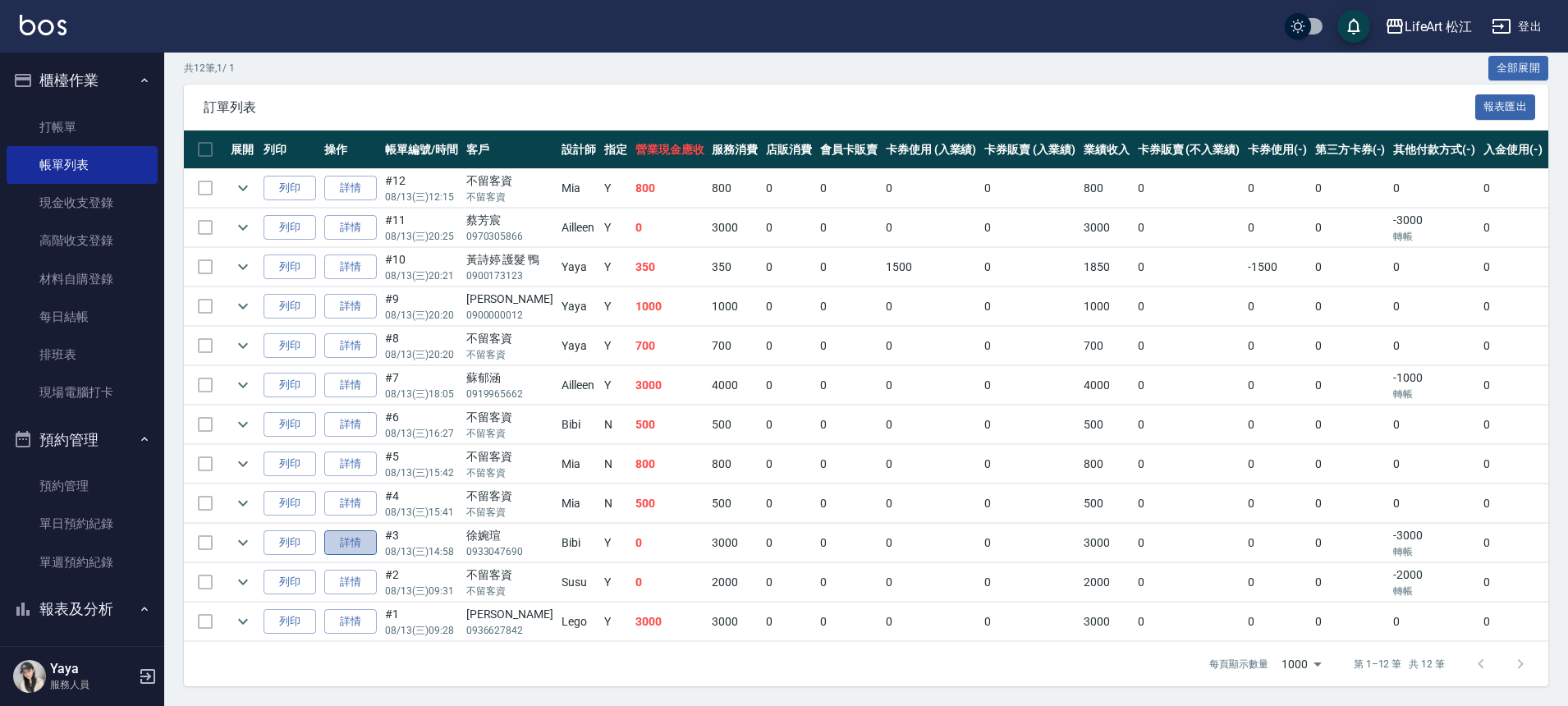
click at [352, 530] on link "詳情" at bounding box center [350, 543] width 52 height 26
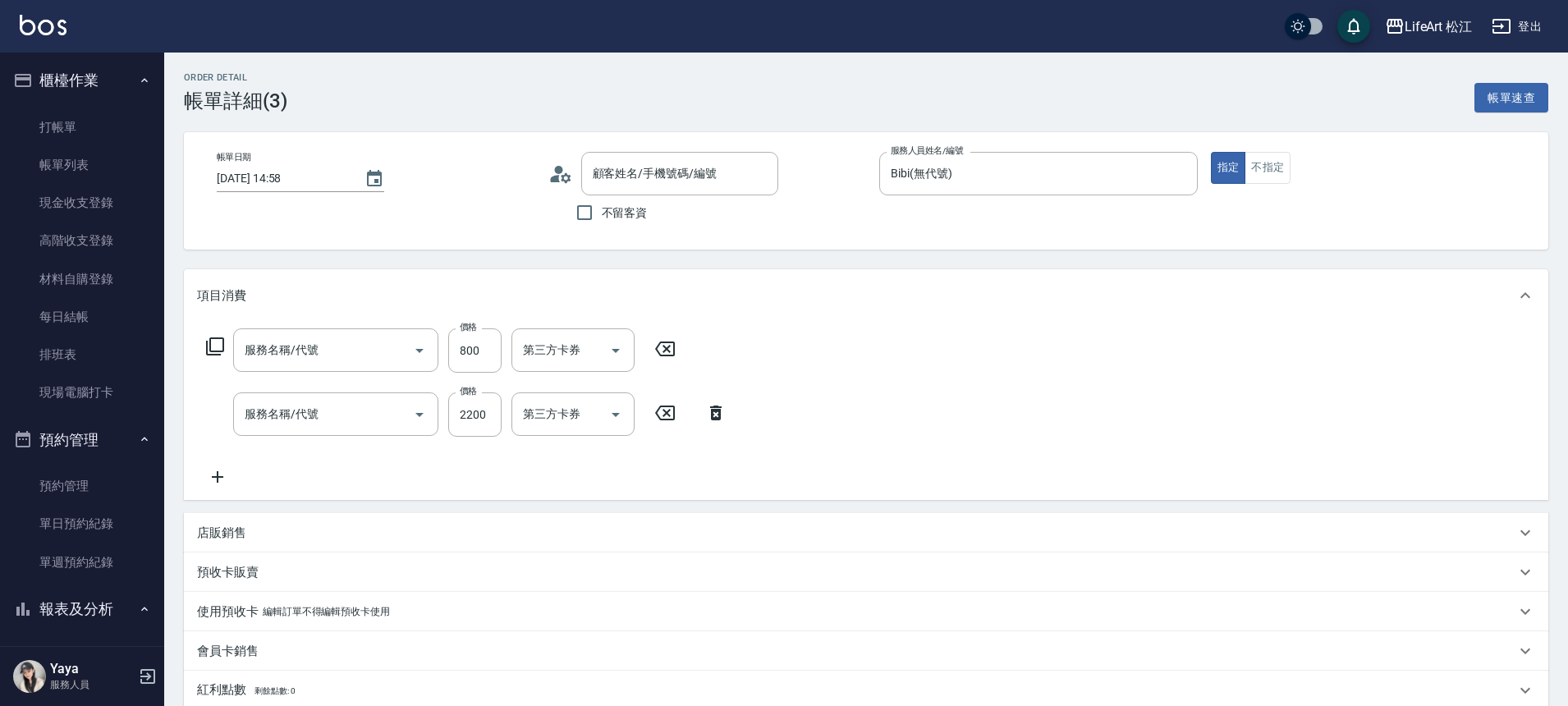
type input "[DATE] 14:58"
type input "Bibi(無代號)"
type input "FB/Instagram"
type input "506 縮毛矯正 (506)"
type input "607極光蘊護髮(607)"
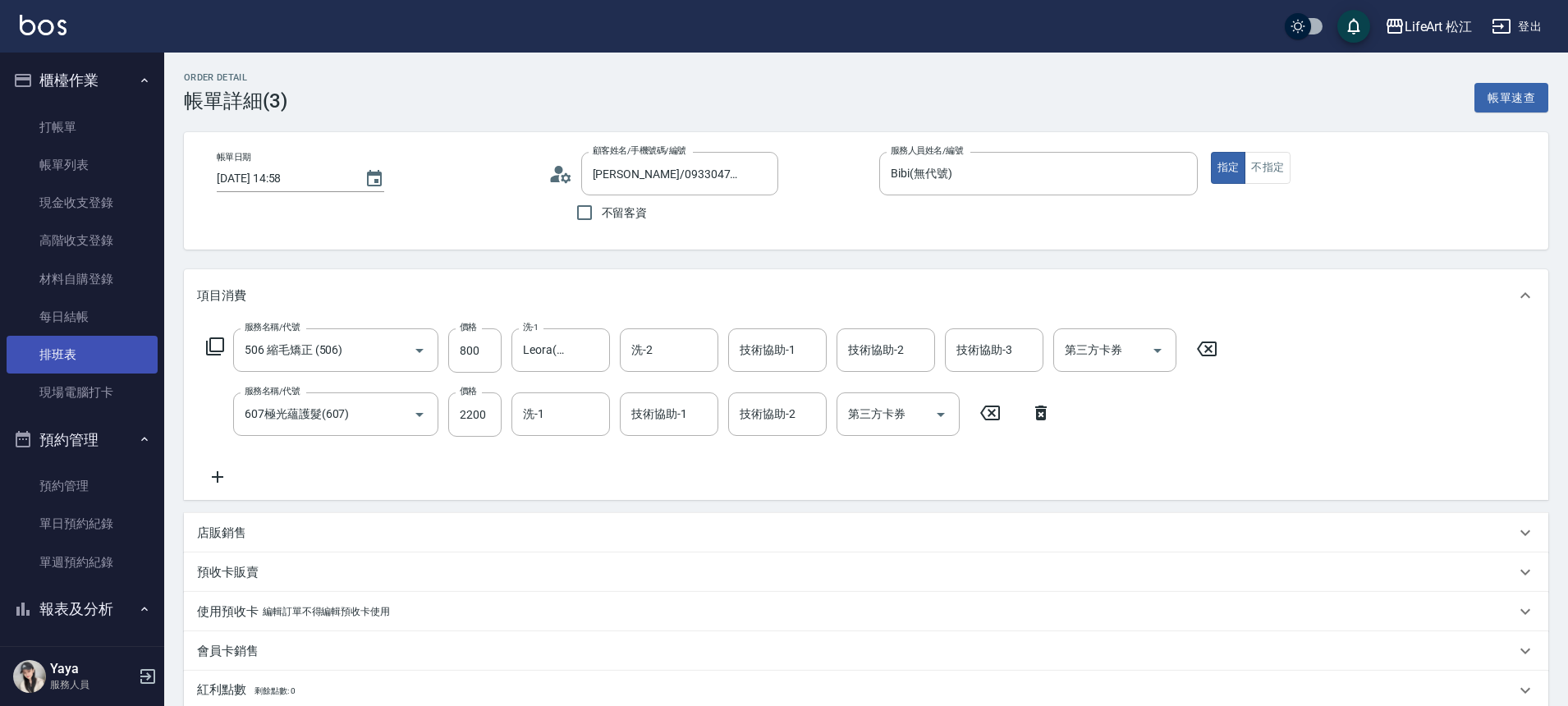
type input "[PERSON_NAME]/0933047690/null"
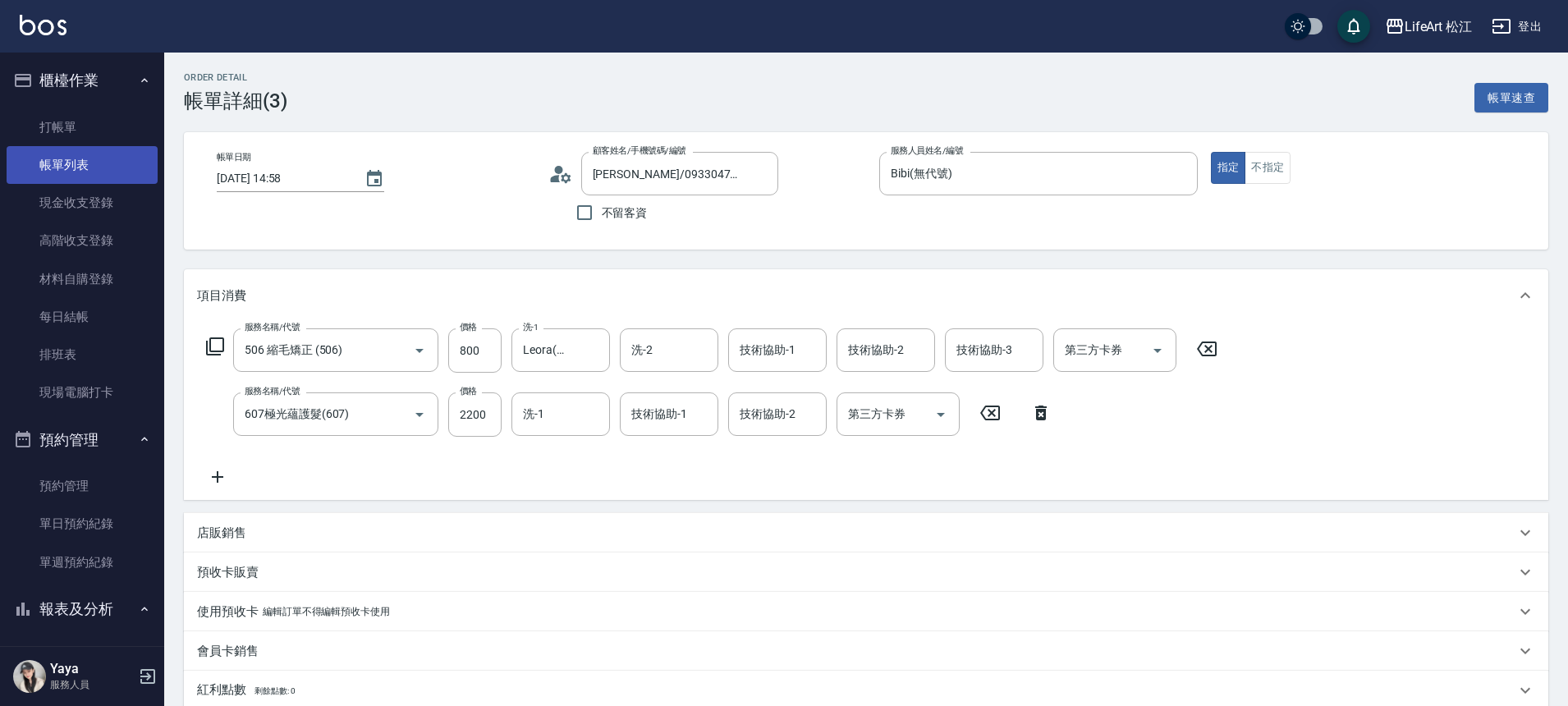
click at [83, 165] on link "帳單列表" at bounding box center [82, 165] width 151 height 38
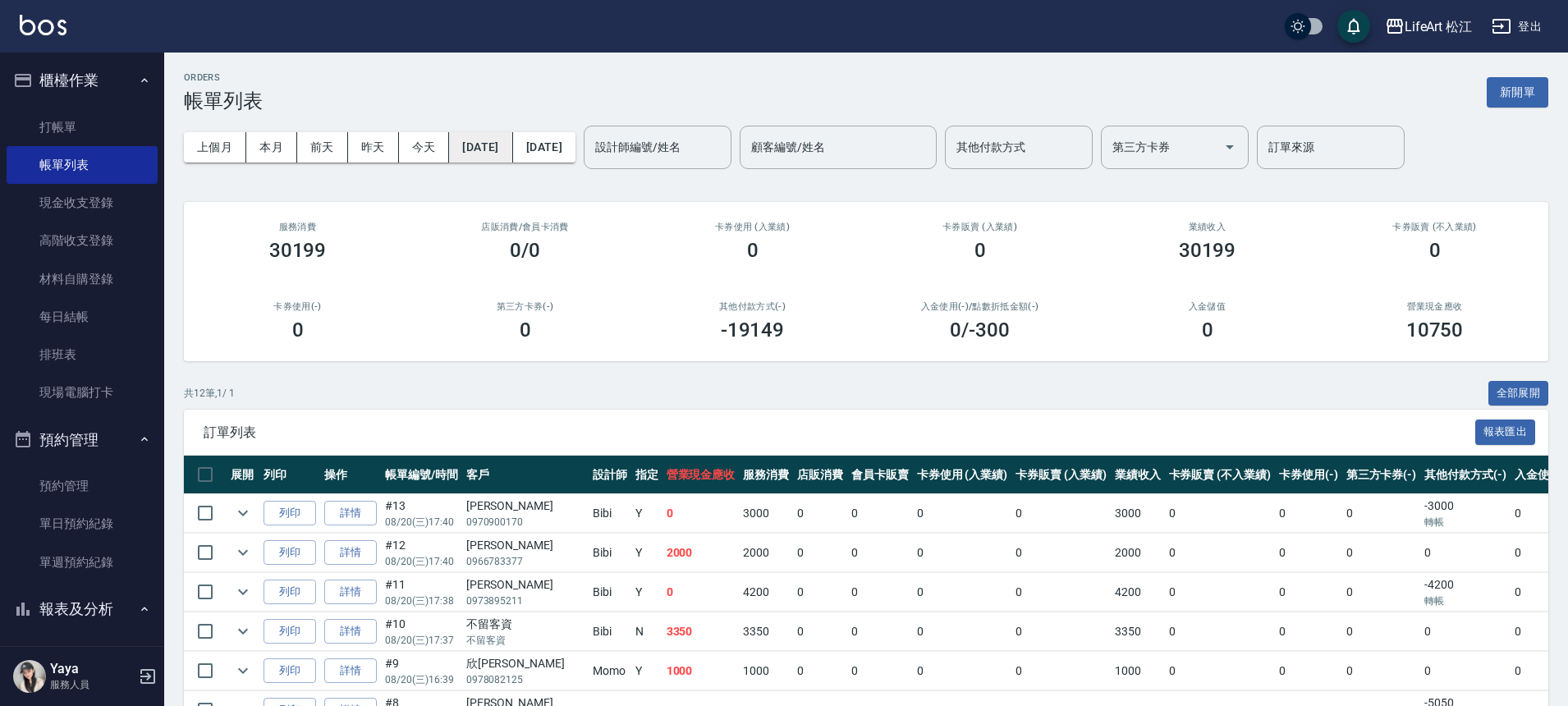
click at [512, 158] on button "[DATE]" at bounding box center [481, 148] width 63 height 31
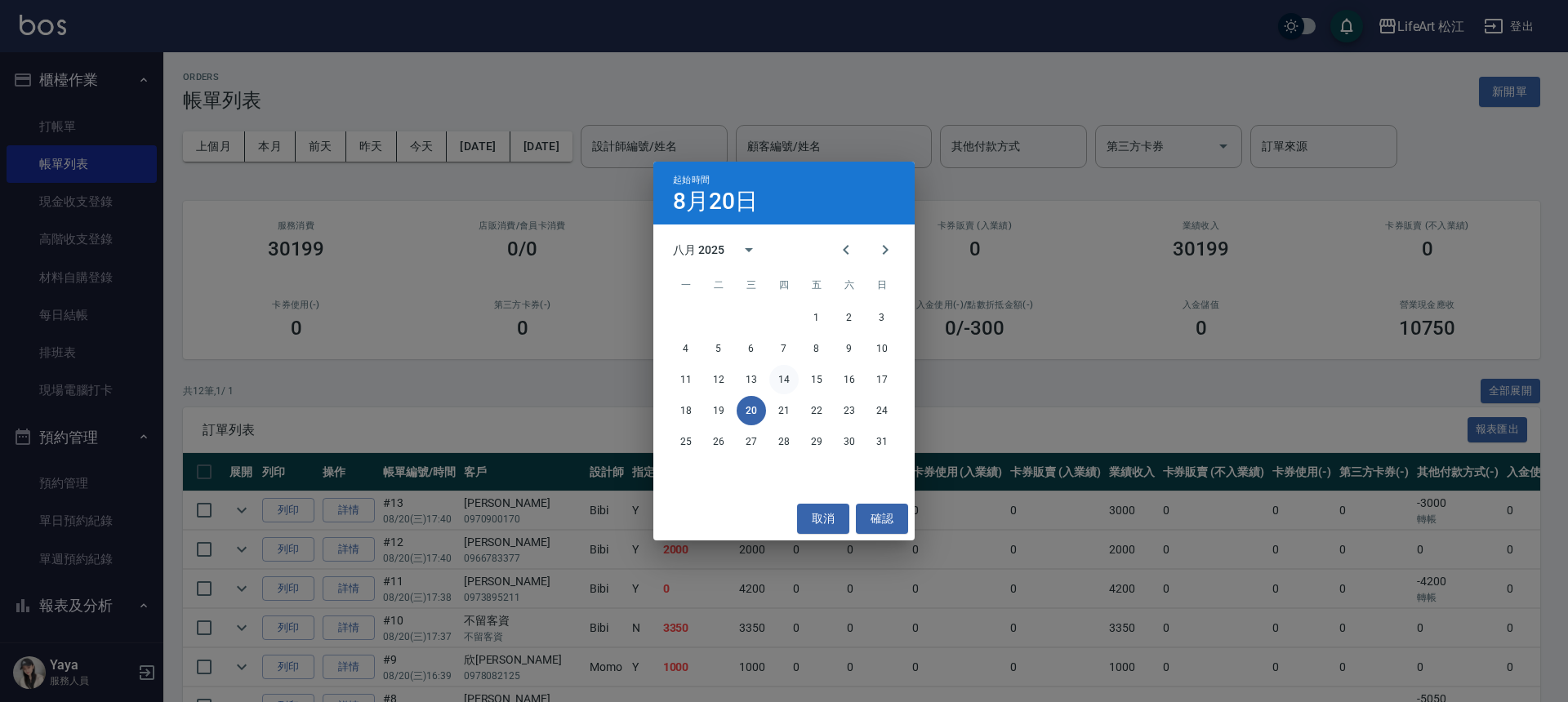
click at [789, 379] on button "14" at bounding box center [784, 379] width 29 height 29
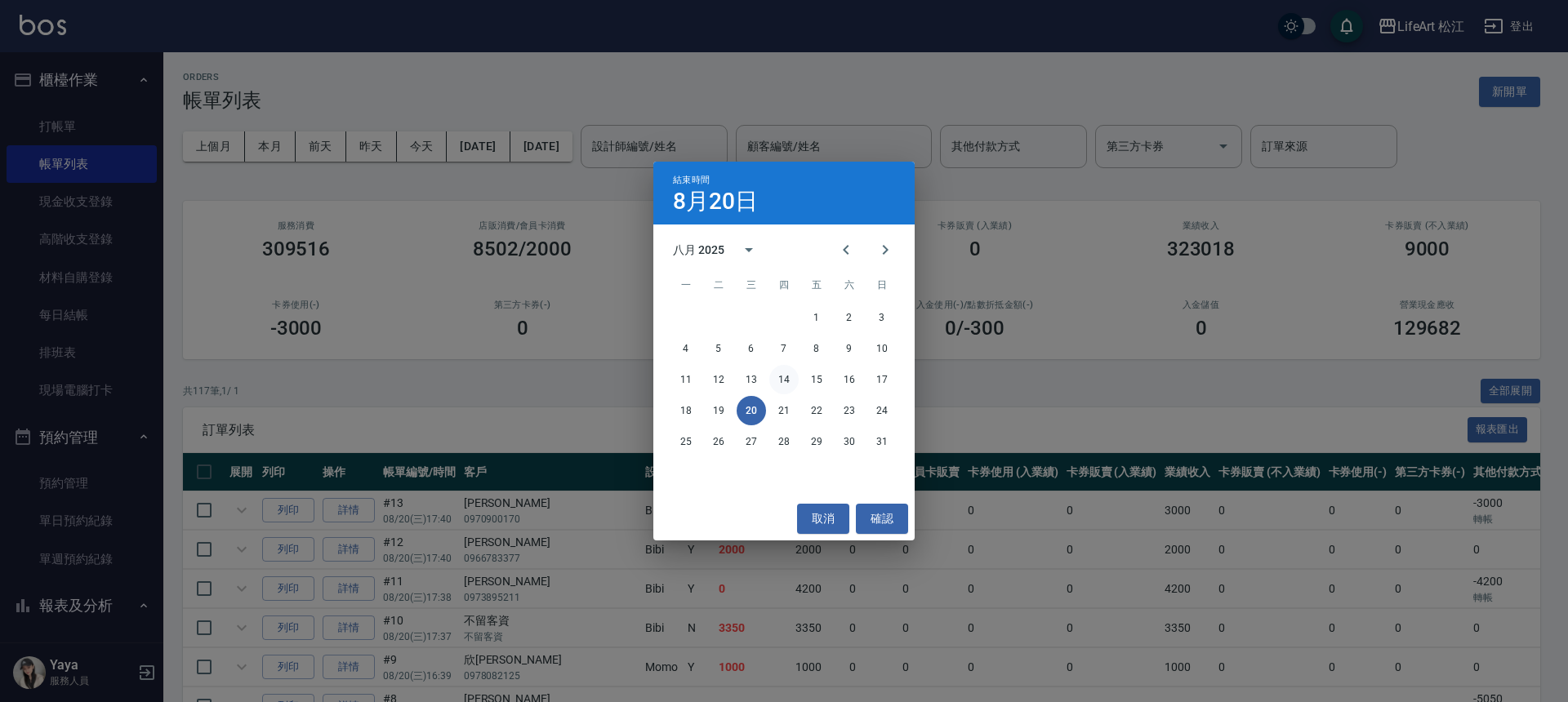
click at [784, 379] on button "14" at bounding box center [784, 379] width 29 height 29
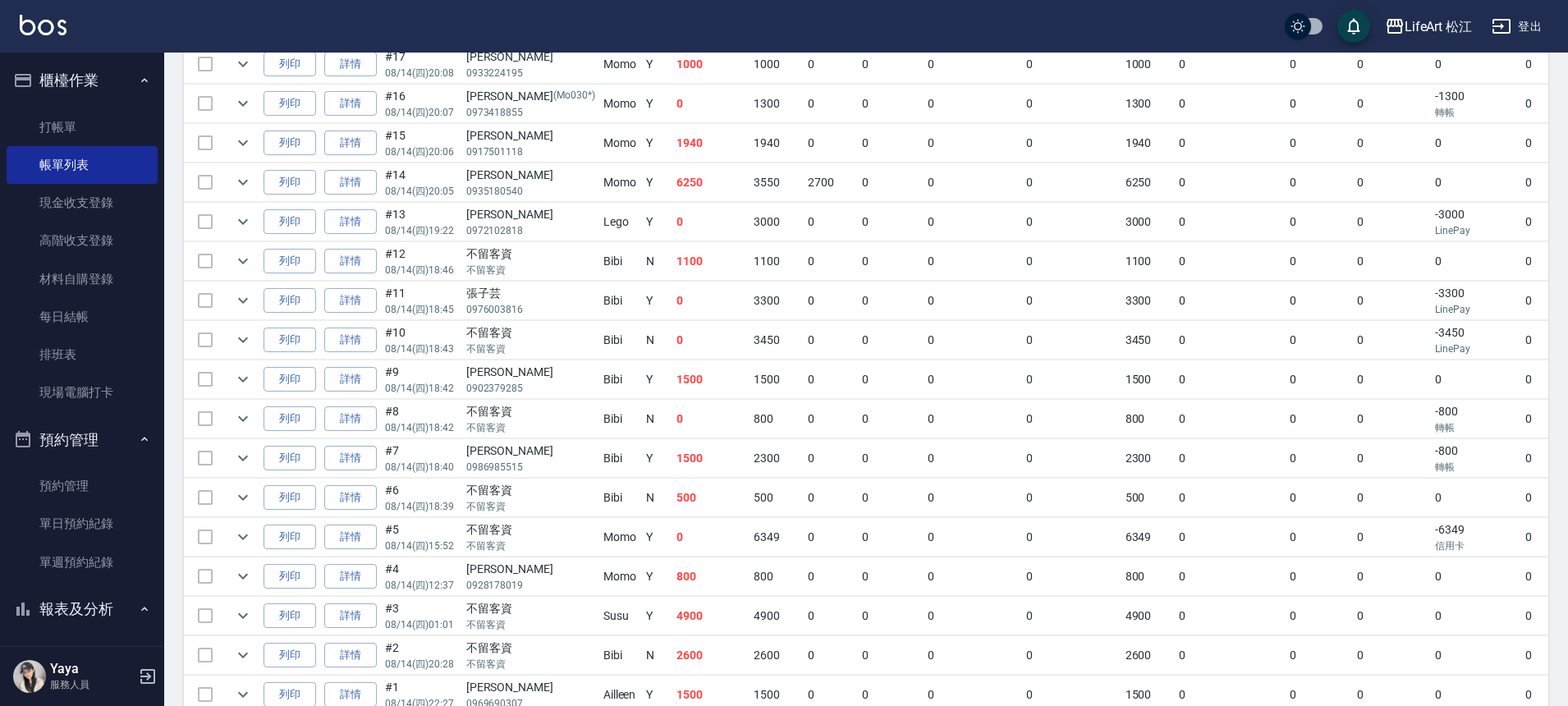
scroll to position [574, 0]
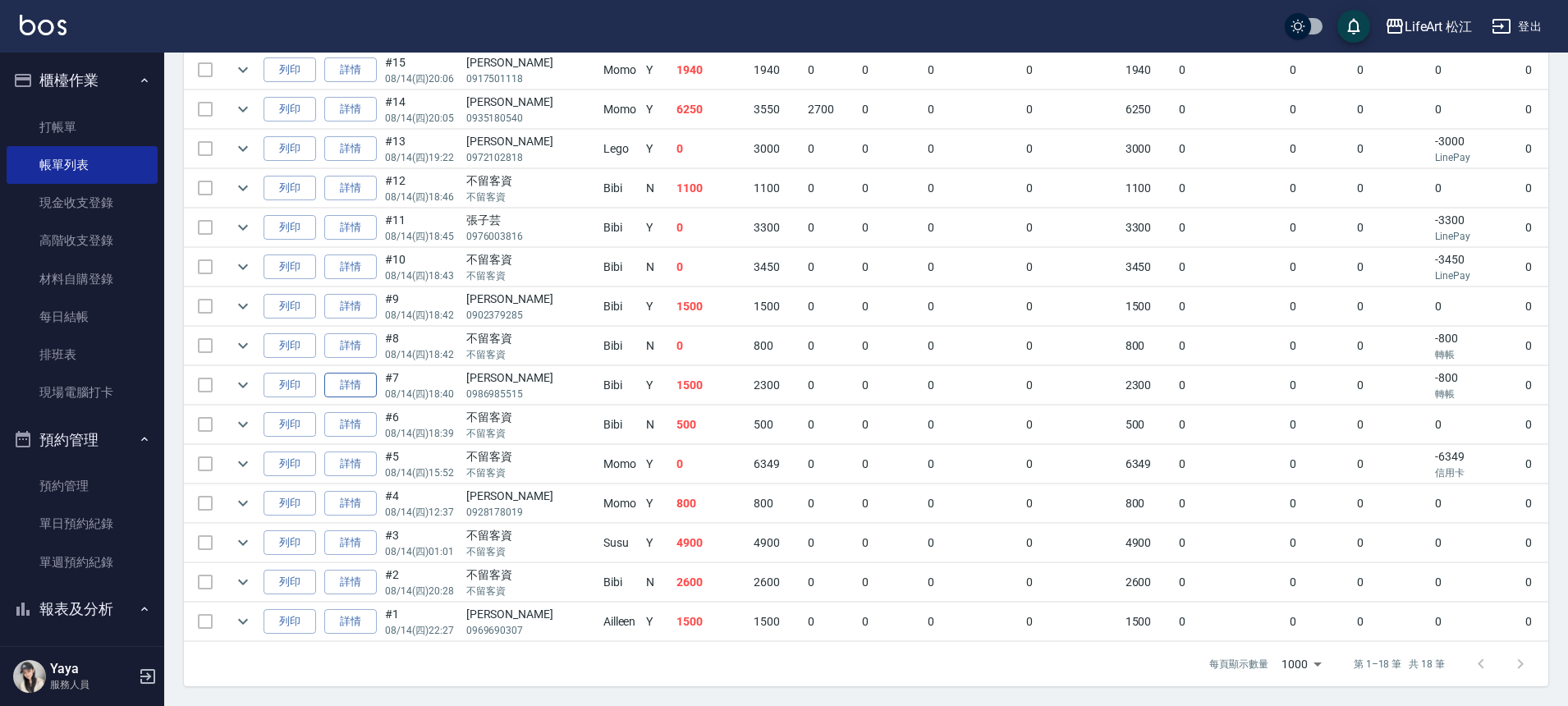
click at [350, 375] on link "詳情" at bounding box center [350, 385] width 52 height 26
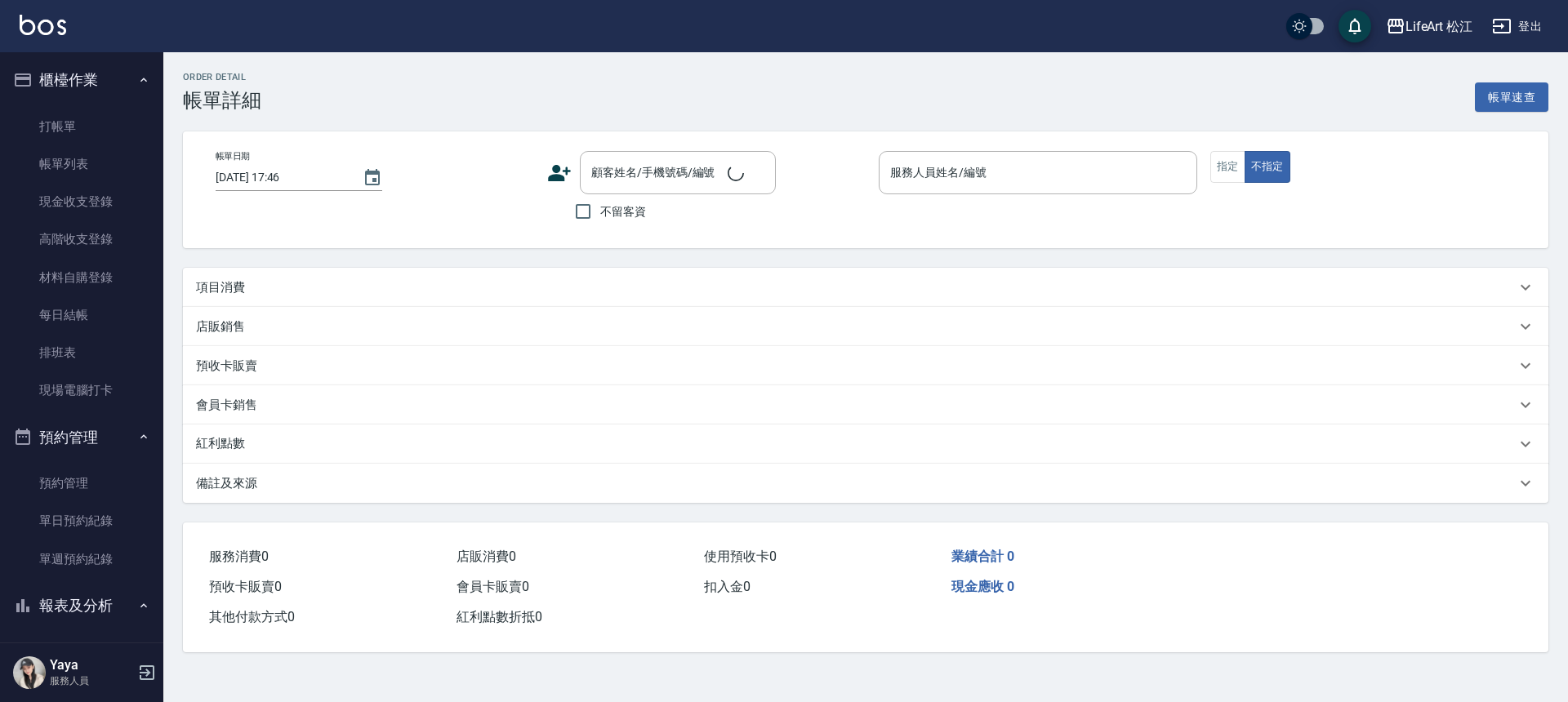
type input "[DATE] 18:40"
type input "Bibi(無代號)"
type input "FB/Instagram"
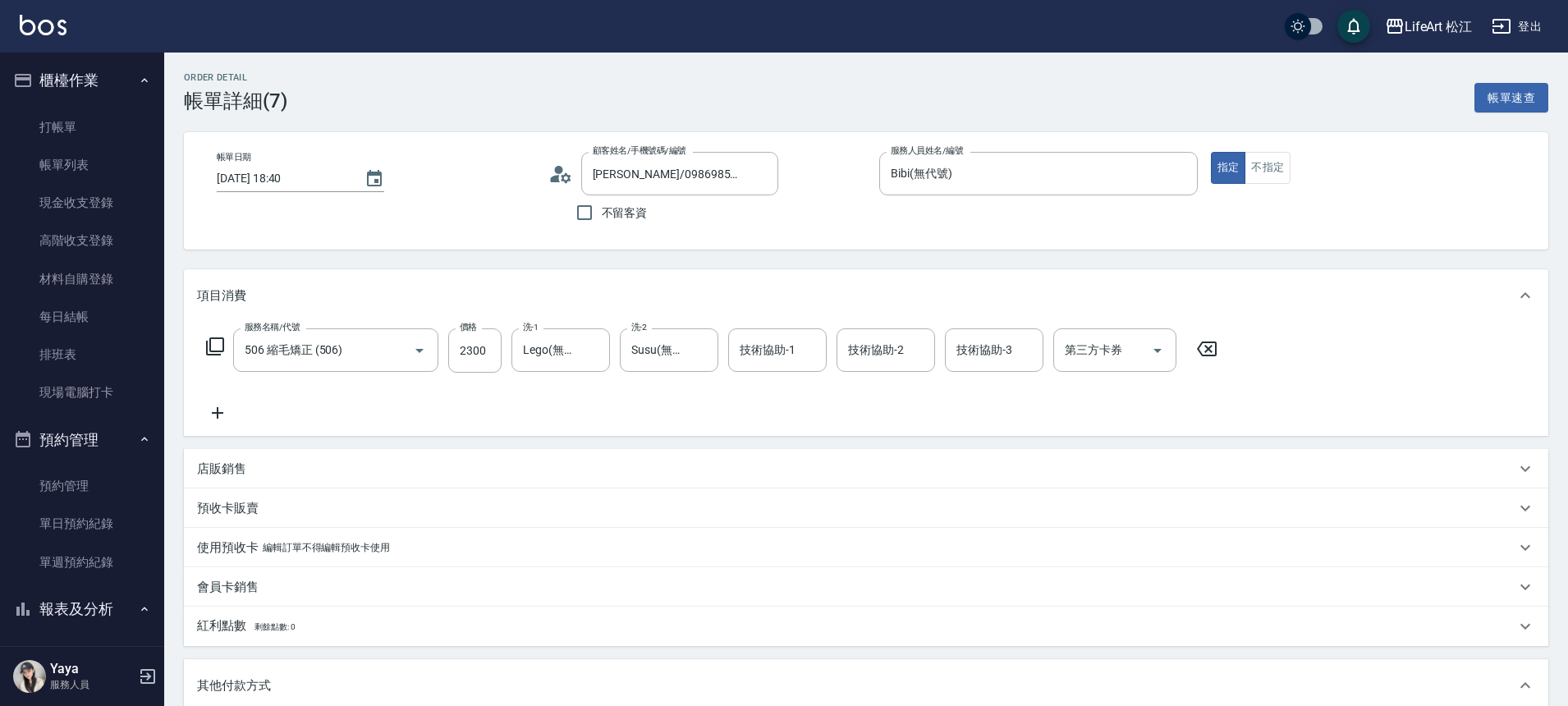
type input "[PERSON_NAME]/0986985515/null"
type input "506 縮毛矯正 (506)"
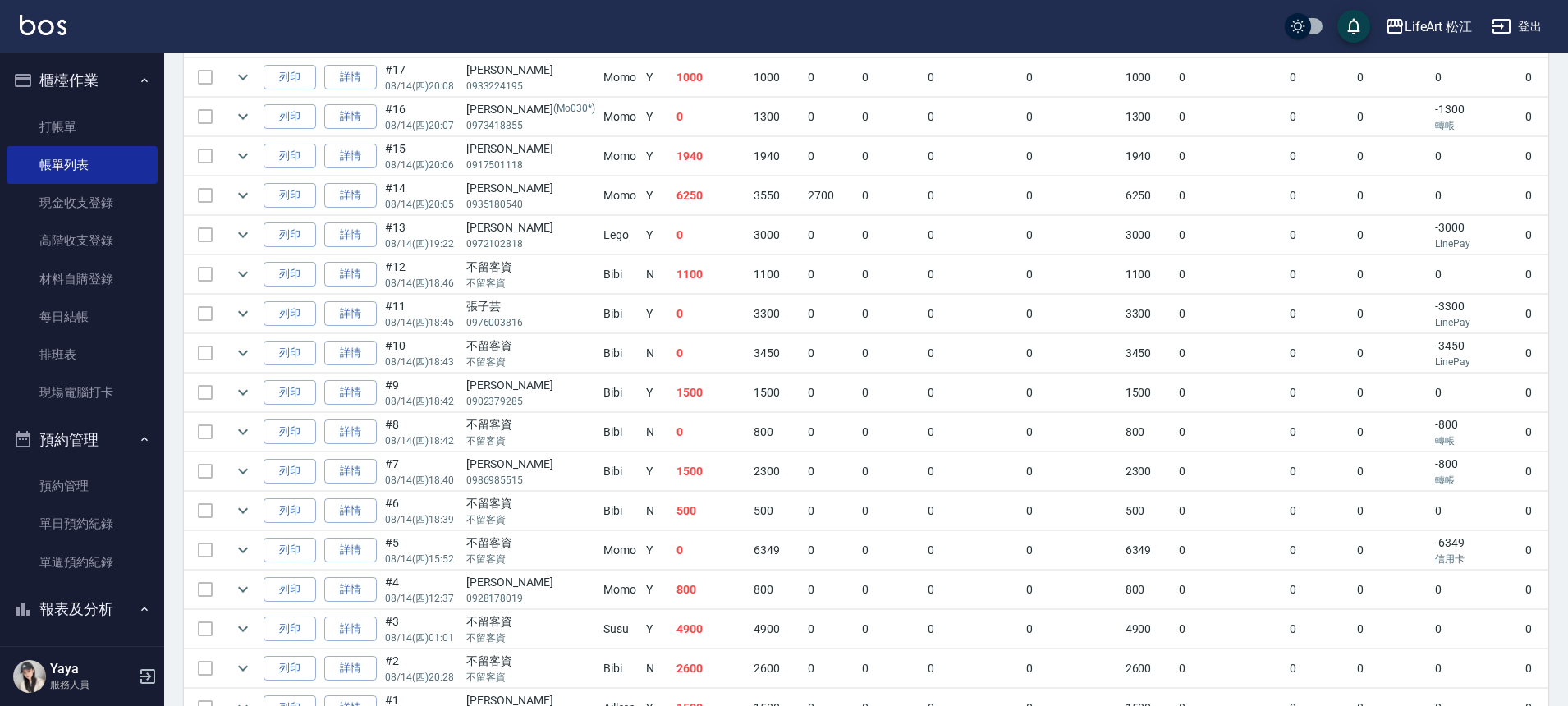
scroll to position [494, 0]
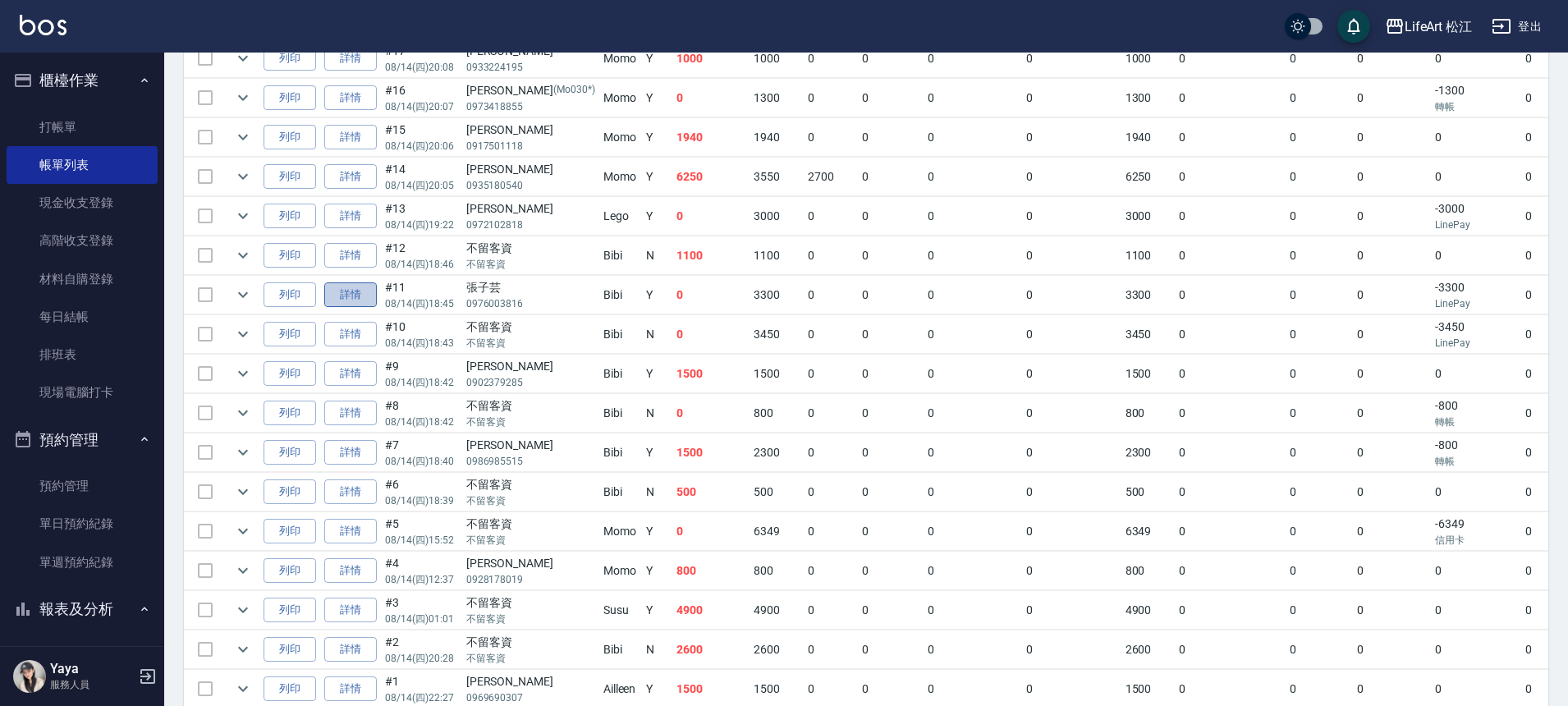
click at [367, 298] on link "詳情" at bounding box center [350, 295] width 52 height 26
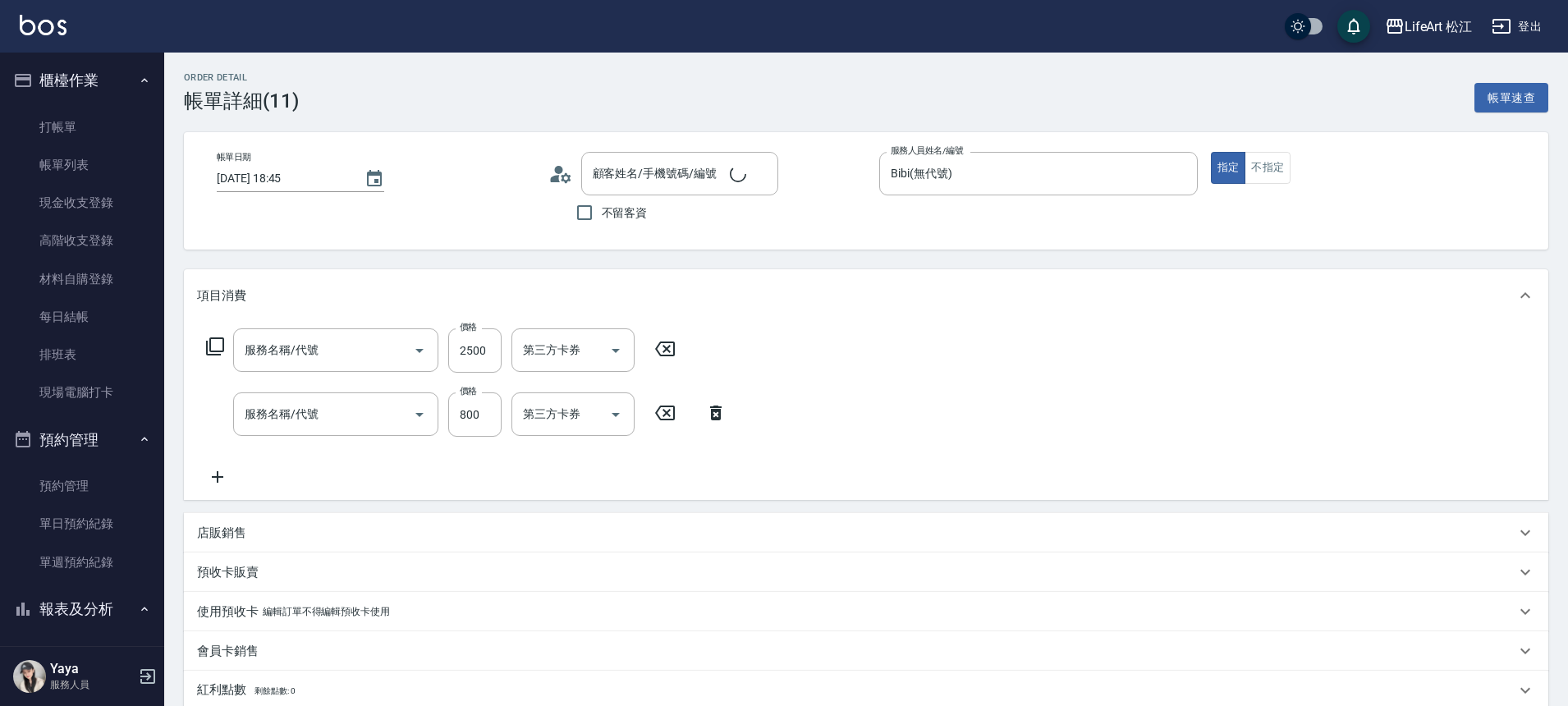
type input "[DATE] 18:45"
type input "Bibi(無代號)"
type input "FB/Instagram"
type input "603 京喚羽系統修護(短)(603)"
type input "506 縮毛矯正 (506)"
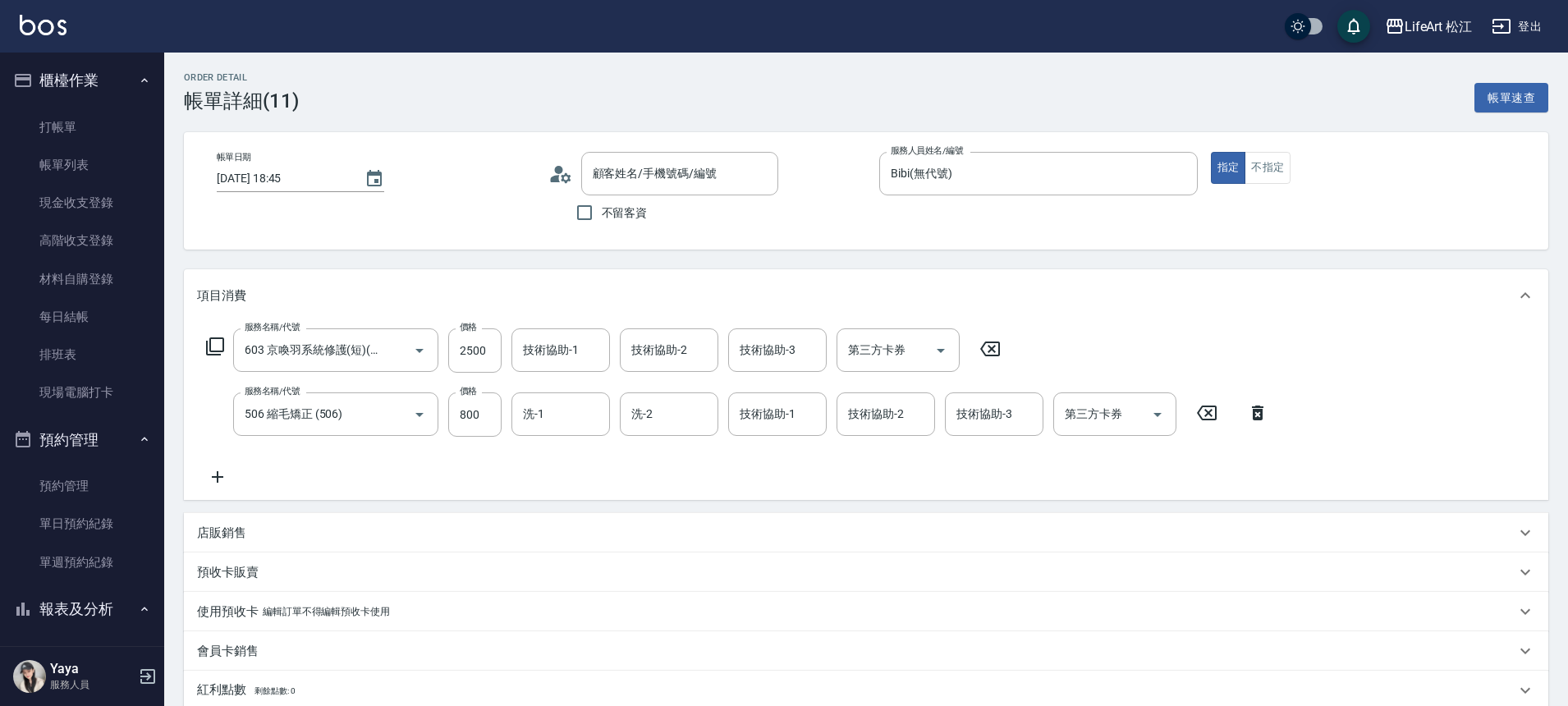
type input "張子芸/0976003816/null"
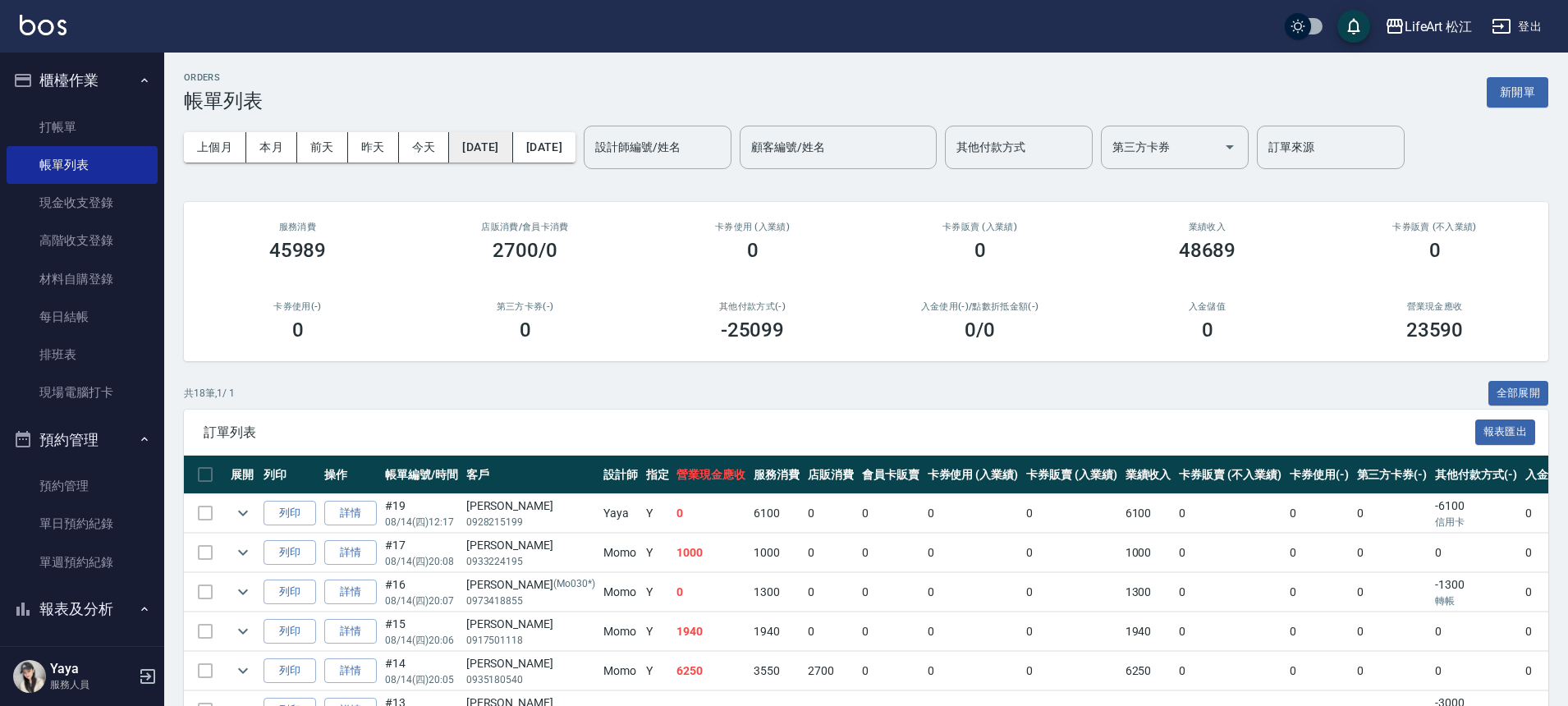
click at [491, 146] on button "[DATE]" at bounding box center [481, 148] width 63 height 31
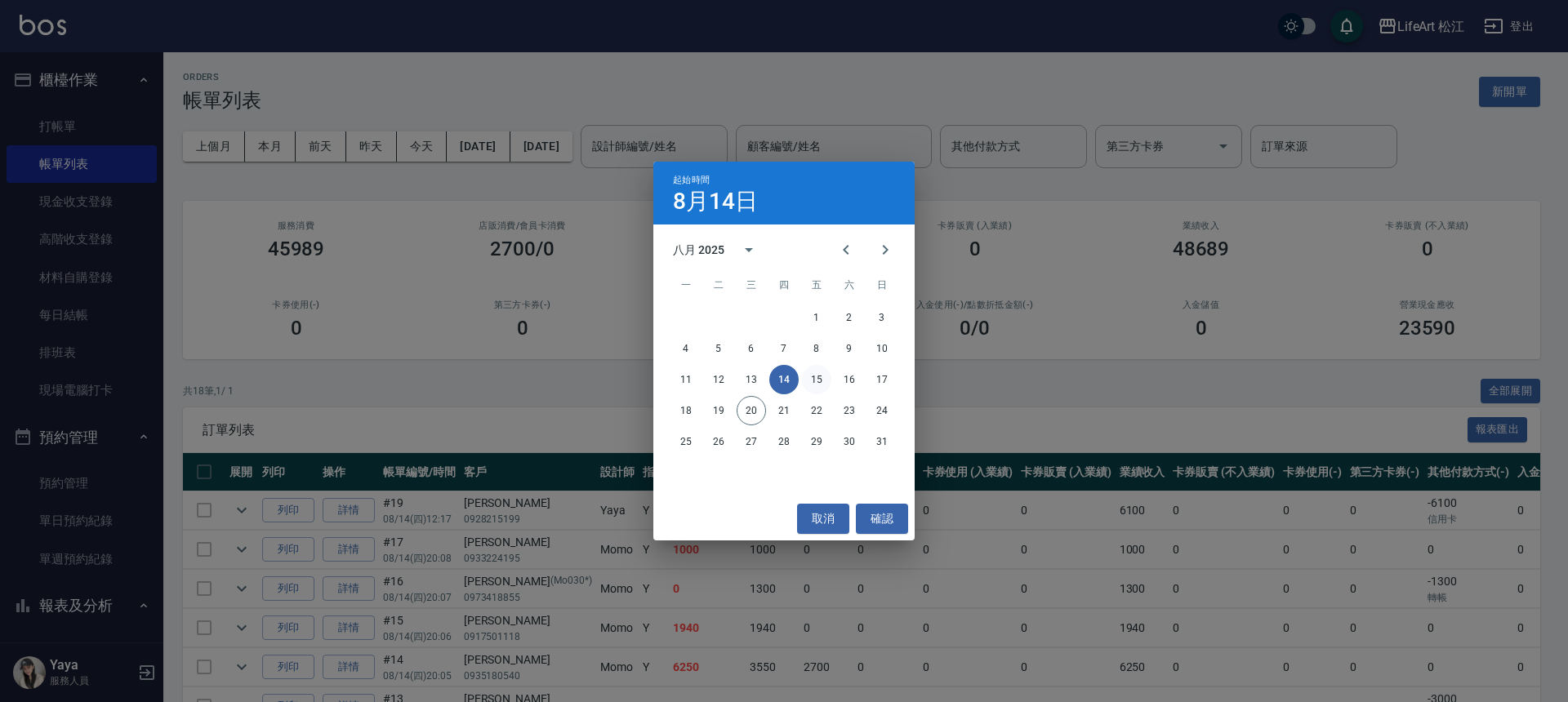
click at [806, 381] on button "15" at bounding box center [816, 379] width 29 height 29
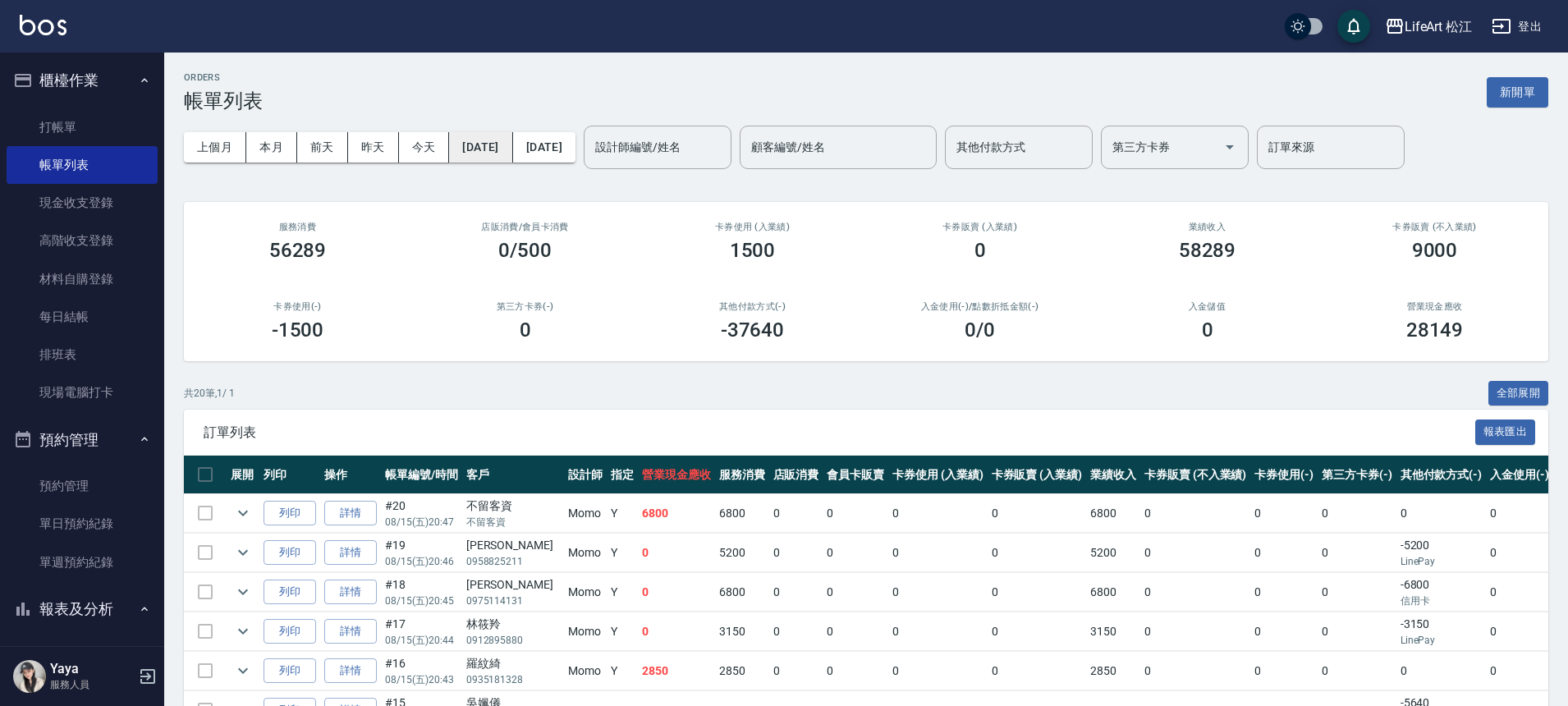
click at [512, 150] on button "[DATE]" at bounding box center [481, 148] width 63 height 31
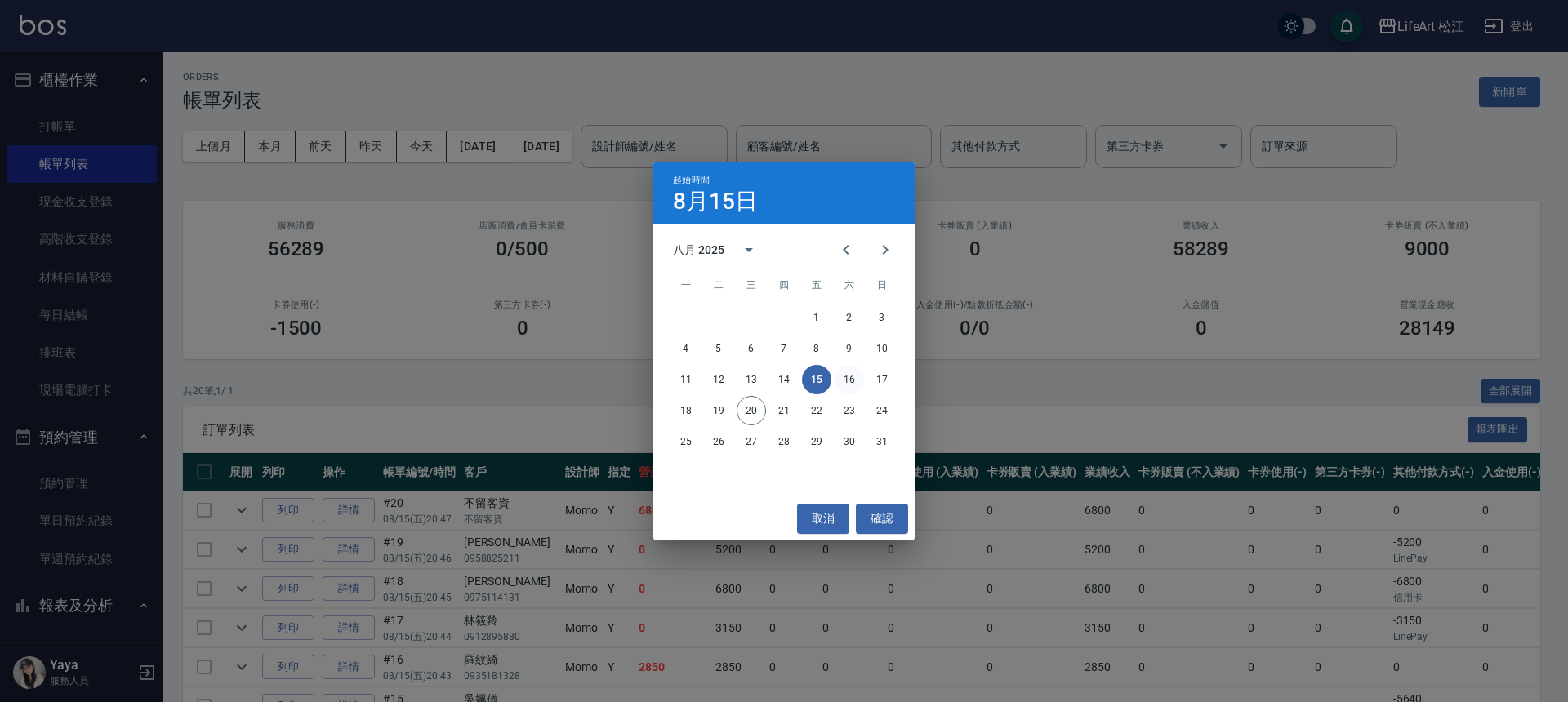
click at [855, 379] on button "16" at bounding box center [849, 379] width 29 height 29
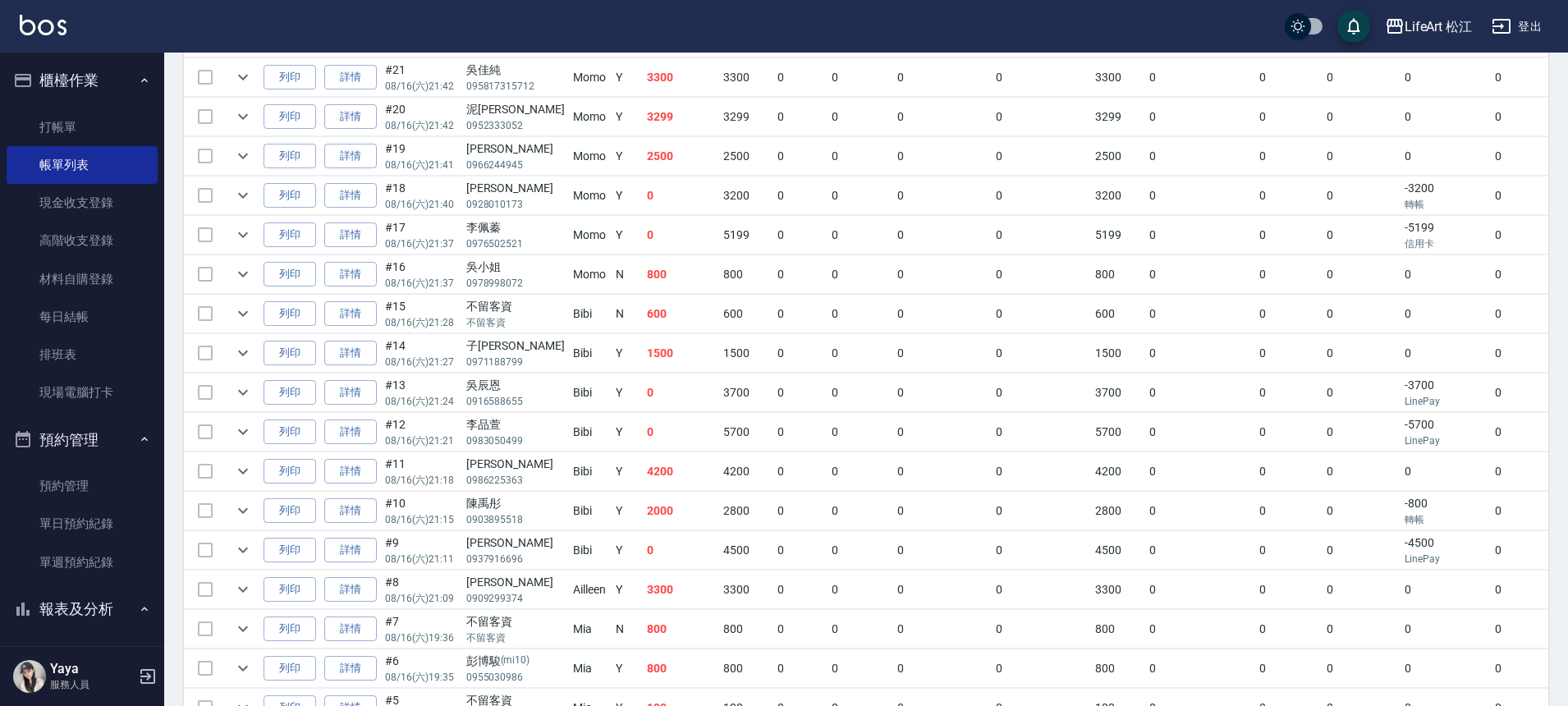
scroll to position [633, 0]
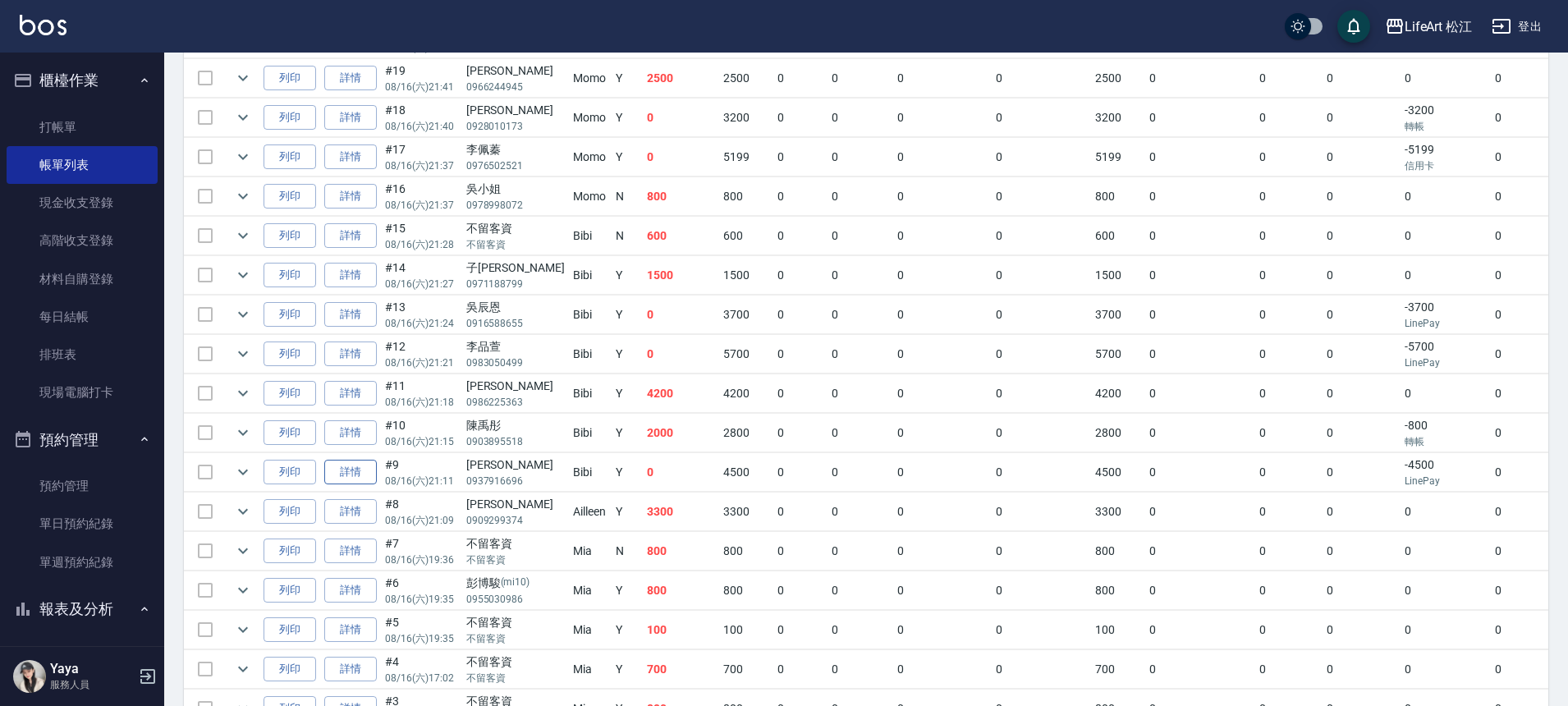
click at [364, 477] on link "詳情" at bounding box center [350, 472] width 52 height 26
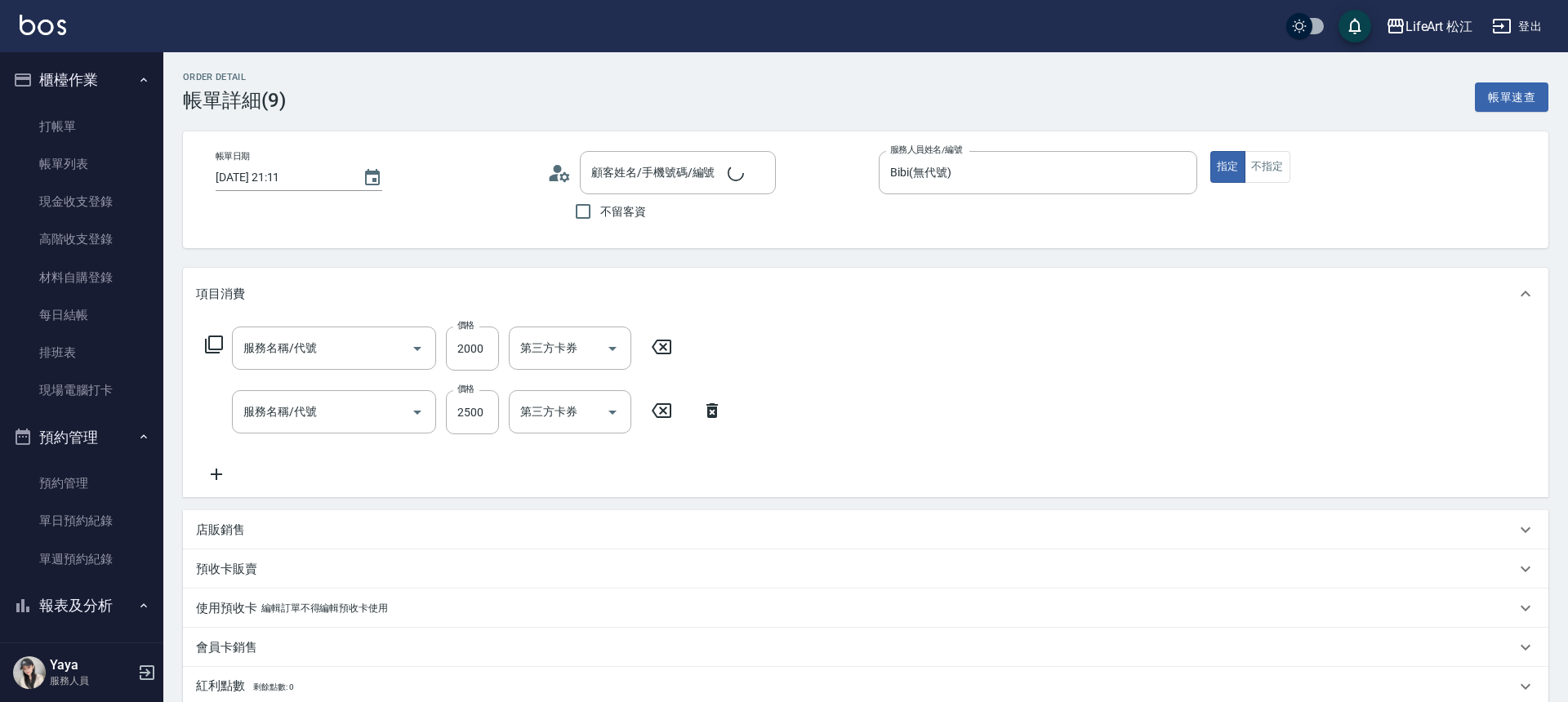
type input "[DATE] 21:11"
type input "Bibi(無代號)"
type input "FB/Instagram"
type input "[PERSON_NAME]/0937916696/null"
type input "506 縮毛矯正 (506)"
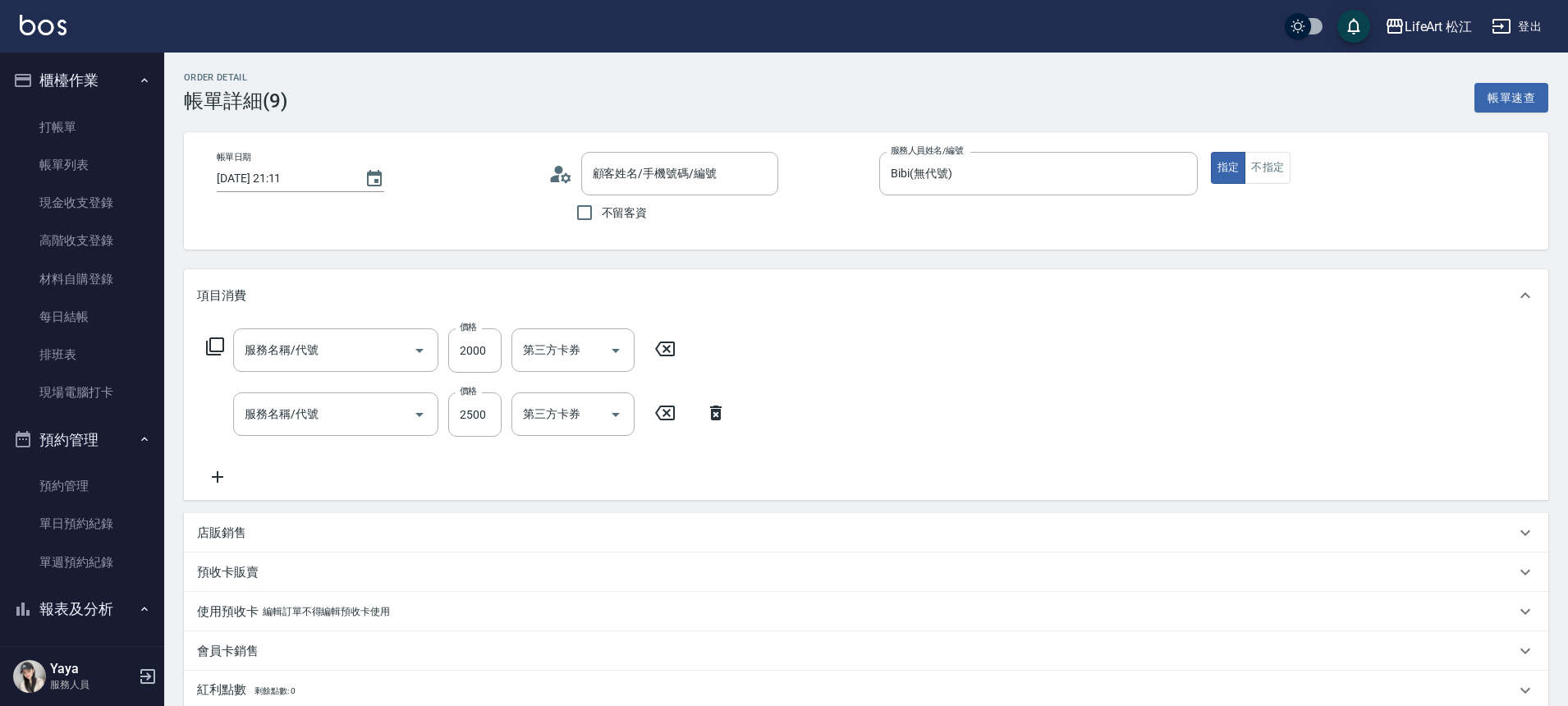
type input "603 京喚羽系統修護(短)(603)"
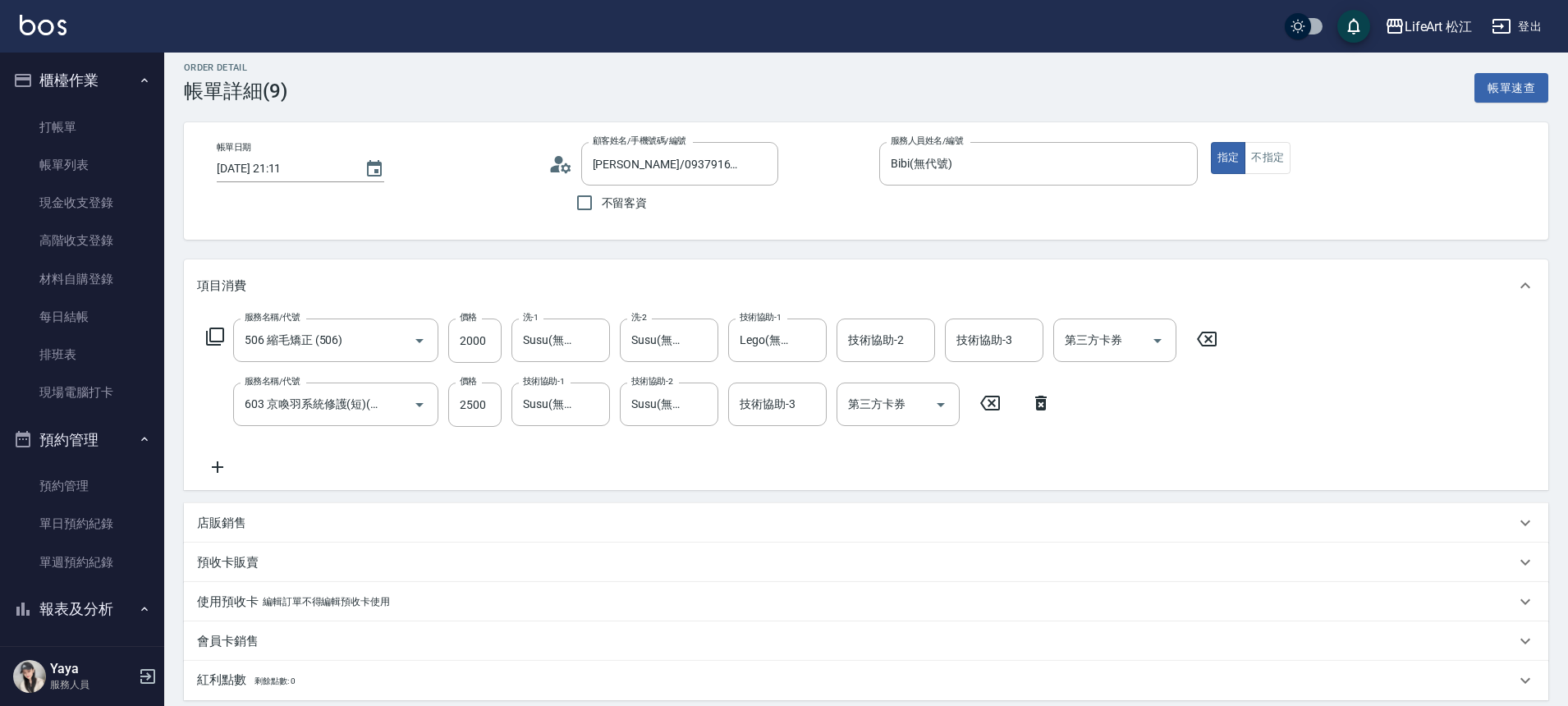
scroll to position [510, 0]
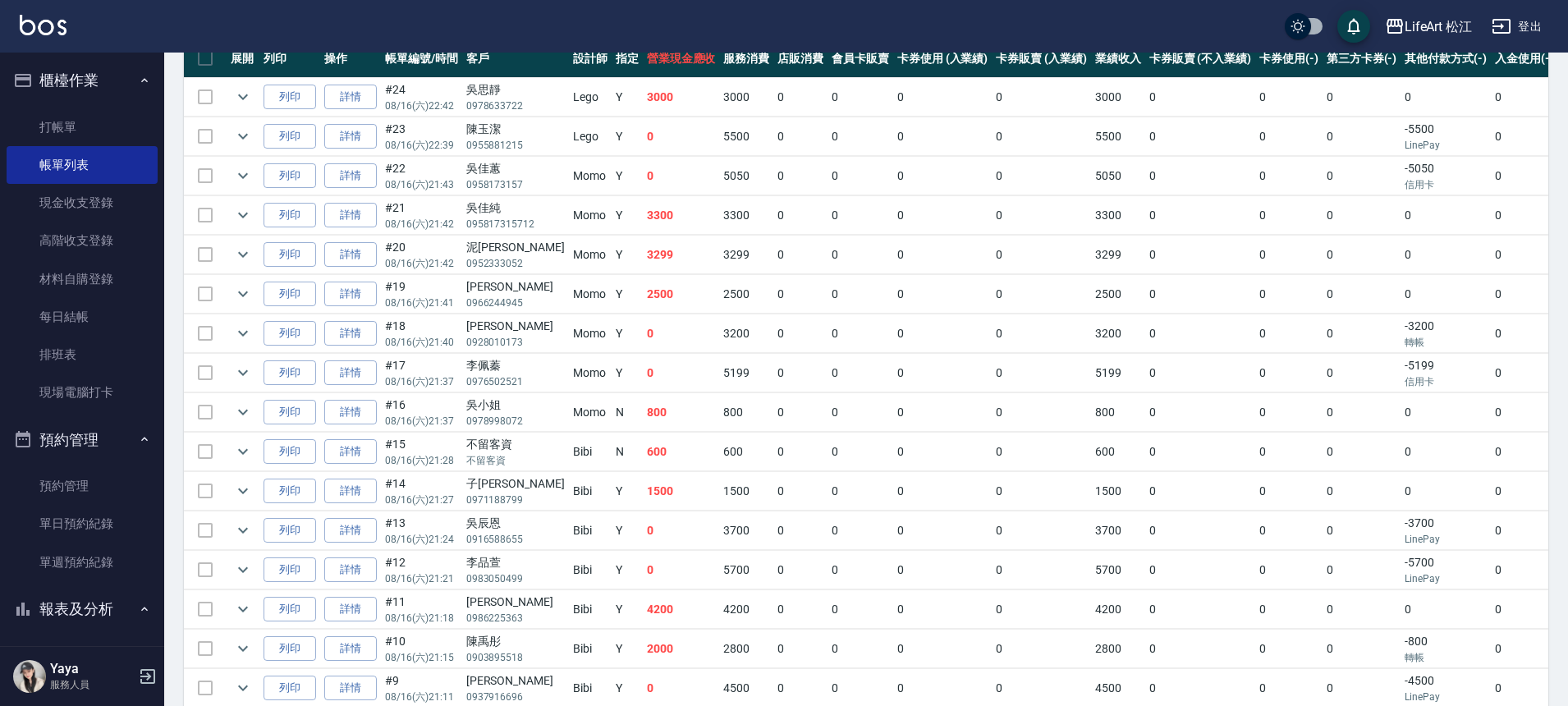
scroll to position [417, 0]
click at [341, 648] on link "詳情" at bounding box center [350, 648] width 52 height 26
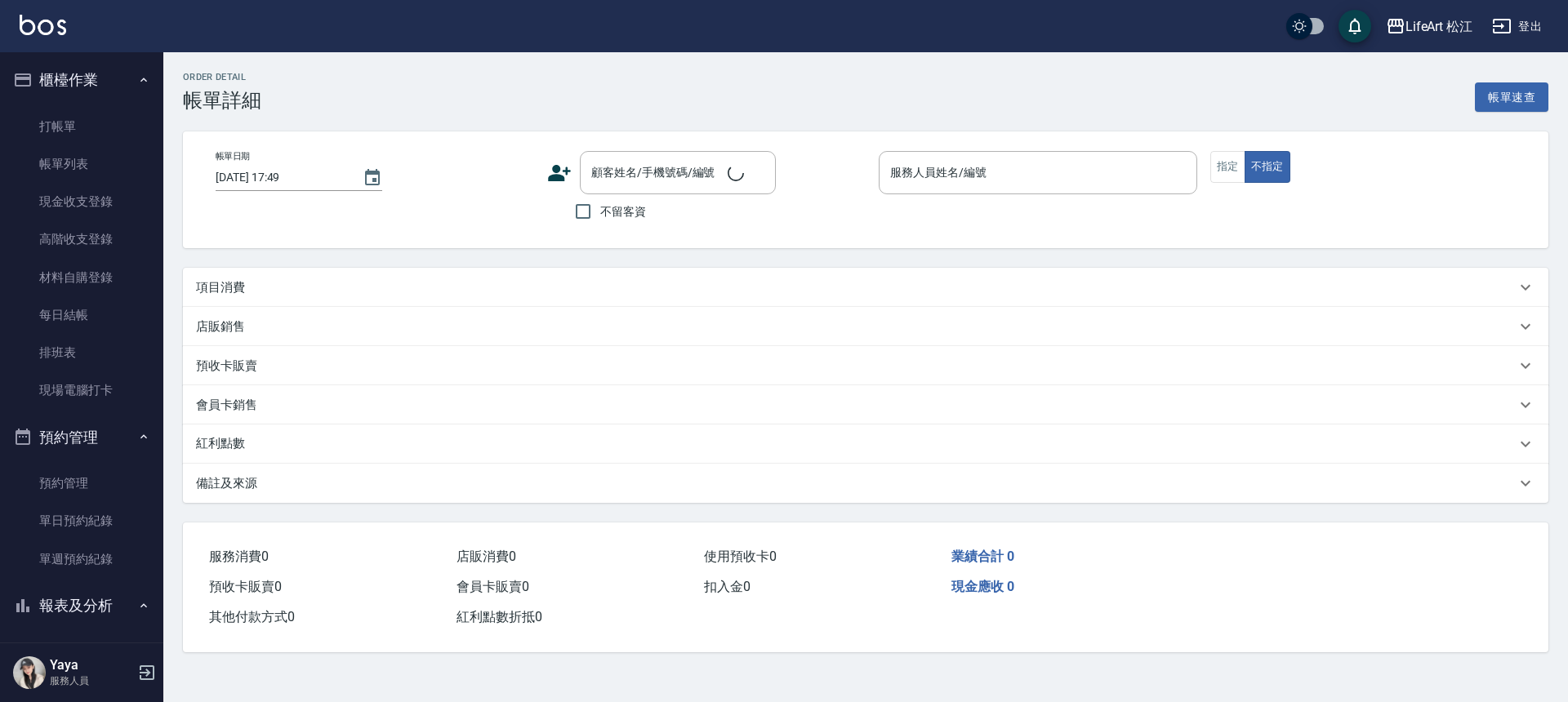
type input "[DATE] 21:15"
type input "Bibi(無代號)"
type input "FB/Instagram"
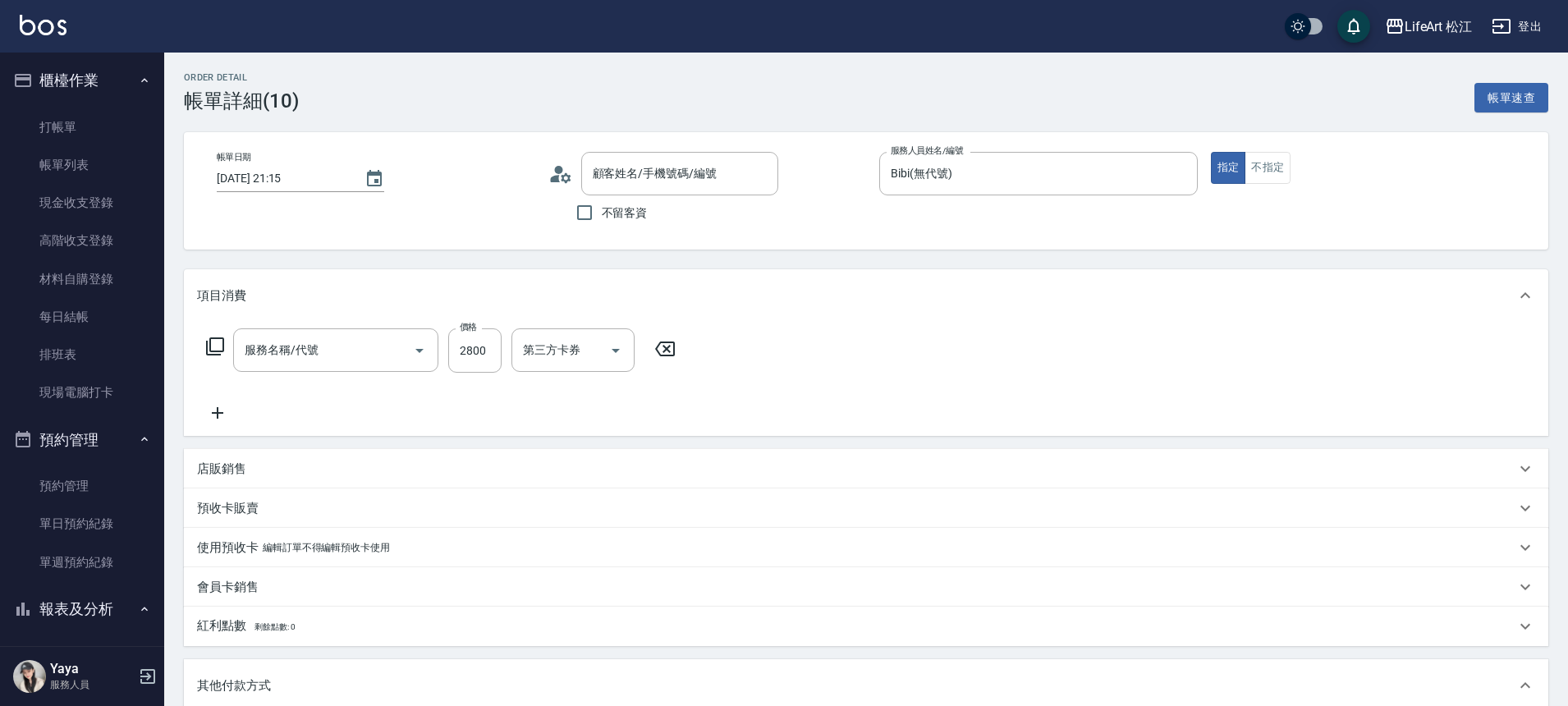
type input "[PERSON_NAME]/0903895518/null"
type input "506 縮毛矯正 (506)"
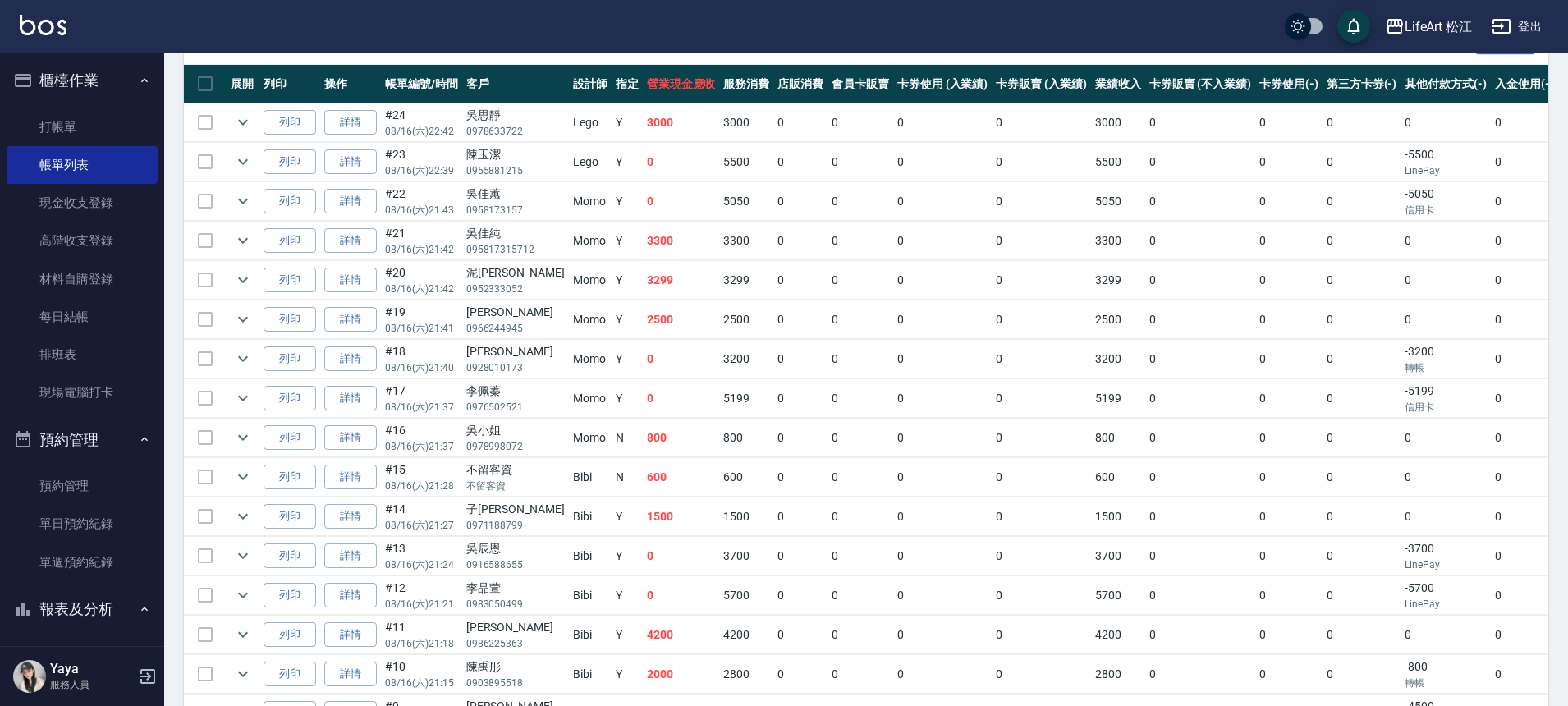
scroll to position [396, 0]
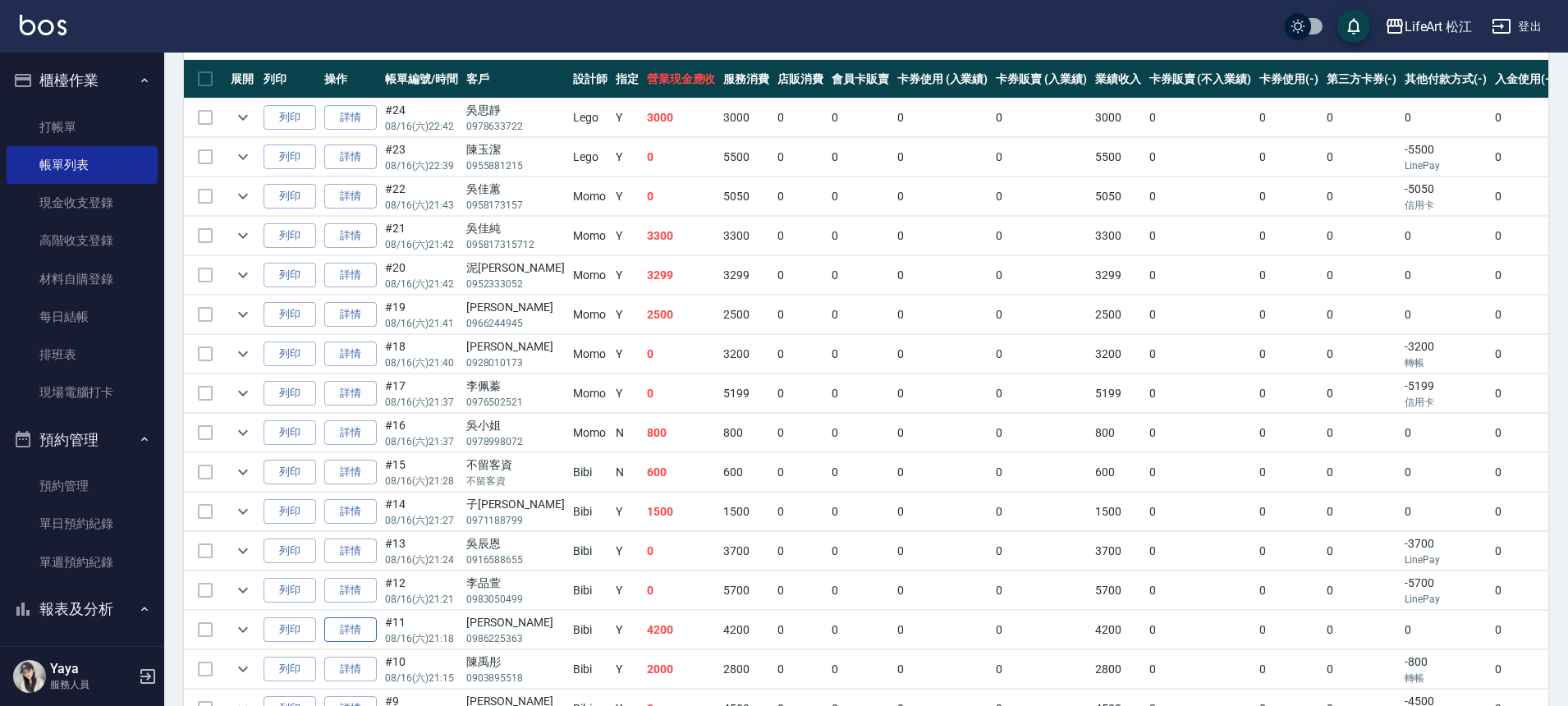
click at [372, 634] on link "詳情" at bounding box center [350, 630] width 52 height 26
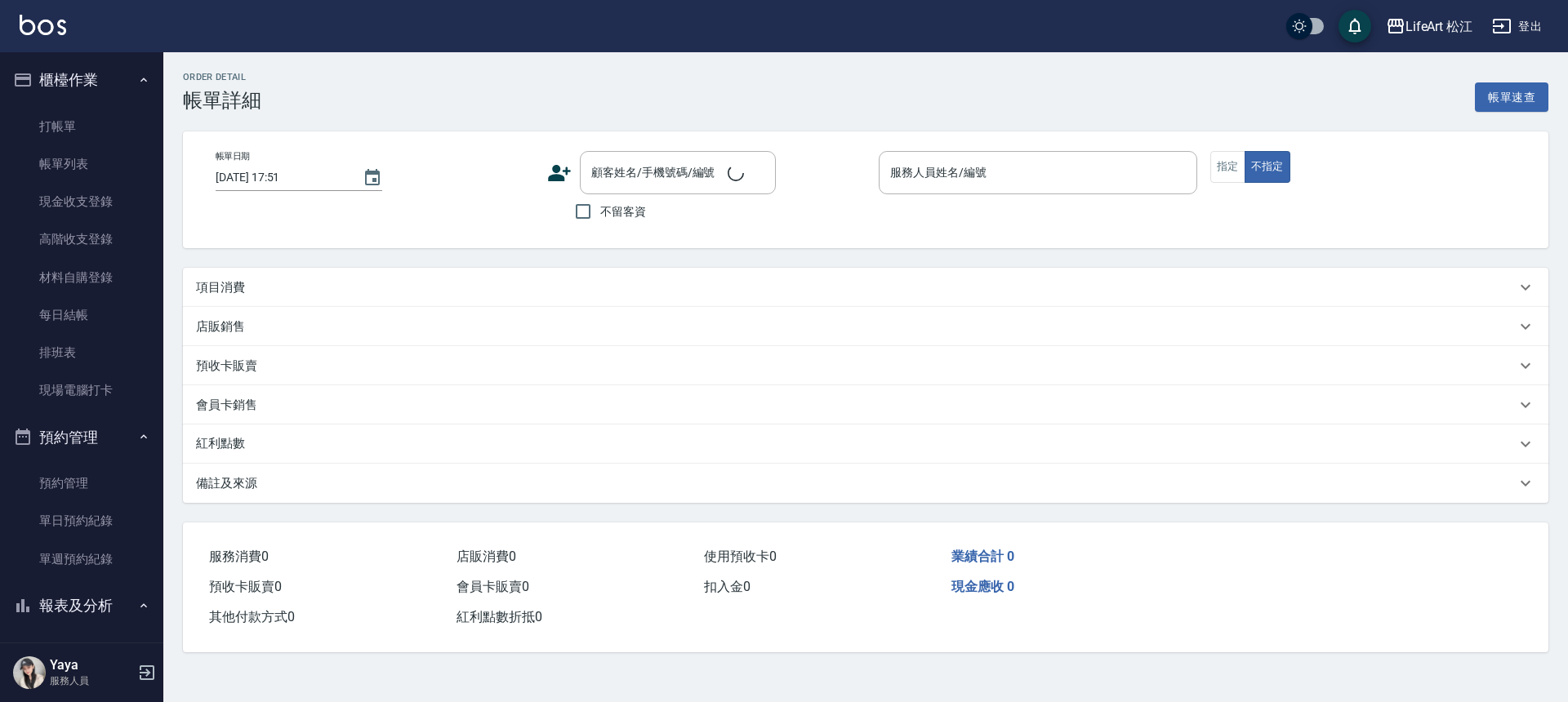
type input "[DATE] 21:18"
type input "Bibi(無代號)"
type input "FB/Instagram"
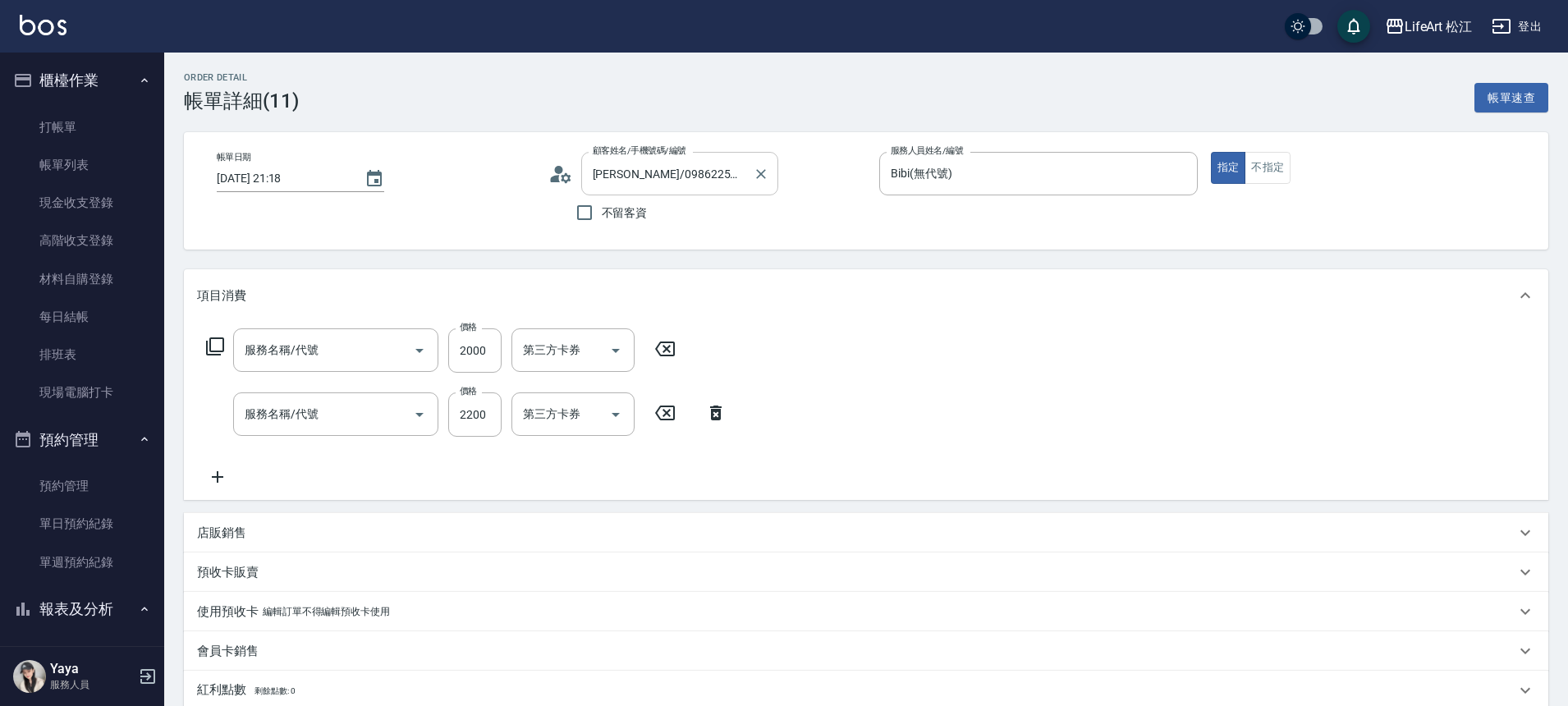
type input "[PERSON_NAME]/0986225363/"
type input "506 縮毛矯正 (506)"
type input "607極光蘊護髮(607)"
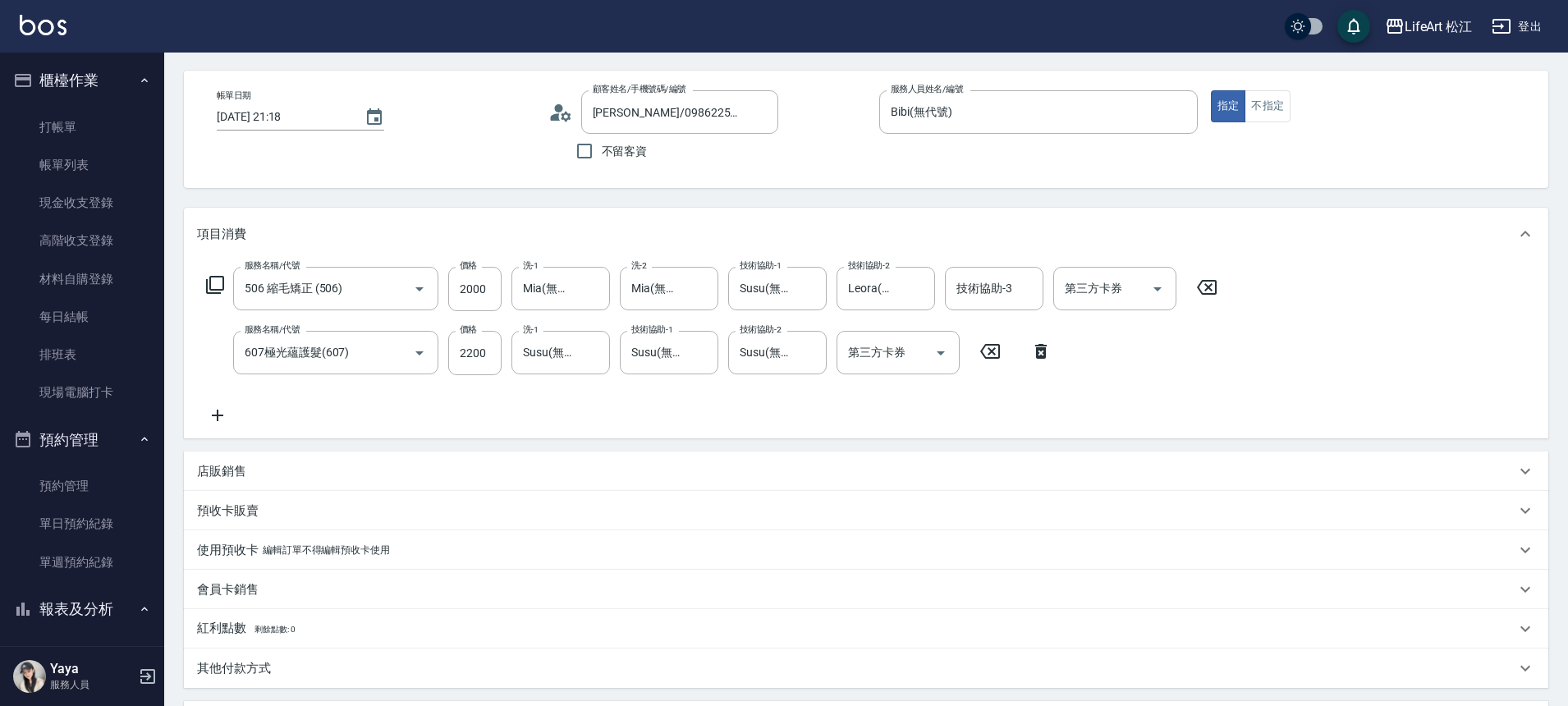
scroll to position [319, 0]
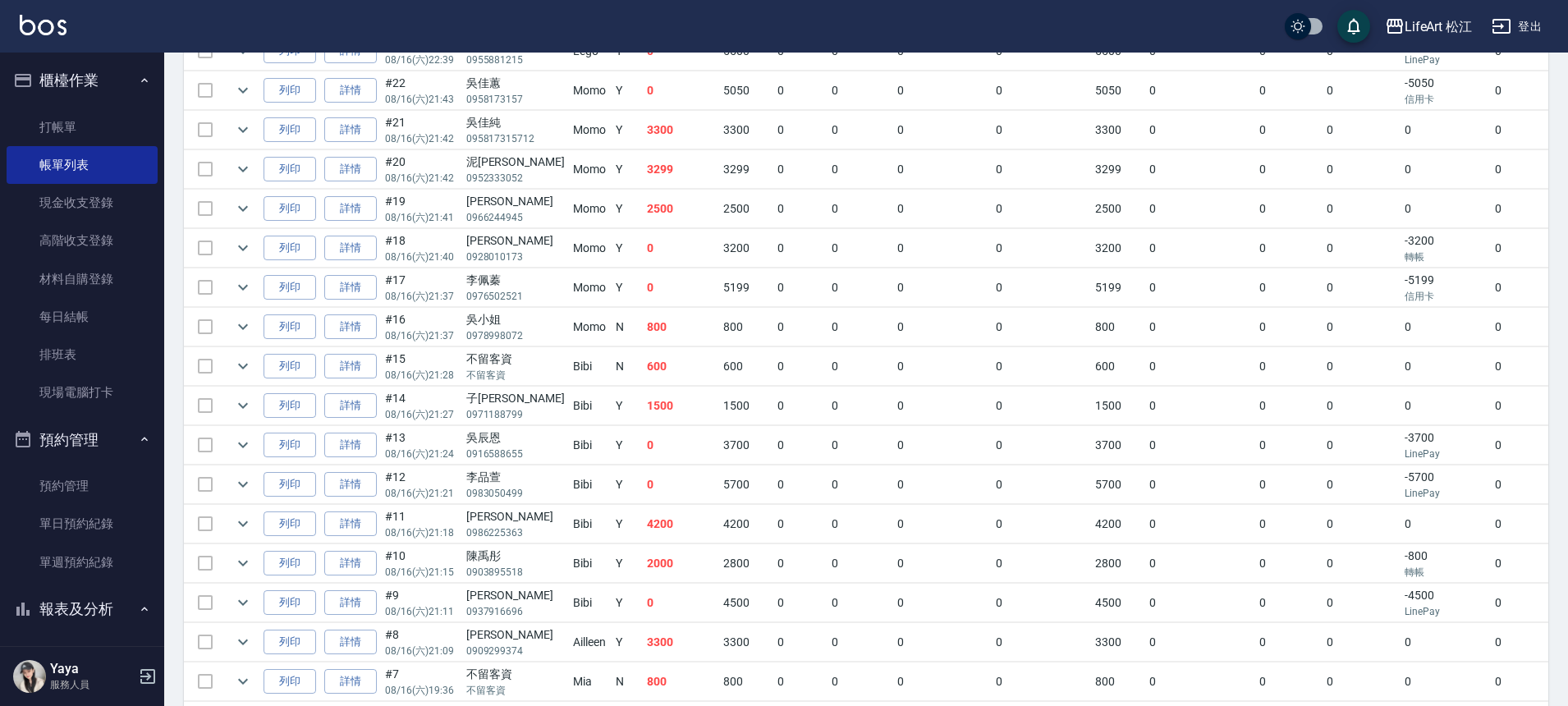
scroll to position [505, 0]
click at [366, 479] on link "詳情" at bounding box center [350, 482] width 52 height 26
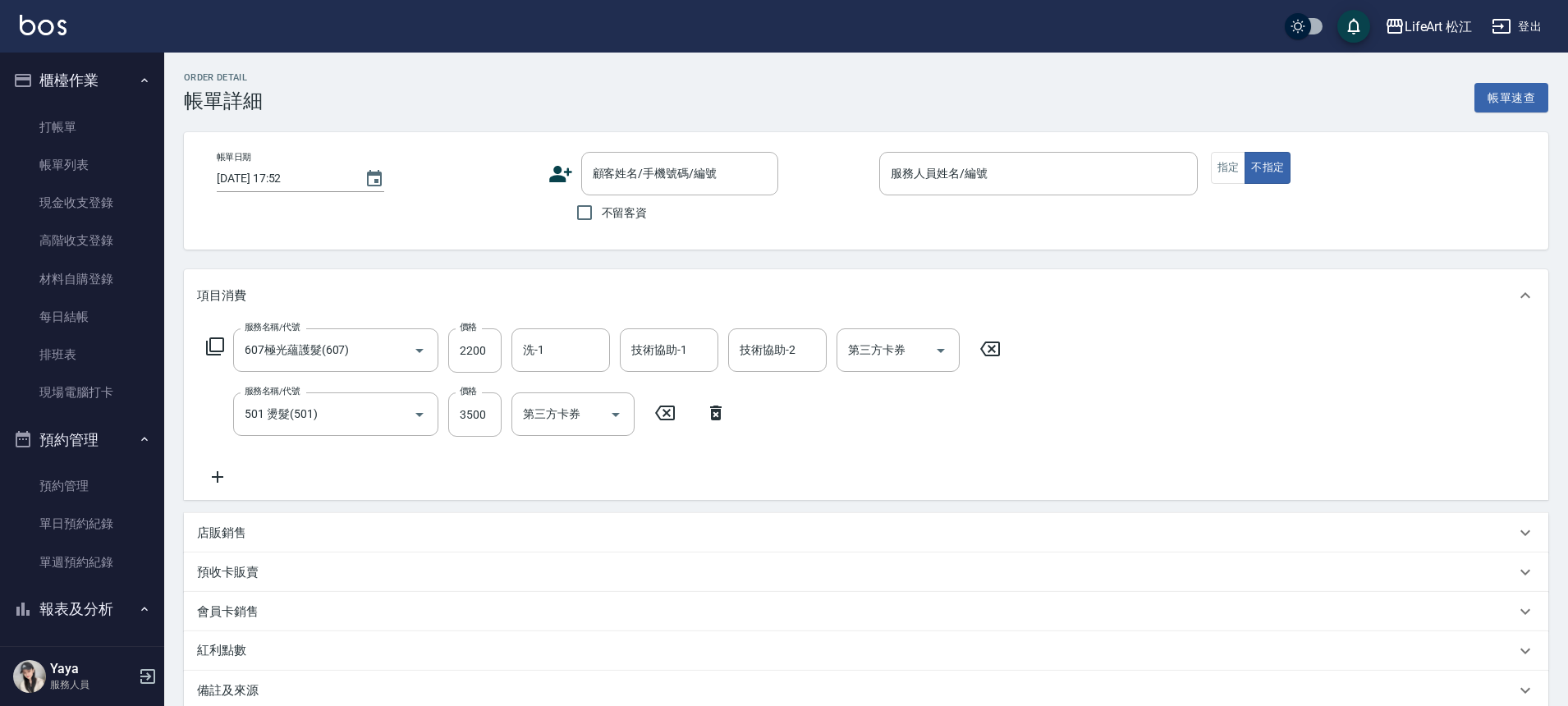
type input "[DATE] 21:21"
type input "Bibi(無代號)"
type input "607極光蘊護髮(607)"
type input "501 燙髮(501)"
type input "FB/Instagram"
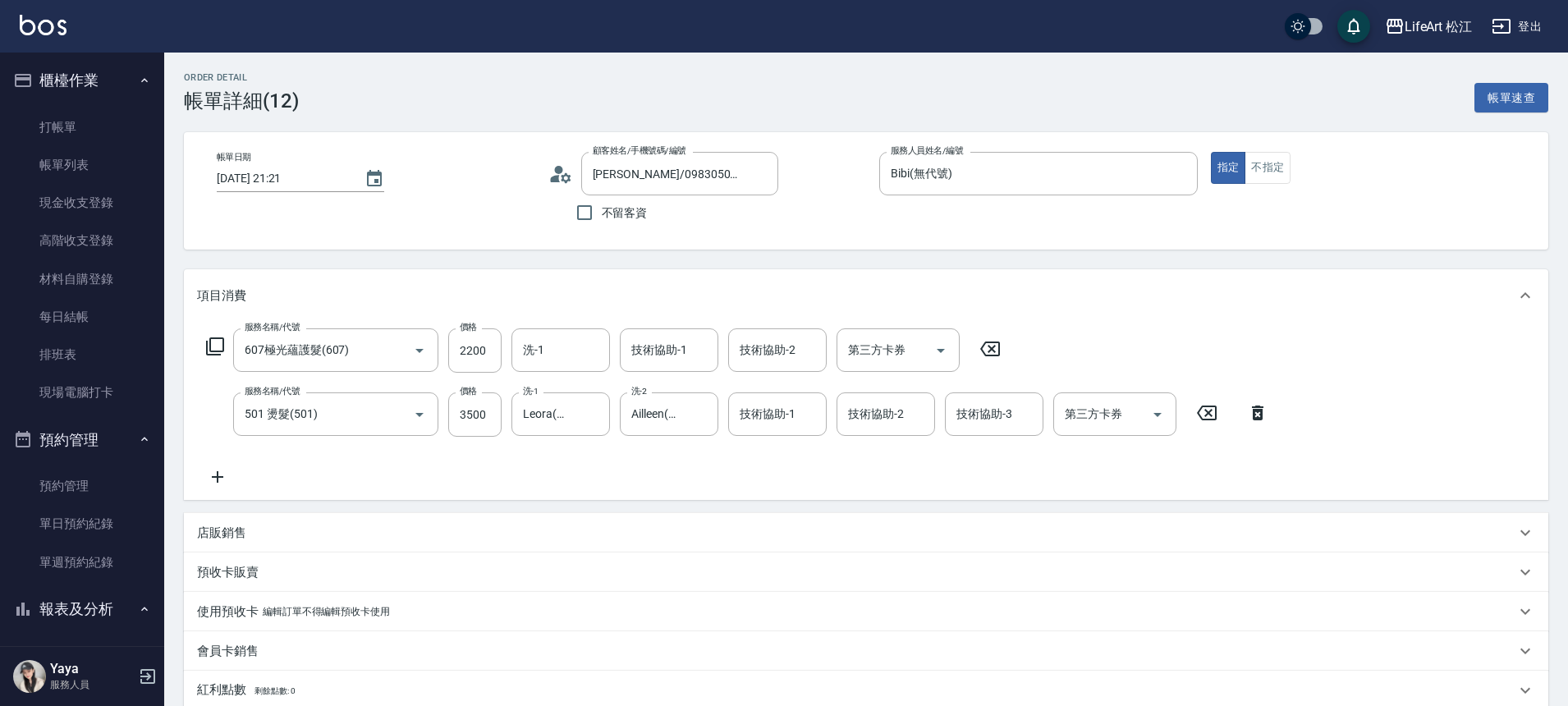
type input "[PERSON_NAME]/0983050499/"
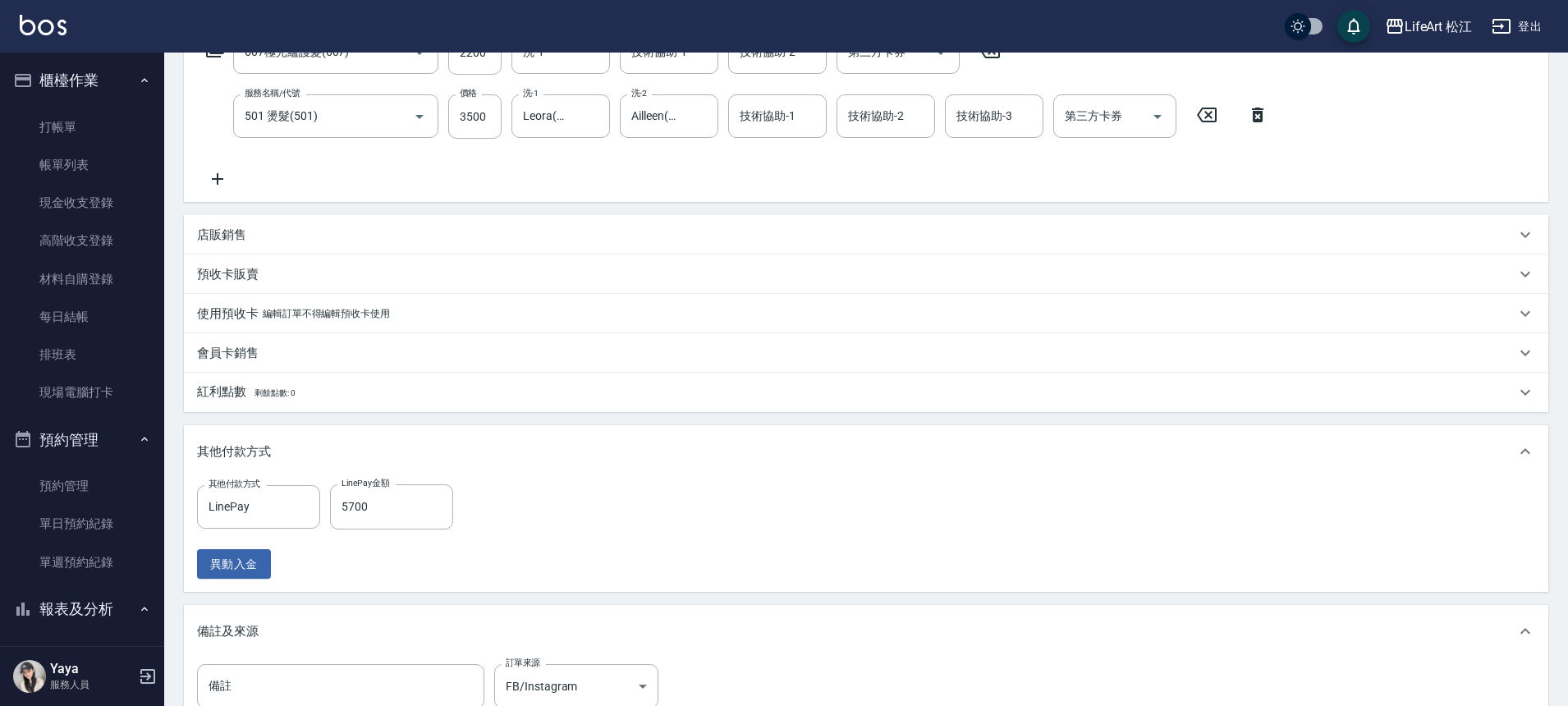
scroll to position [510, 0]
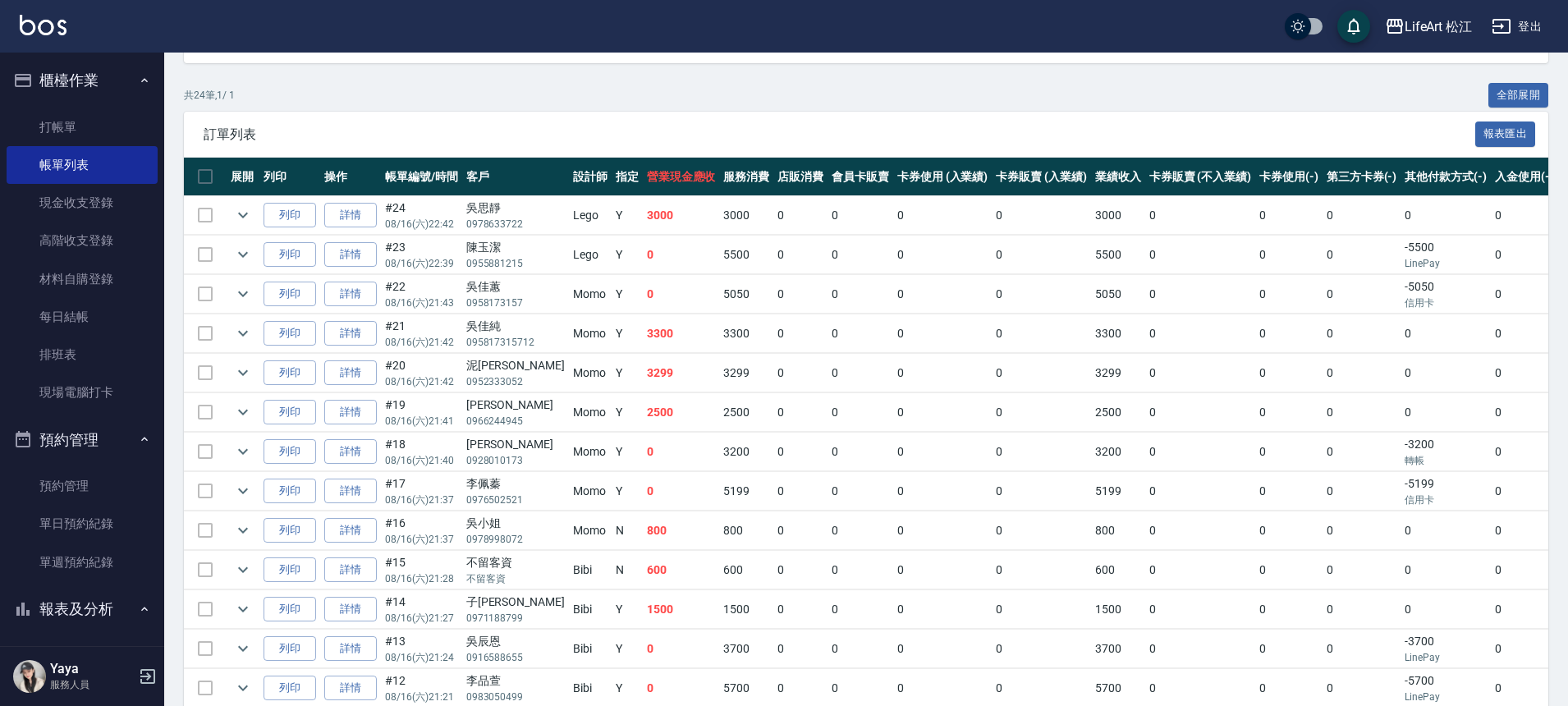
scroll to position [328, 0]
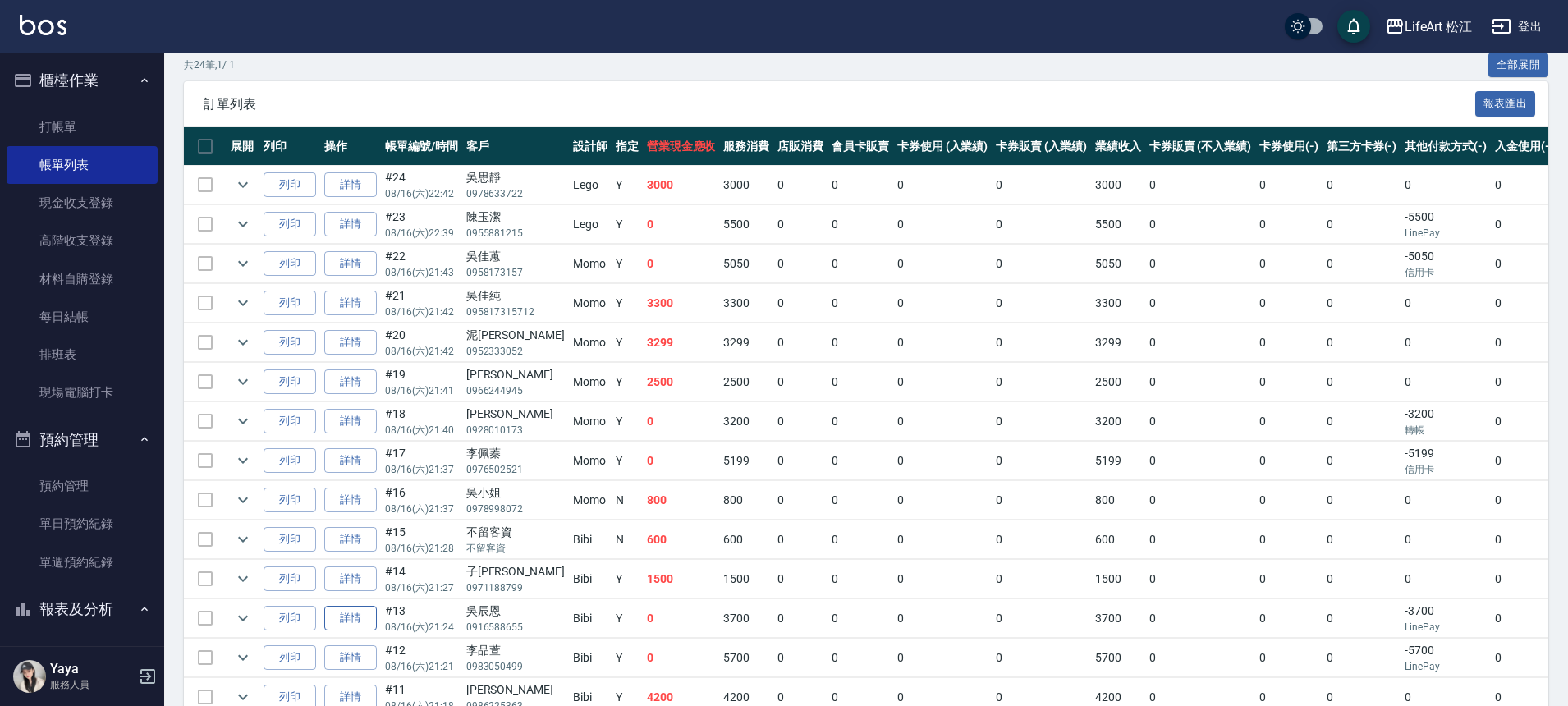
click at [347, 619] on link "詳情" at bounding box center [350, 618] width 52 height 26
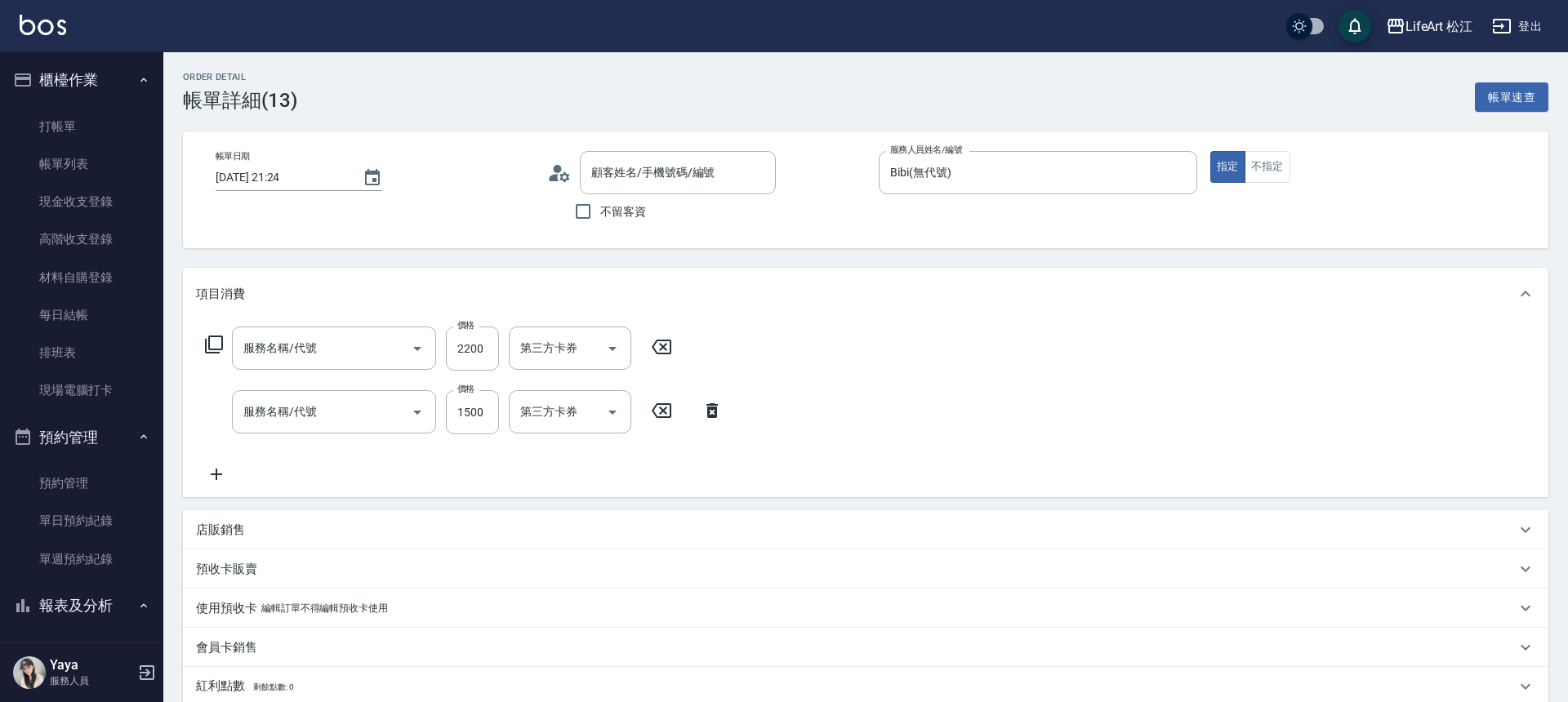
type input "[DATE] 21:24"
type input "Bibi(無代號)"
type input "FB/Instagram"
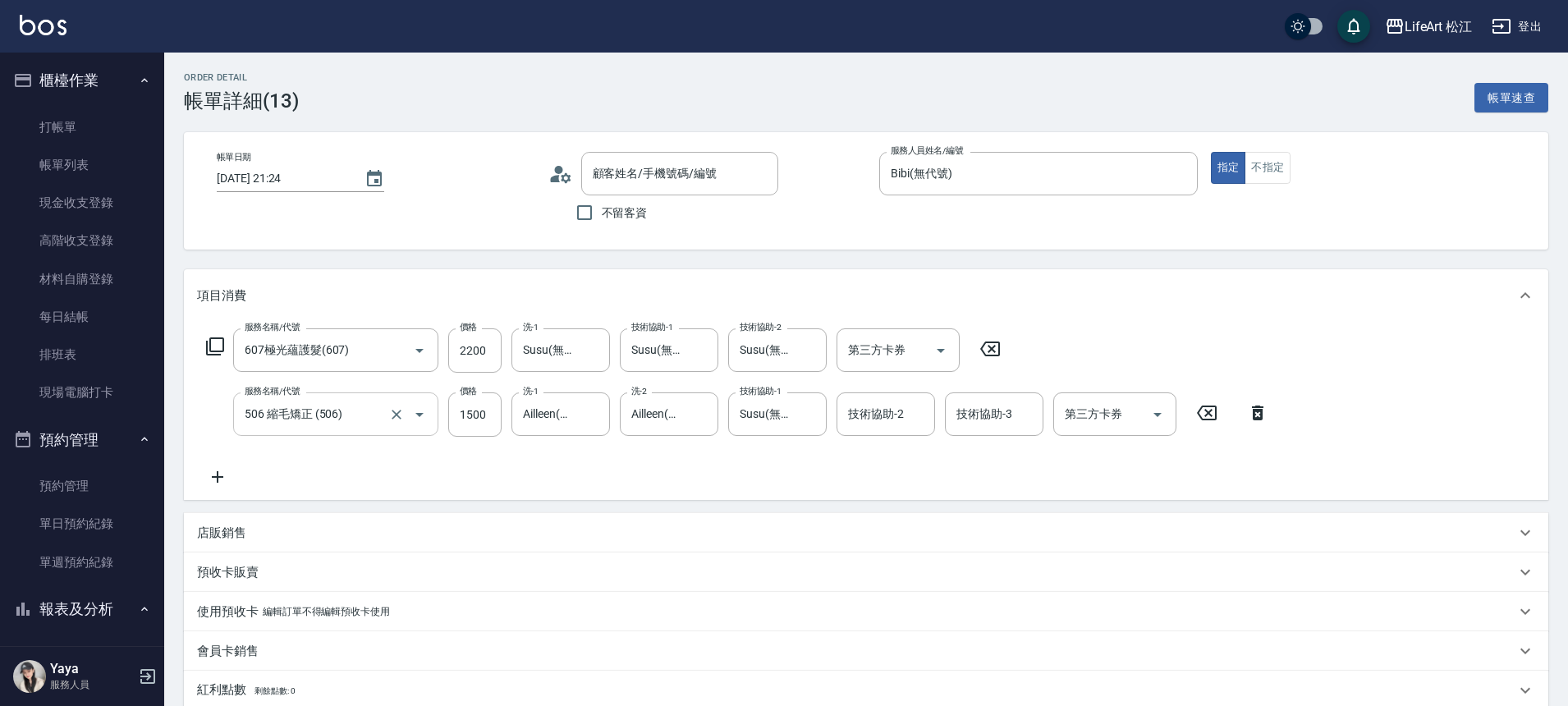
type input "607極光蘊護髮(607)"
type input "506 縮毛矯正 (506)"
type input "[PERSON_NAME]/0916588655/"
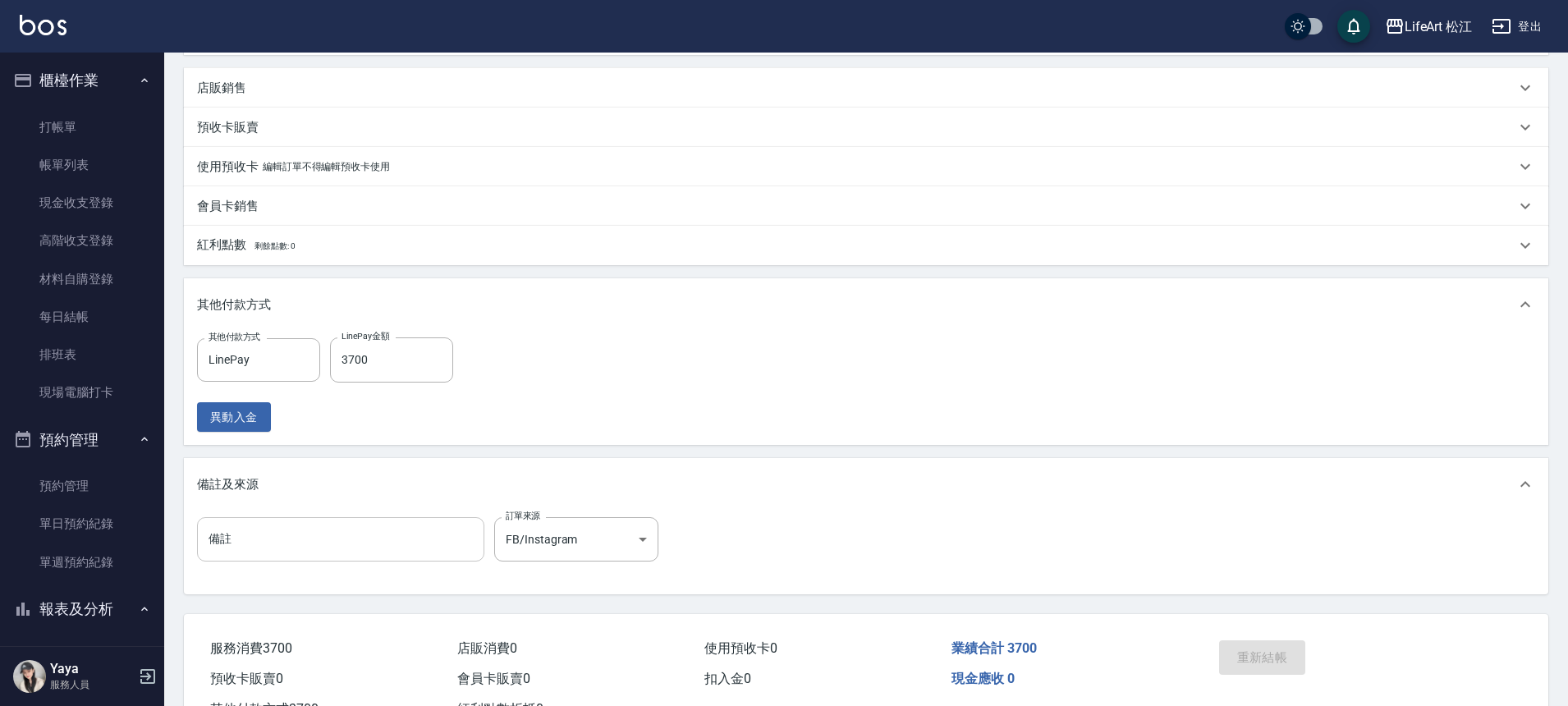
scroll to position [510, 0]
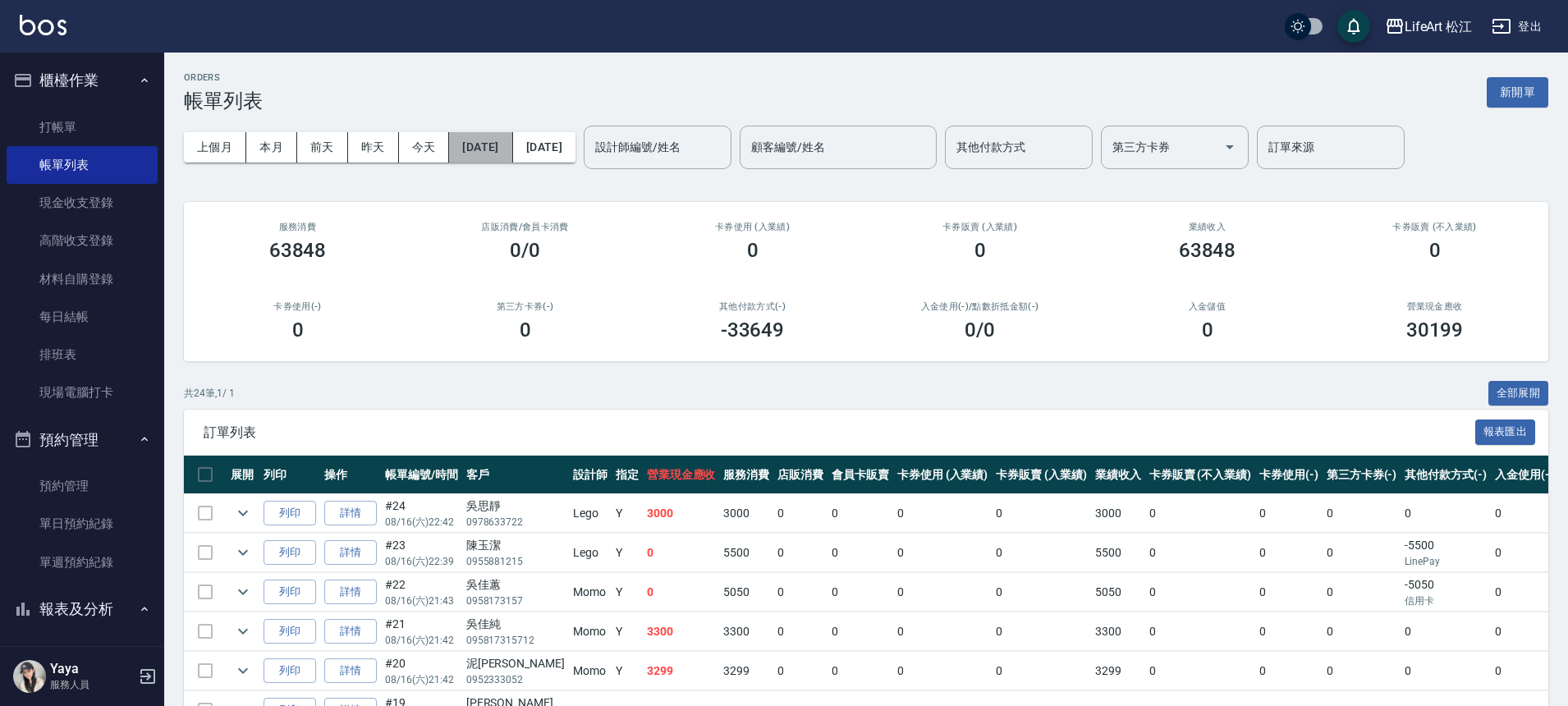
click at [512, 151] on button "[DATE]" at bounding box center [481, 148] width 63 height 31
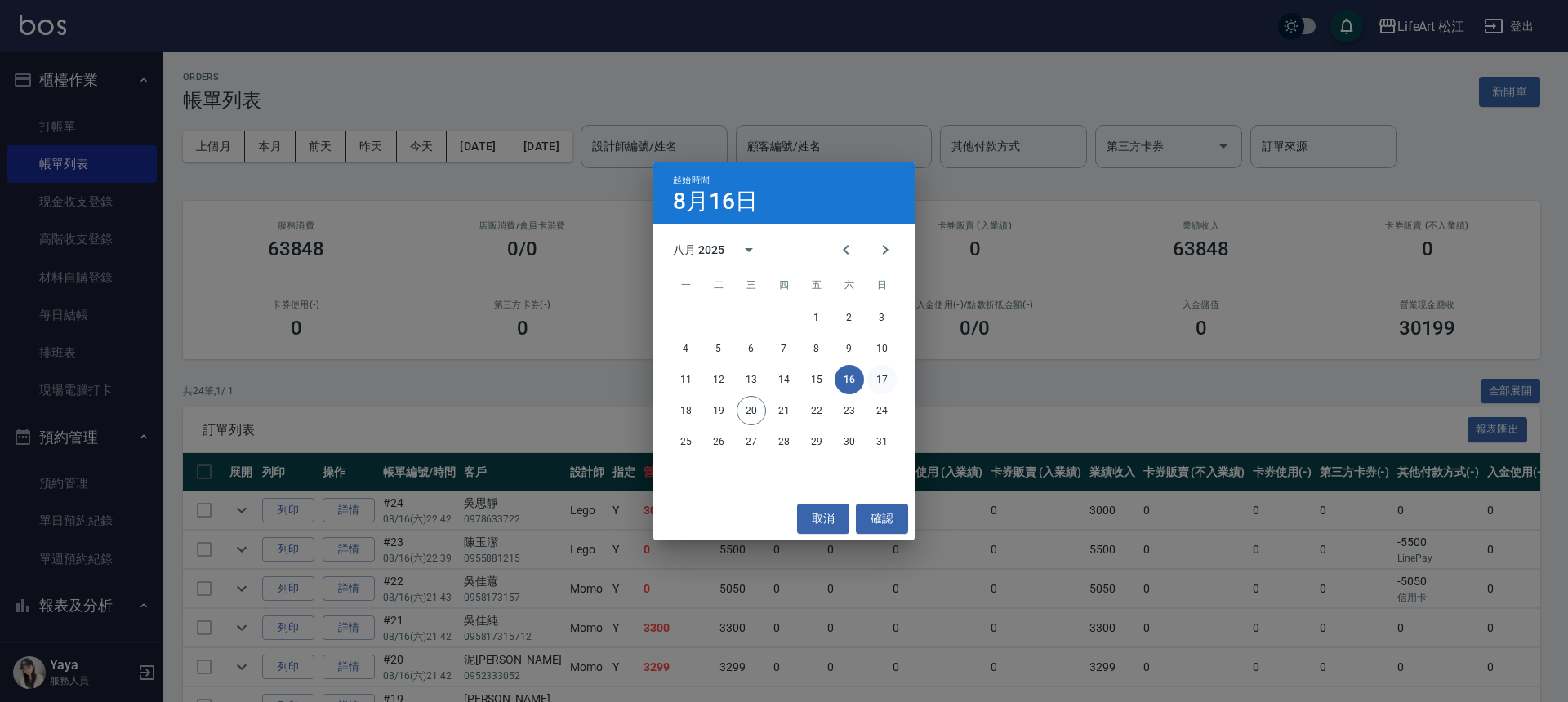
click at [883, 379] on button "17" at bounding box center [881, 379] width 29 height 29
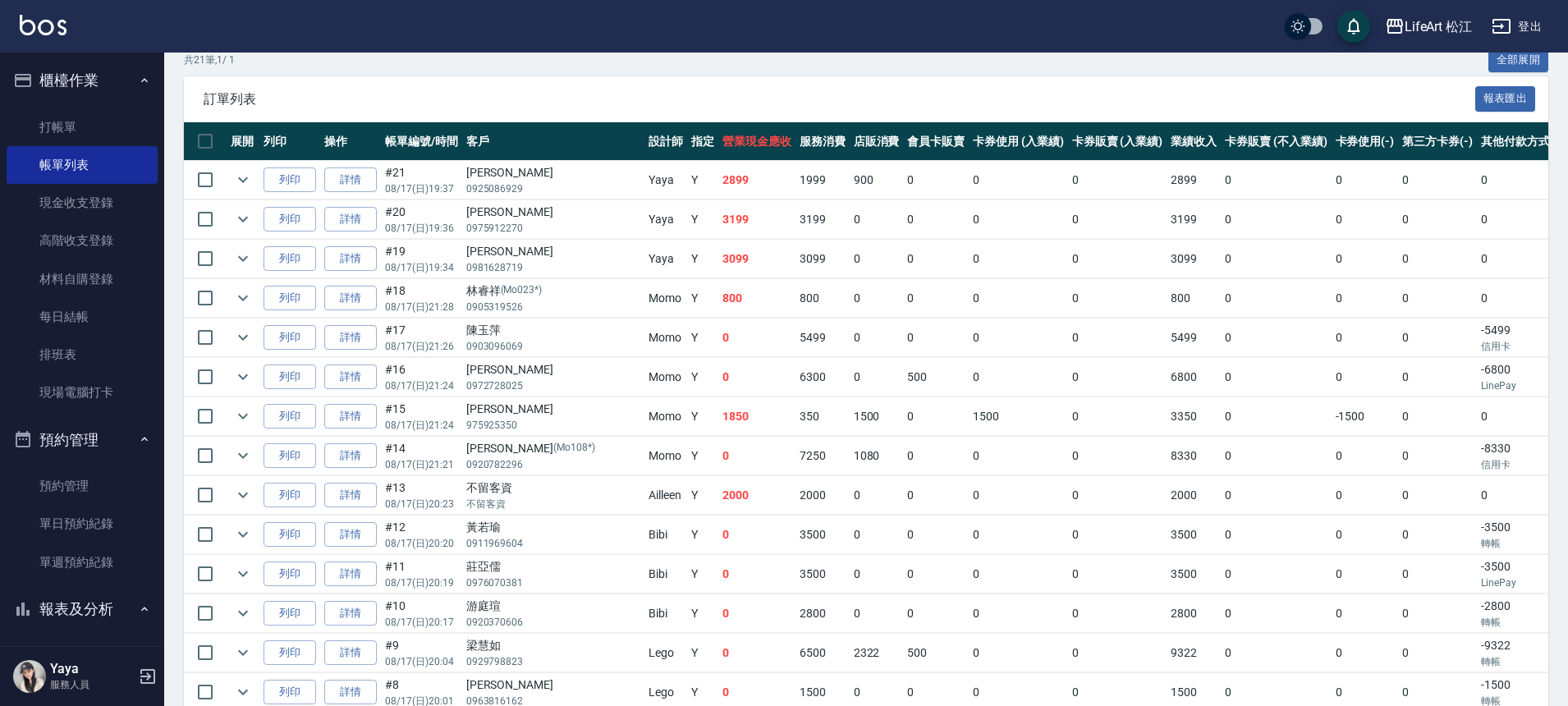
scroll to position [347, 0]
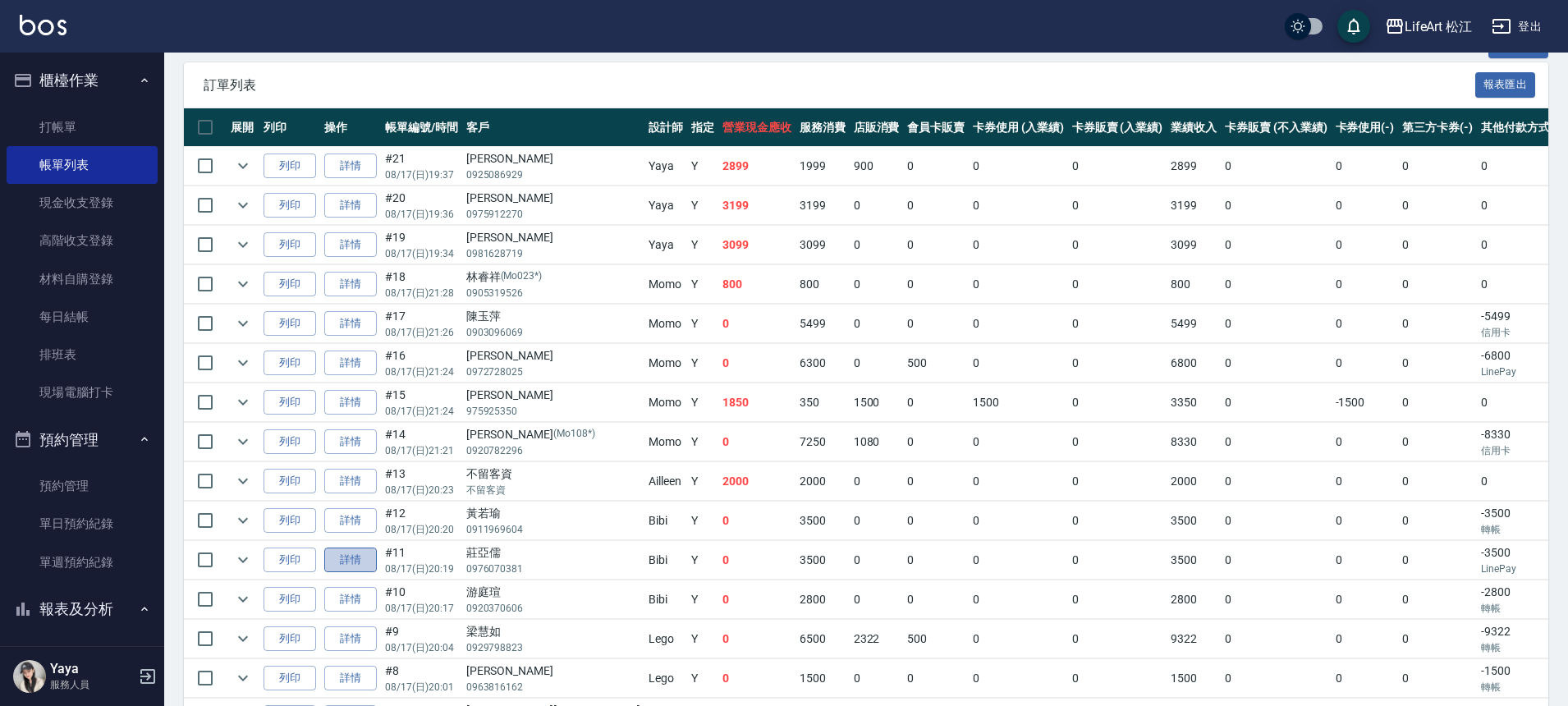
click at [361, 558] on link "詳情" at bounding box center [350, 560] width 52 height 26
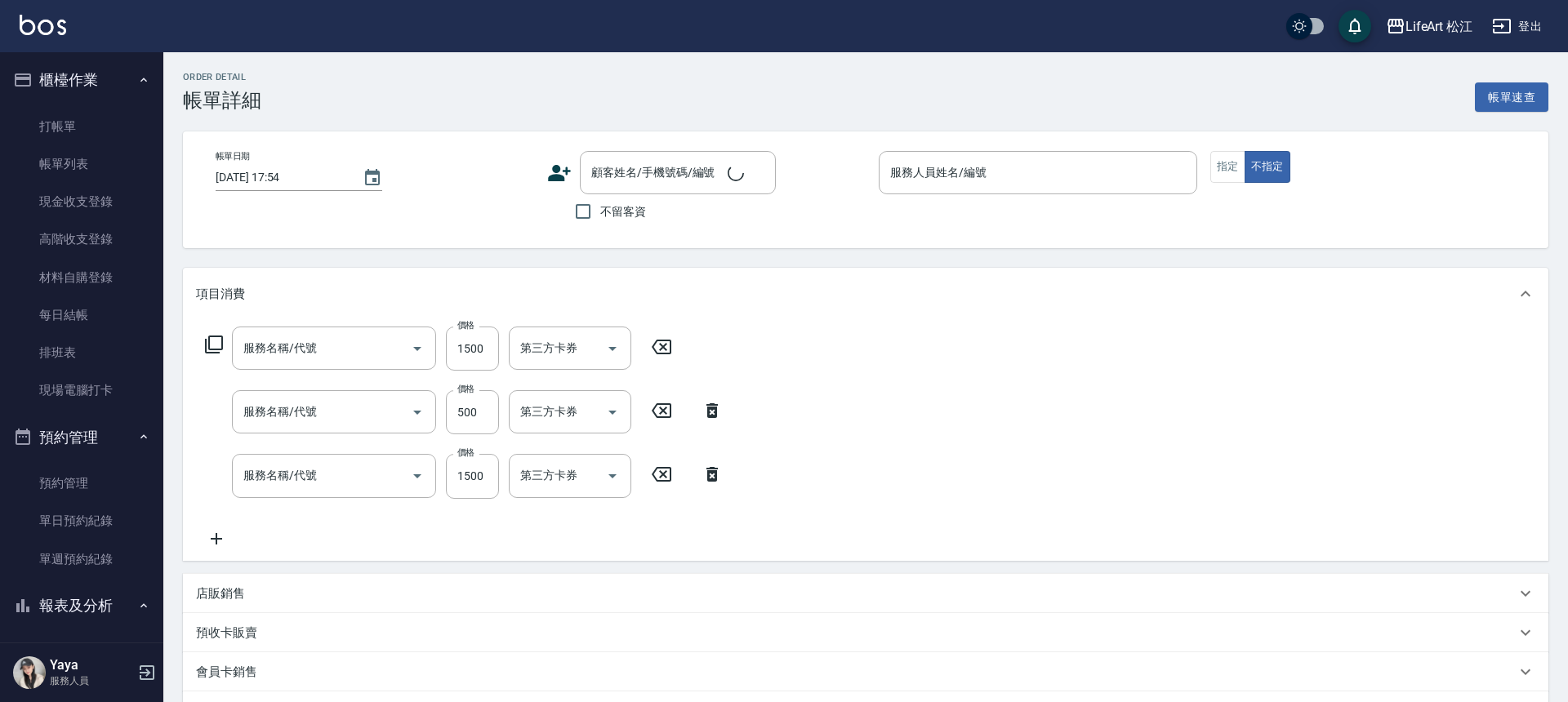
type input "[DATE] 20:19"
type input "Bibi(無代號)"
type input "FB/Instagram"
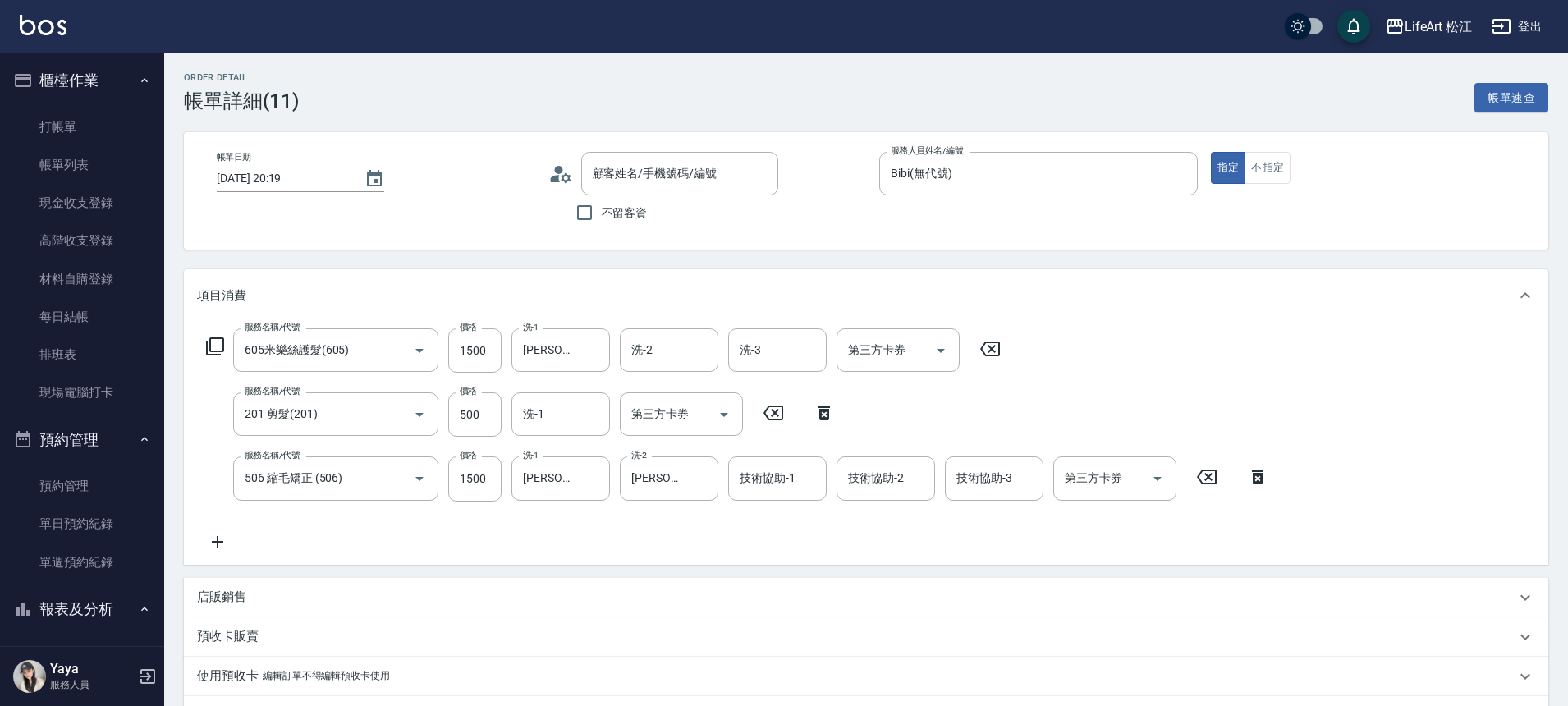
type input "605米樂絲護髮(605)"
type input "201 剪髮(201)"
type input "506 縮毛矯正 (506)"
type input "[PERSON_NAME]/0976070381/null"
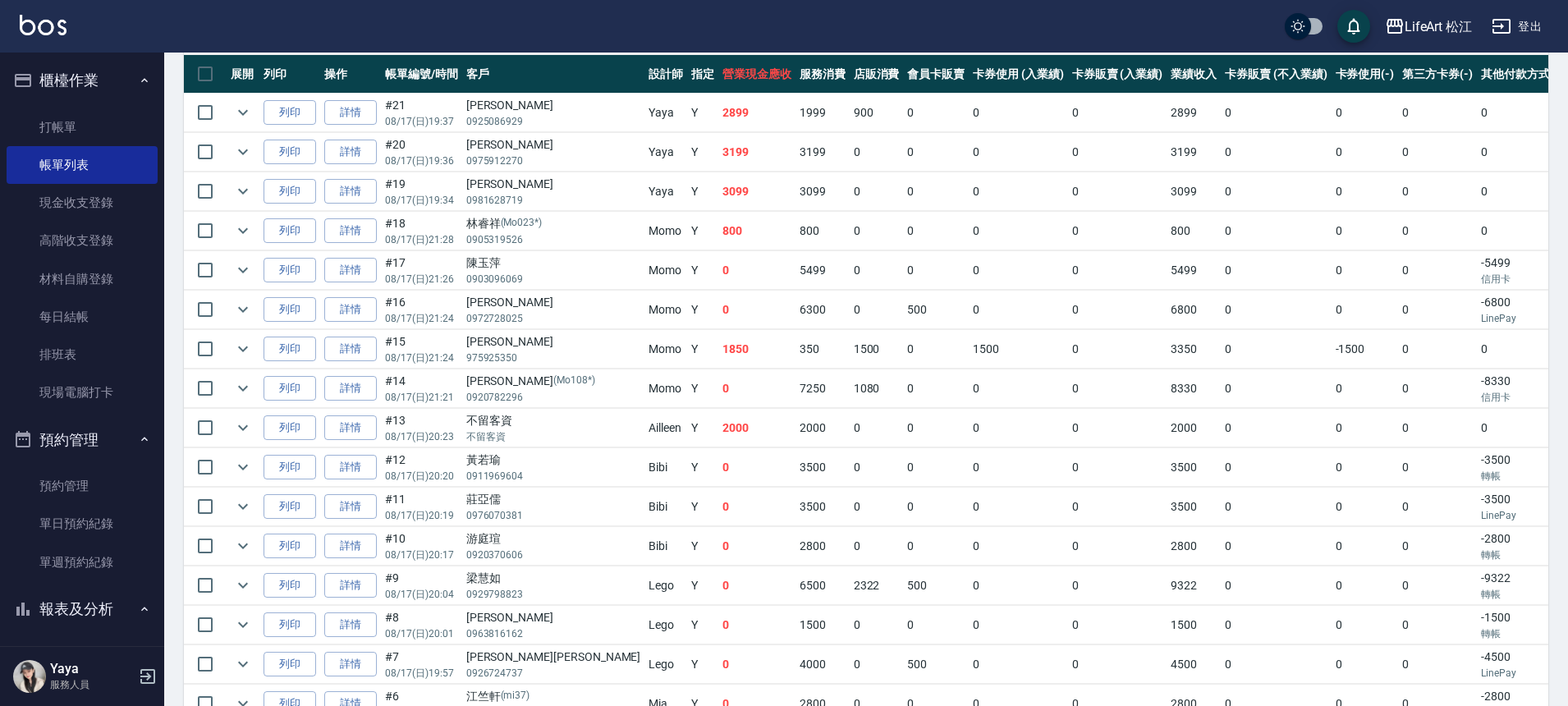
scroll to position [425, 0]
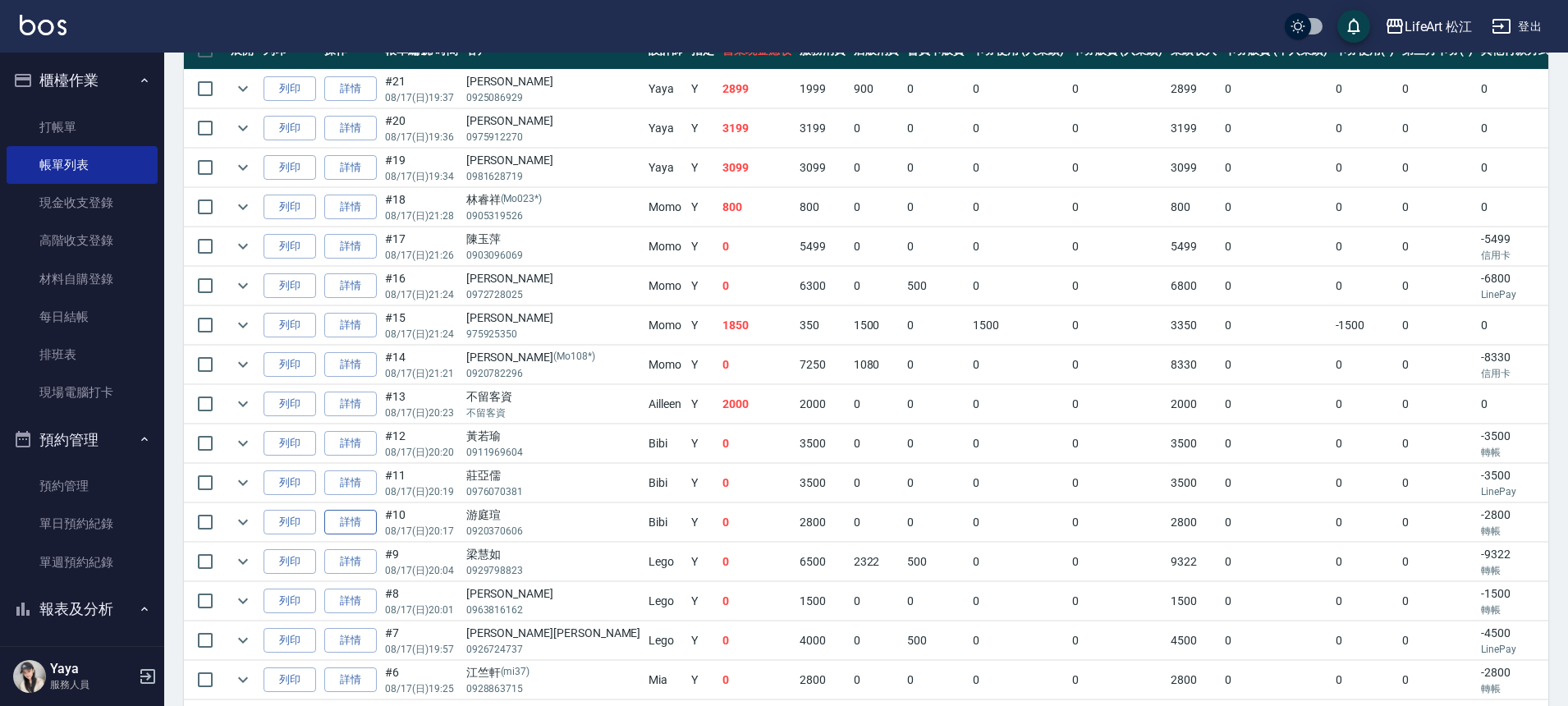
click at [367, 521] on link "詳情" at bounding box center [350, 523] width 52 height 26
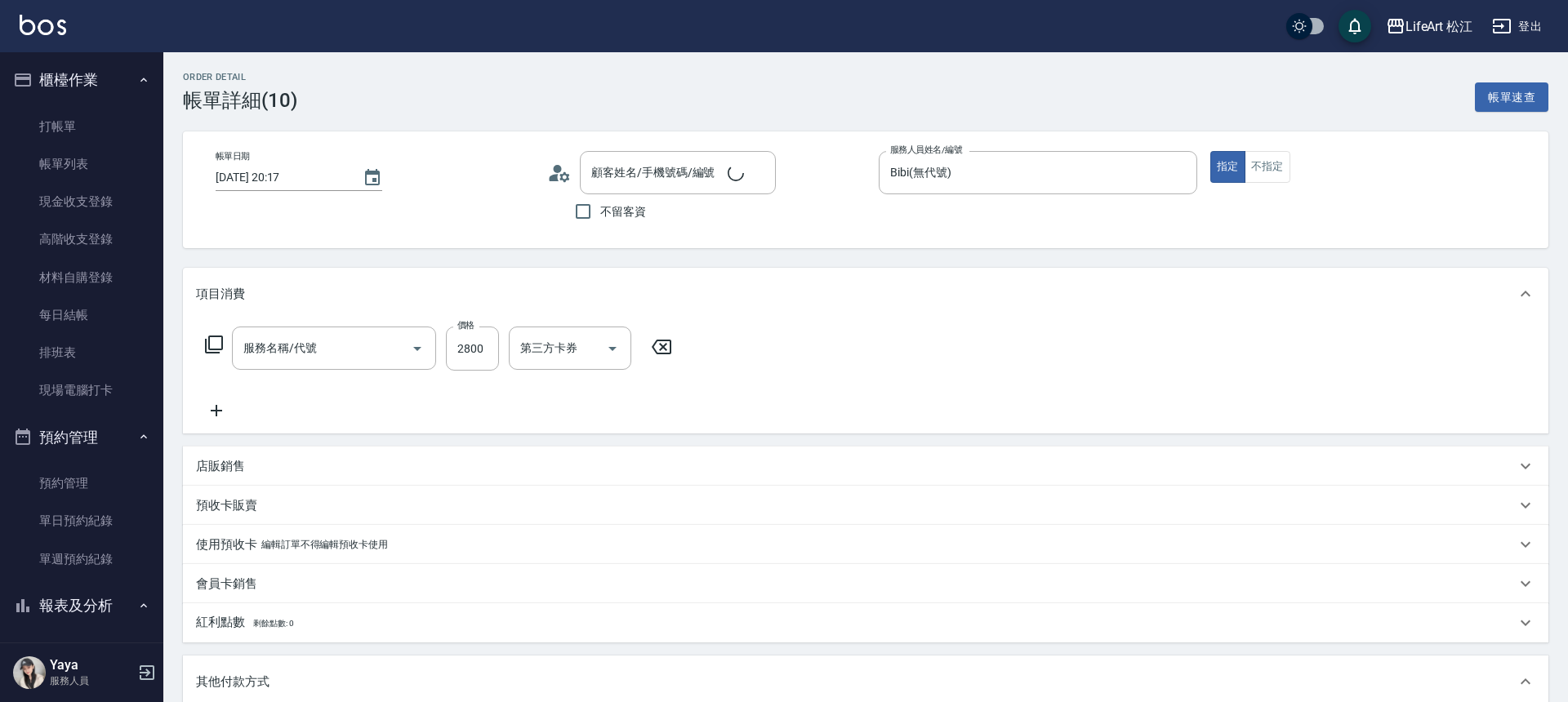
type input "[DATE] 20:17"
type input "Bibi(無代號)"
type input "FB/Instagram"
type input "[PERSON_NAME]/0920370606/null"
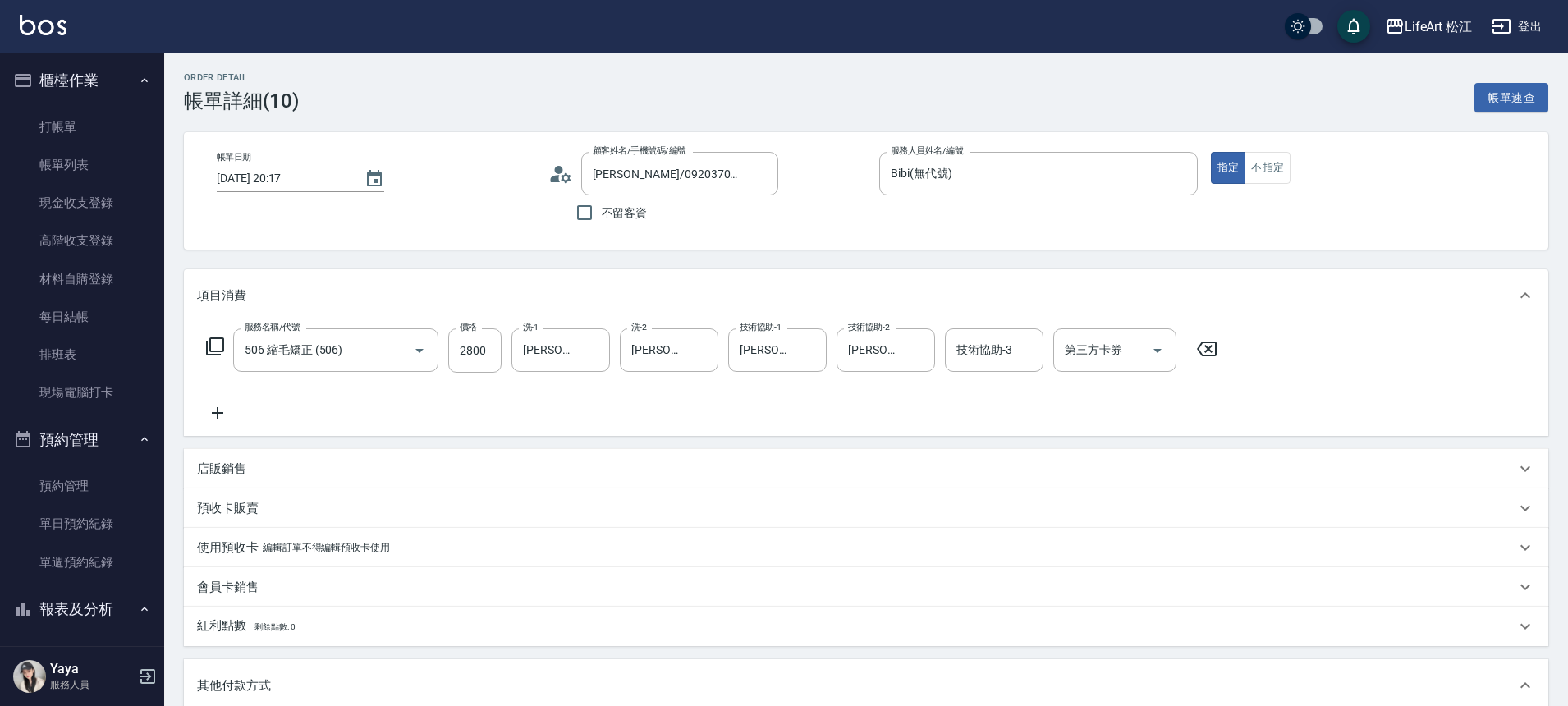
type input "506 縮毛矯正 (506)"
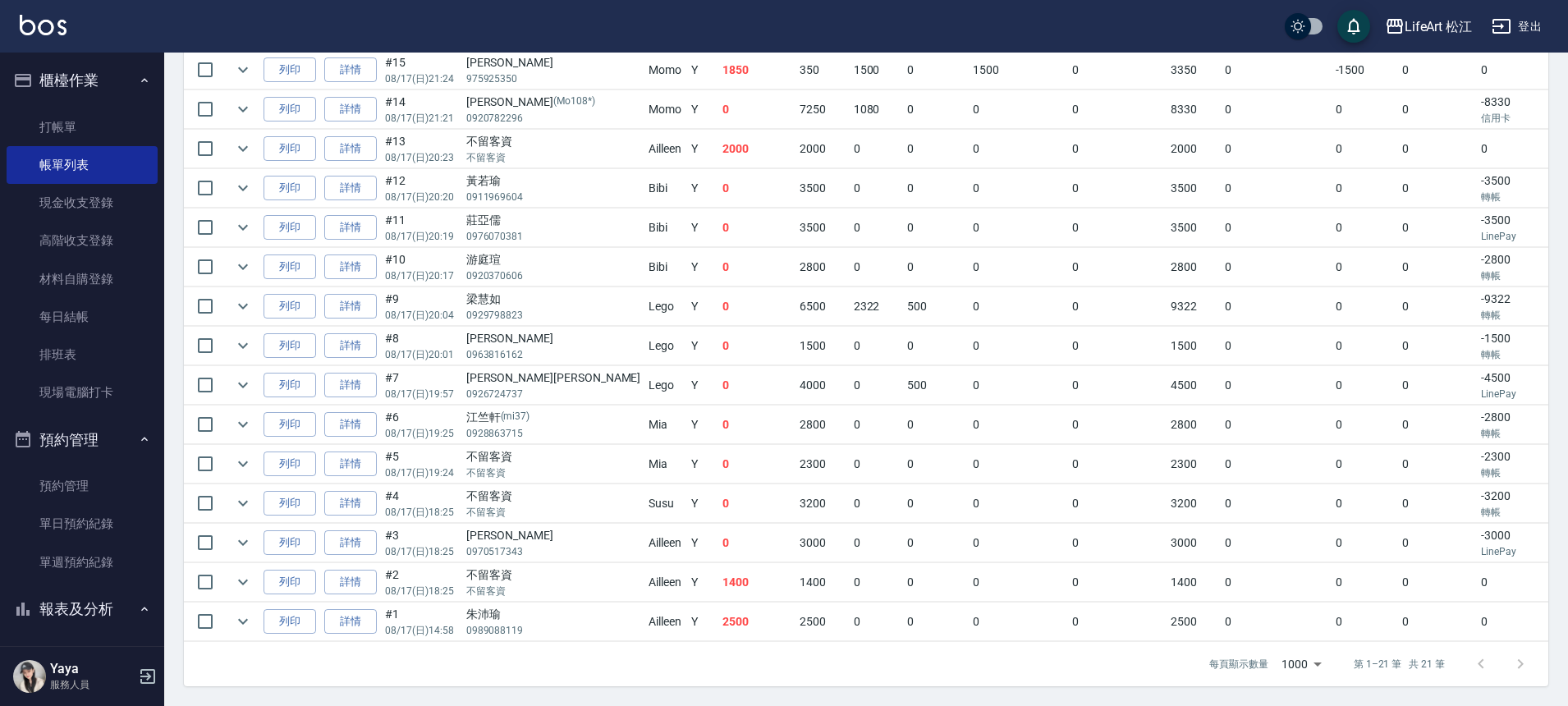
scroll to position [689, 0]
click at [369, 180] on link "詳情" at bounding box center [350, 188] width 52 height 26
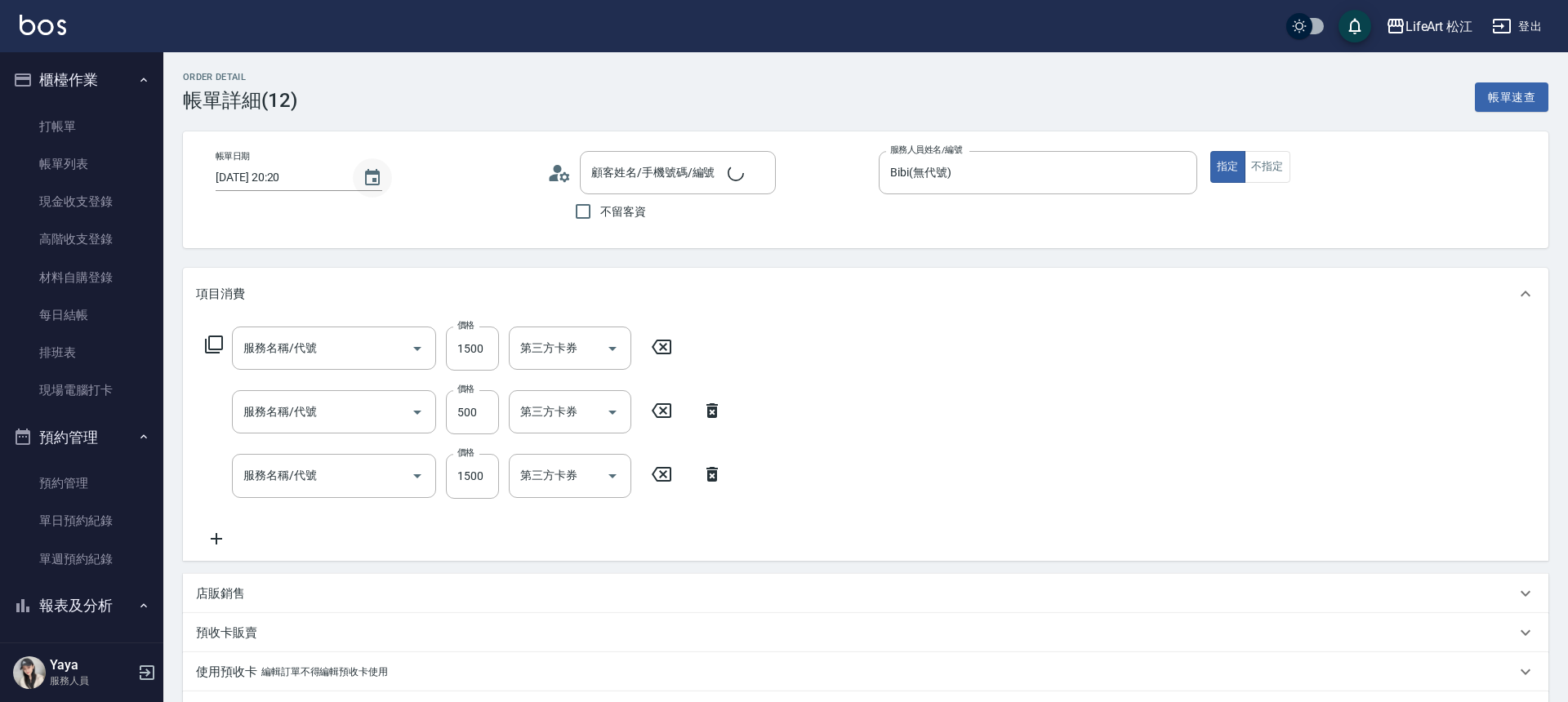
type input "[DATE] 20:20"
type input "Bibi(無代號)"
type input "[PERSON_NAME]/0911969604/null"
type input "605米樂絲護髮(605)"
type input "201 剪髮(201)"
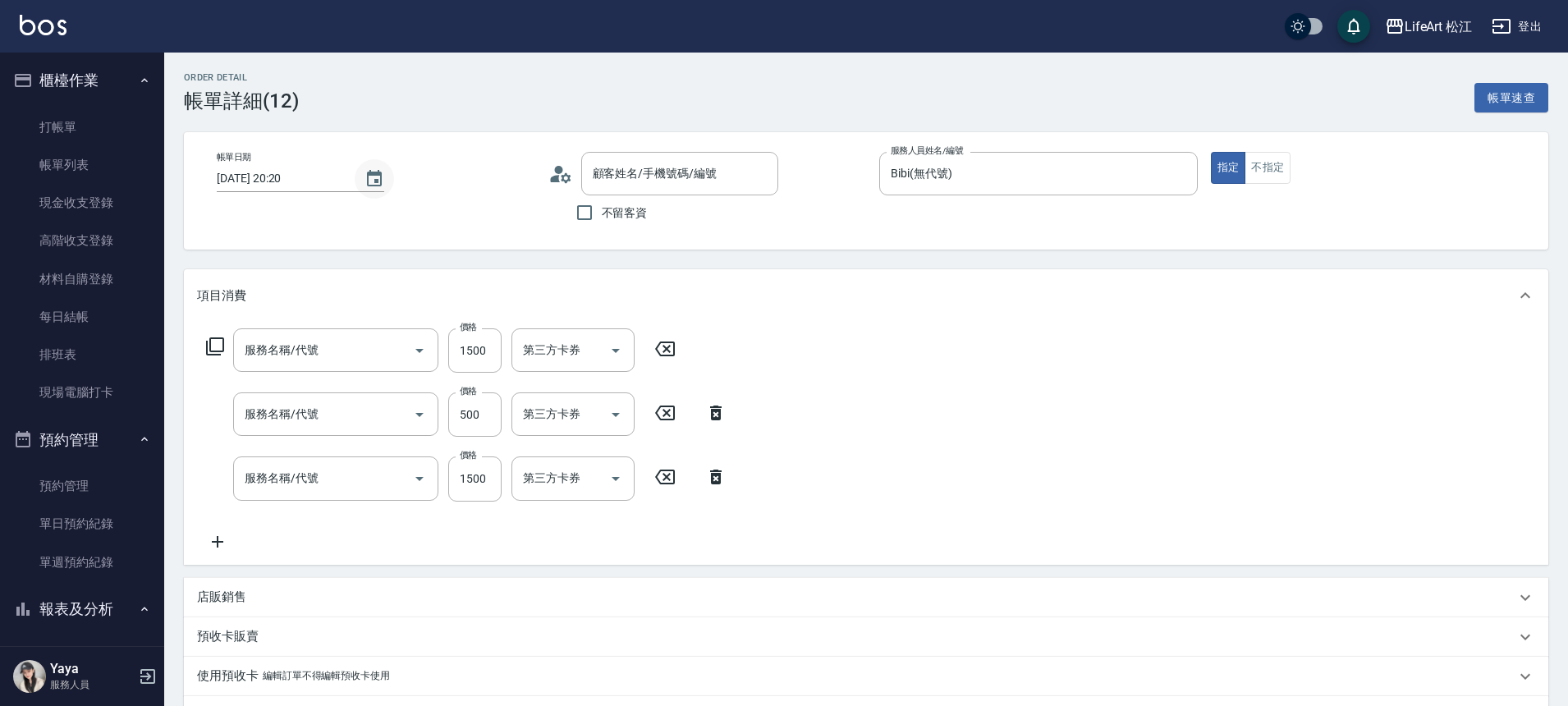
type input "506 縮毛矯正 (506)"
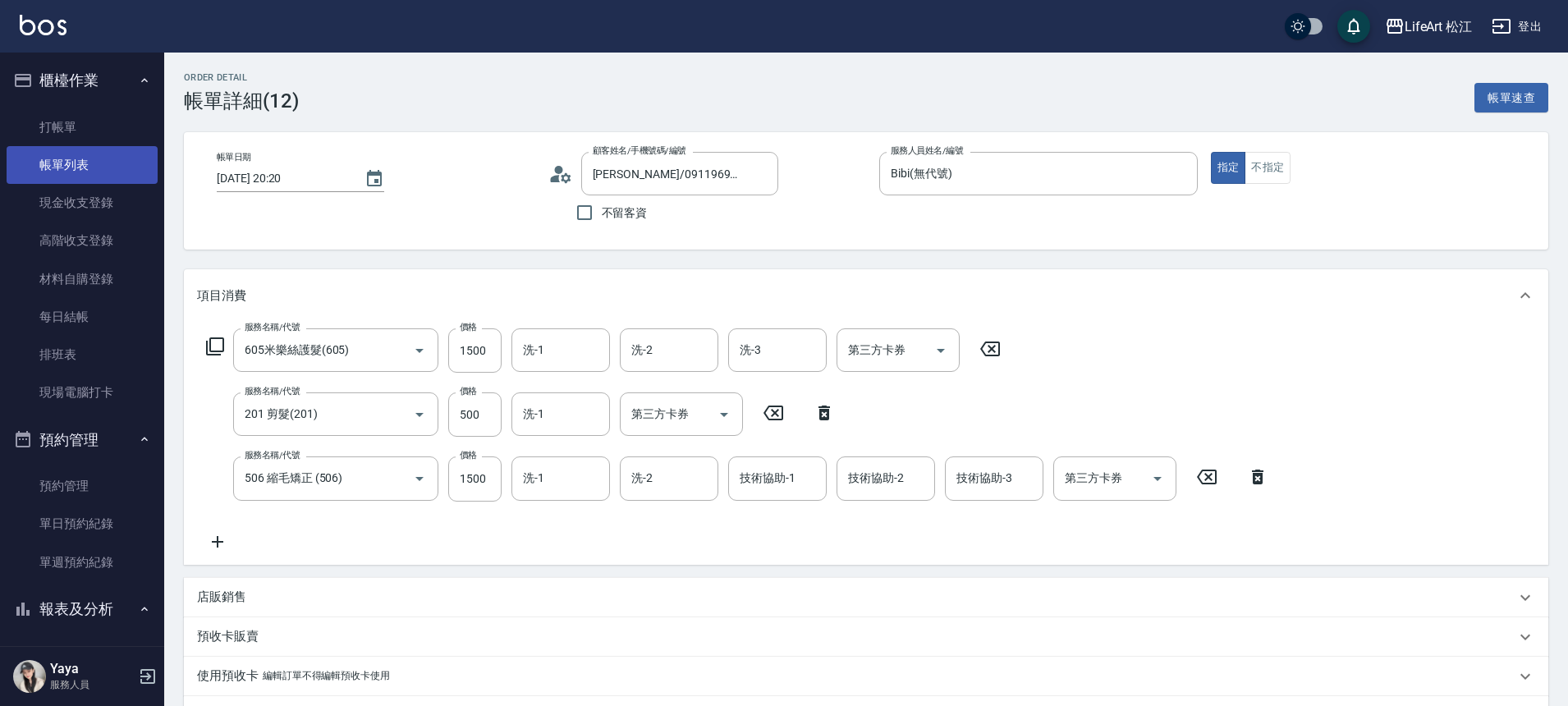
drag, startPoint x: 100, startPoint y: 154, endPoint x: 100, endPoint y: 168, distance: 14.0
click at [101, 155] on link "帳單列表" at bounding box center [82, 165] width 151 height 38
click at [100, 168] on link "帳單列表" at bounding box center [82, 165] width 151 height 38
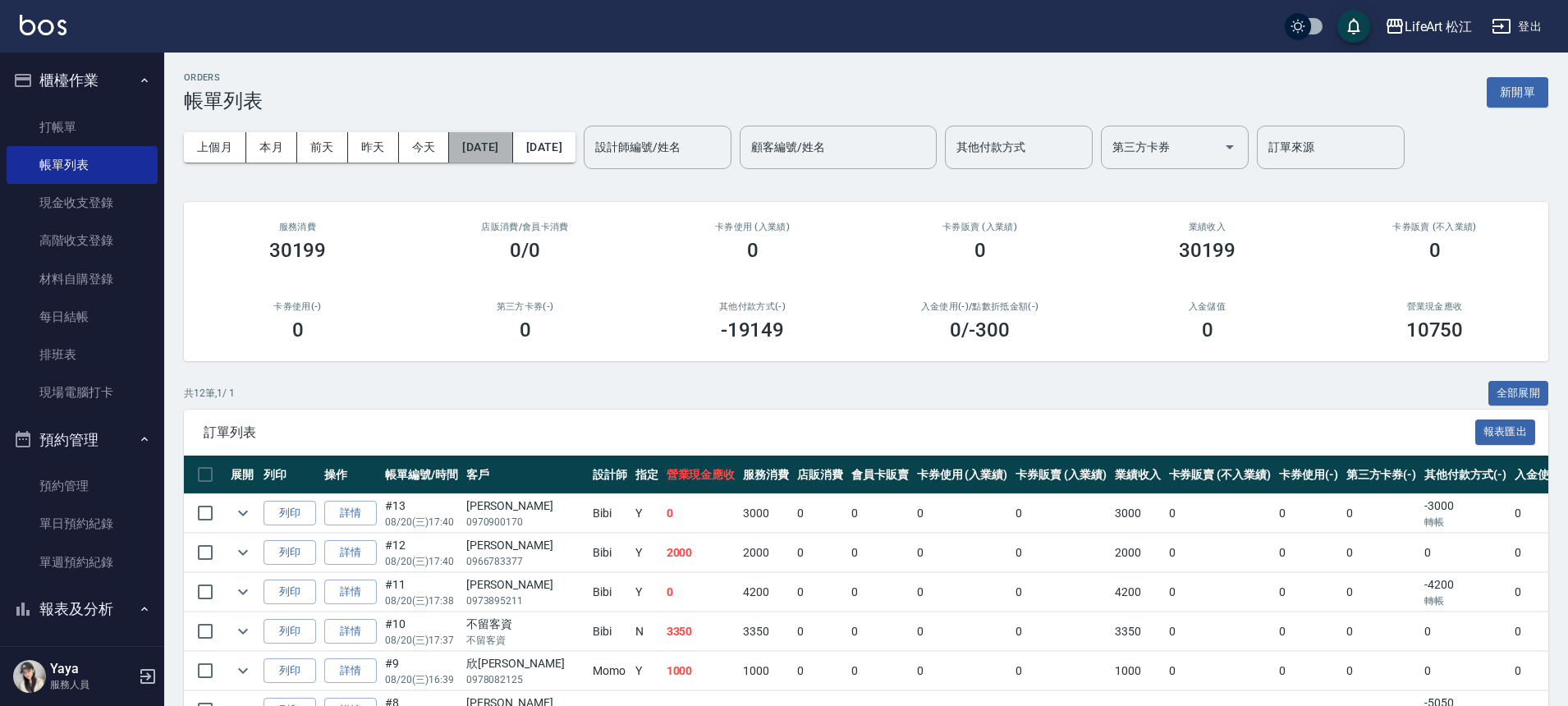
click at [470, 151] on button "[DATE]" at bounding box center [481, 148] width 63 height 31
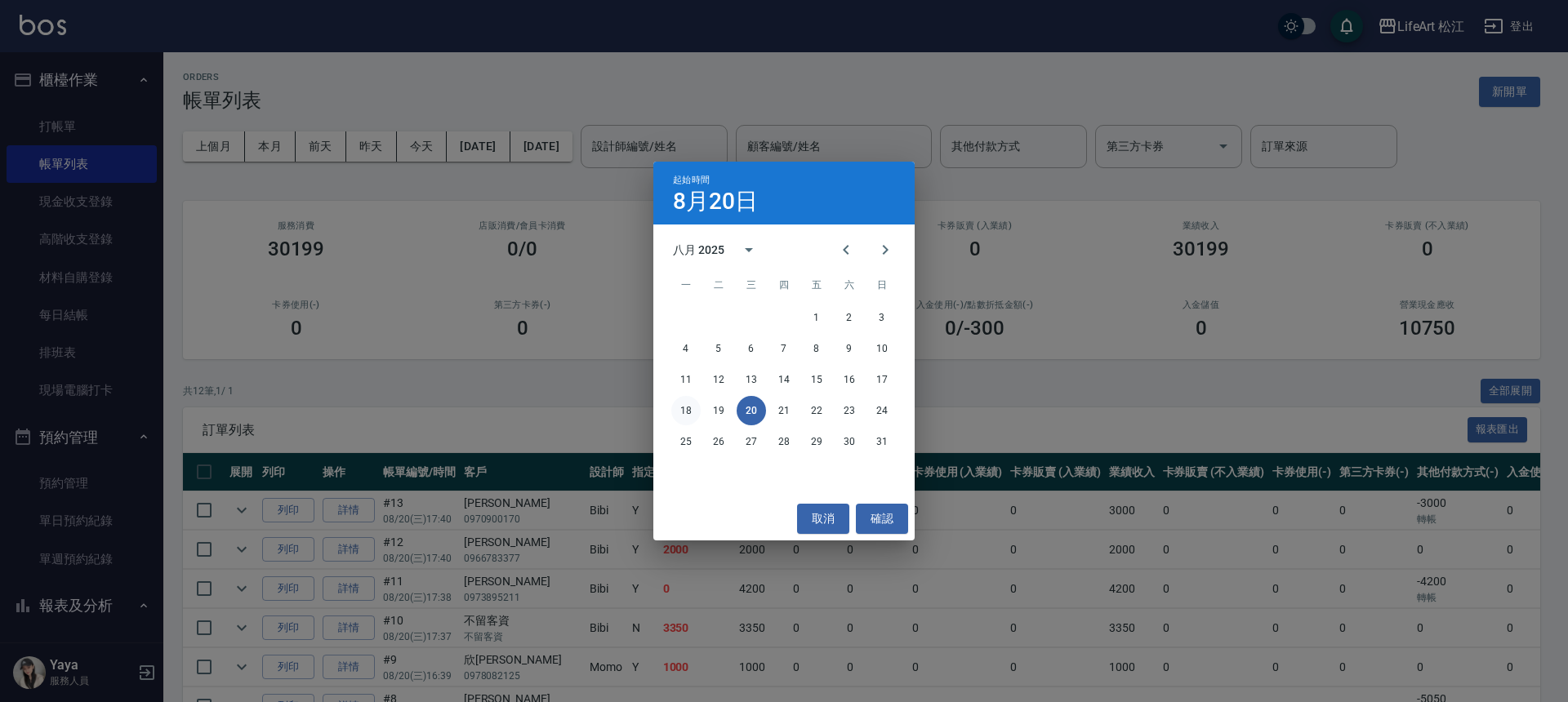
click at [685, 407] on button "18" at bounding box center [686, 411] width 29 height 29
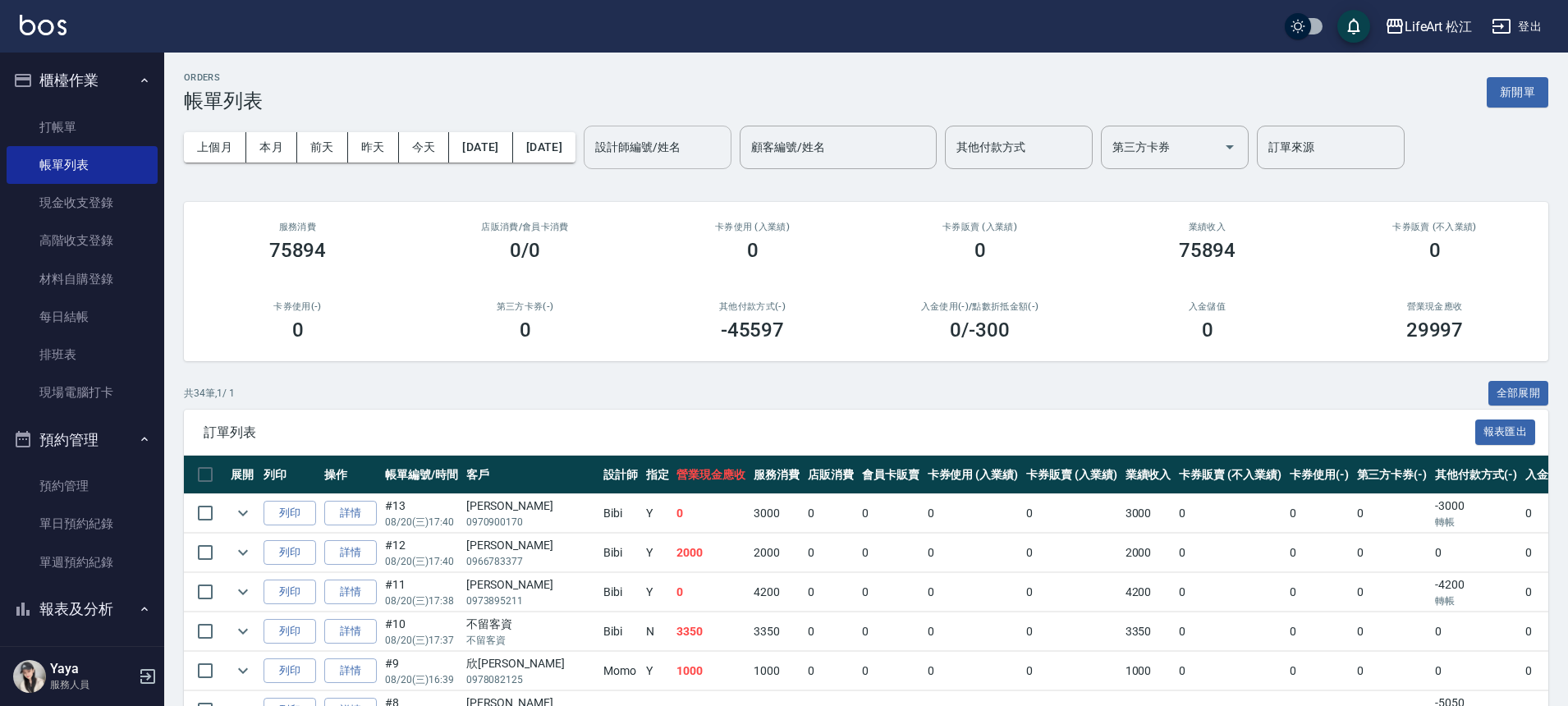
click at [709, 150] on input "設計師編號/姓名" at bounding box center [657, 147] width 133 height 29
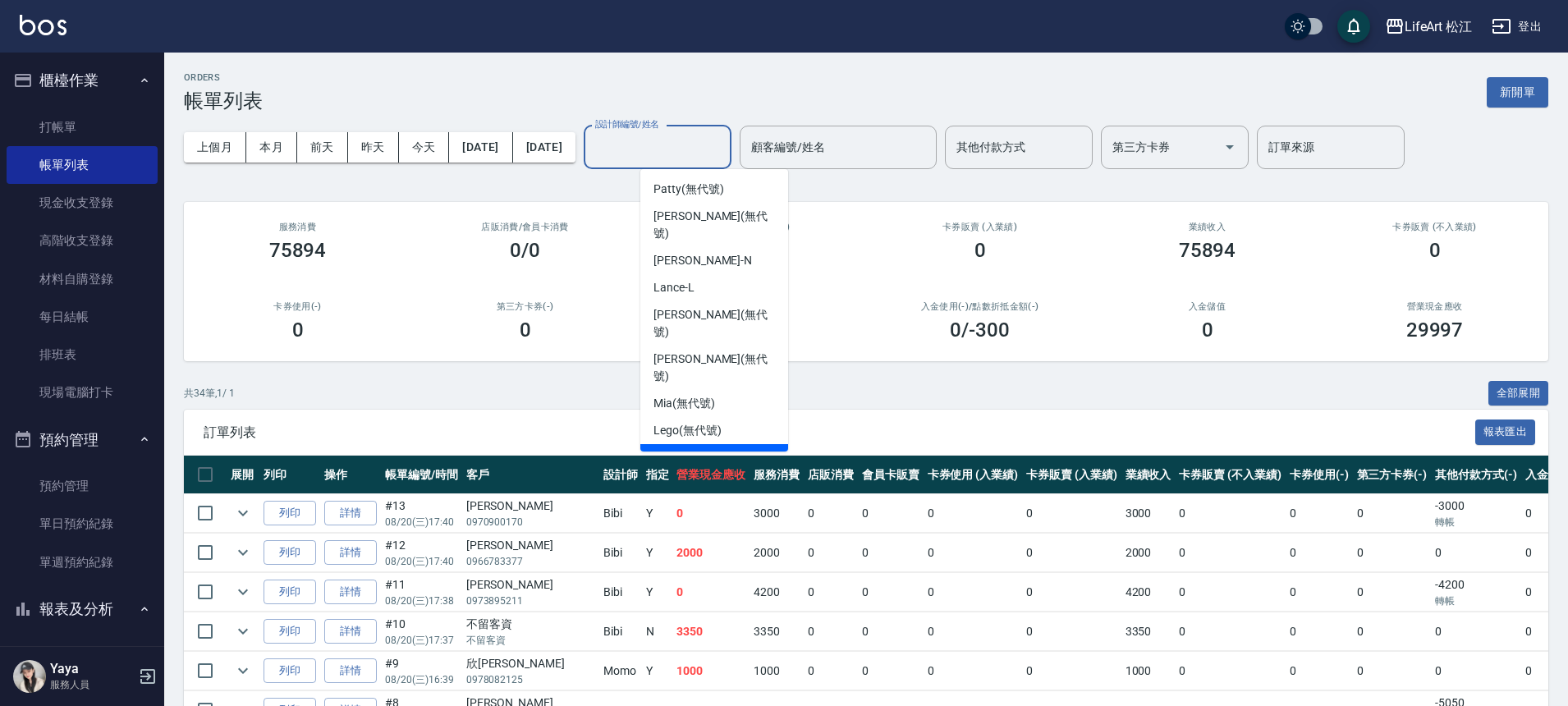
click at [688, 449] on span "Bibi (無代號)" at bounding box center [684, 458] width 62 height 17
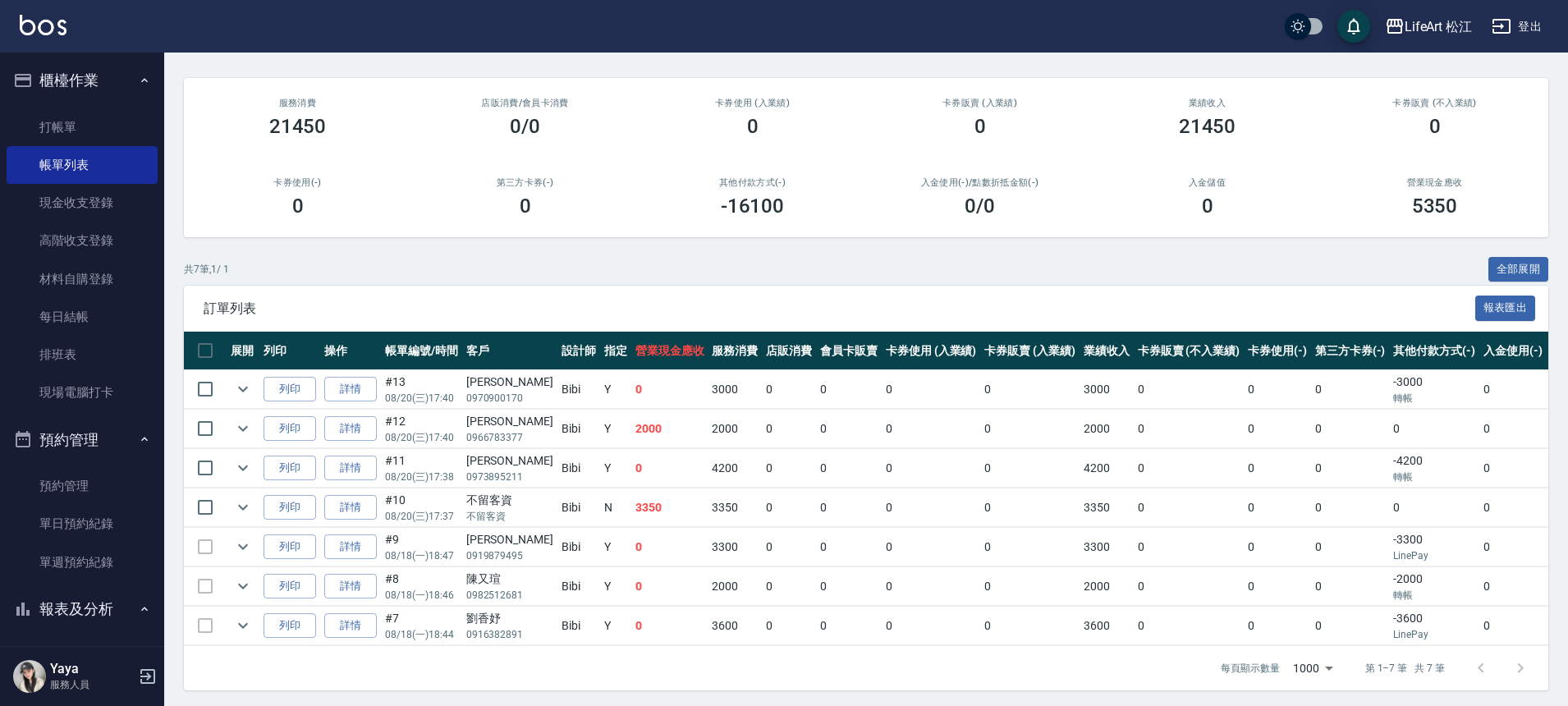
scroll to position [140, 0]
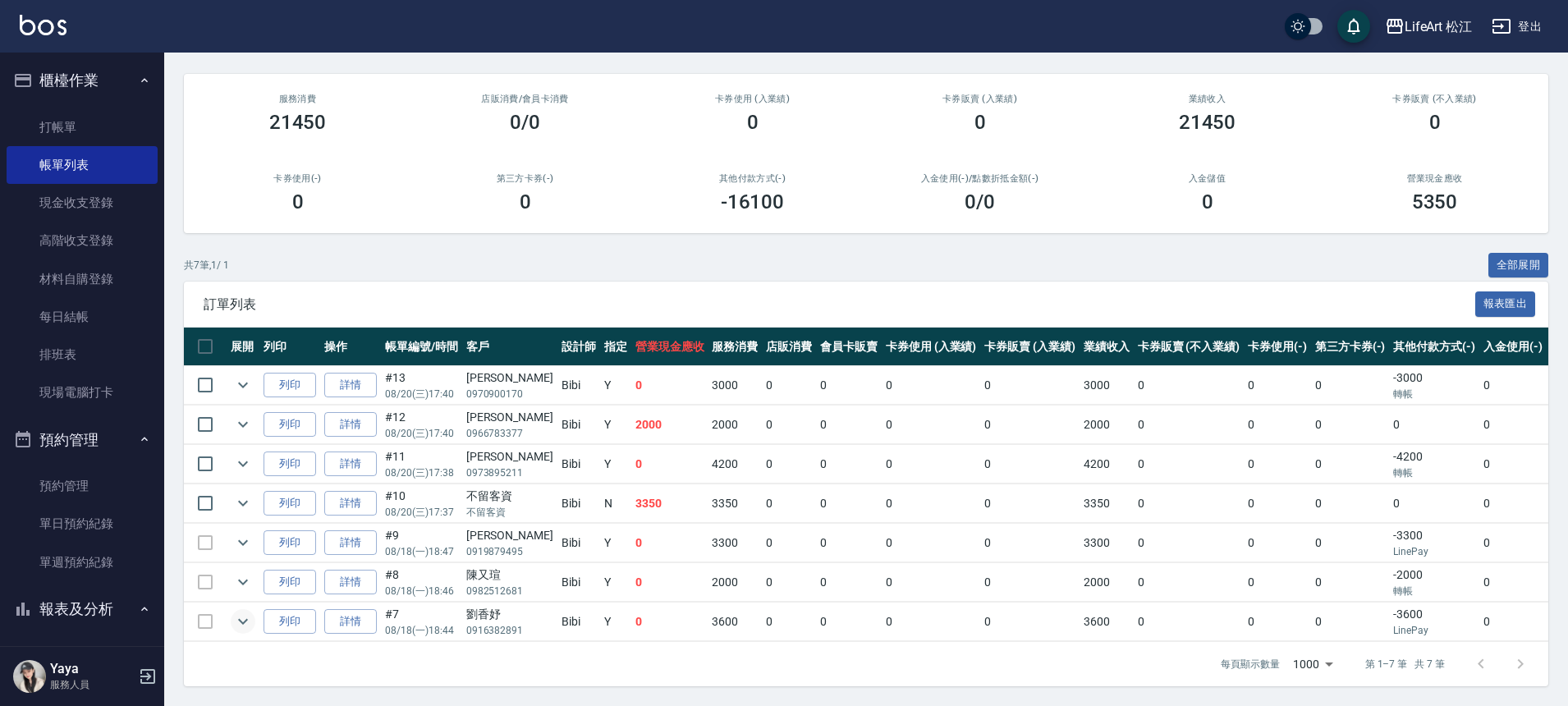
click at [243, 619] on icon "expand row" at bounding box center [243, 622] width 10 height 6
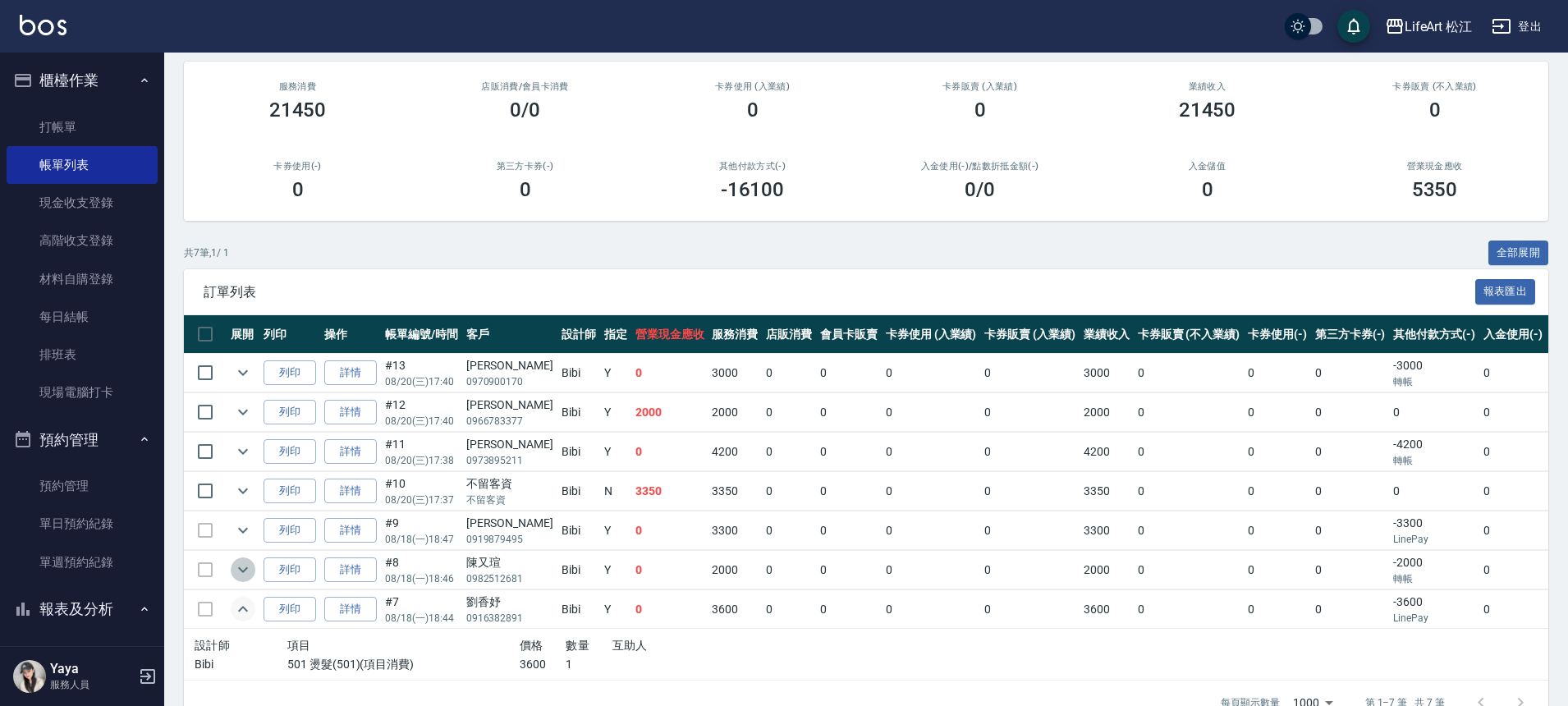
click at [239, 571] on icon "expand row" at bounding box center [242, 570] width 20 height 20
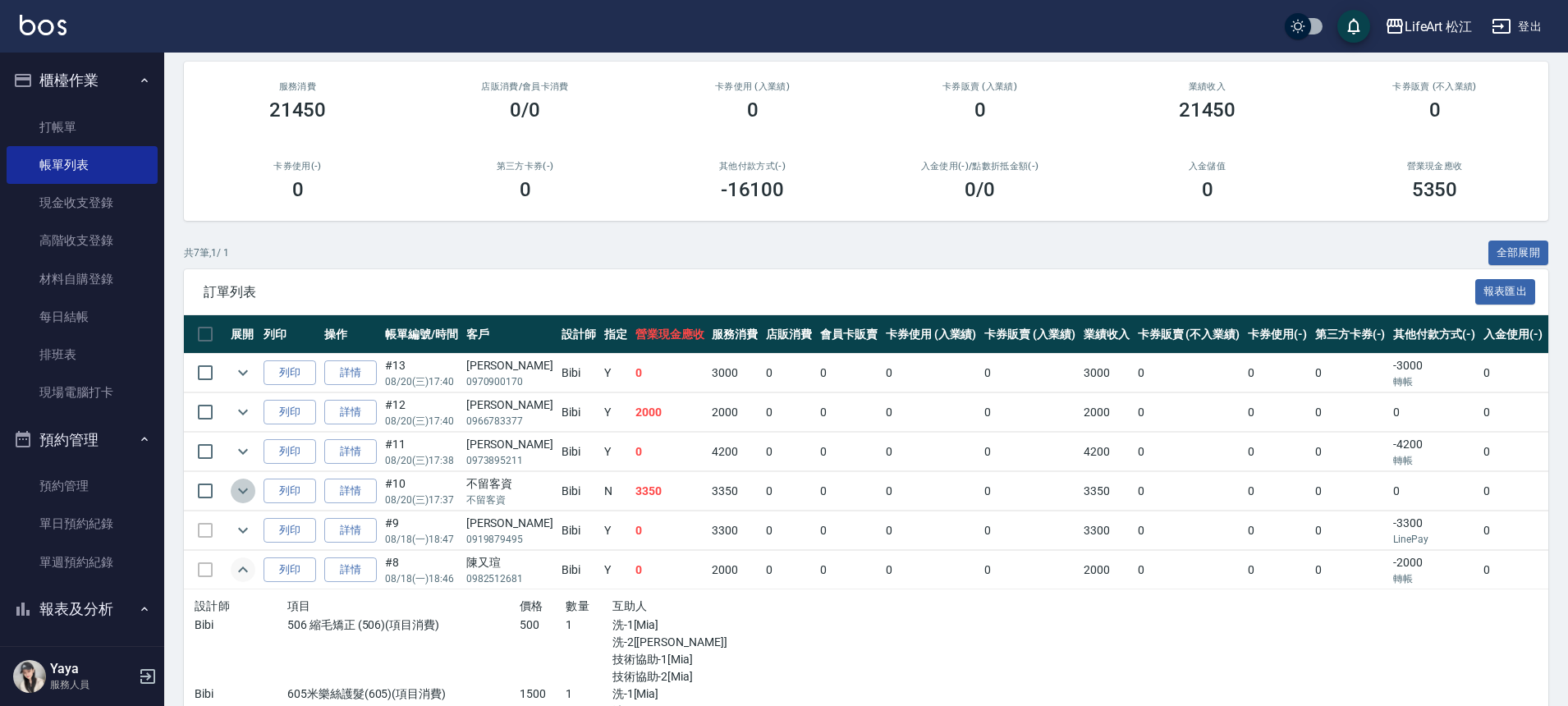
click at [243, 487] on icon "expand row" at bounding box center [242, 490] width 20 height 20
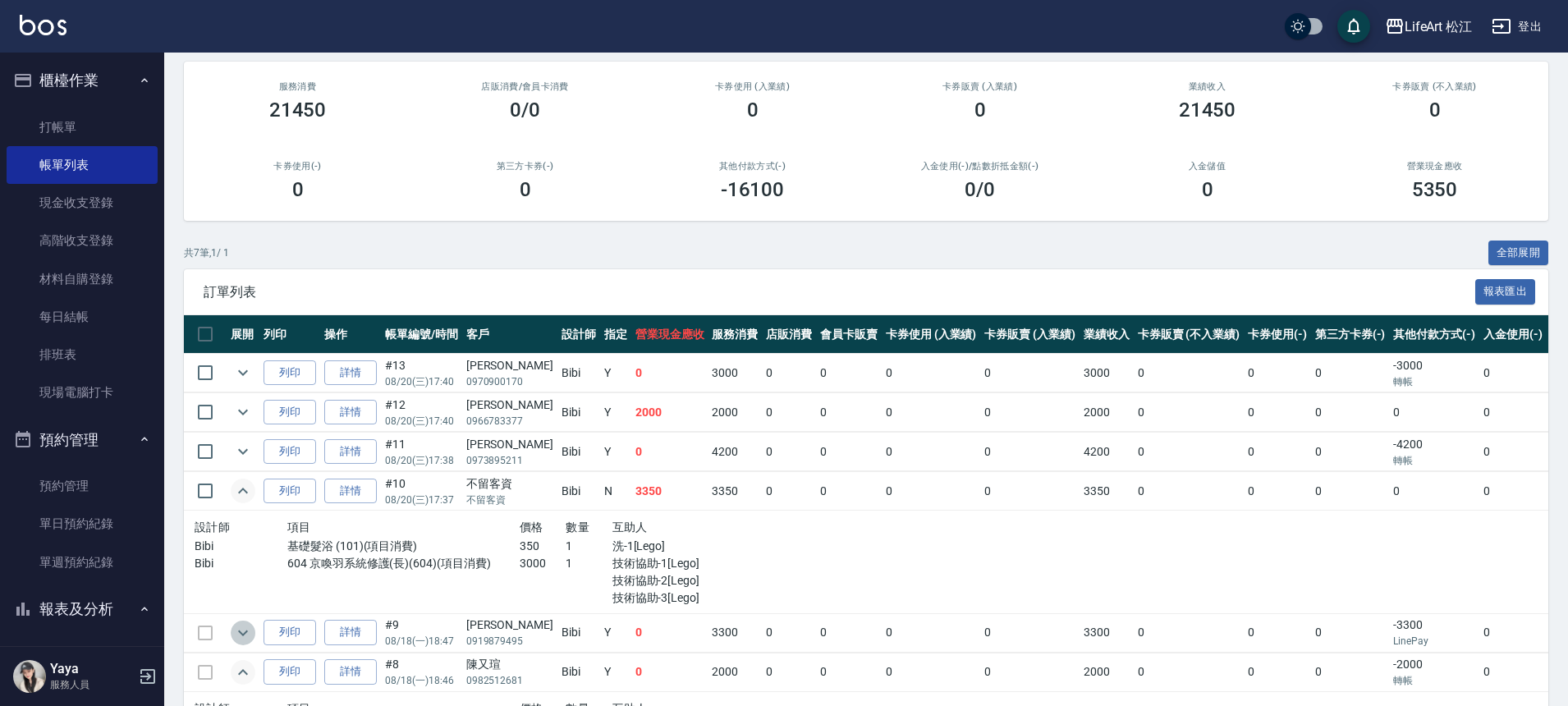
click at [247, 629] on icon "expand row" at bounding box center [242, 633] width 20 height 20
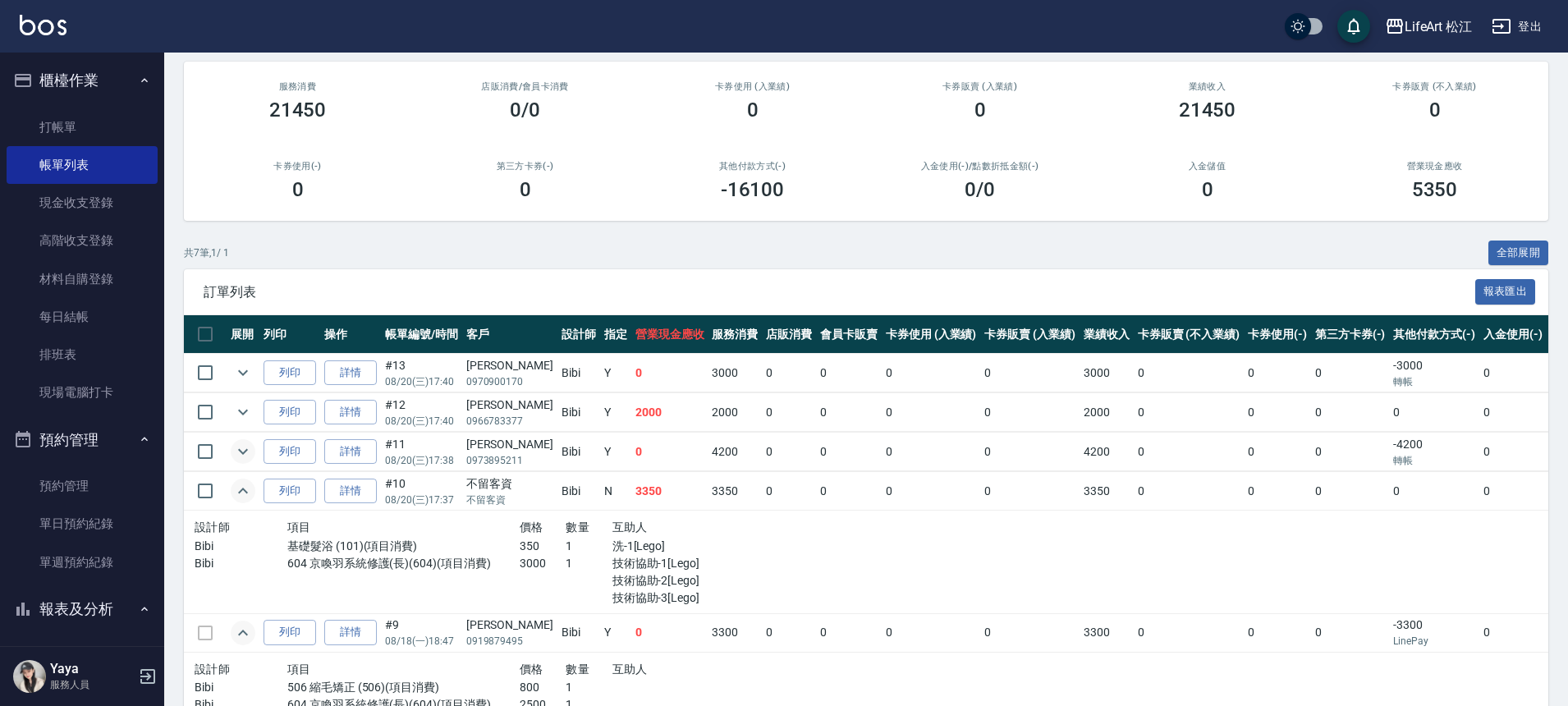
click at [248, 450] on icon "expand row" at bounding box center [242, 451] width 20 height 20
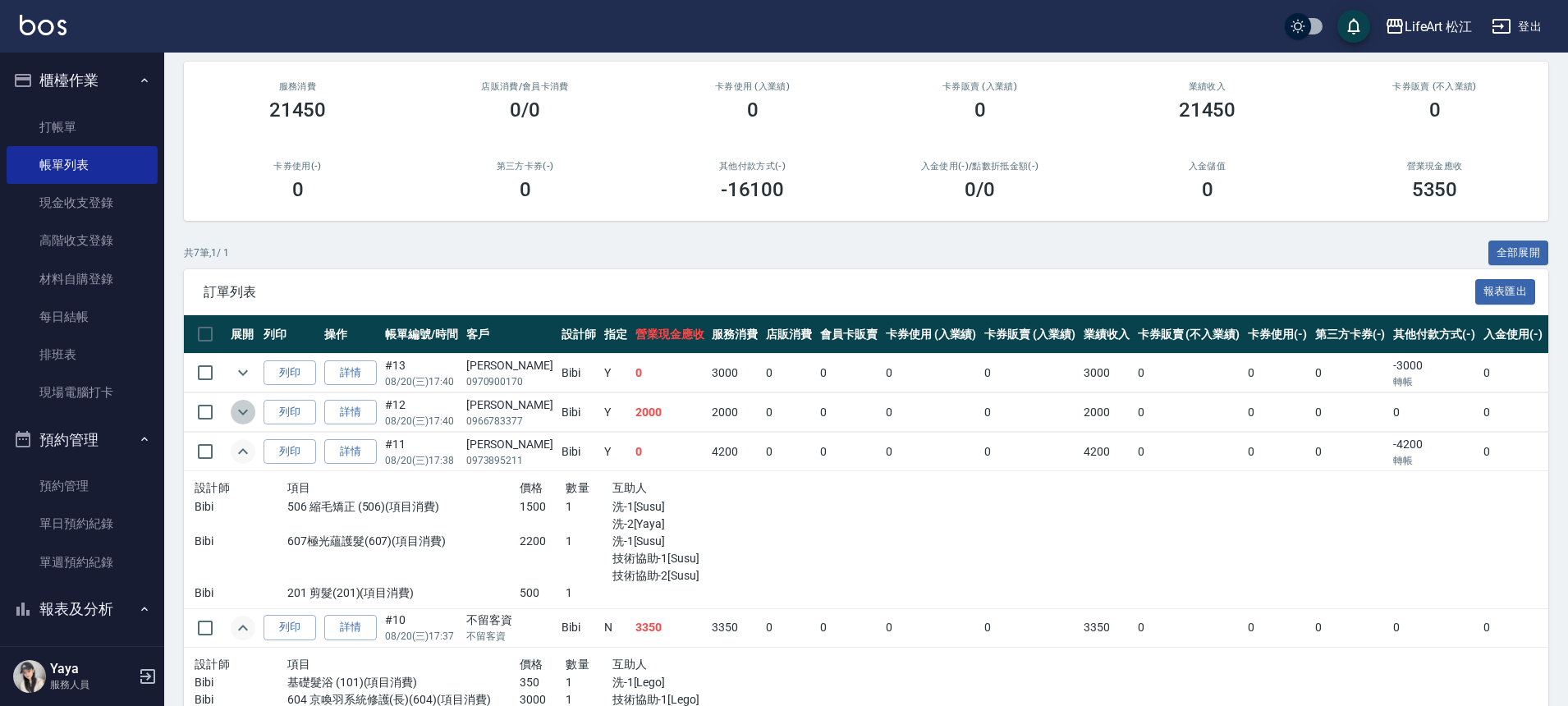
click at [242, 420] on icon "expand row" at bounding box center [242, 412] width 20 height 20
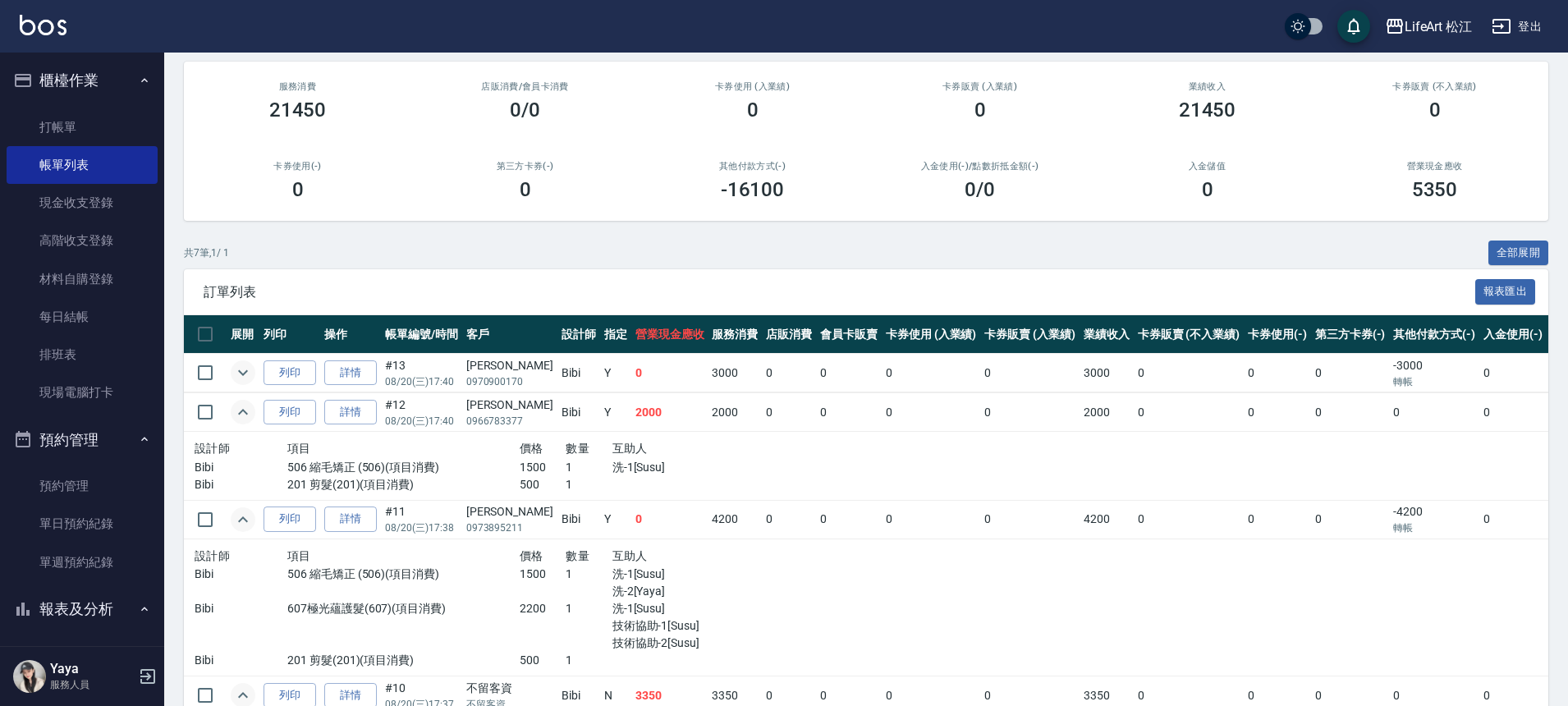
click at [238, 371] on icon "expand row" at bounding box center [243, 373] width 10 height 6
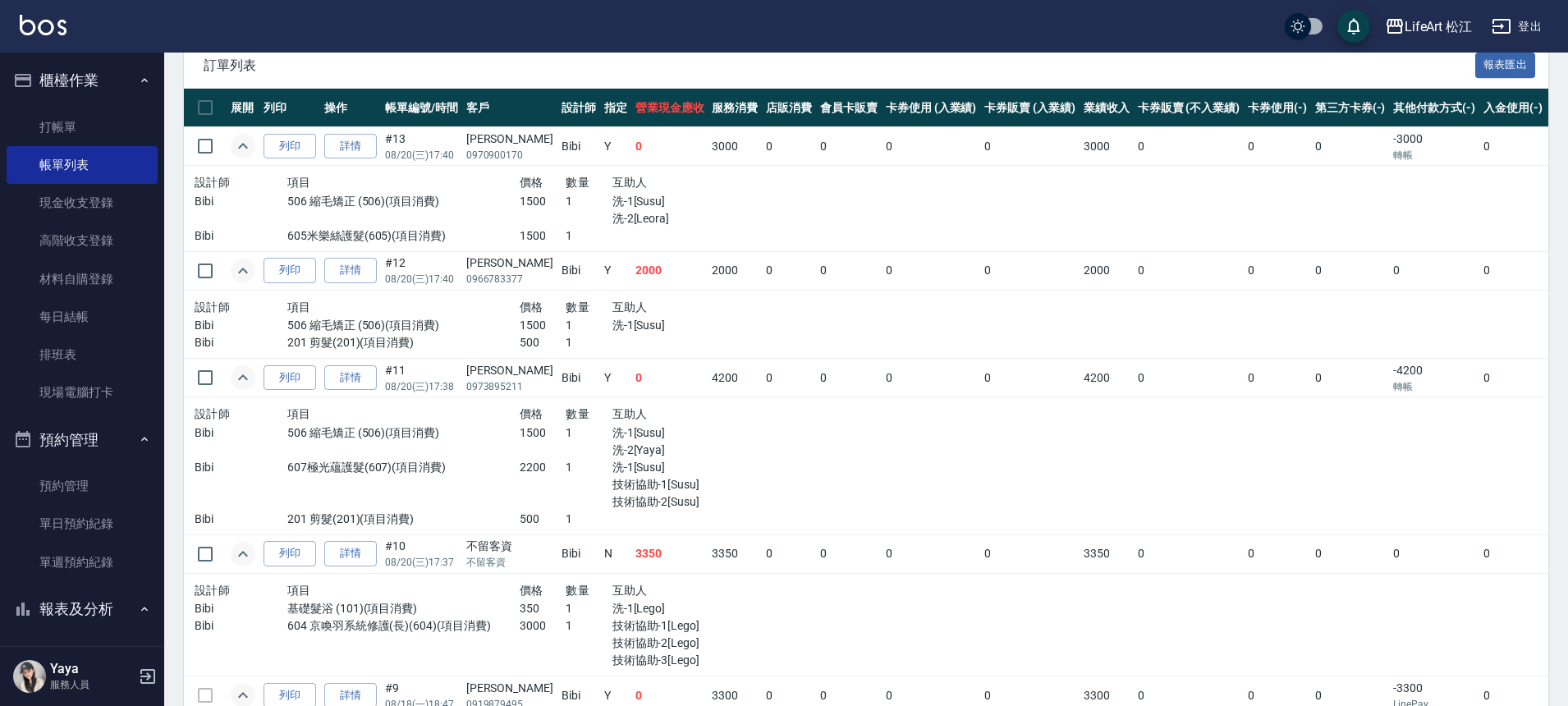
scroll to position [0, 0]
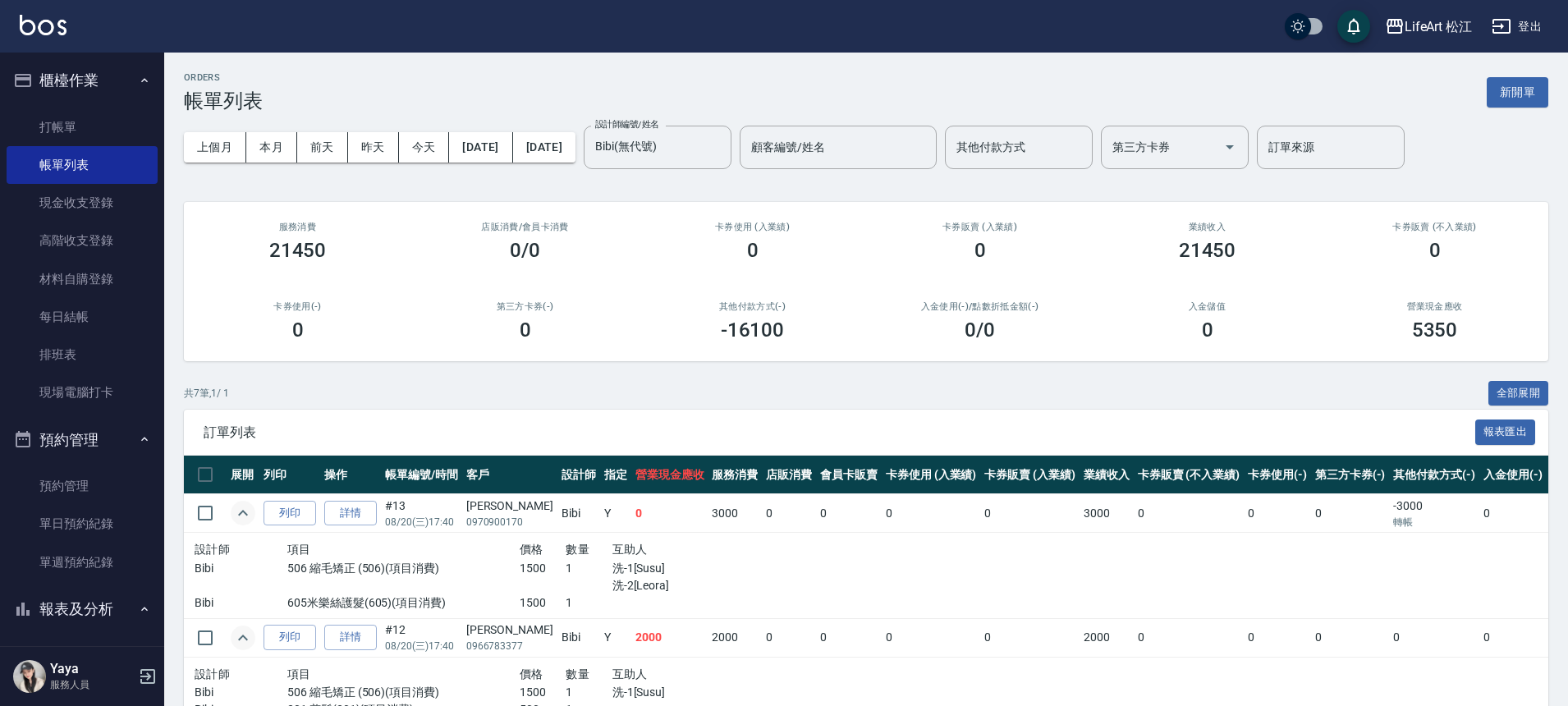
click at [238, 512] on icon "expand row" at bounding box center [242, 513] width 20 height 20
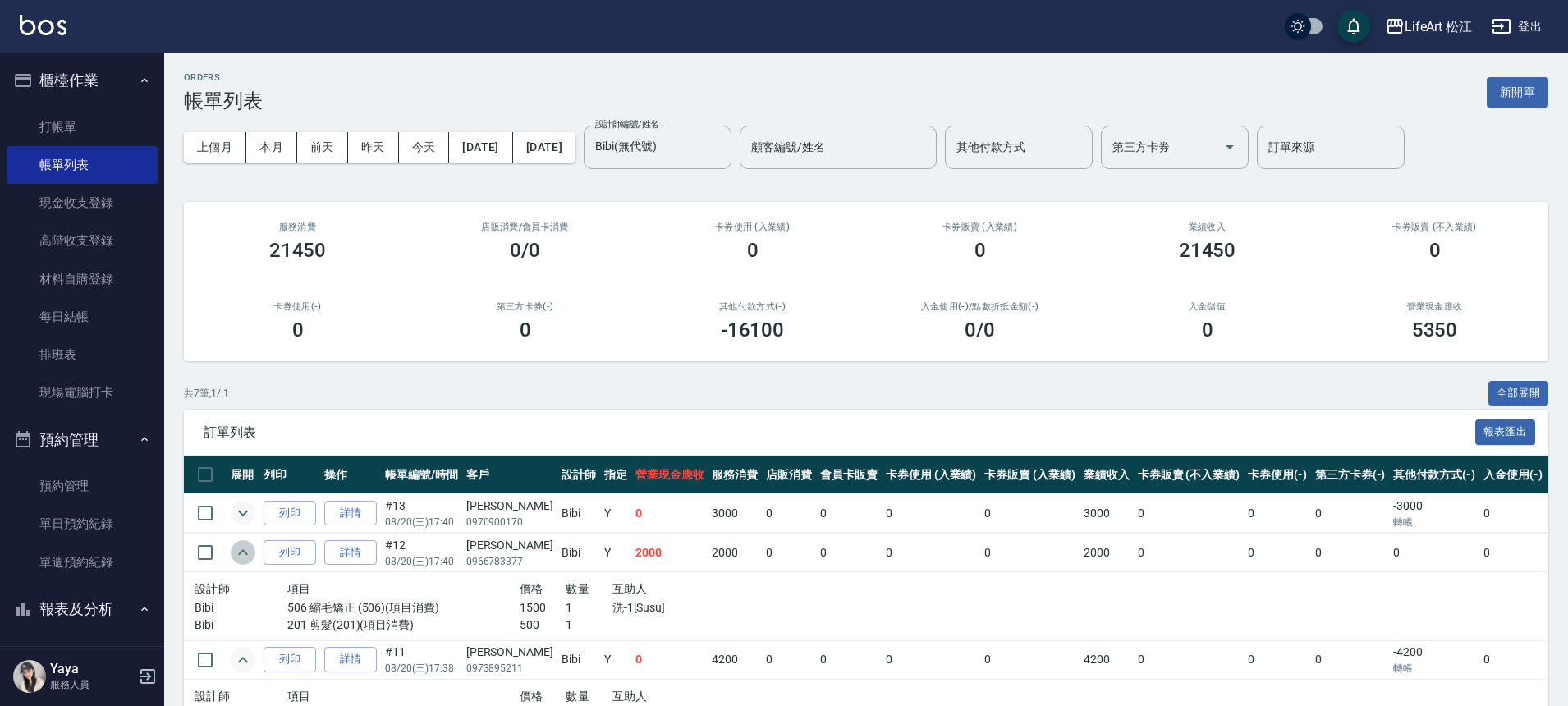
click at [234, 557] on icon "expand row" at bounding box center [242, 552] width 20 height 20
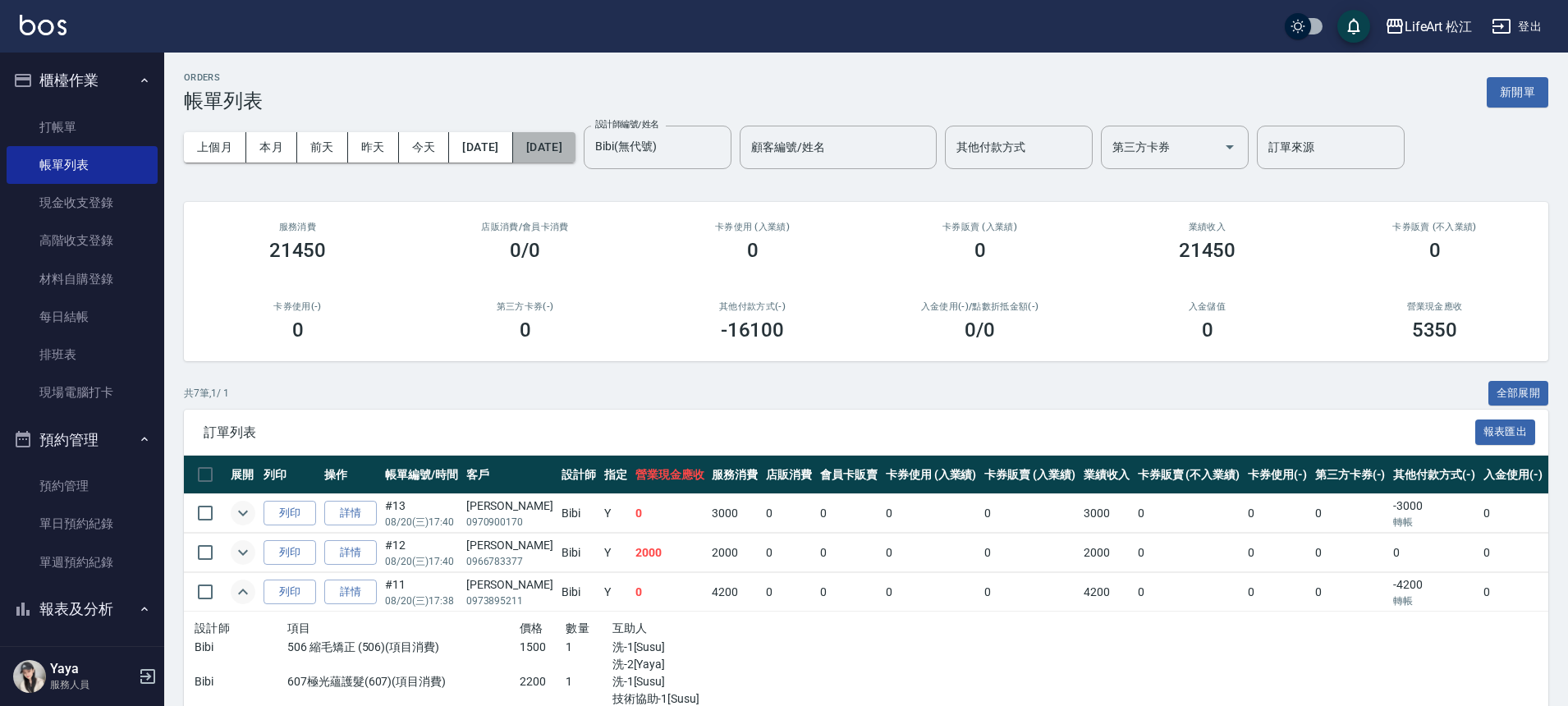
click at [575, 134] on button "[DATE]" at bounding box center [544, 148] width 62 height 31
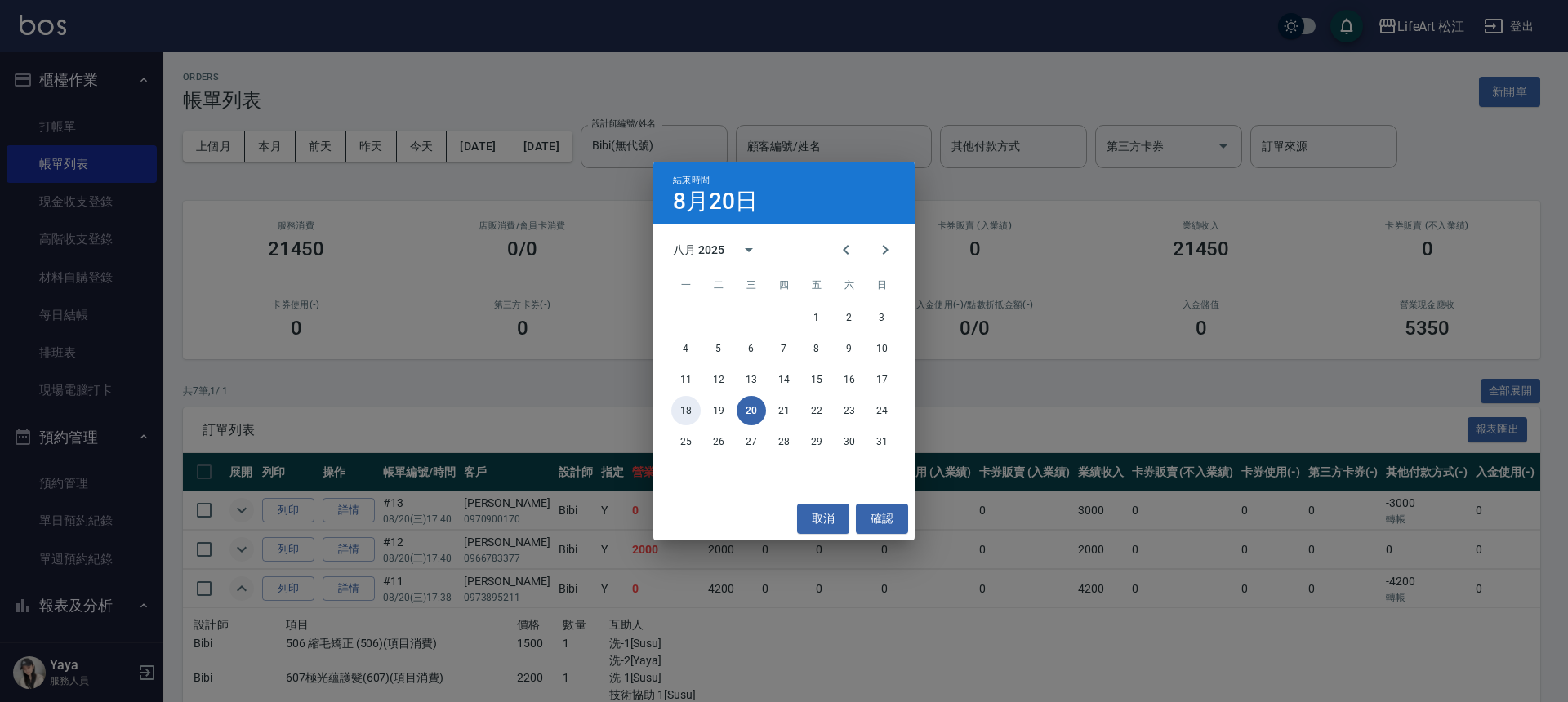
click at [687, 405] on button "18" at bounding box center [686, 411] width 29 height 29
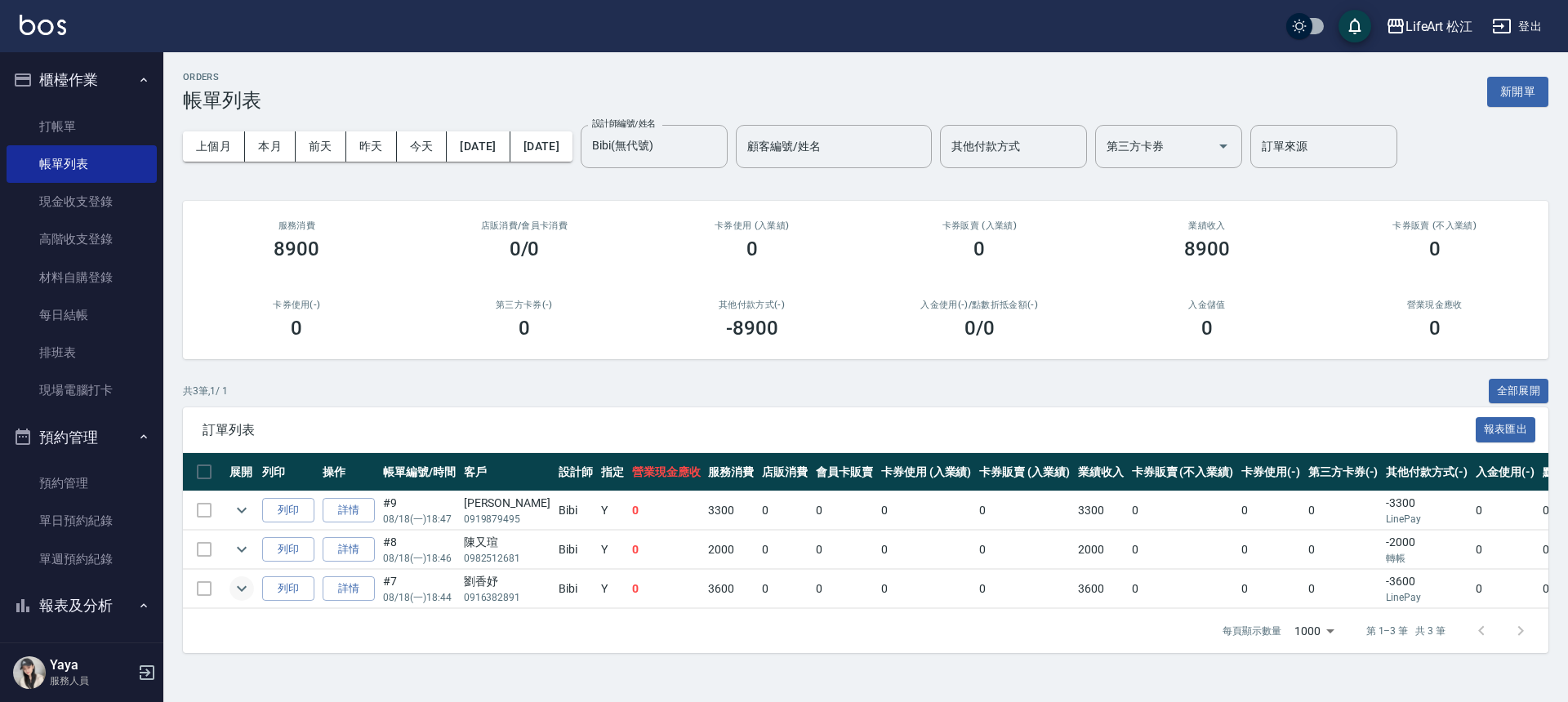
click at [236, 590] on icon "expand row" at bounding box center [241, 588] width 20 height 20
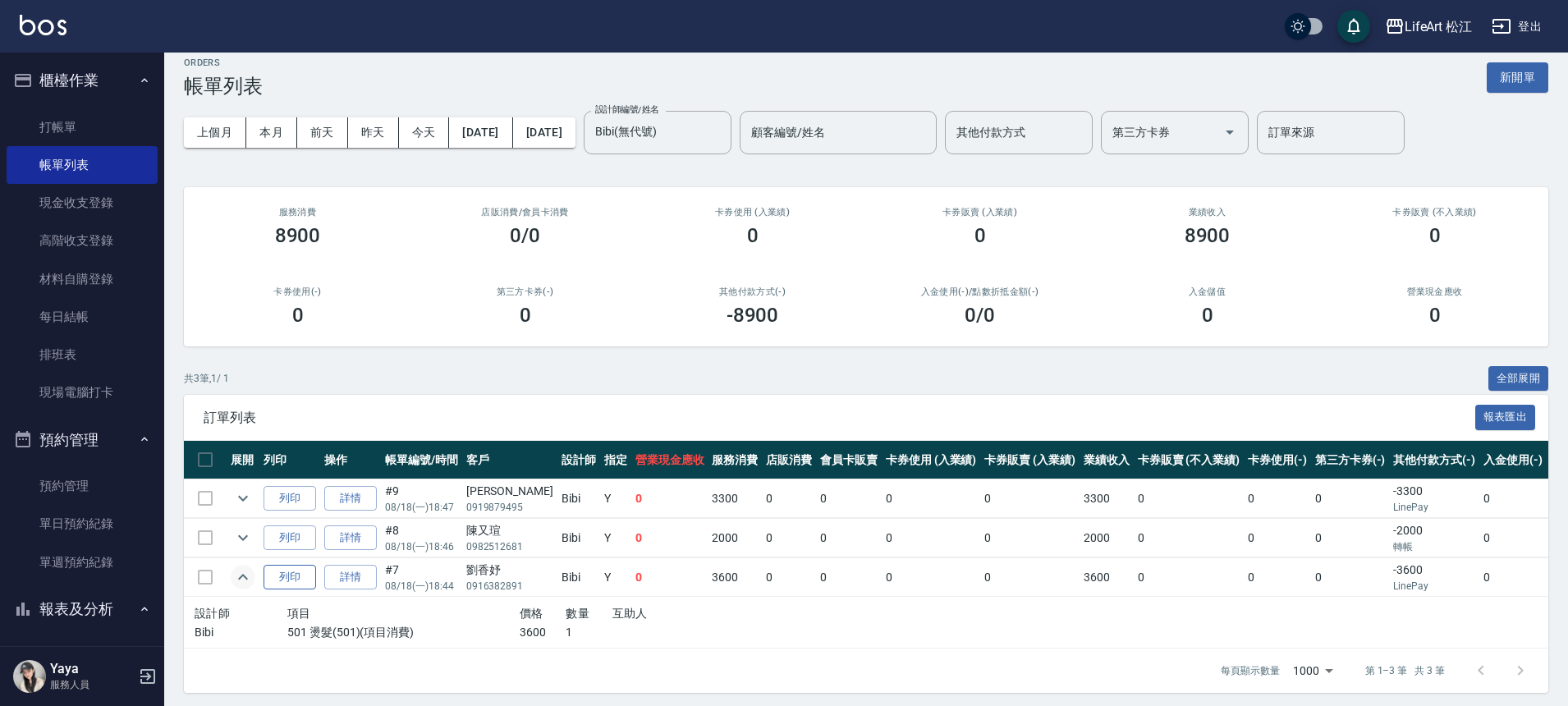
scroll to position [29, 0]
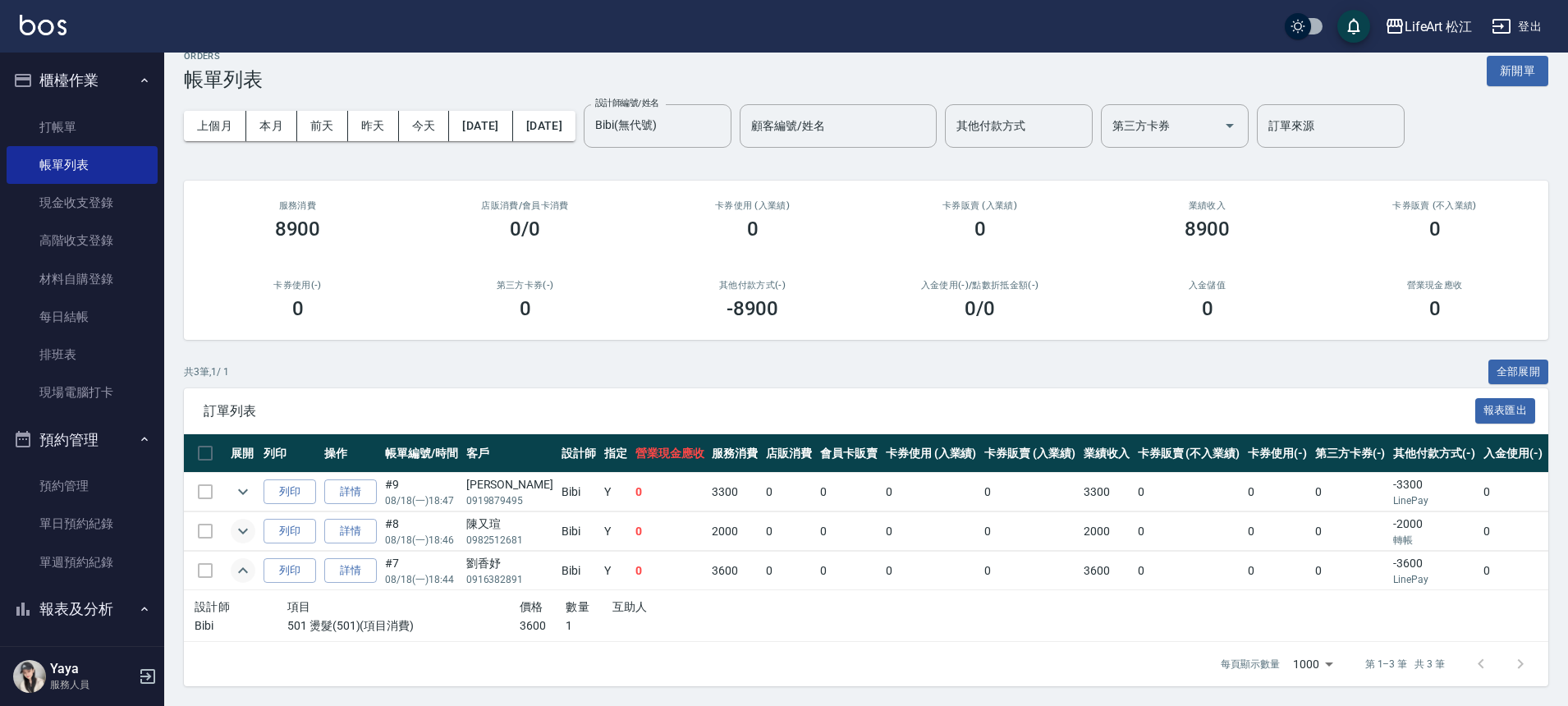
click at [247, 531] on icon "expand row" at bounding box center [242, 531] width 20 height 20
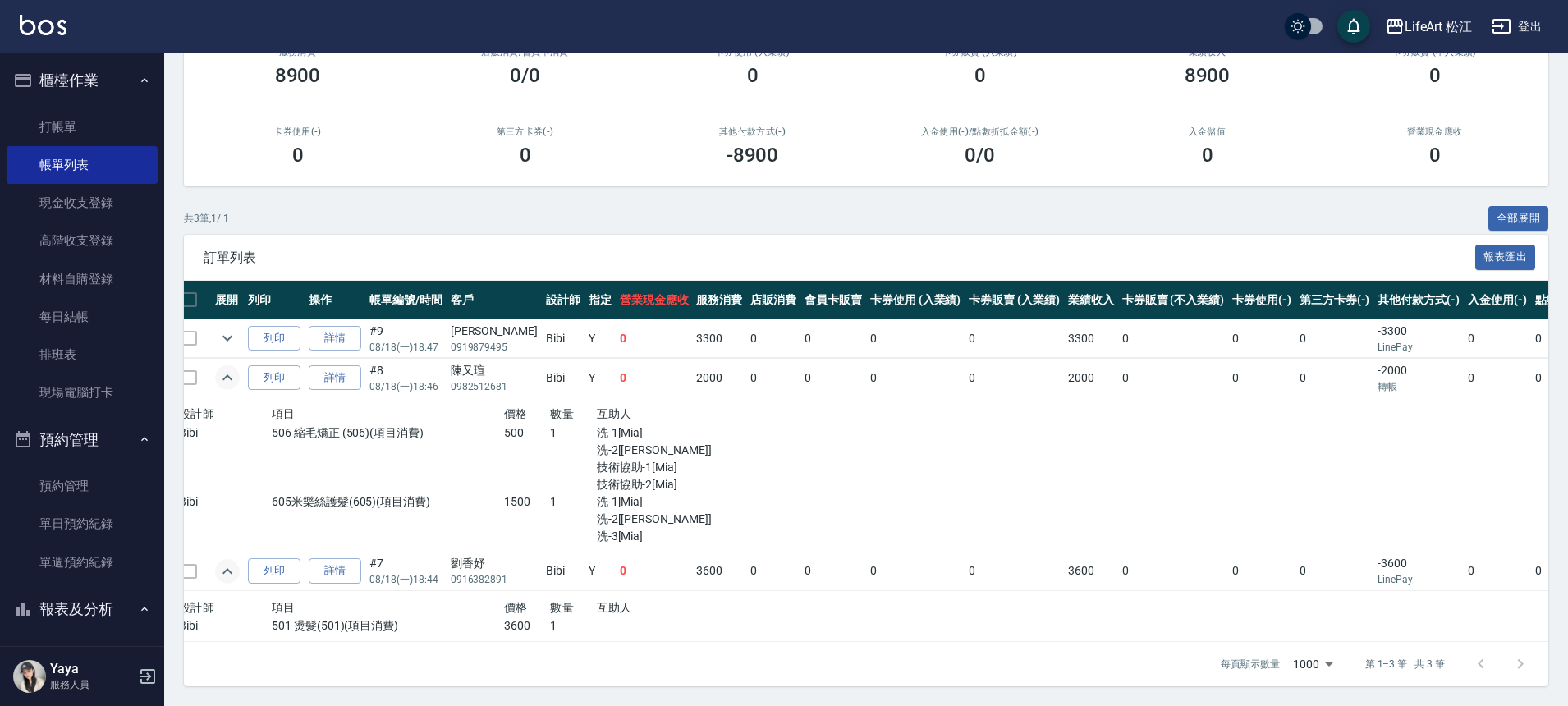
scroll to position [0, 44]
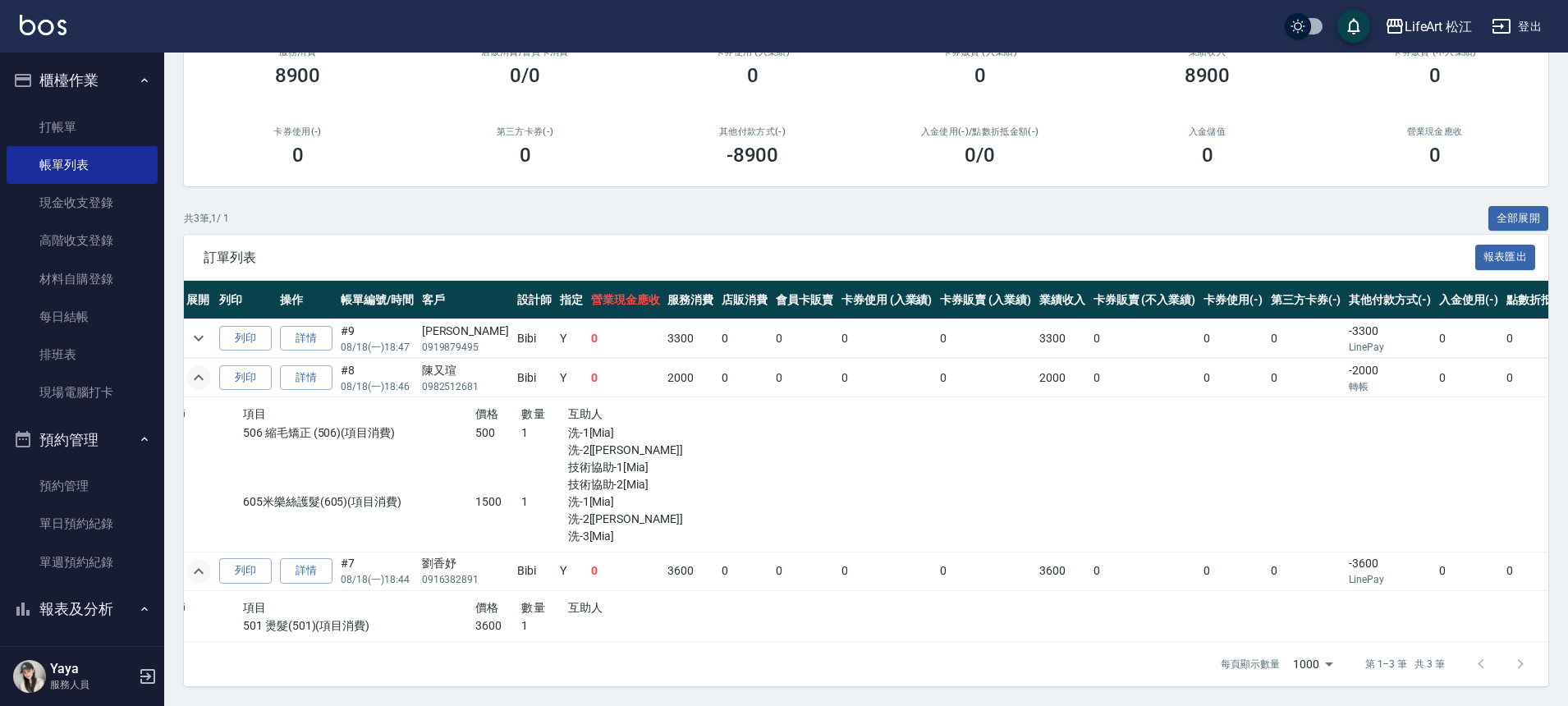
drag, startPoint x: 1273, startPoint y: 617, endPoint x: 1321, endPoint y: 607, distance: 49.0
click at [1286, 615] on td at bounding box center [1452, 616] width 504 height 52
drag, startPoint x: 1321, startPoint y: 607, endPoint x: 1310, endPoint y: 613, distance: 12.5
click at [1366, 601] on td at bounding box center [1452, 616] width 504 height 52
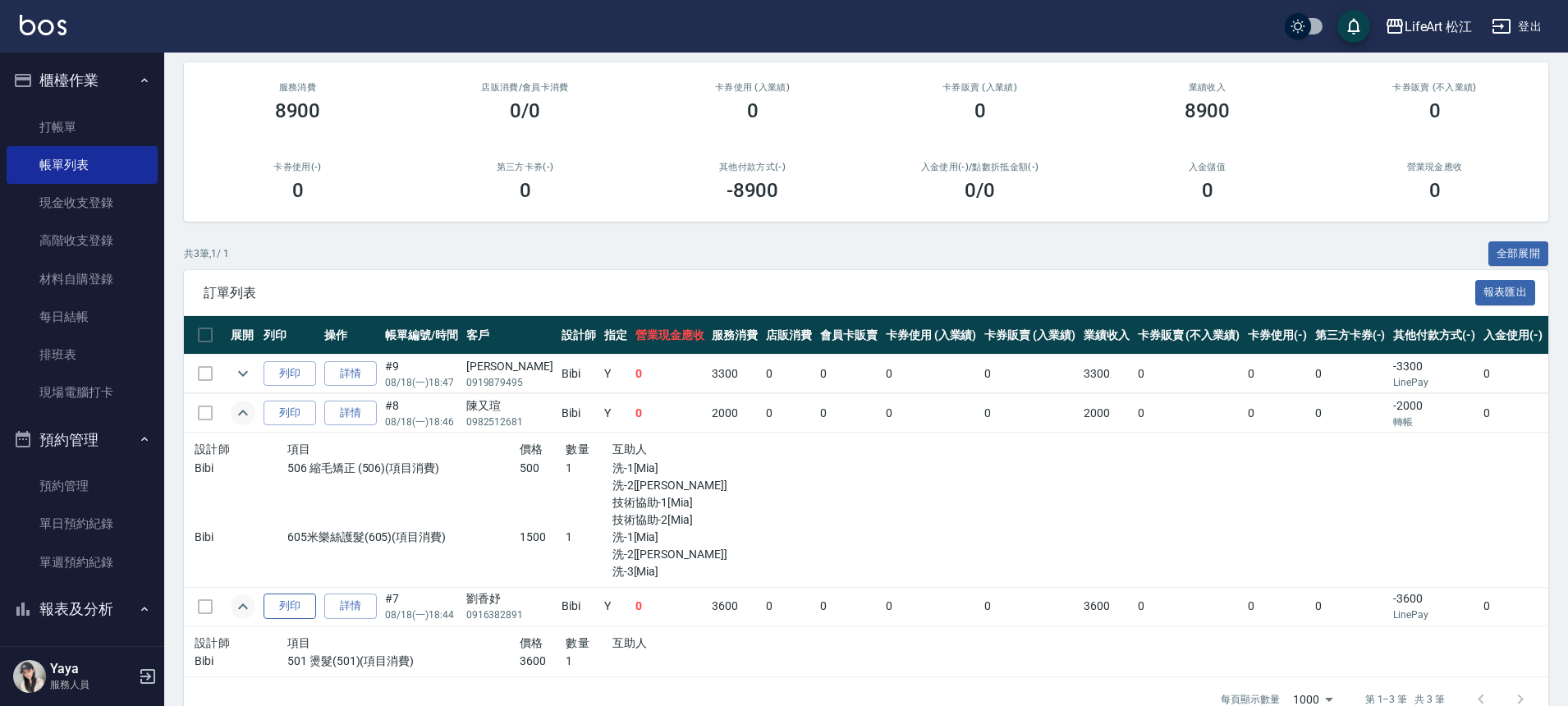
scroll to position [187, 0]
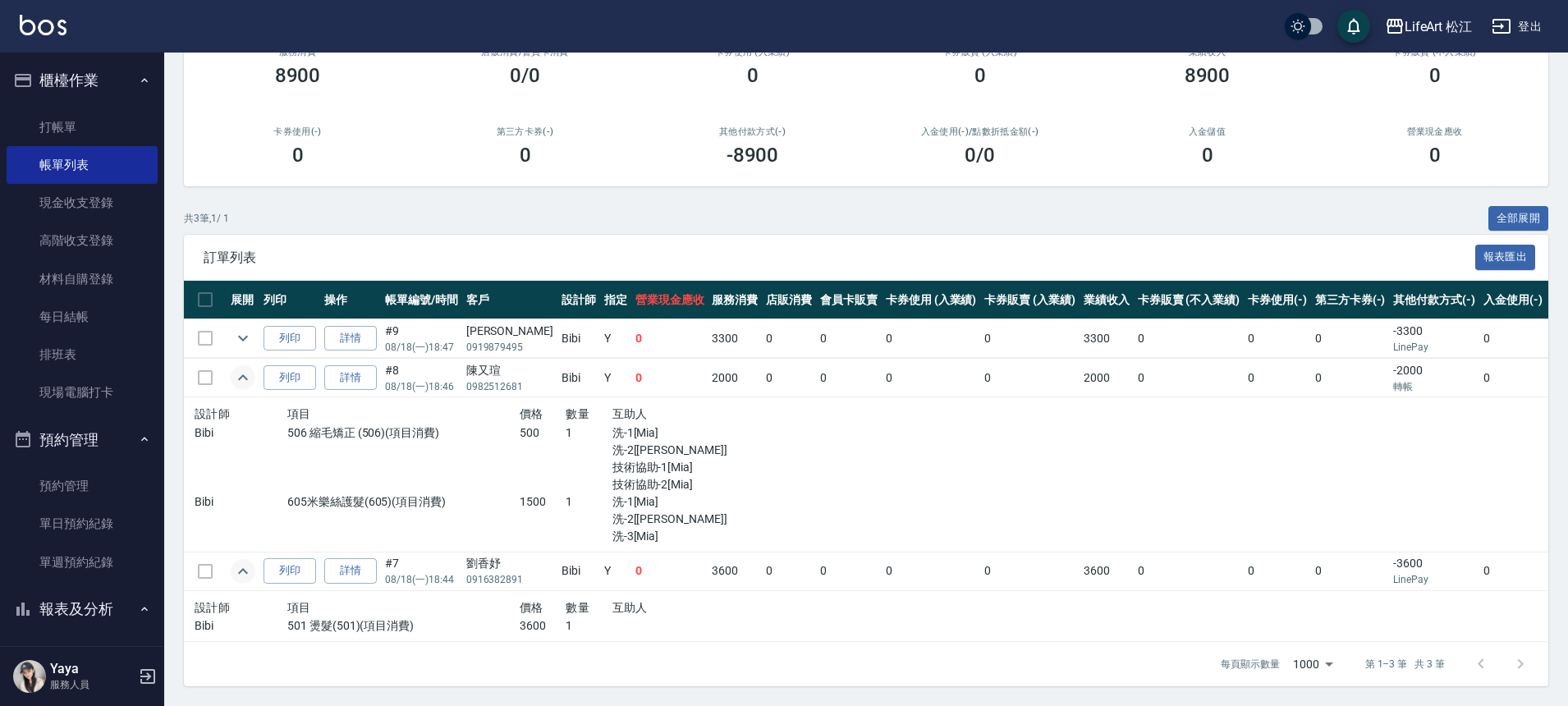
click at [246, 375] on icon "expand row" at bounding box center [243, 378] width 10 height 6
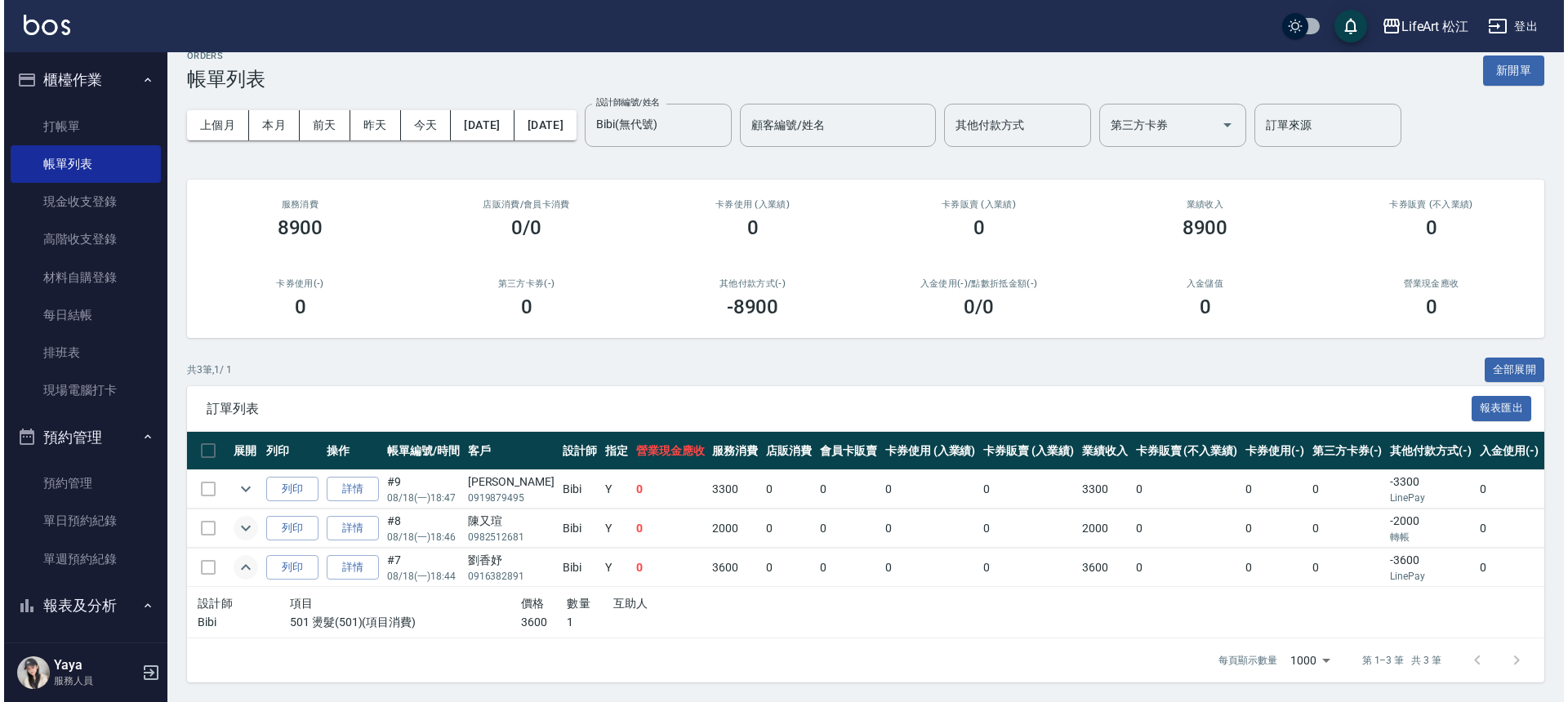
scroll to position [33, 0]
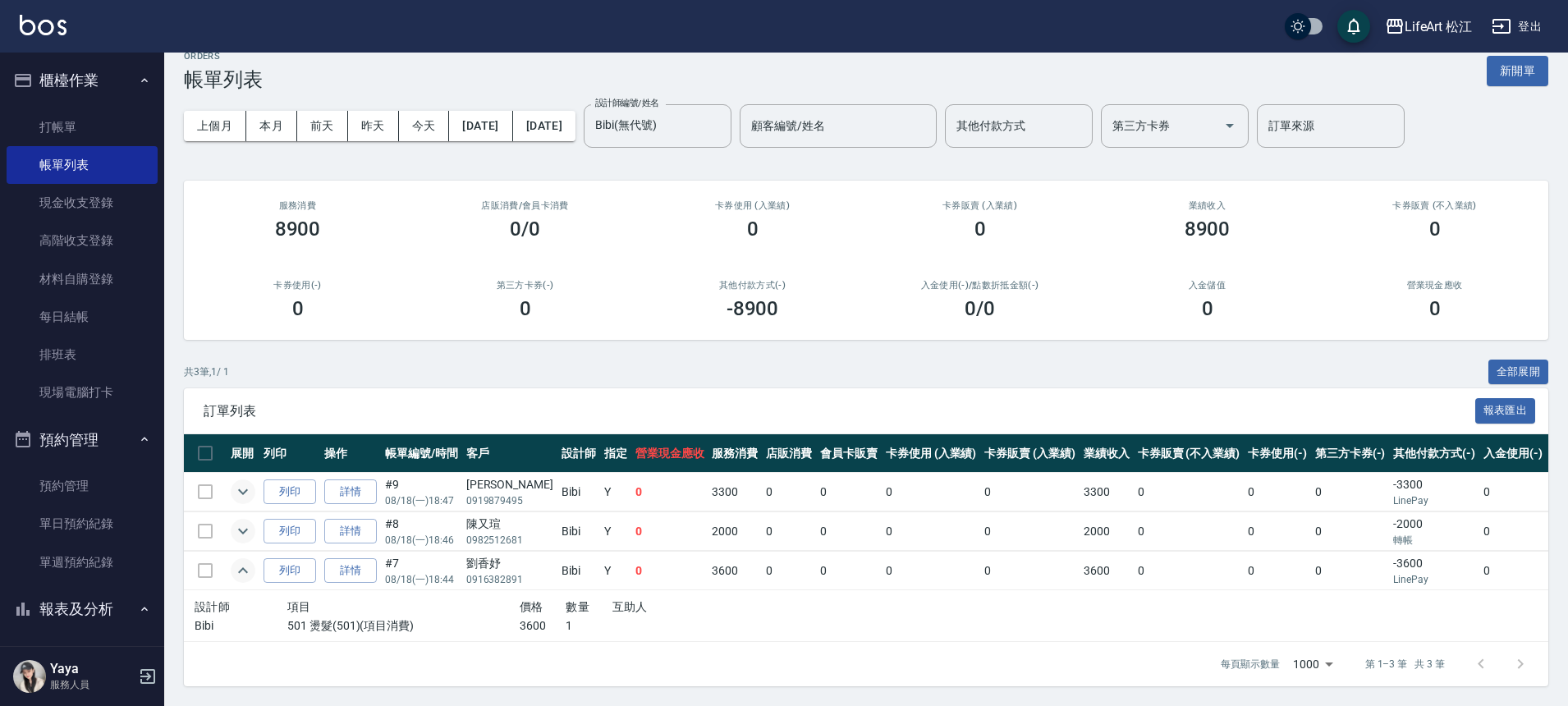
click at [243, 489] on icon "expand row" at bounding box center [243, 492] width 10 height 6
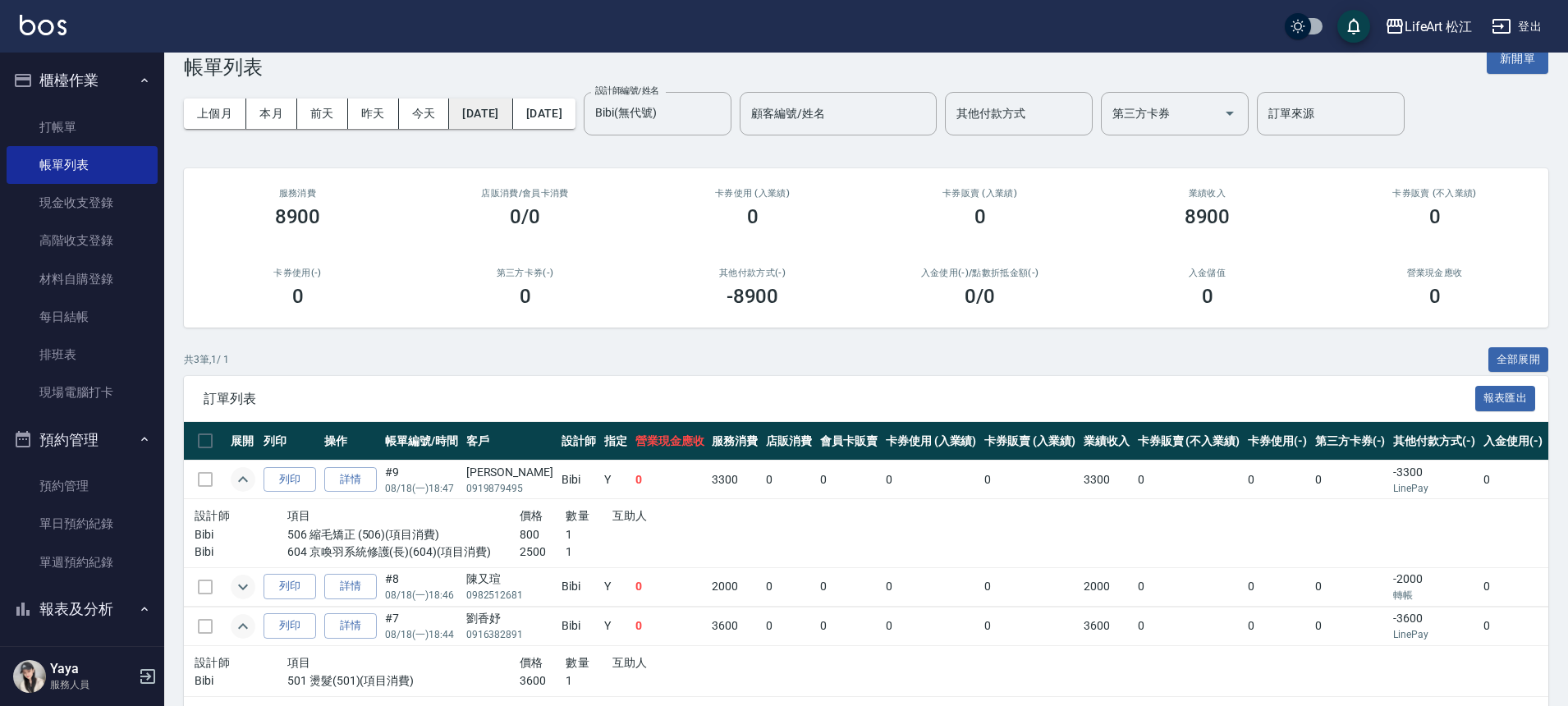
click at [489, 109] on button "[DATE]" at bounding box center [481, 114] width 63 height 31
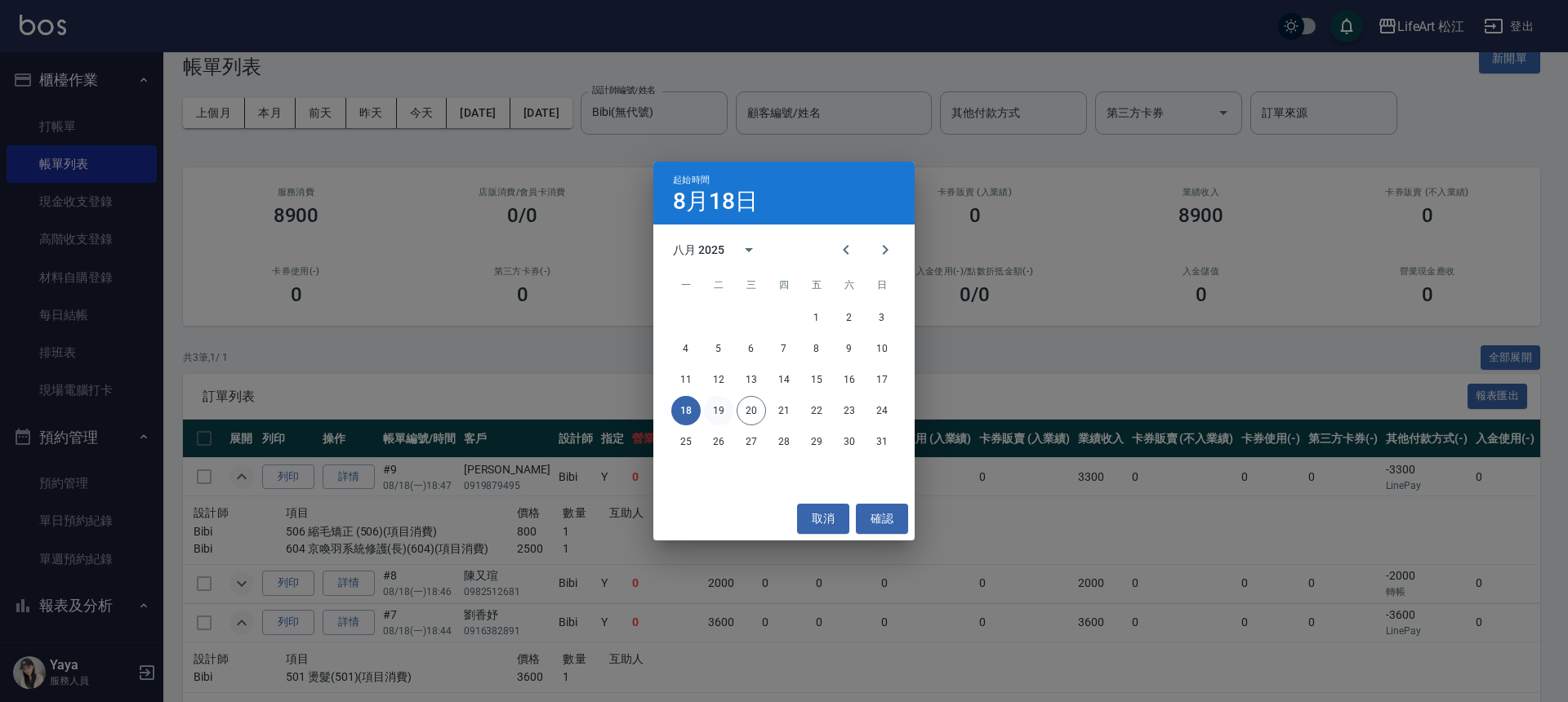
click at [721, 409] on button "19" at bounding box center [718, 411] width 29 height 29
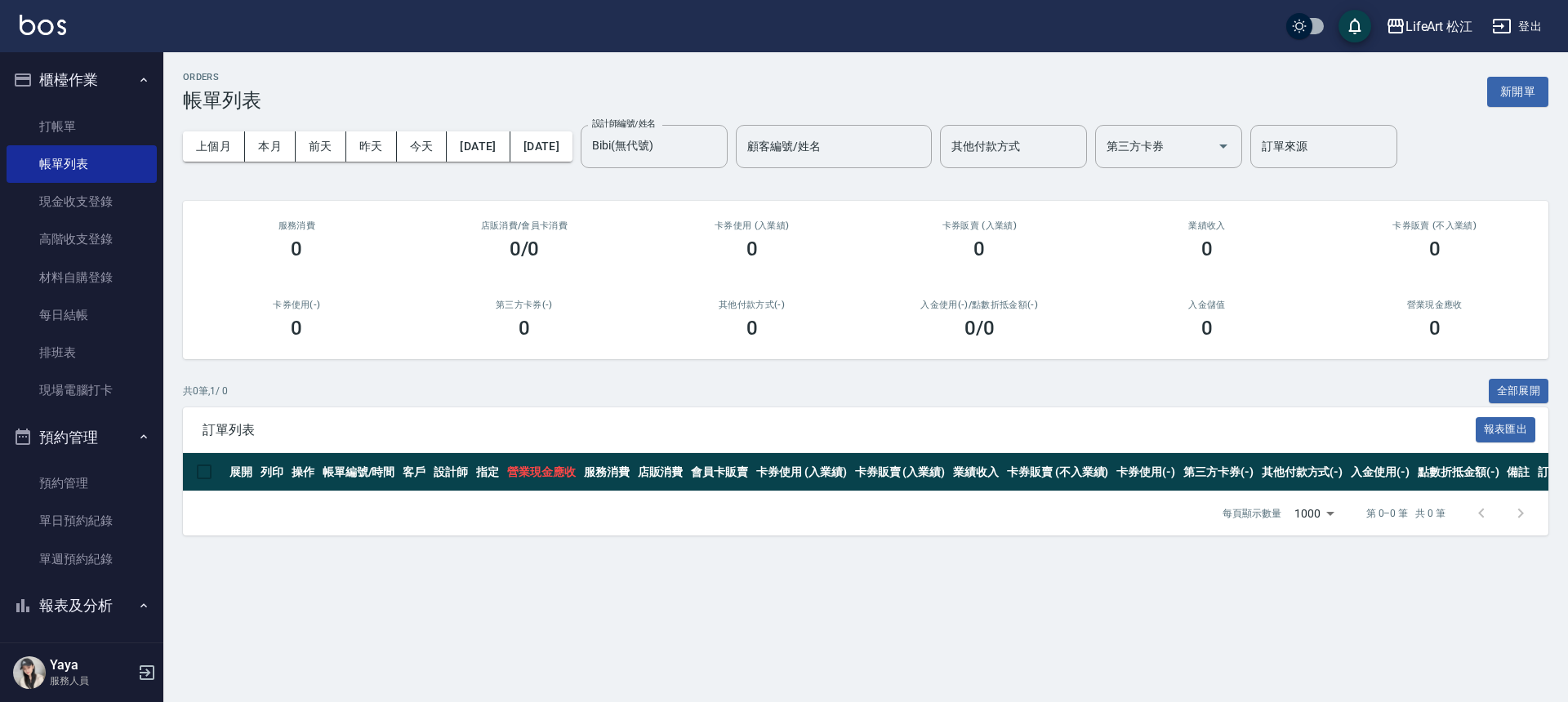
click at [594, 163] on div "上個月 本月 [DATE] [DATE] [DATE] [DATE] [DATE] 設計師編號/姓名 [PERSON_NAME](無代號) 設計師編號/姓名 …" at bounding box center [865, 146] width 1365 height 69
click at [507, 156] on button "[DATE]" at bounding box center [478, 147] width 63 height 30
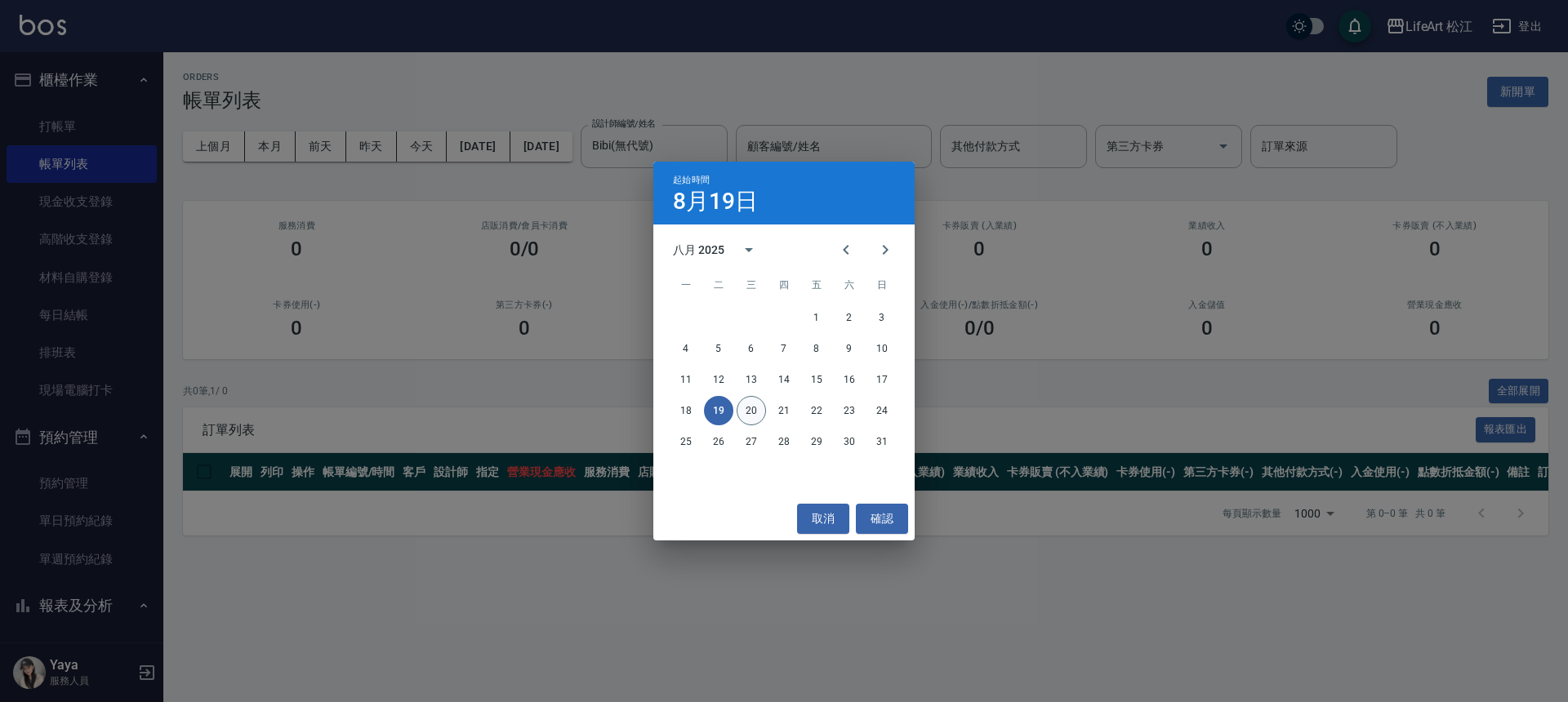
click at [752, 412] on button "20" at bounding box center [750, 411] width 29 height 29
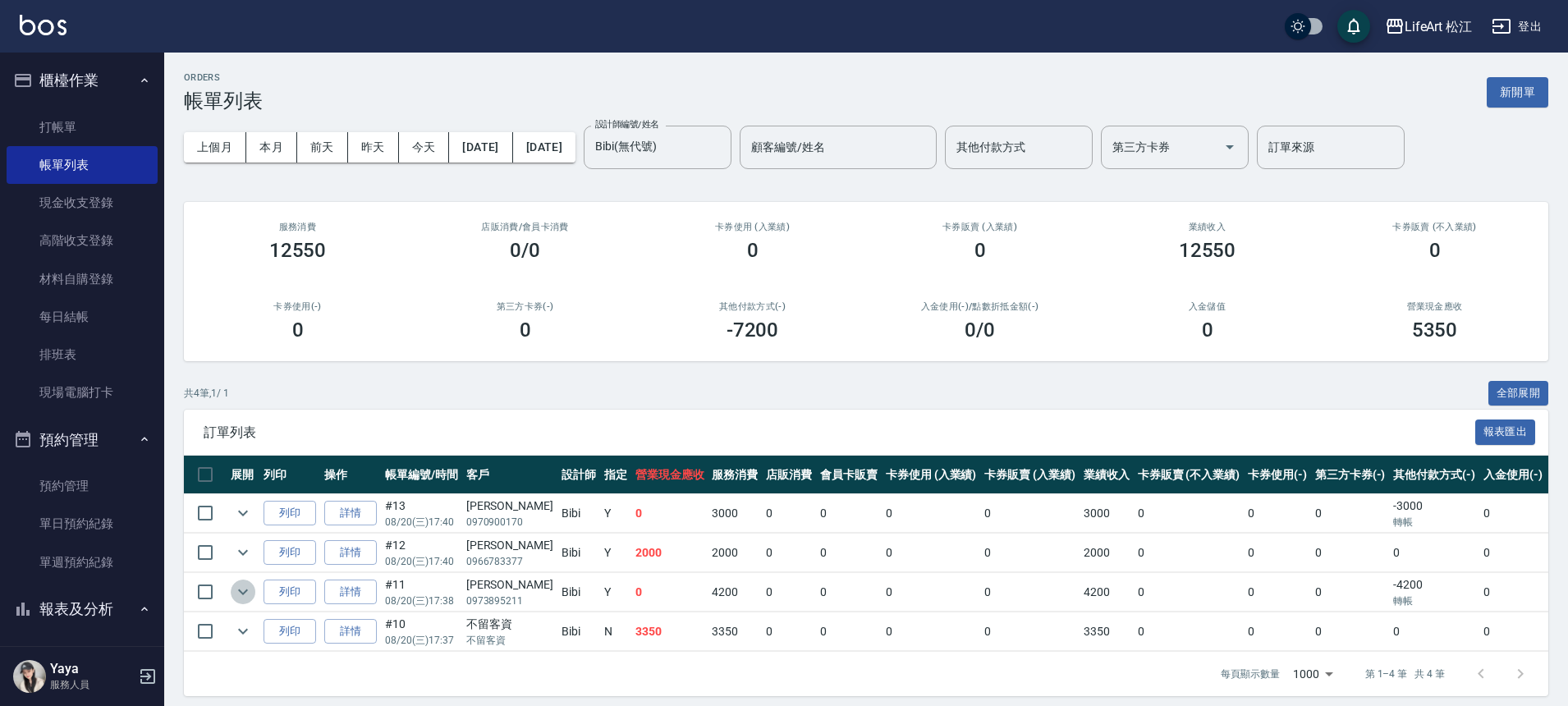
click at [245, 592] on icon "expand row" at bounding box center [242, 592] width 20 height 20
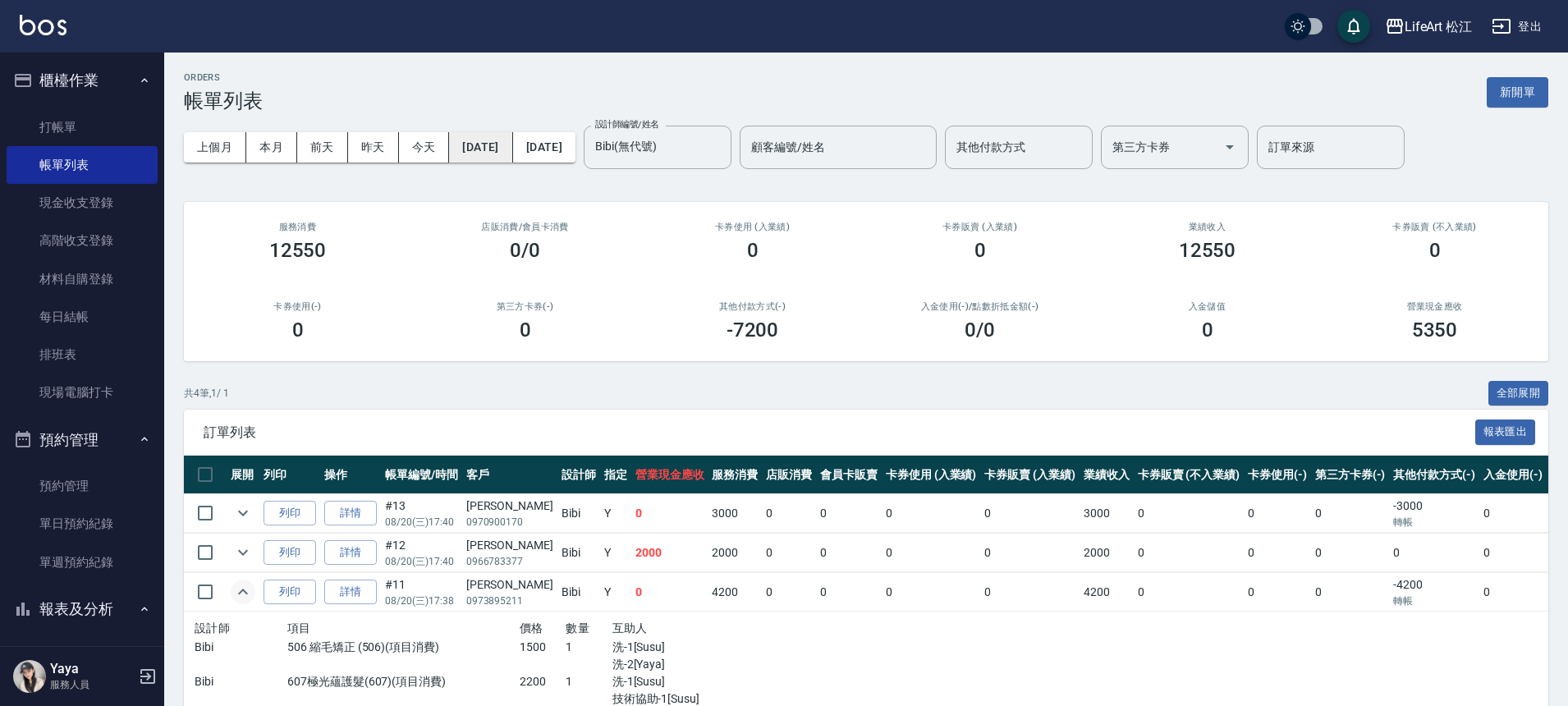
click at [512, 145] on button "[DATE]" at bounding box center [481, 148] width 63 height 31
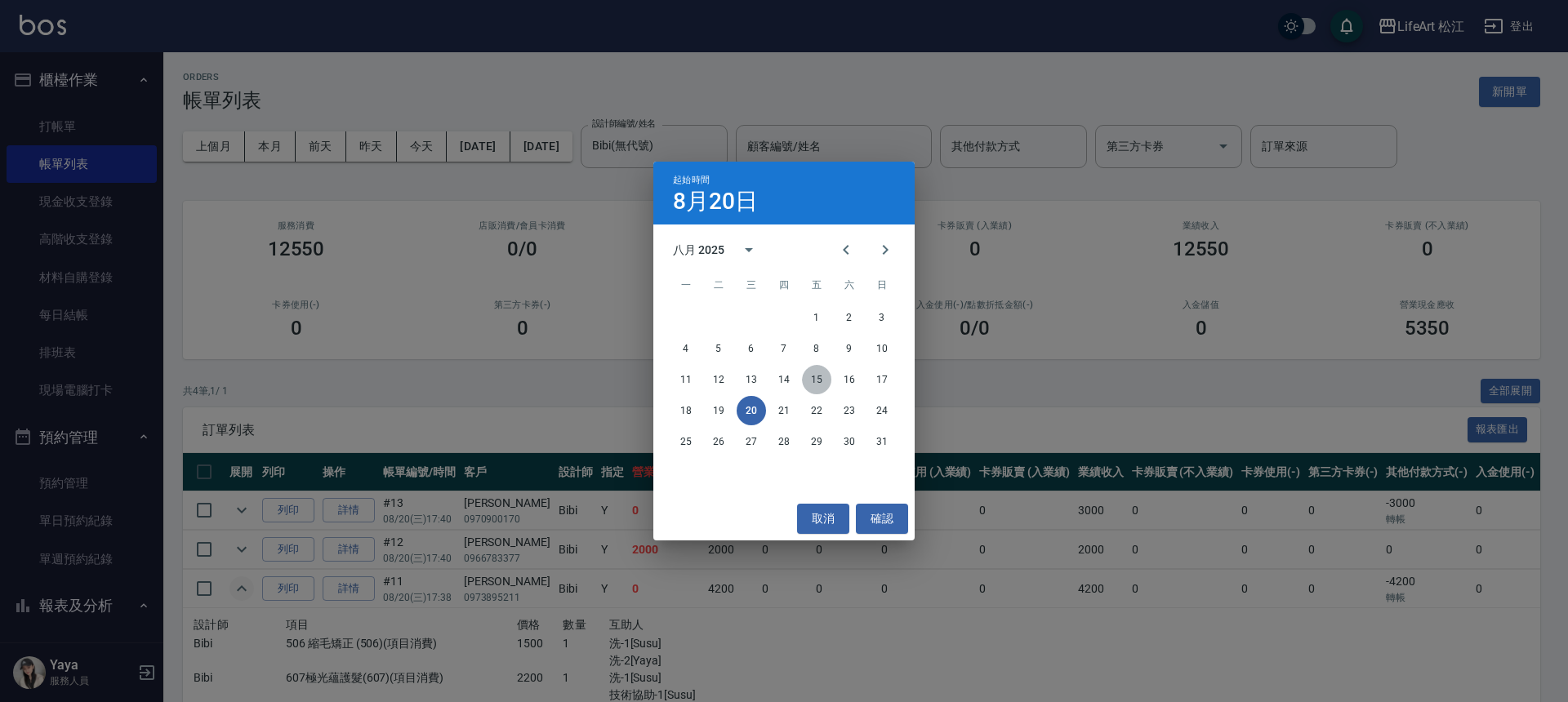
click at [828, 381] on button "15" at bounding box center [816, 379] width 29 height 29
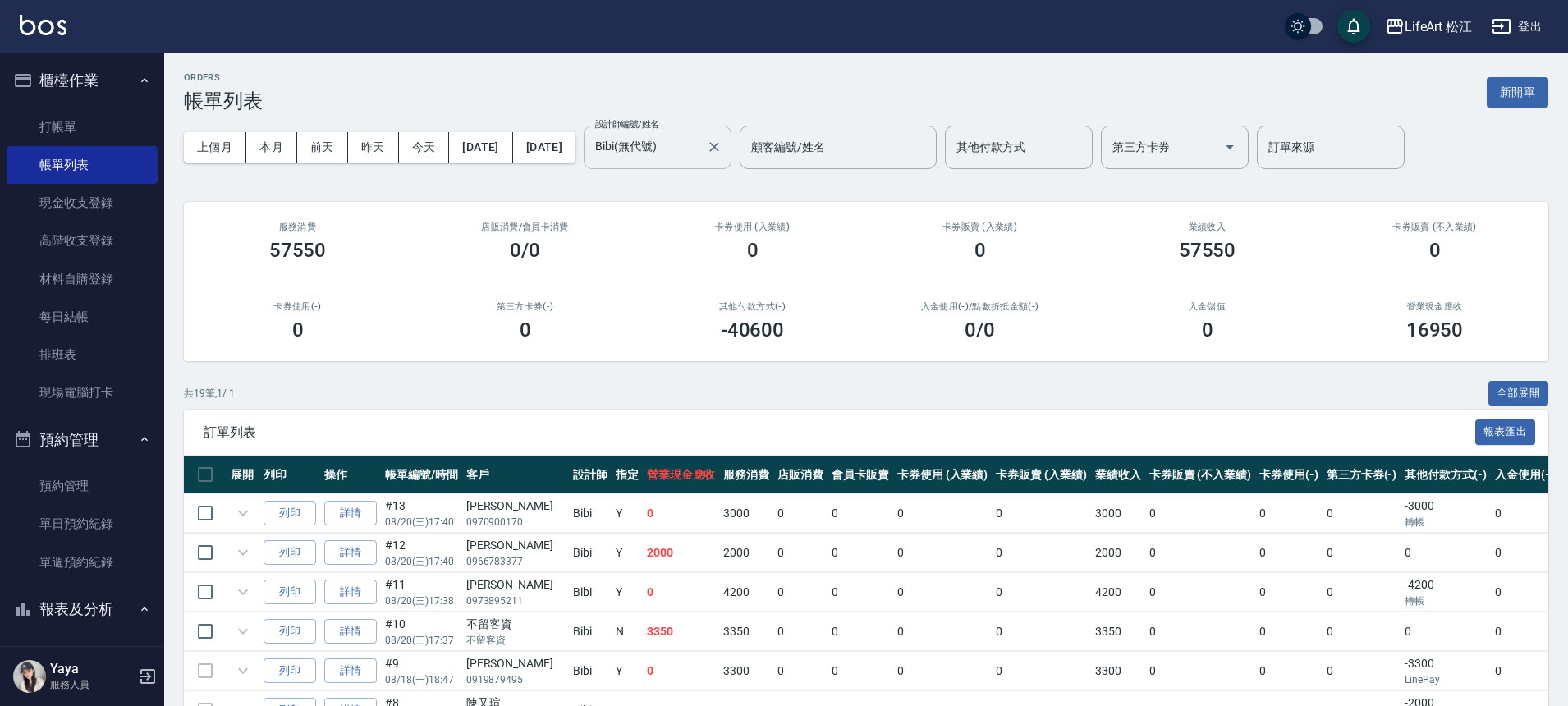
click at [699, 150] on input "Bibi(無代號)" at bounding box center [646, 147] width 109 height 29
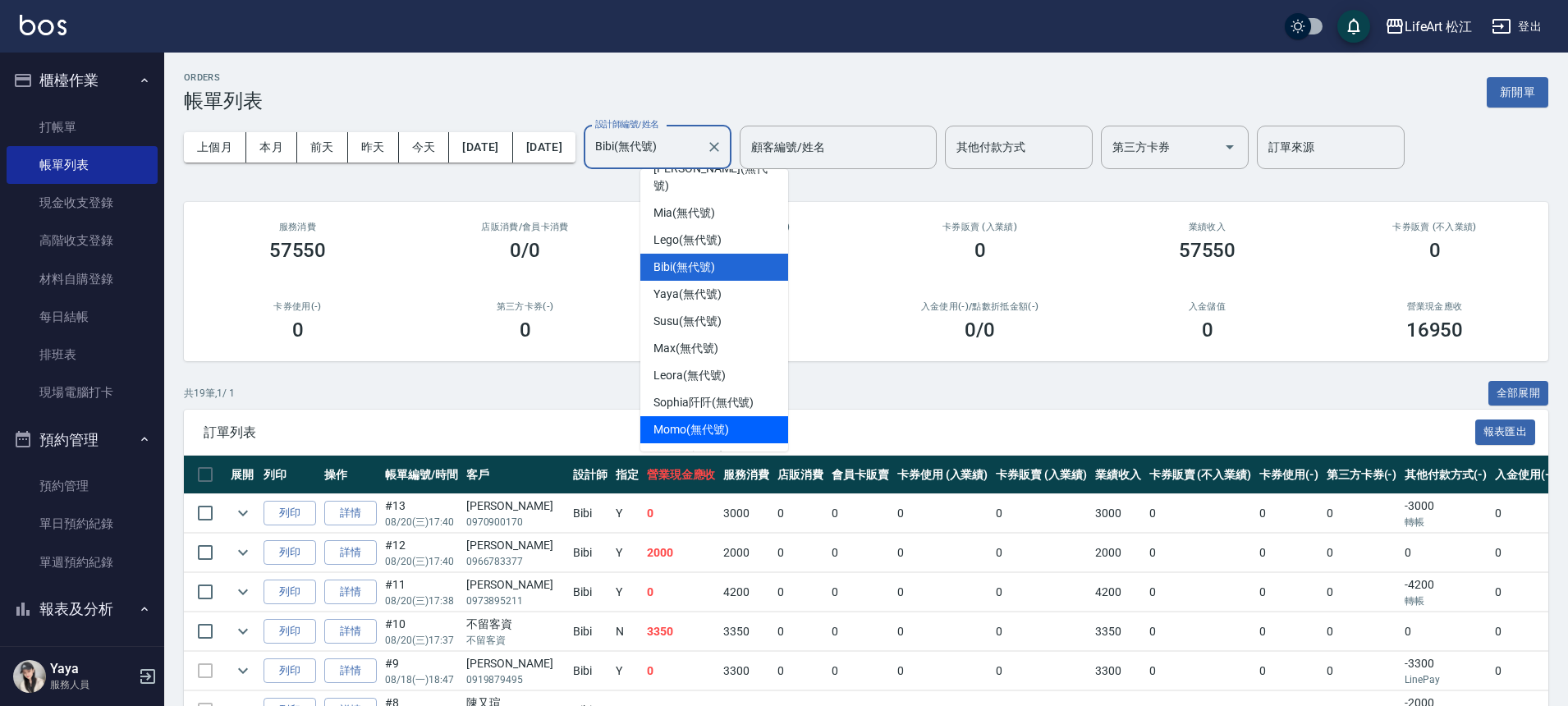
scroll to position [192, 0]
click at [709, 421] on span "Momo (無代號)" at bounding box center [691, 429] width 75 height 17
type input "Momo(無代號)"
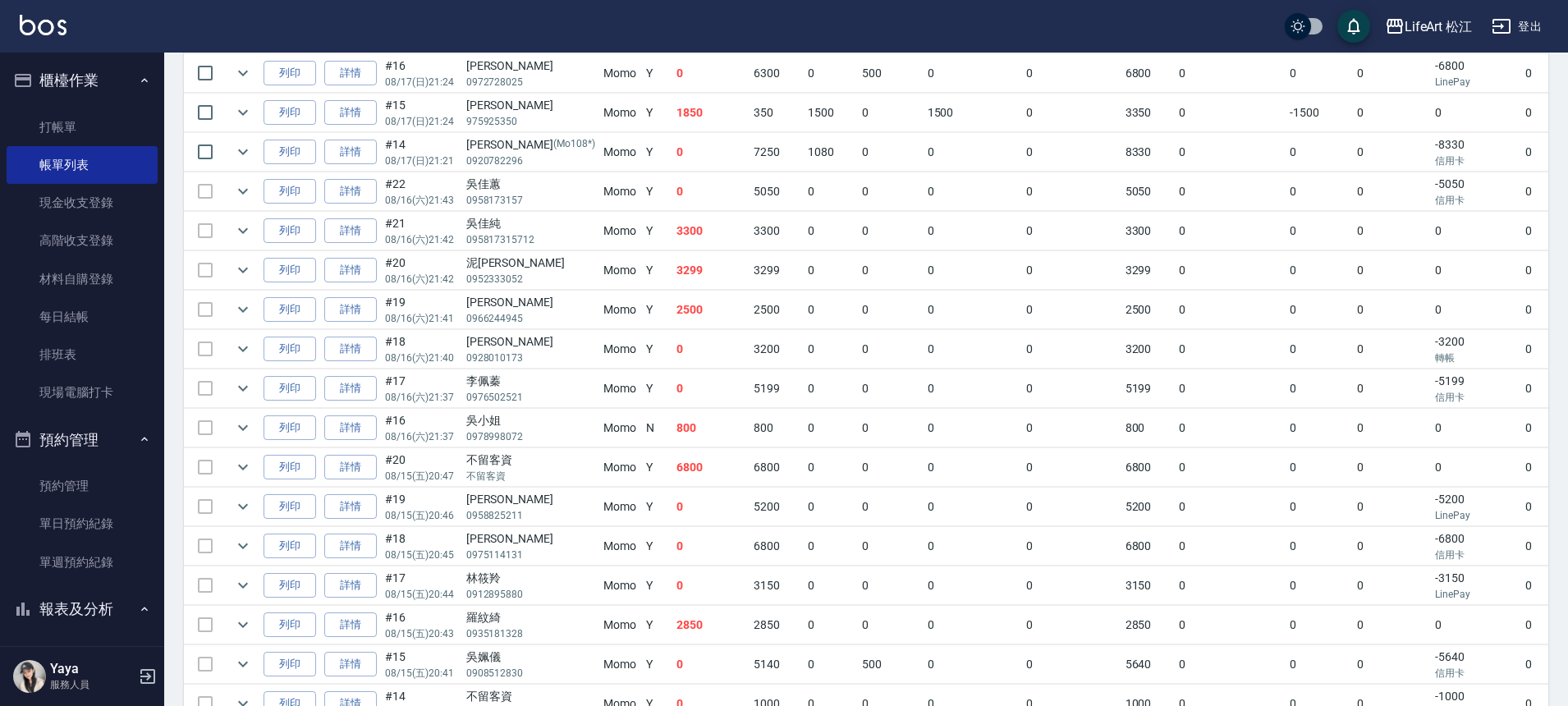
scroll to position [929, 0]
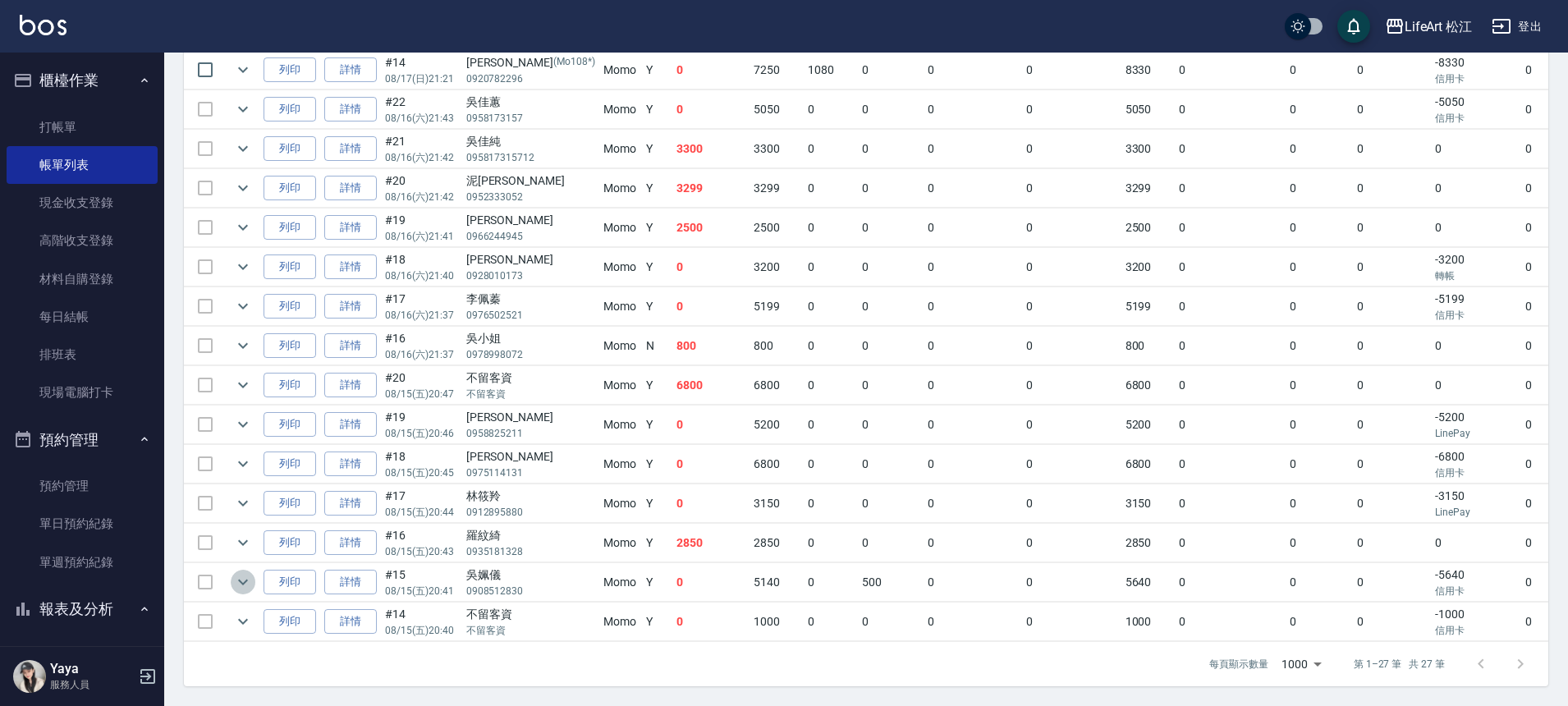
click at [233, 572] on icon "expand row" at bounding box center [242, 582] width 20 height 20
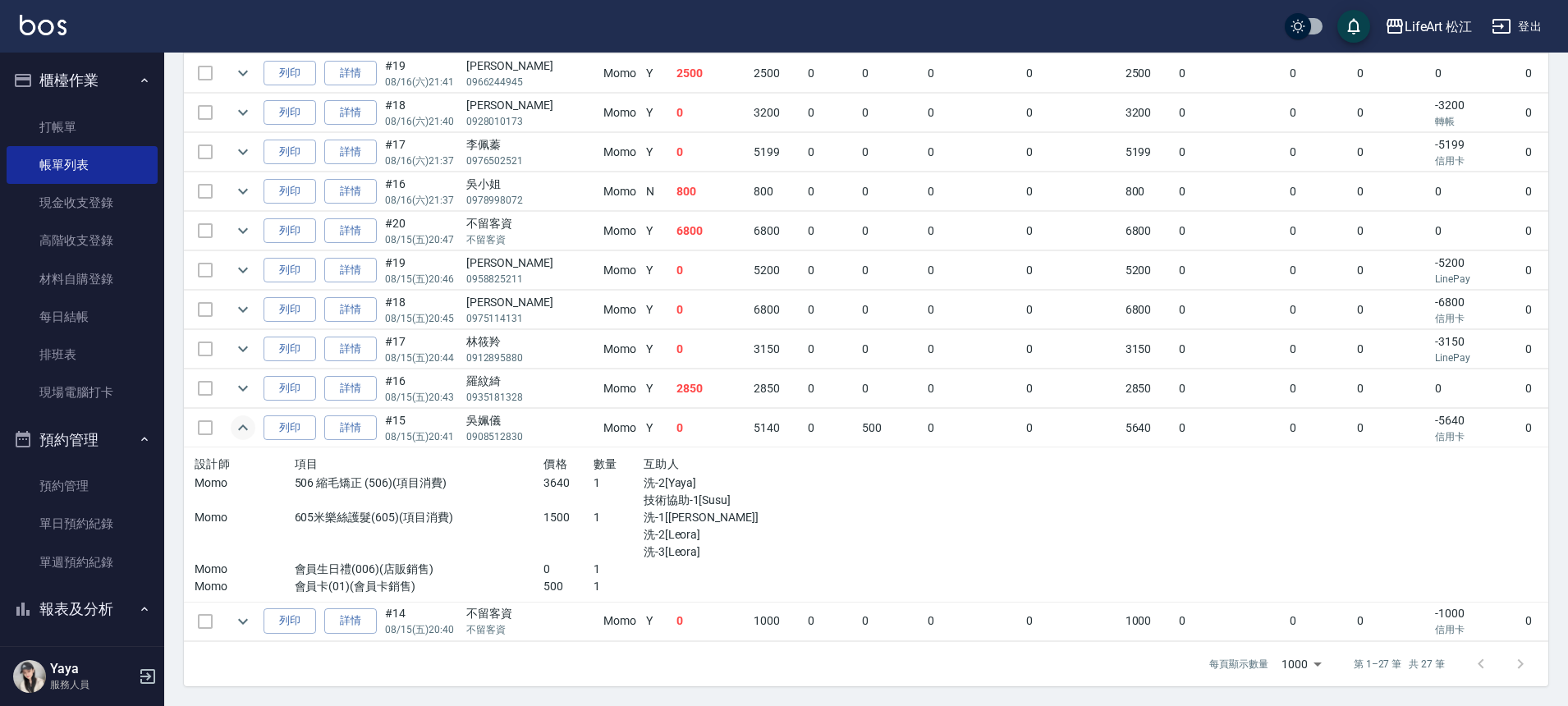
scroll to position [1083, 0]
click at [237, 340] on icon "expand row" at bounding box center [242, 349] width 20 height 20
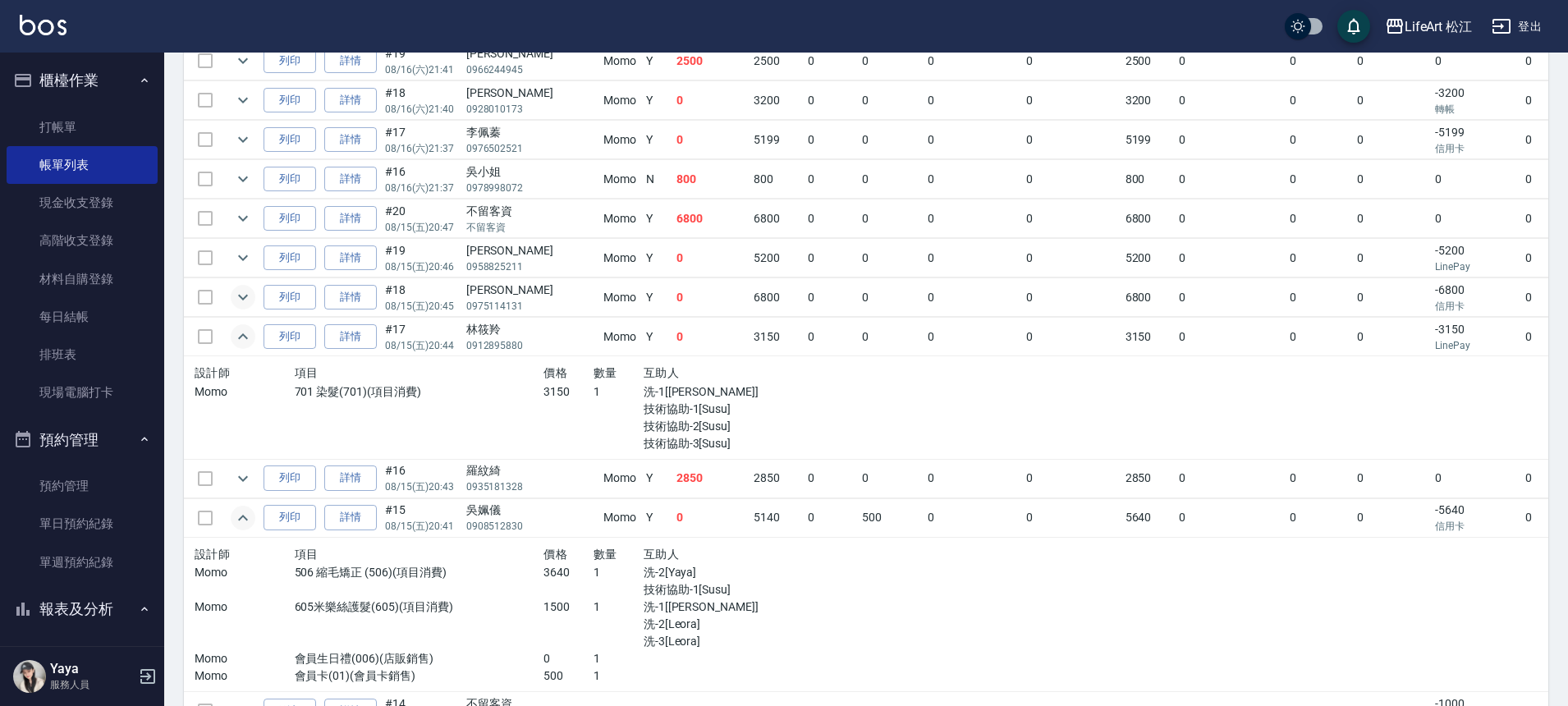
click at [245, 294] on icon "expand row" at bounding box center [242, 297] width 20 height 20
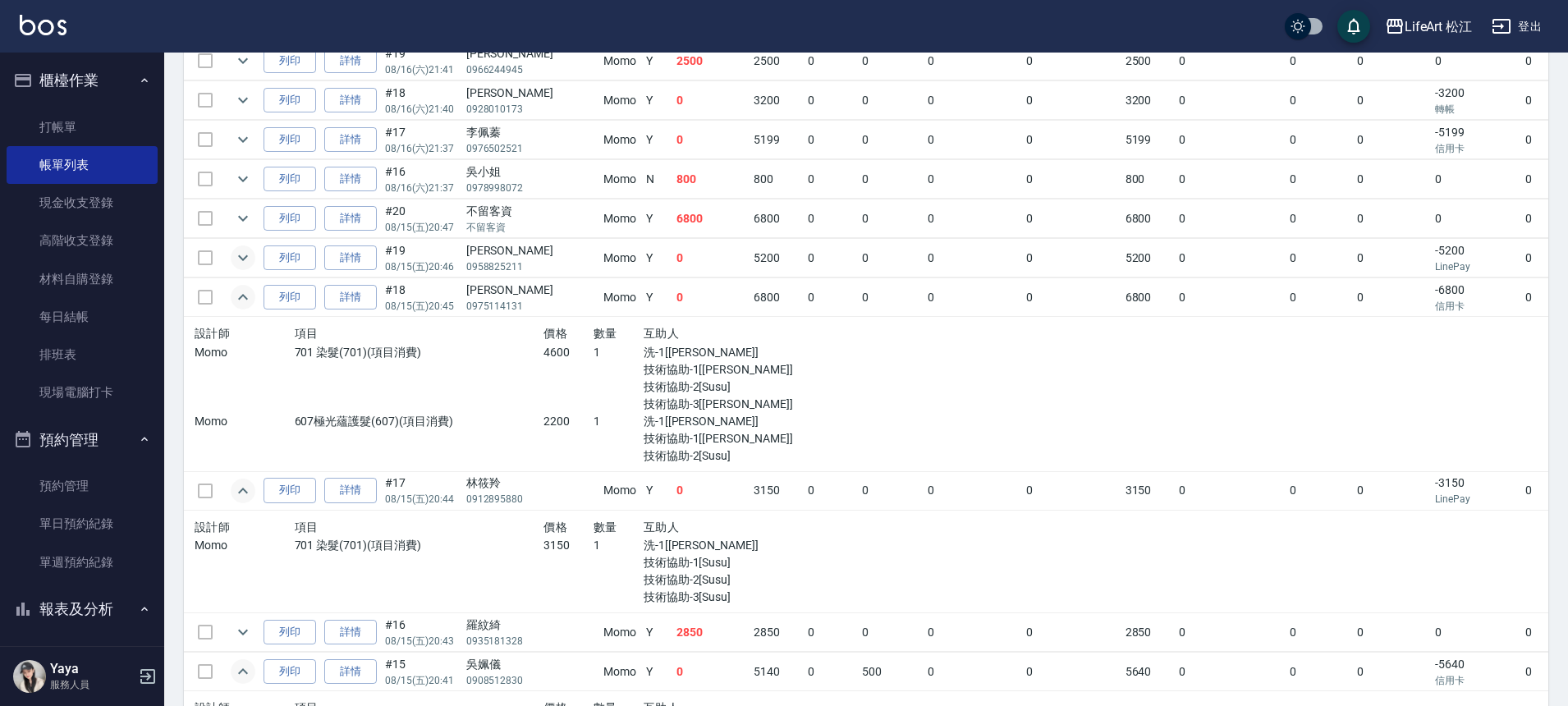
click at [245, 254] on icon "expand row" at bounding box center [242, 258] width 20 height 20
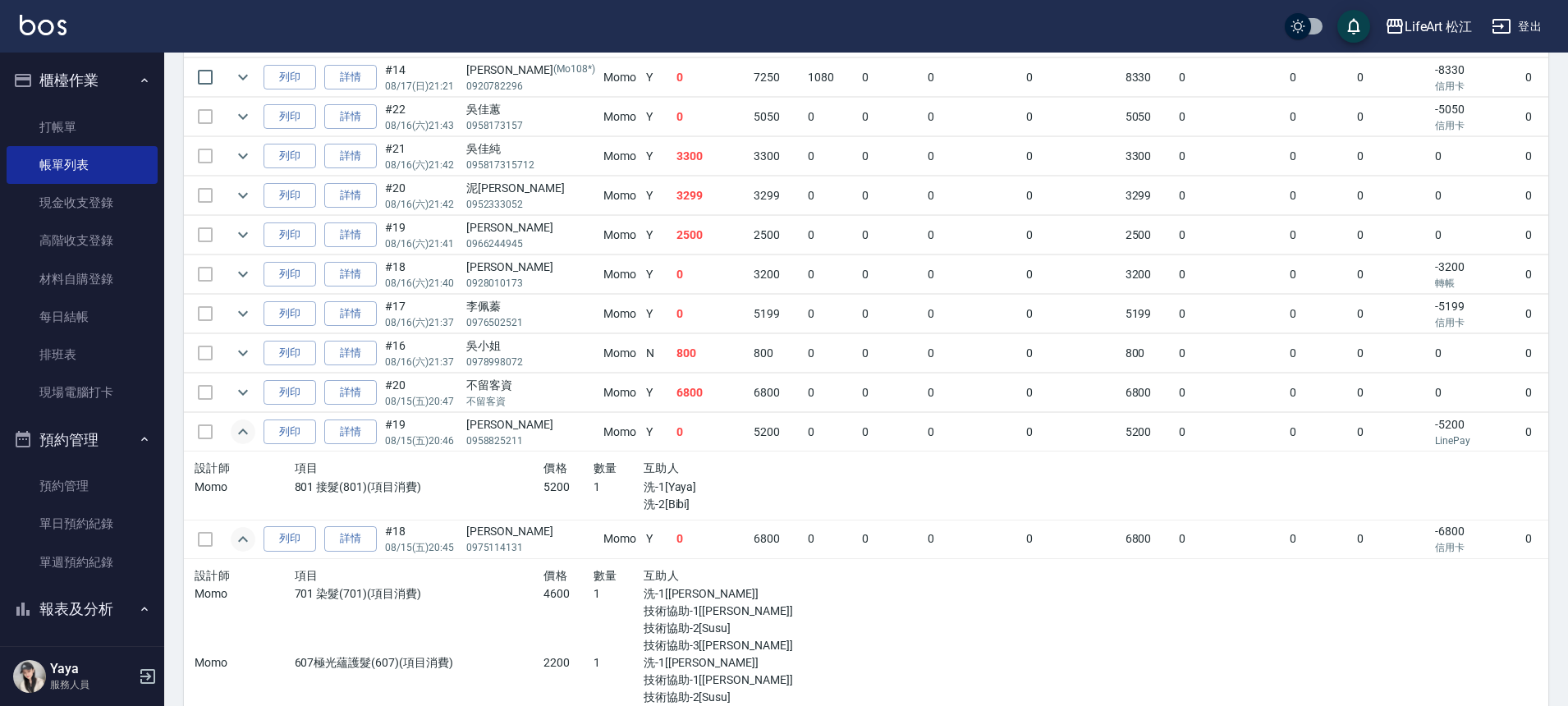
scroll to position [894, 0]
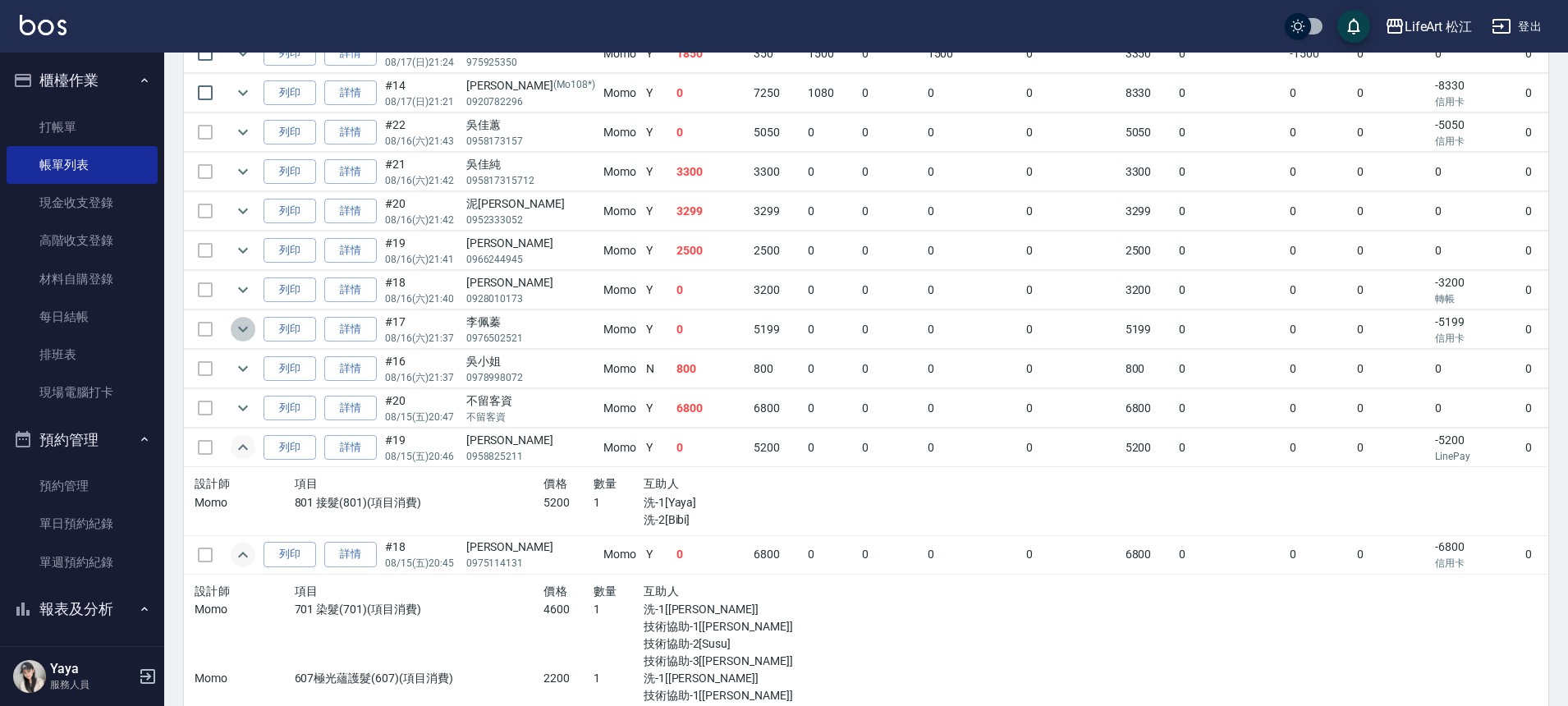
click at [246, 327] on icon "expand row" at bounding box center [243, 330] width 10 height 6
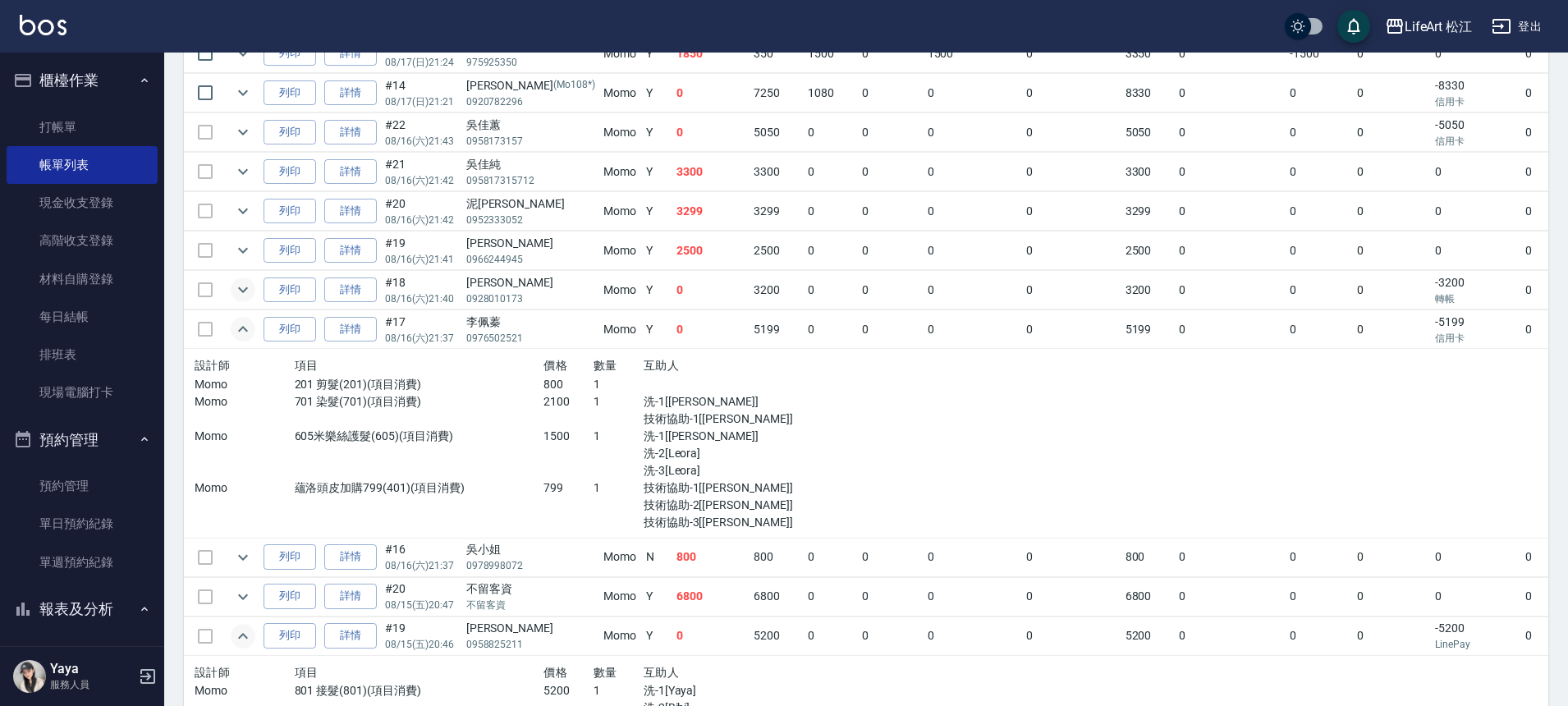
click at [240, 292] on icon "expand row" at bounding box center [242, 290] width 20 height 20
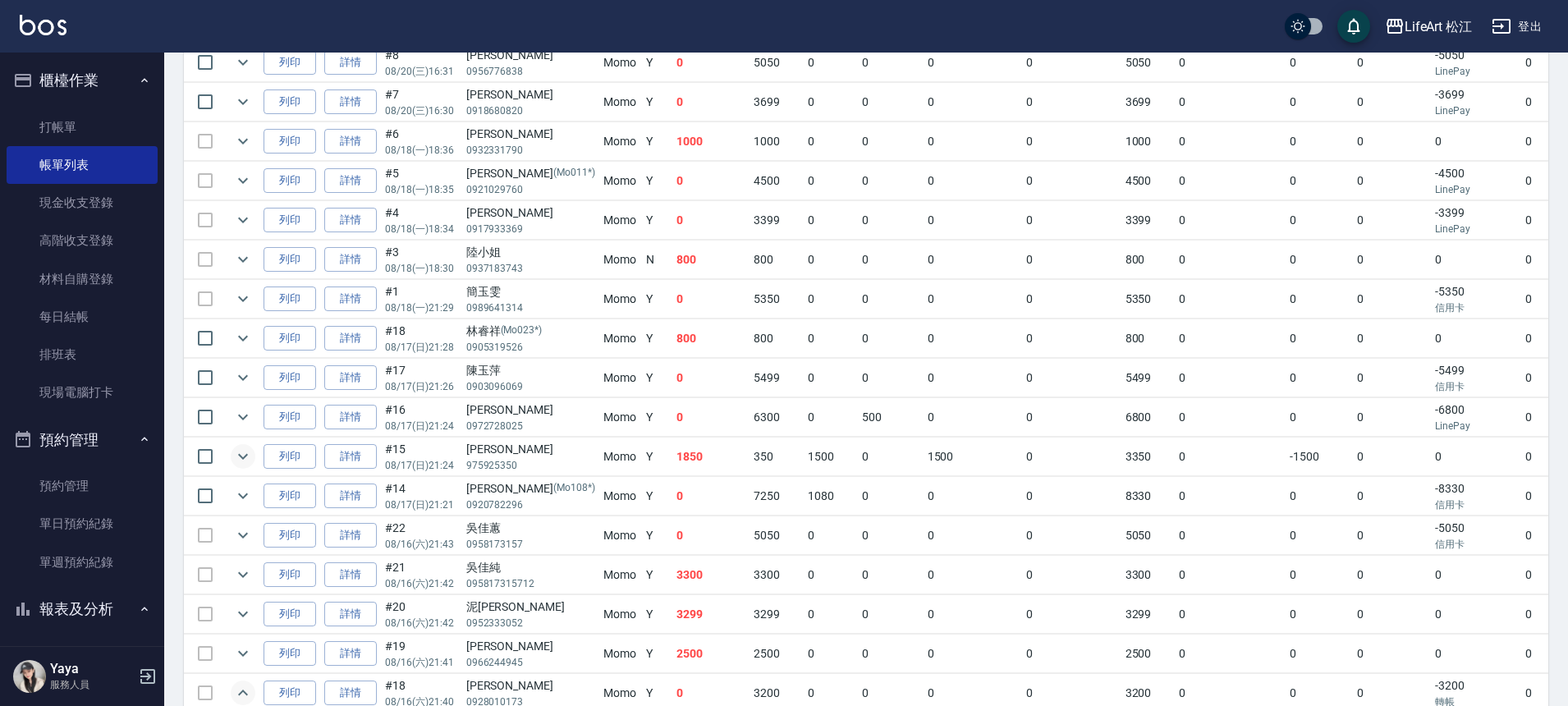
scroll to position [481, 0]
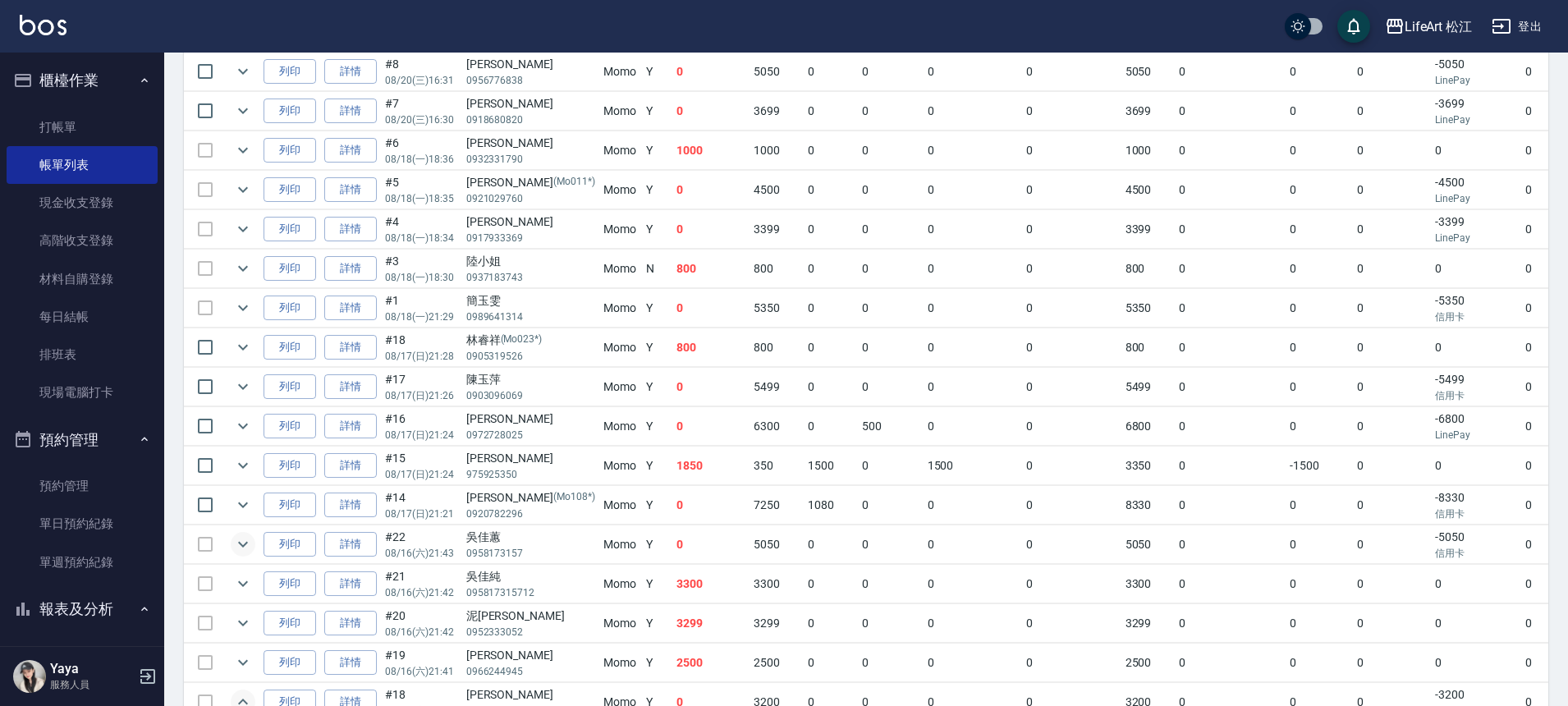
click at [239, 546] on icon "expand row" at bounding box center [242, 544] width 20 height 20
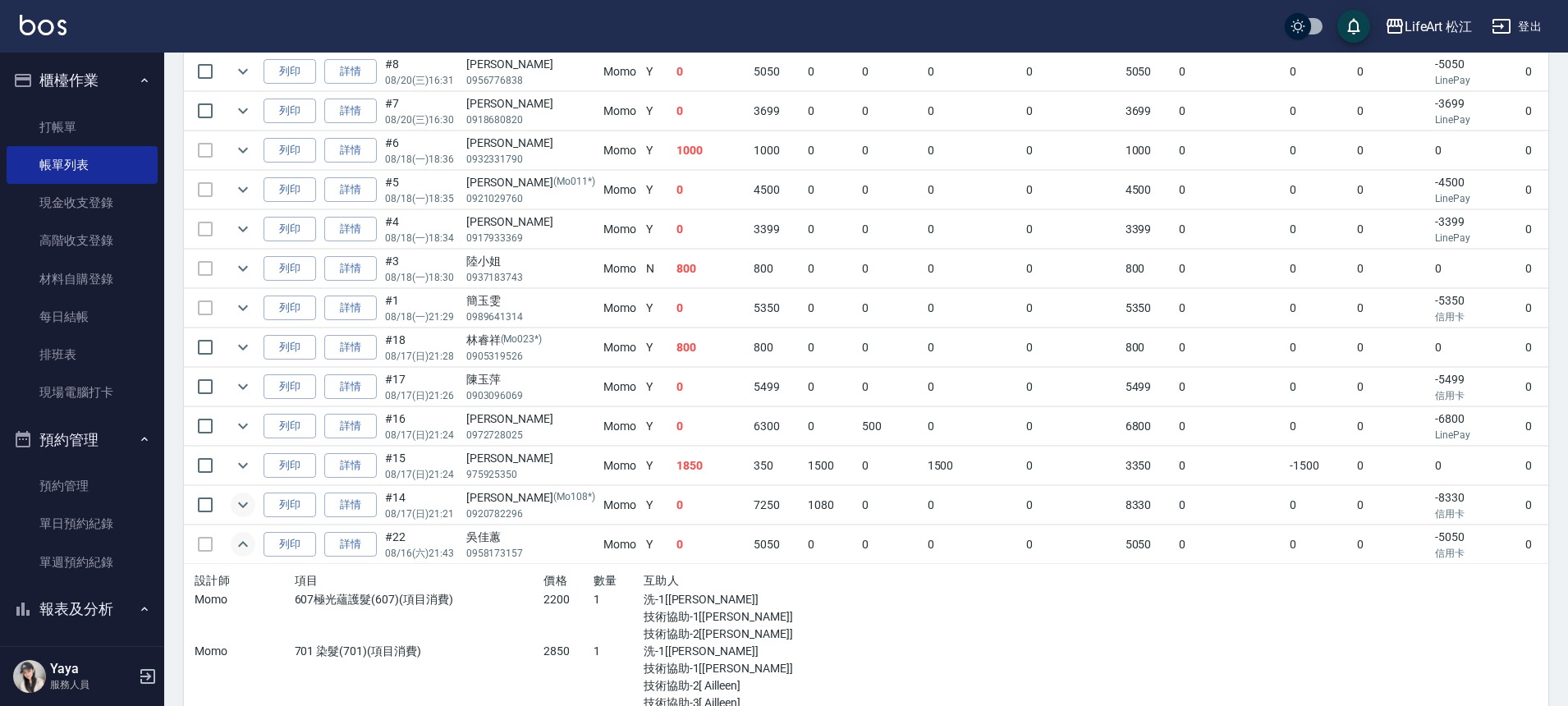
click at [237, 503] on icon "expand row" at bounding box center [242, 505] width 20 height 20
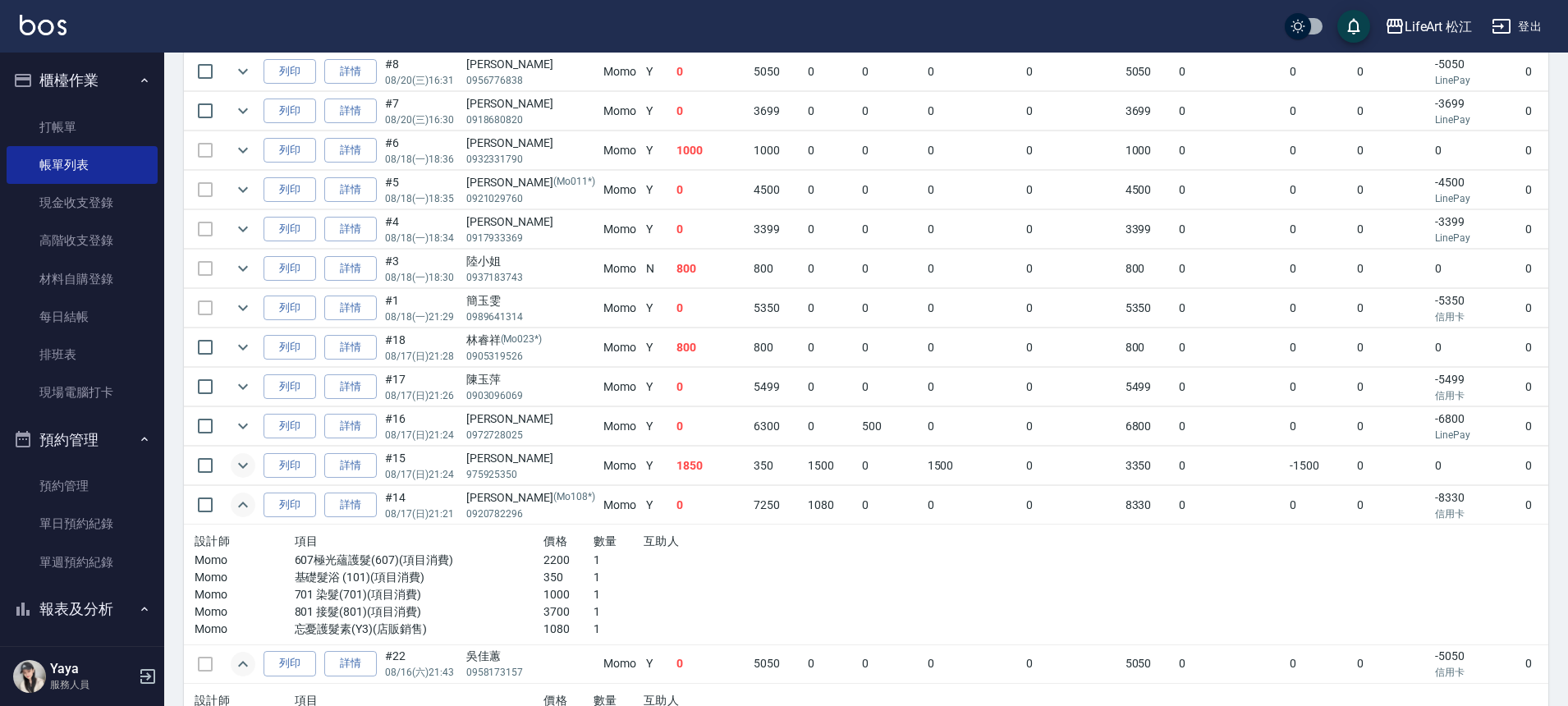
click at [241, 464] on icon "expand row" at bounding box center [242, 466] width 20 height 20
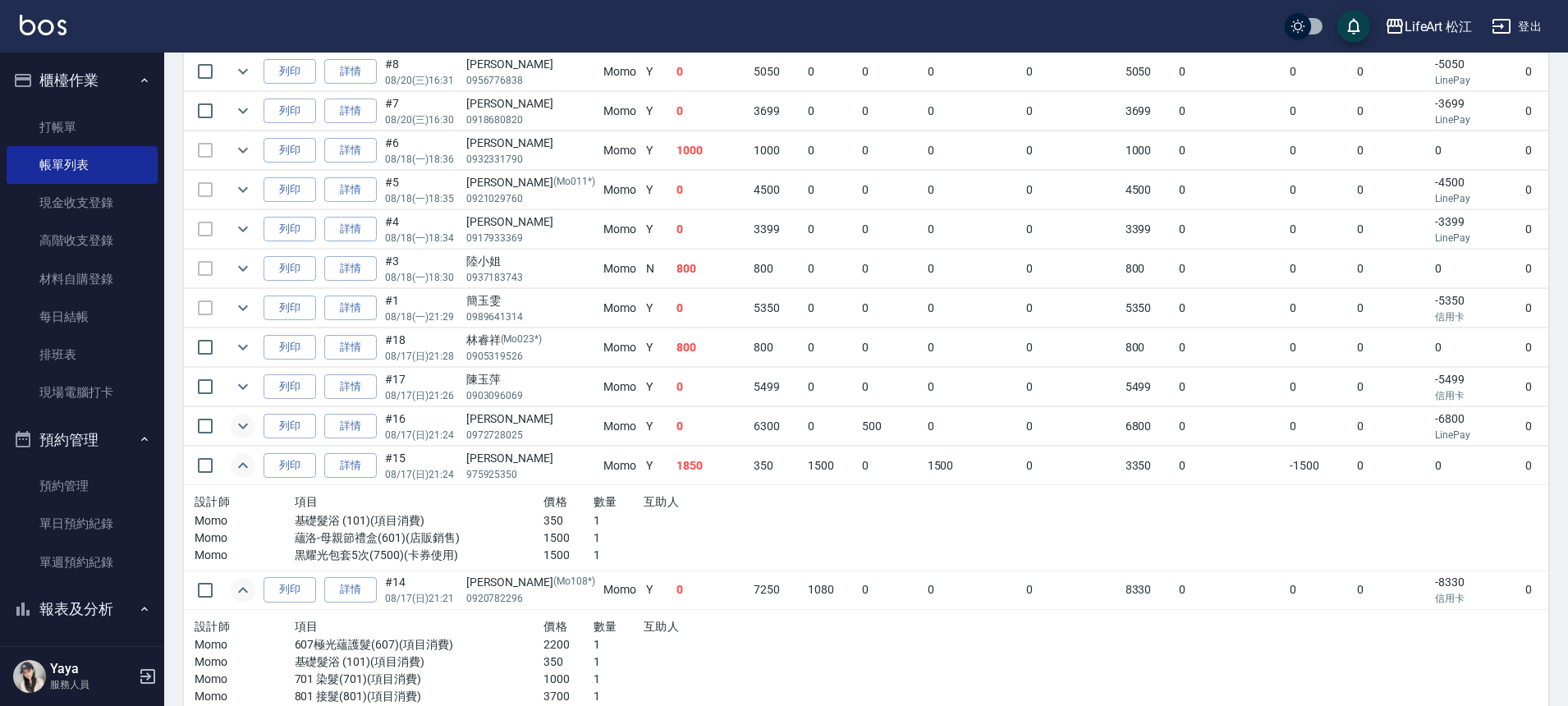
click at [237, 423] on icon "expand row" at bounding box center [242, 426] width 20 height 20
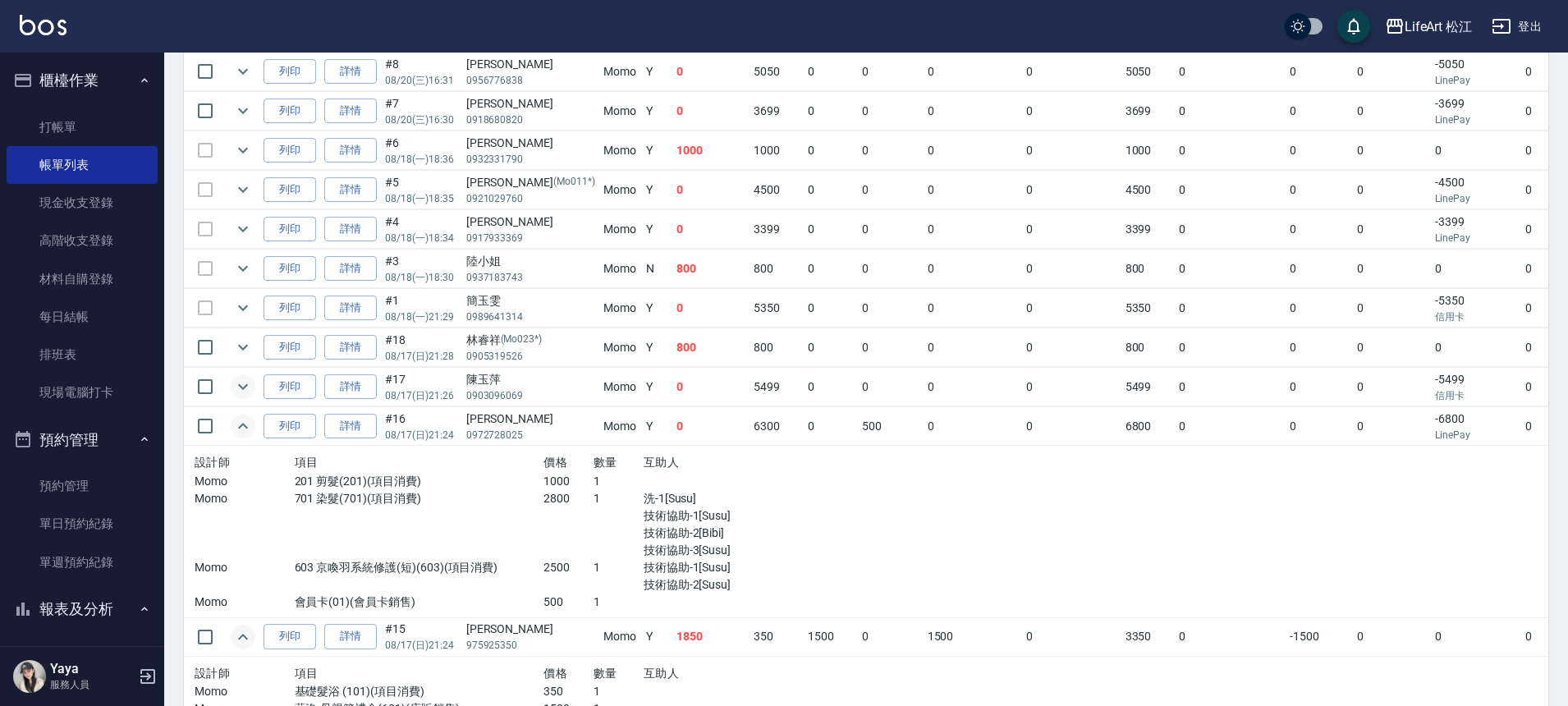
click at [249, 390] on icon "expand row" at bounding box center [242, 386] width 20 height 20
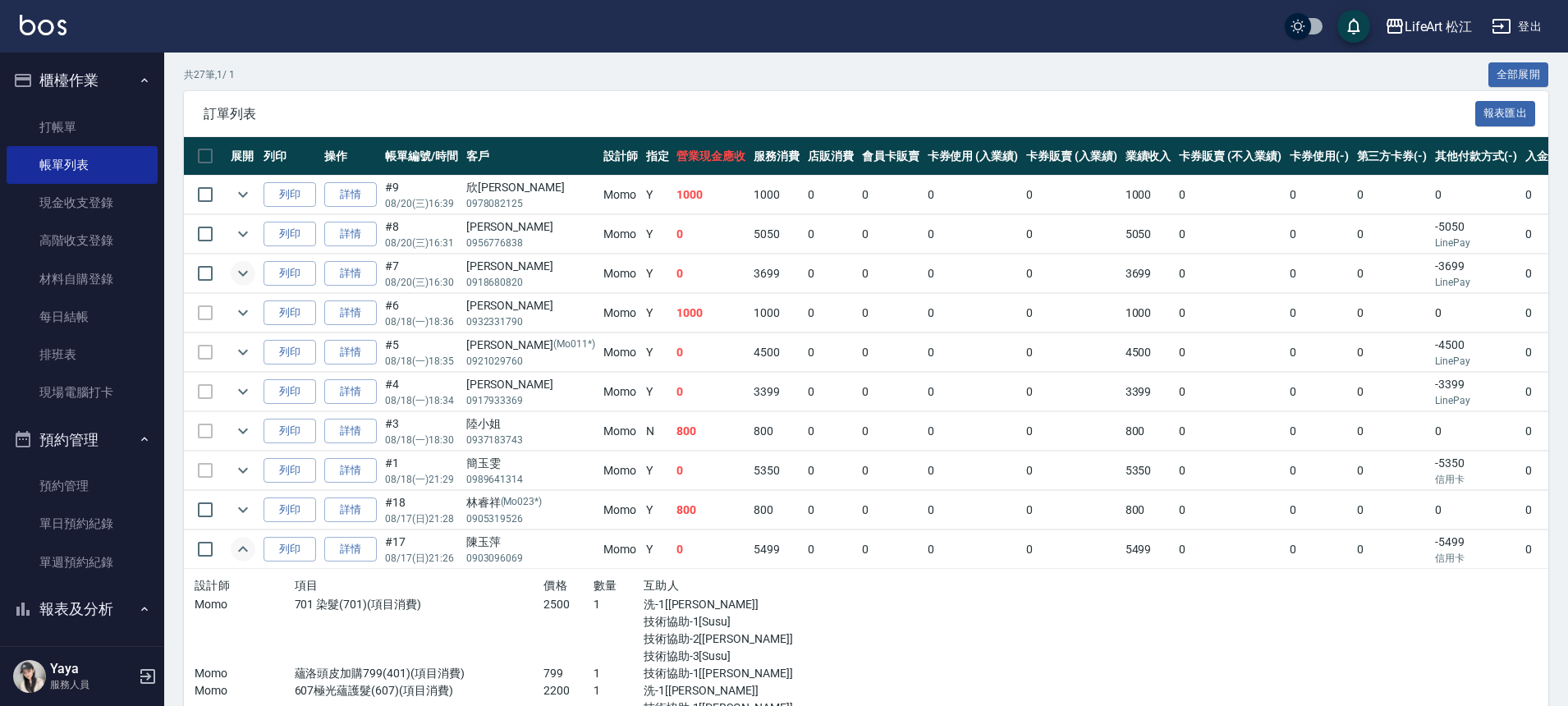
scroll to position [322, 0]
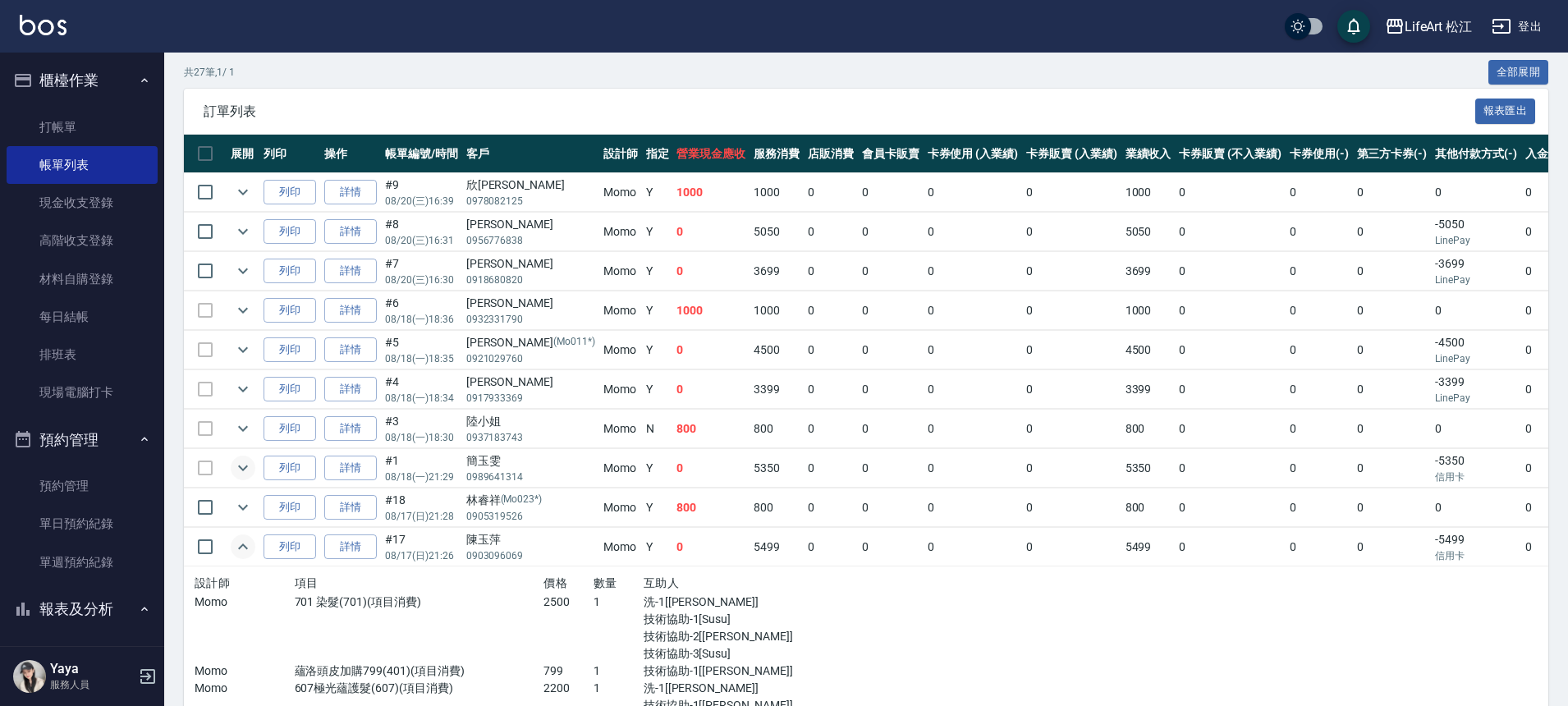
click at [238, 467] on icon "expand row" at bounding box center [243, 468] width 10 height 6
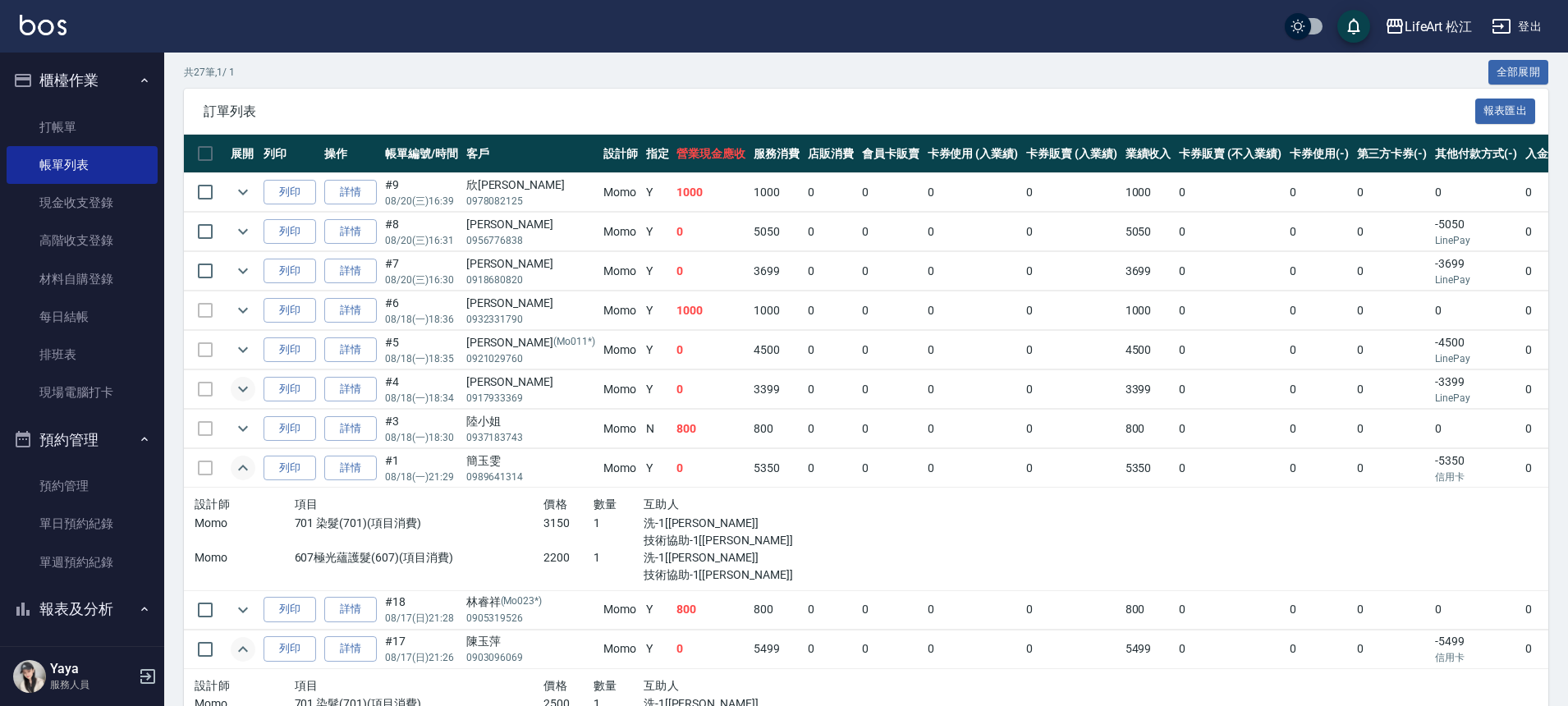
click at [244, 386] on icon "expand row" at bounding box center [242, 389] width 20 height 20
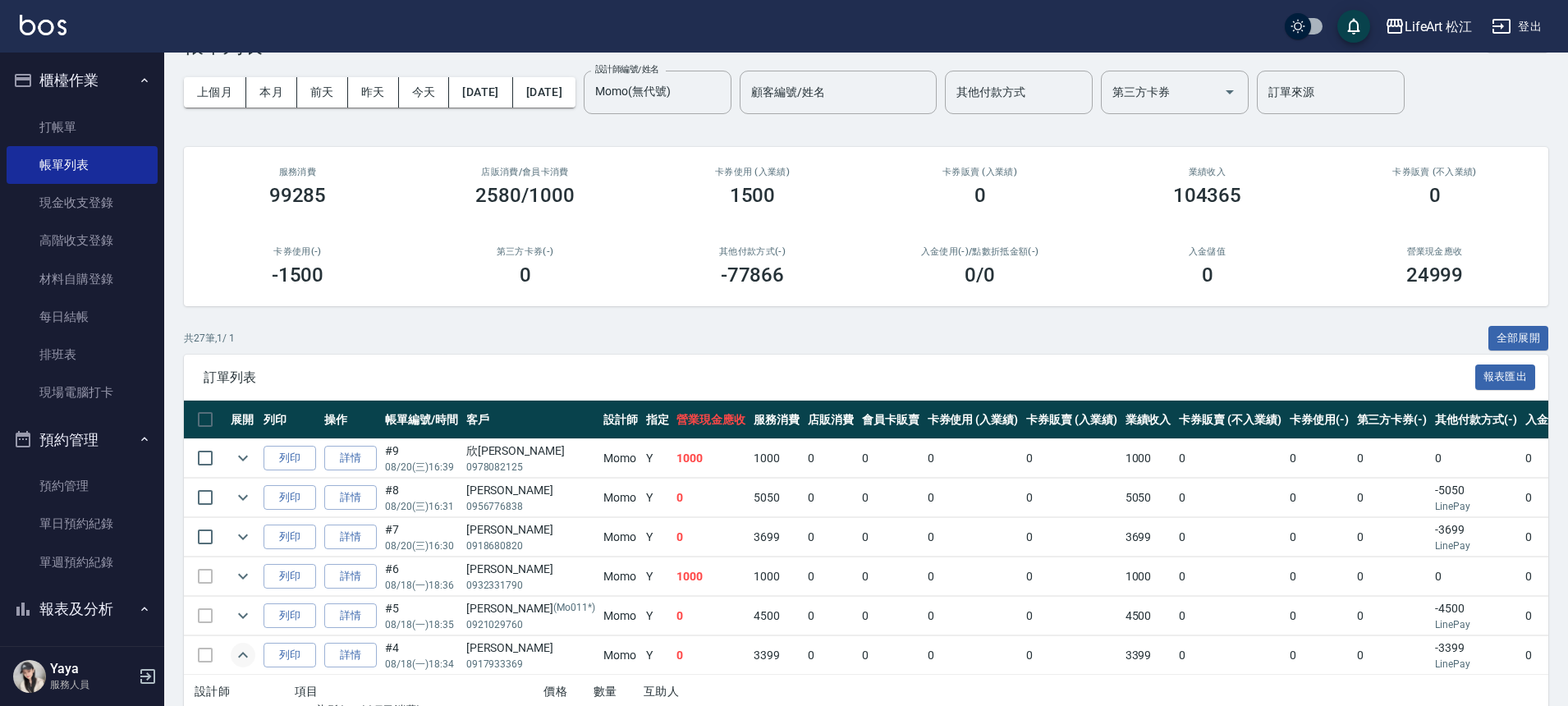
scroll to position [0, 0]
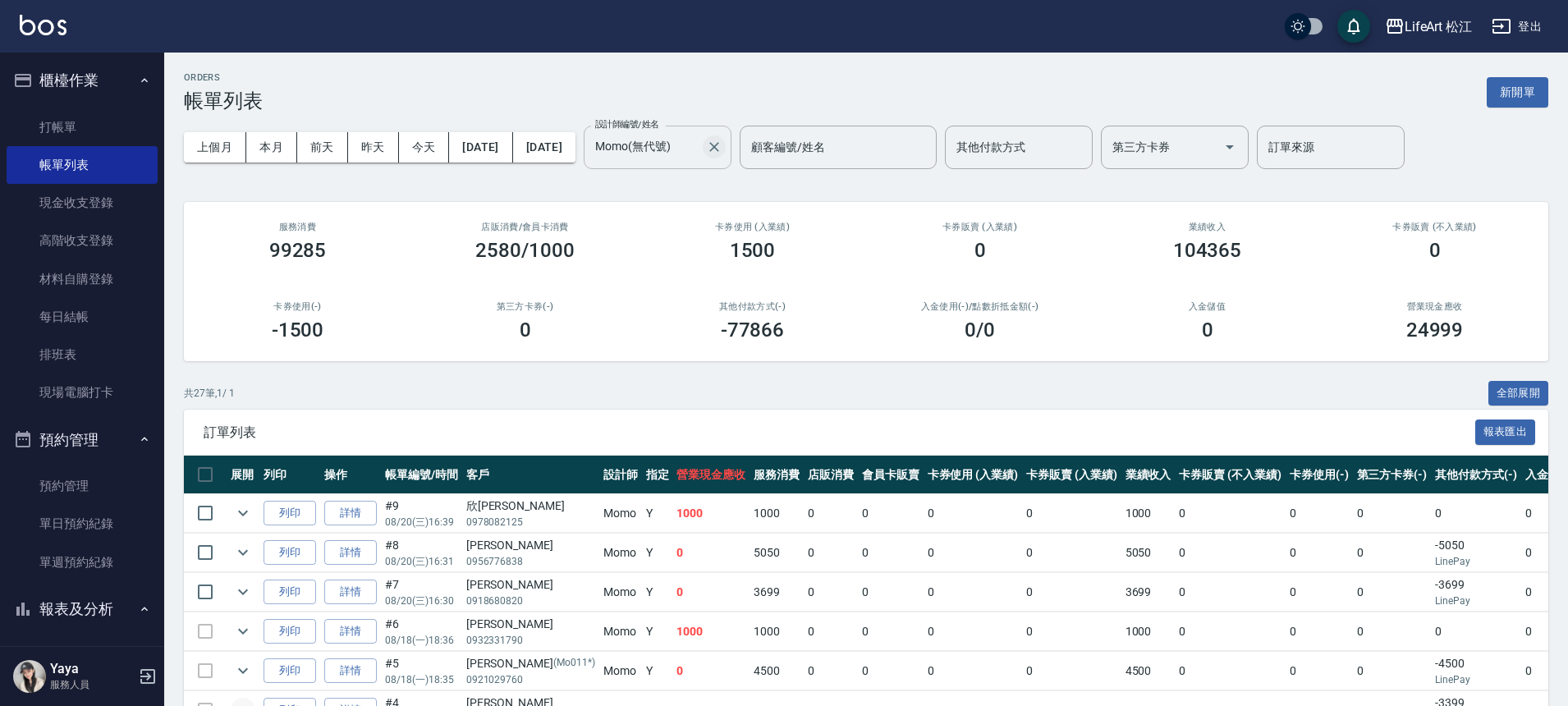
click at [726, 156] on button "Clear" at bounding box center [714, 147] width 23 height 23
